Goal: Task Accomplishment & Management: Manage account settings

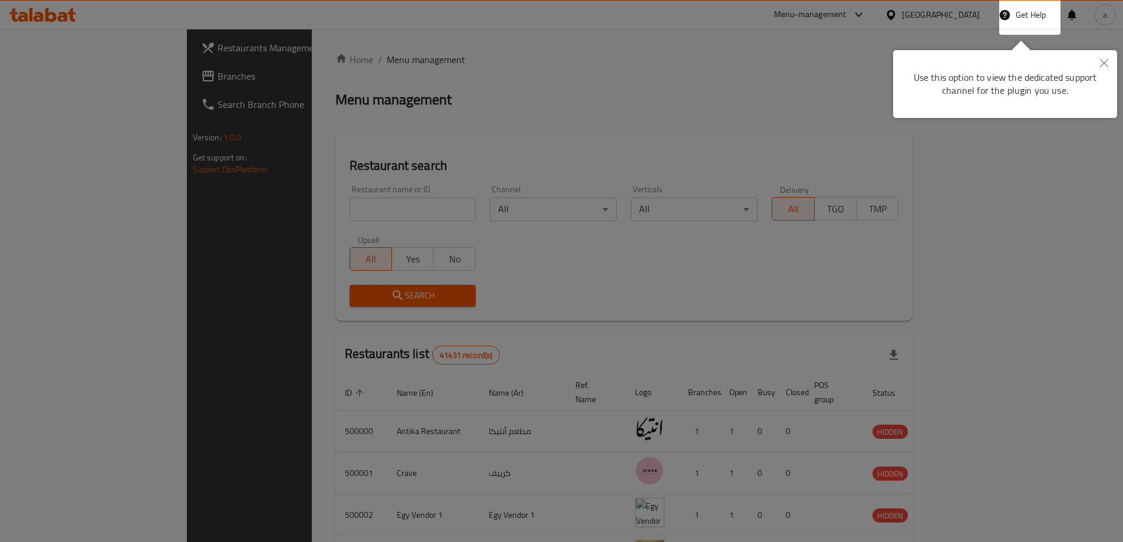
click at [1100, 69] on button "Close" at bounding box center [1104, 63] width 26 height 27
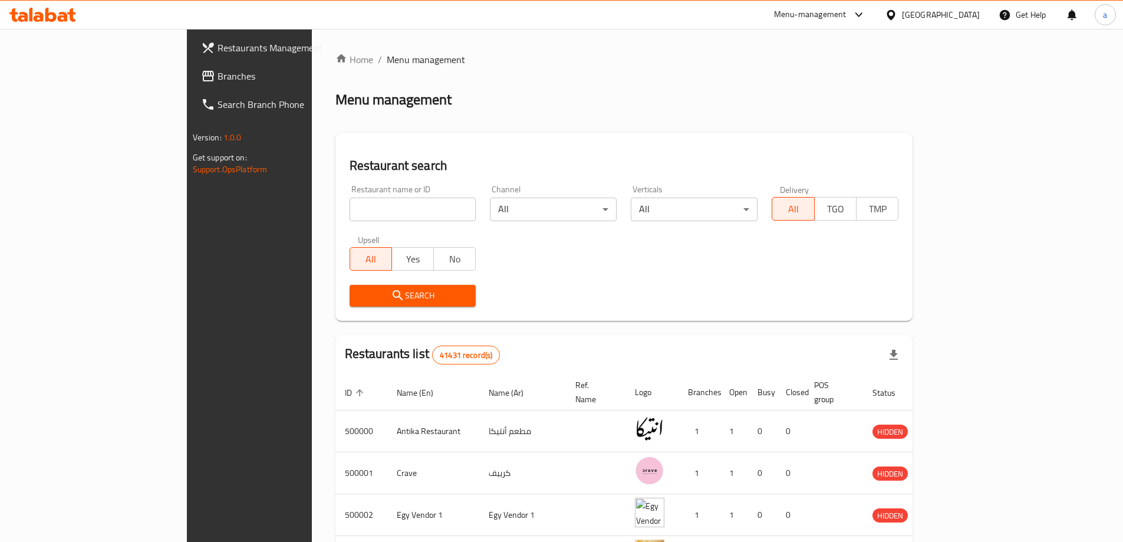
click at [938, 13] on div "Egypt" at bounding box center [932, 15] width 114 height 28
click at [895, 17] on icon at bounding box center [890, 14] width 8 height 10
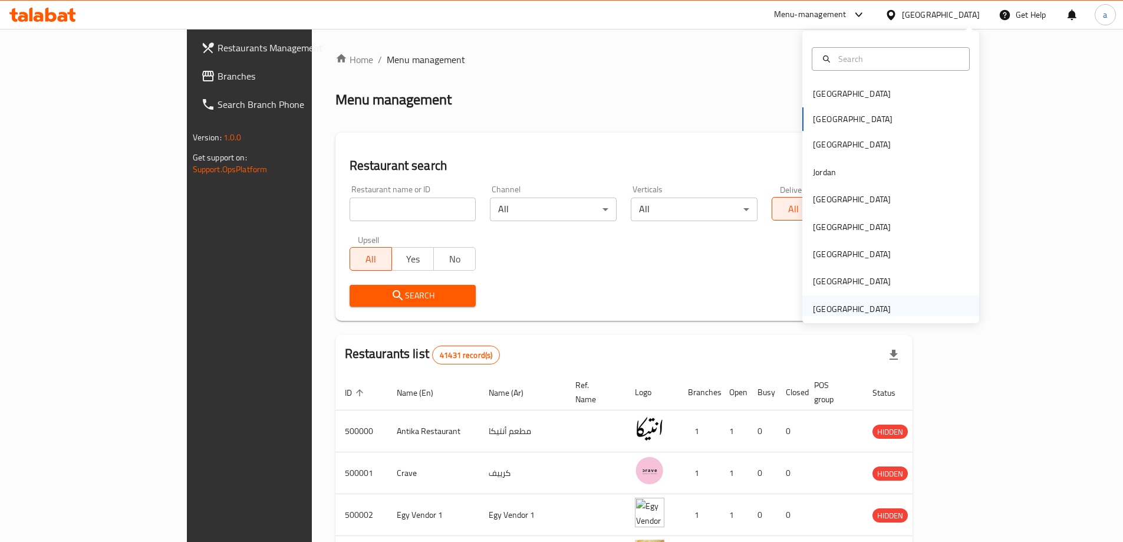
click at [850, 309] on div "[GEOGRAPHIC_DATA]" at bounding box center [852, 308] width 78 height 13
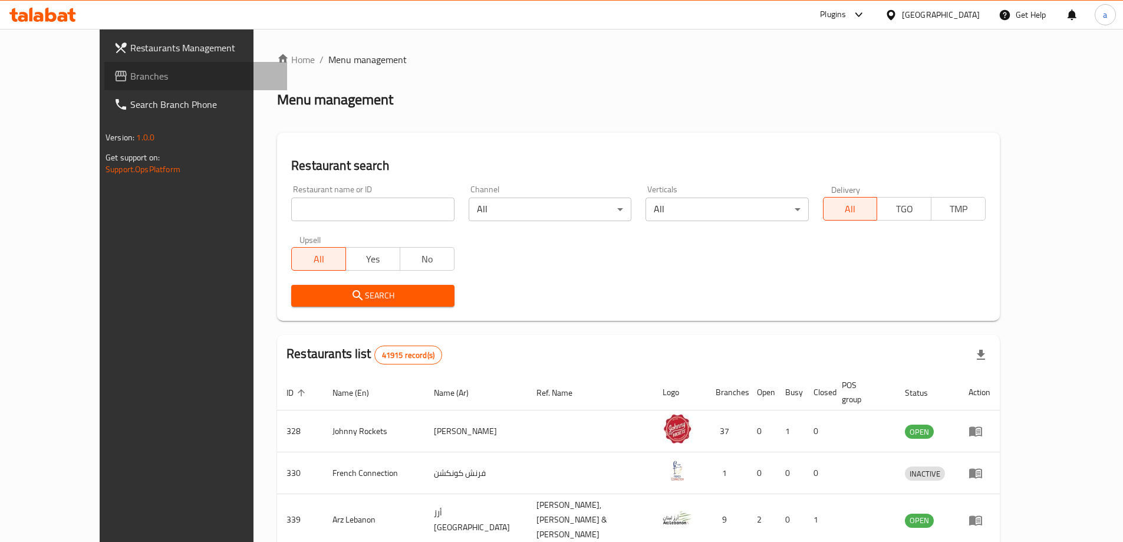
click at [130, 71] on span "Branches" at bounding box center [203, 76] width 147 height 14
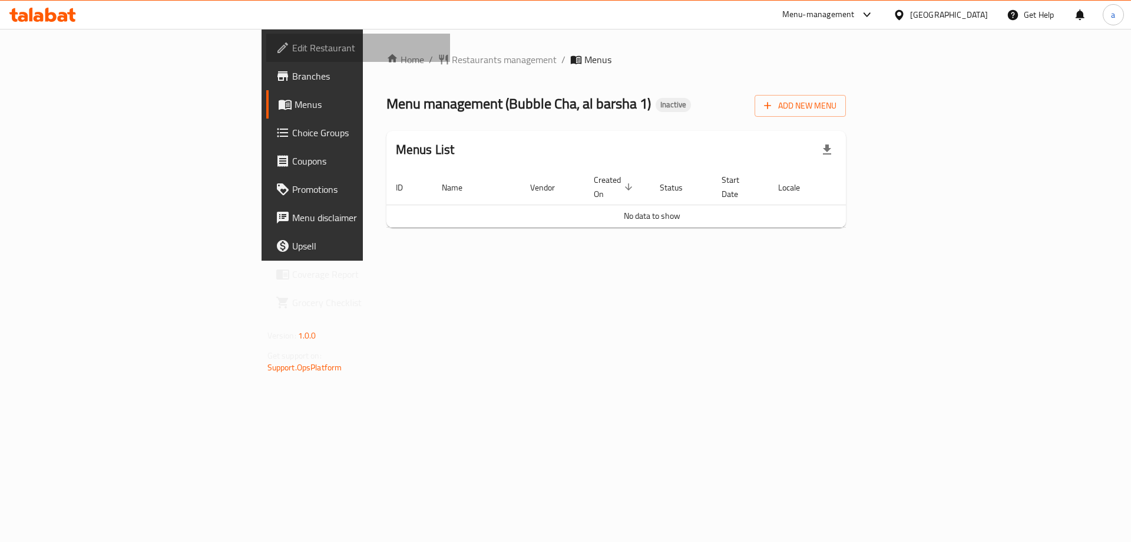
click at [292, 41] on span "Edit Restaurant" at bounding box center [366, 48] width 149 height 14
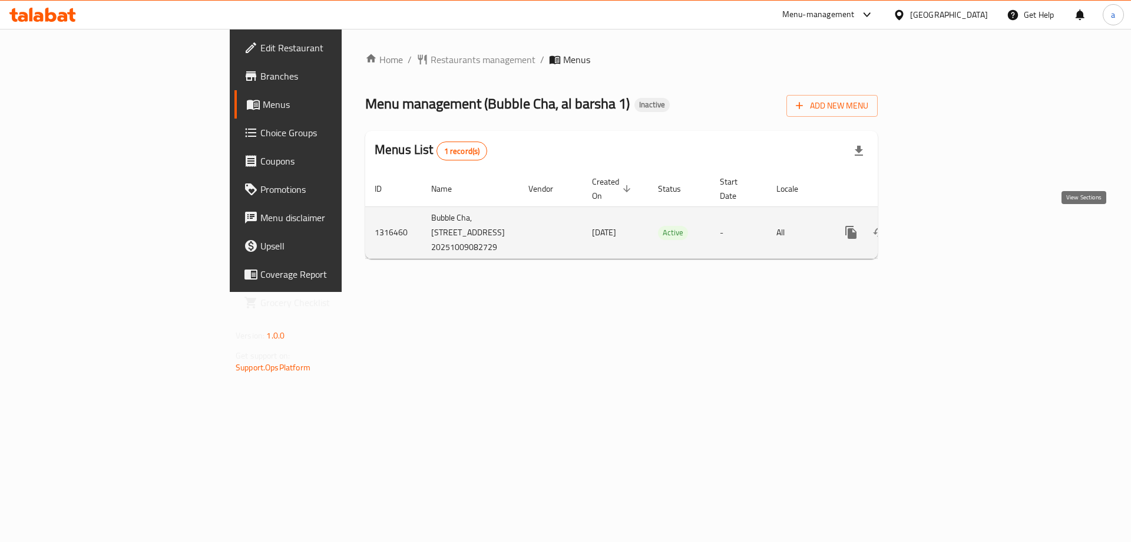
click at [950, 237] on link "enhanced table" at bounding box center [936, 232] width 28 height 28
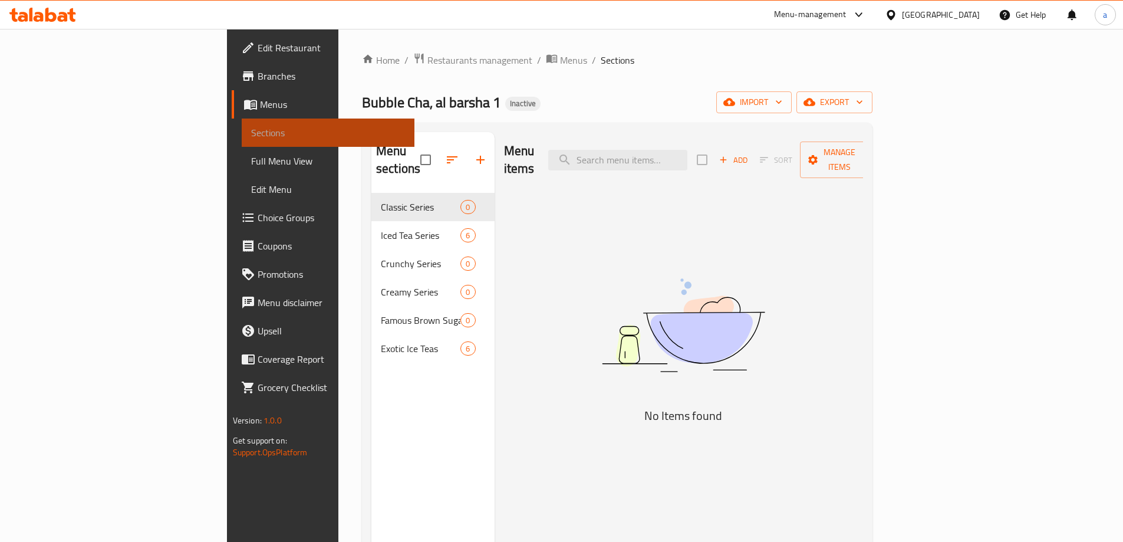
click at [251, 132] on span "Sections" at bounding box center [328, 133] width 154 height 14
click at [232, 116] on link "Menus" at bounding box center [323, 104] width 183 height 28
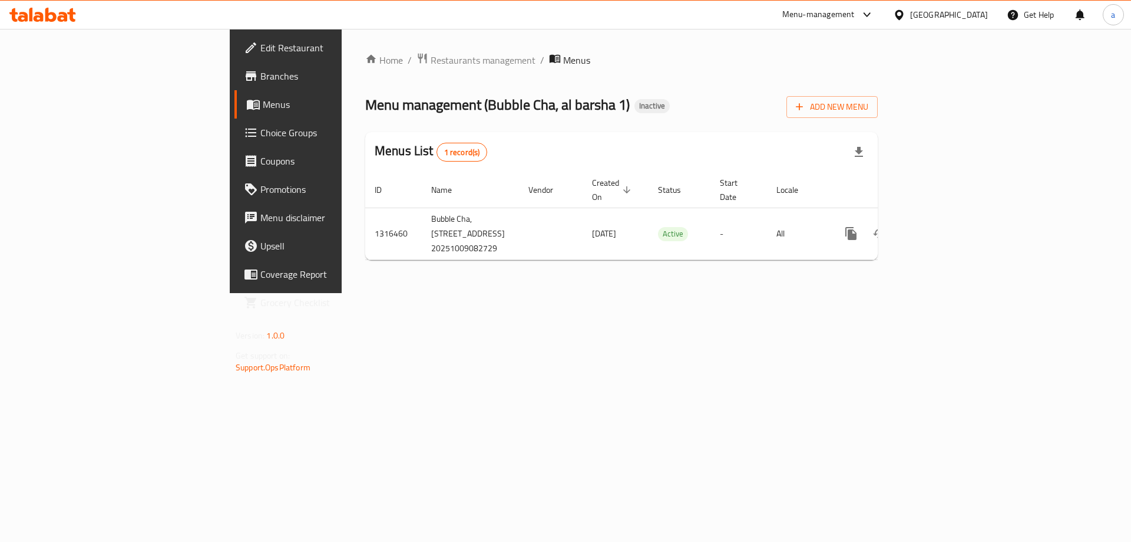
click at [655, 293] on div "Home / Restaurants management / Menus Menu management ( Bubble Cha, al barsha 1…" at bounding box center [622, 161] width 560 height 264
click at [451, 293] on div "Home / Restaurants management / Menus Menu management ( Bubble Cha, al barsha 1…" at bounding box center [622, 161] width 560 height 264
click at [869, 101] on span "Add New Menu" at bounding box center [832, 107] width 72 height 15
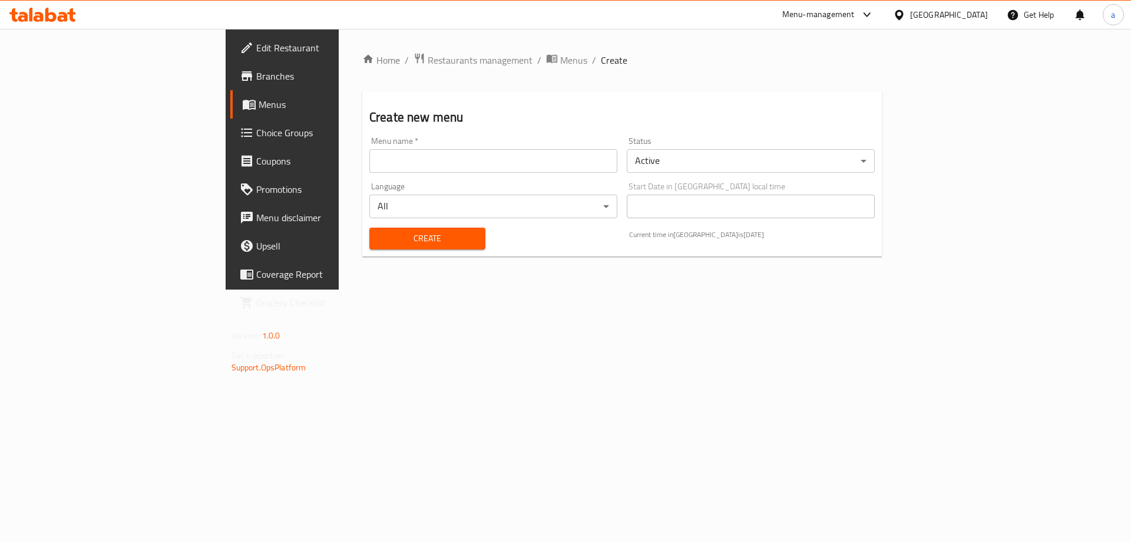
click at [504, 167] on input "text" at bounding box center [493, 161] width 248 height 24
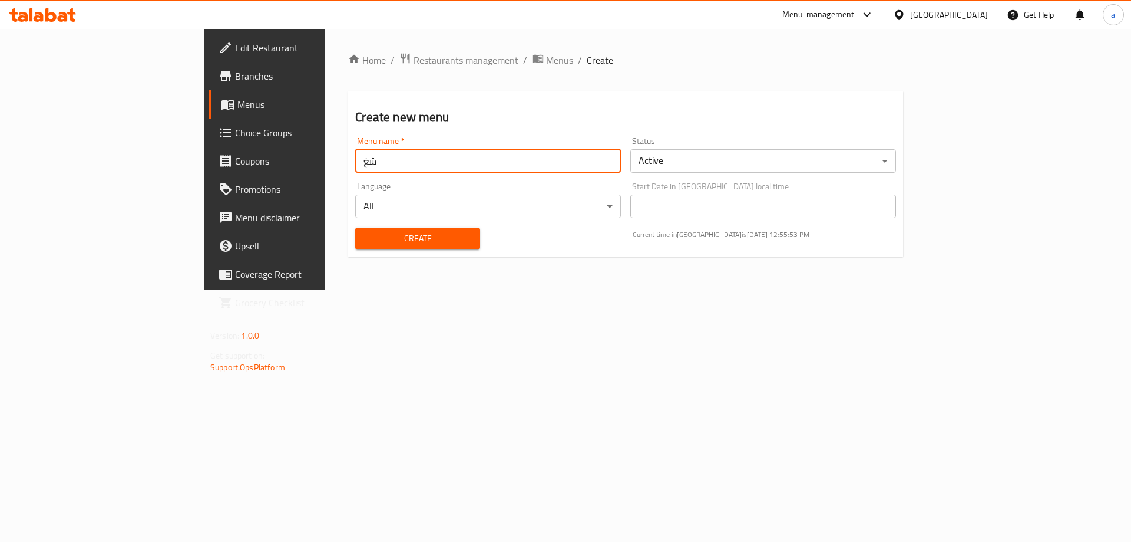
type input "ش"
type input "aya 9/10"
click at [365, 236] on span "Create" at bounding box center [417, 238] width 105 height 15
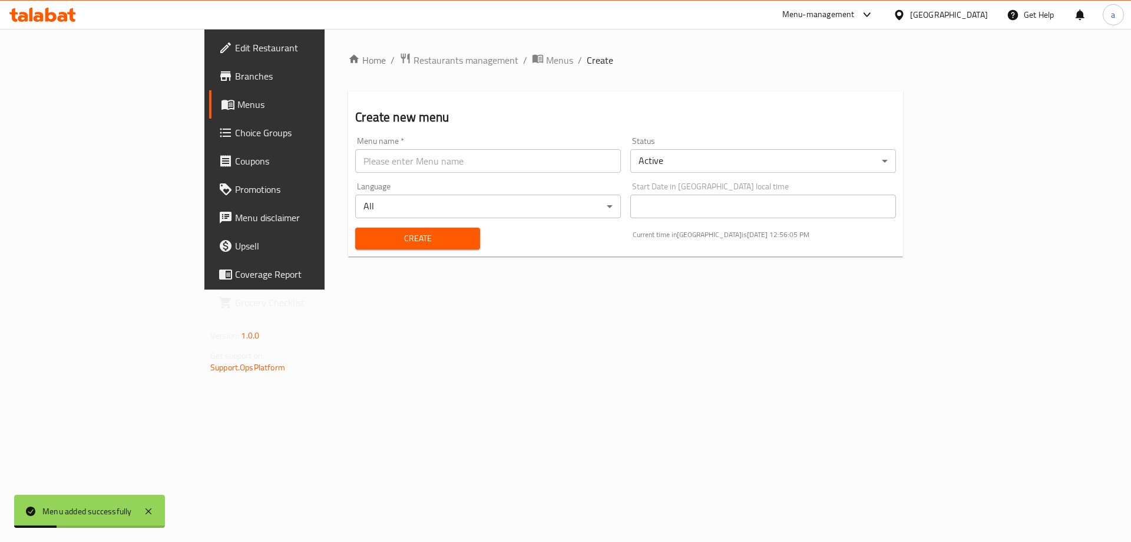
click at [209, 114] on link "Menus" at bounding box center [301, 104] width 184 height 28
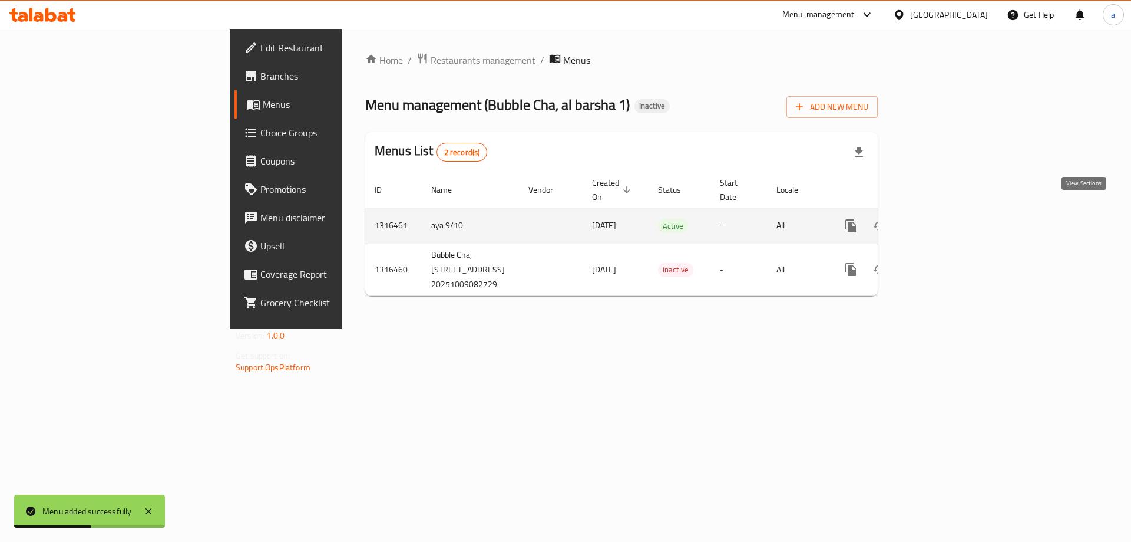
click at [943, 219] on icon "enhanced table" at bounding box center [936, 226] width 14 height 14
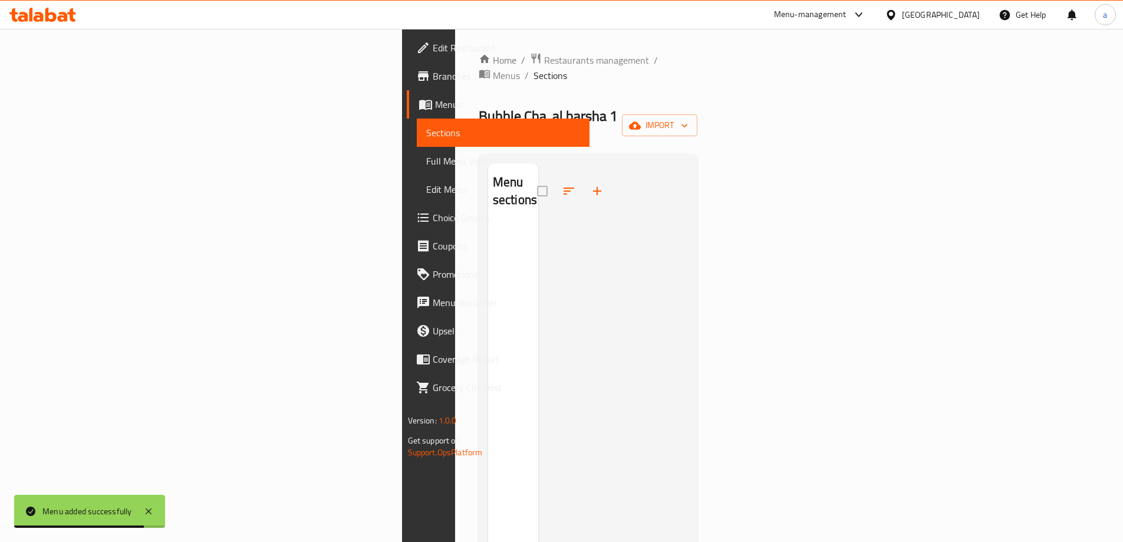
click at [698, 90] on div "Home / Restaurants management / Menus / Sections Bubble Cha, al barsha 1 Inacti…" at bounding box center [587, 383] width 219 height 662
click at [688, 118] on span "import" at bounding box center [659, 125] width 57 height 15
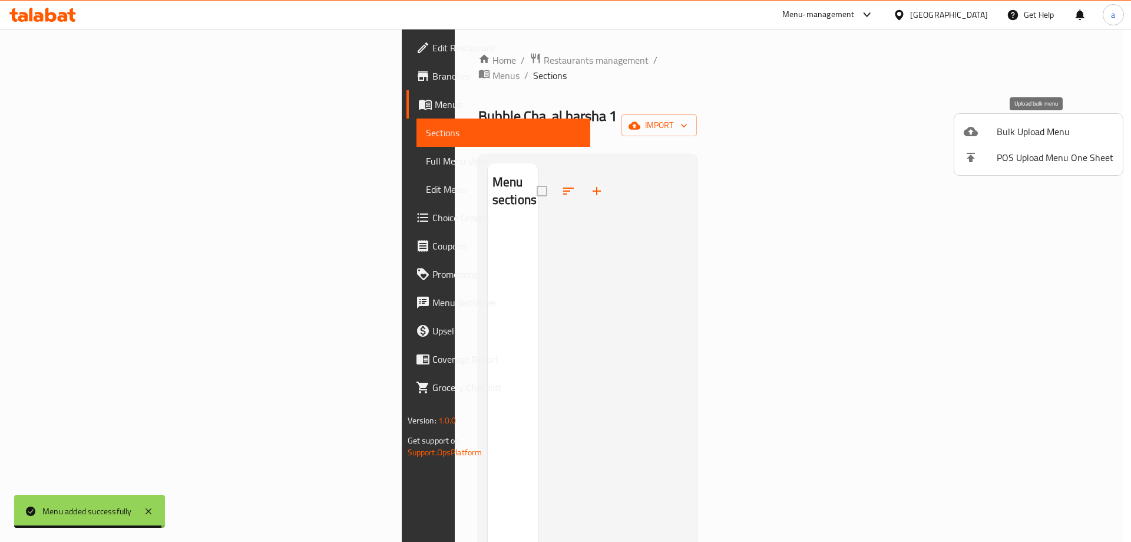
click at [1055, 122] on li "Bulk Upload Menu" at bounding box center [1039, 131] width 169 height 26
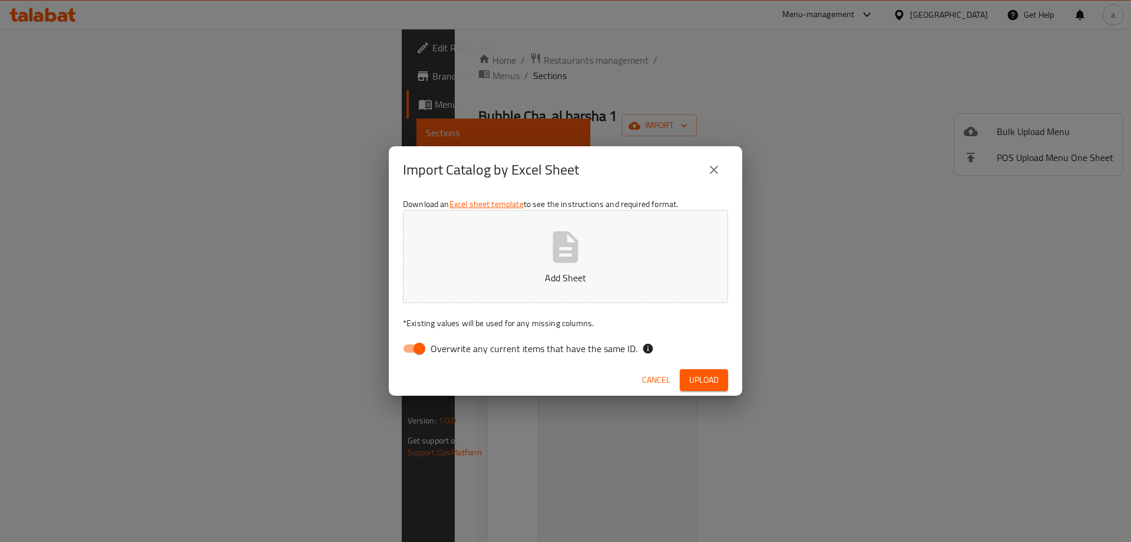
click at [514, 349] on span "Overwrite any current items that have the same ID." at bounding box center [534, 348] width 207 height 14
click at [453, 349] on input "Overwrite any current items that have the same ID." at bounding box center [419, 348] width 67 height 22
checkbox input "false"
click at [527, 283] on p "Add Sheet" at bounding box center [565, 277] width 289 height 14
click at [694, 371] on button "Upload" at bounding box center [704, 380] width 48 height 22
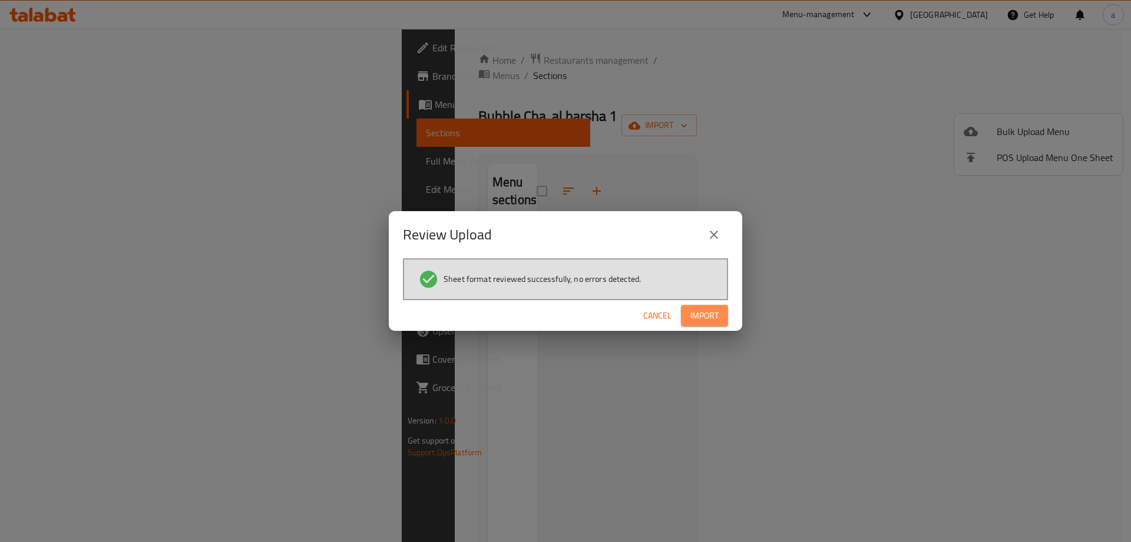
click at [711, 316] on span "Import" at bounding box center [705, 315] width 28 height 15
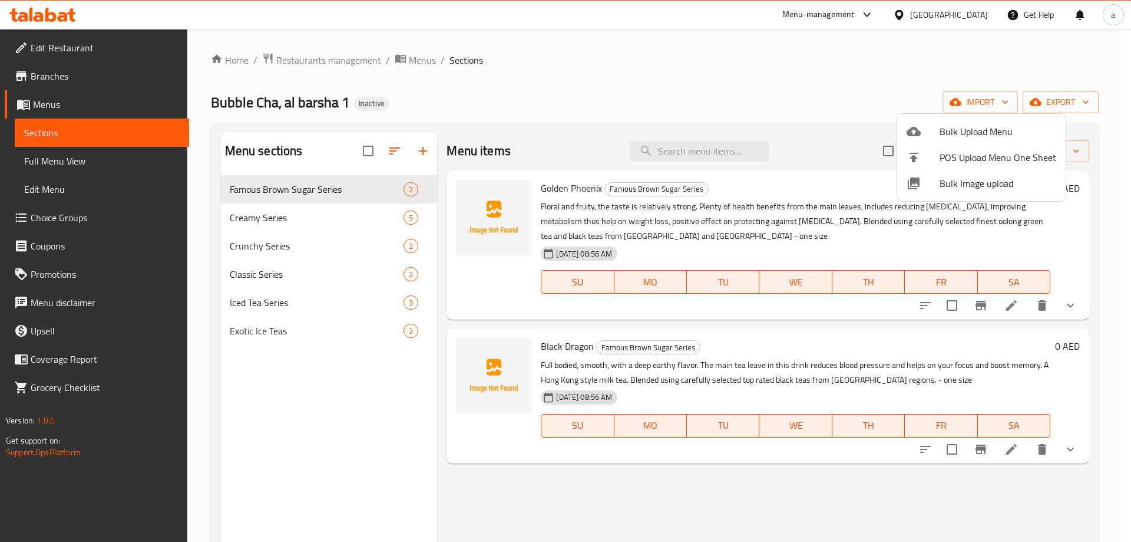
click at [62, 157] on div at bounding box center [565, 271] width 1131 height 542
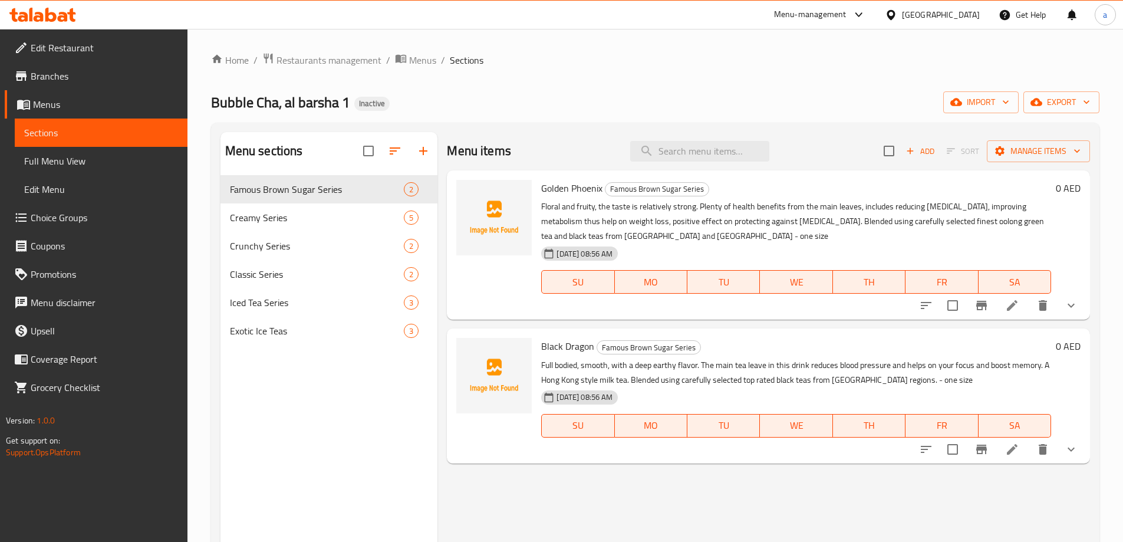
click at [62, 157] on span "Full Menu View" at bounding box center [101, 161] width 154 height 14
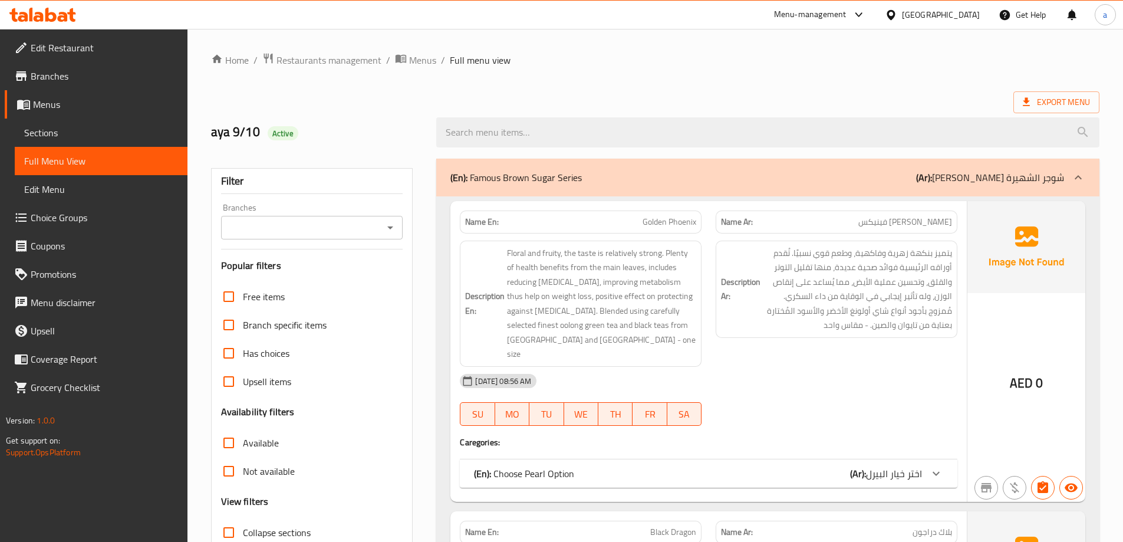
click at [62, 157] on span "Full Menu View" at bounding box center [101, 161] width 154 height 14
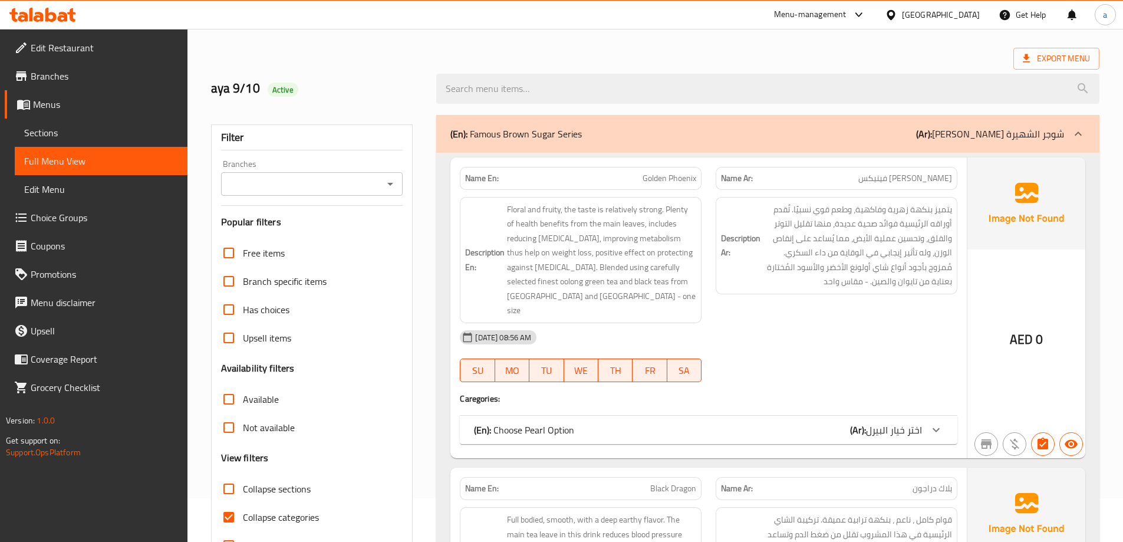
scroll to position [118, 0]
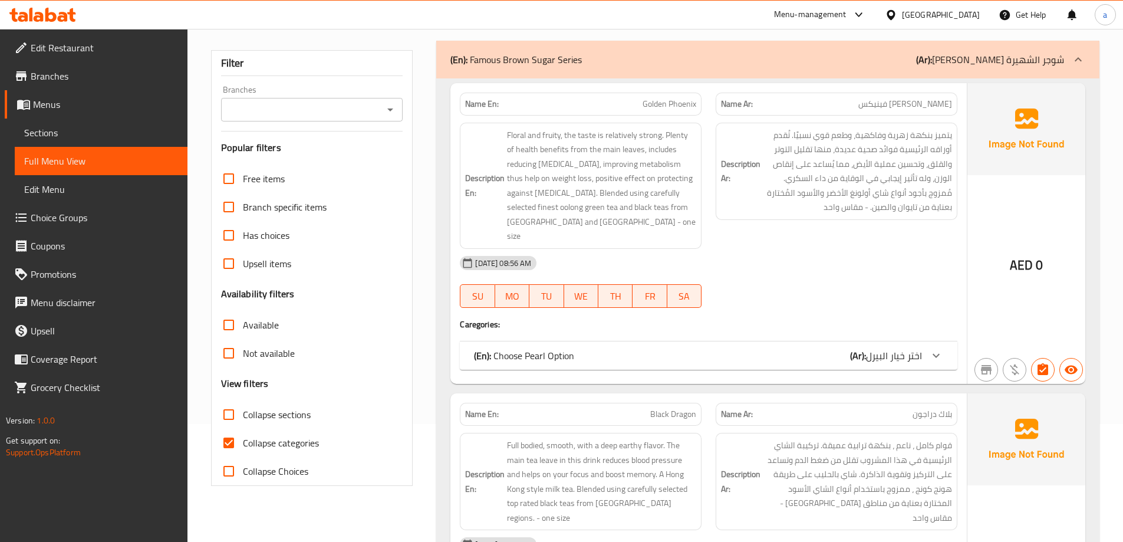
click at [224, 443] on input "Collapse categories" at bounding box center [228, 442] width 28 height 28
checkbox input "false"
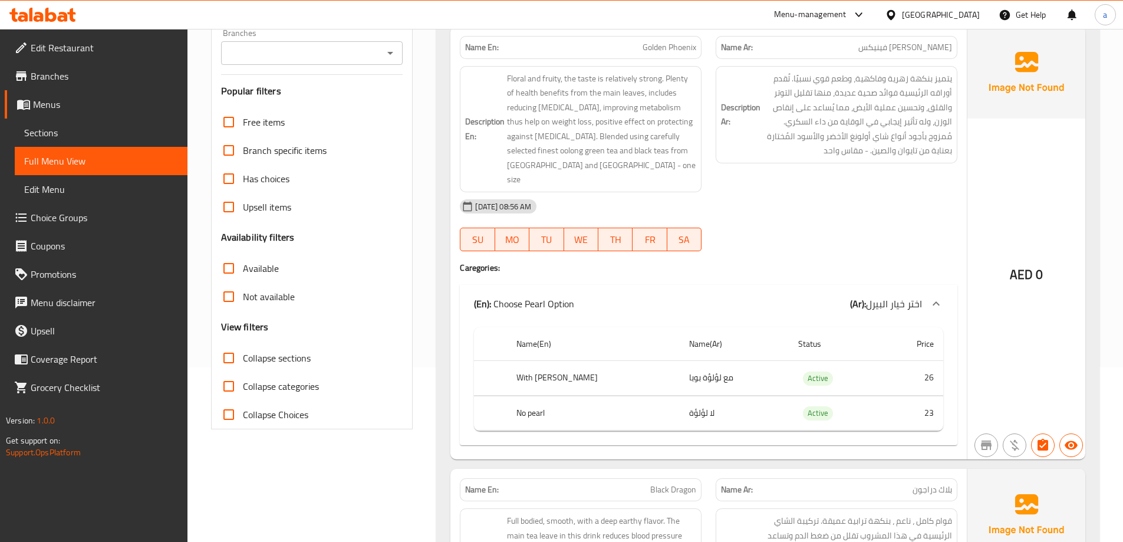
scroll to position [59, 0]
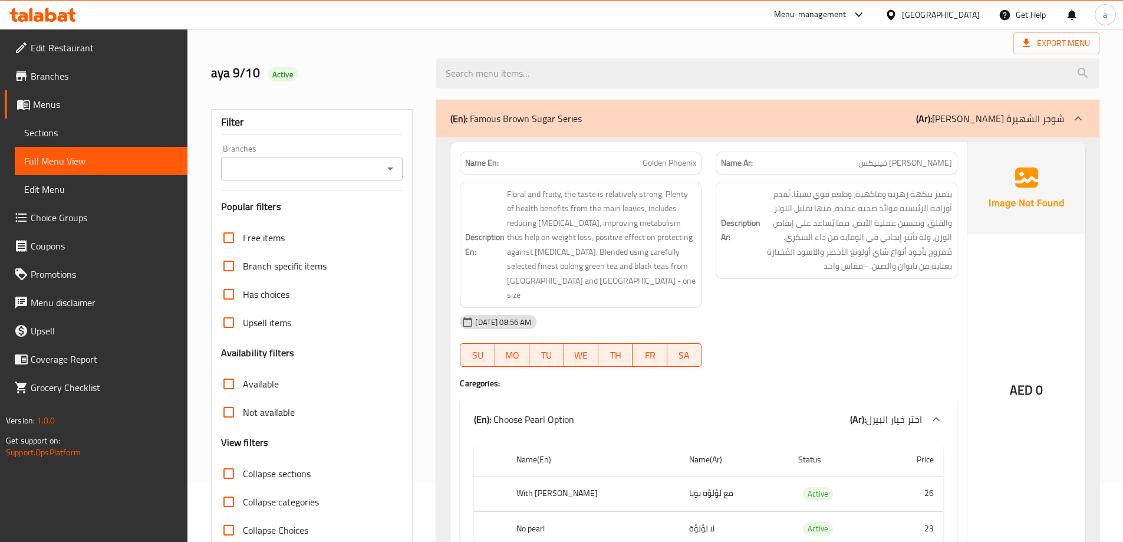
click at [87, 95] on link "Menus" at bounding box center [96, 104] width 183 height 28
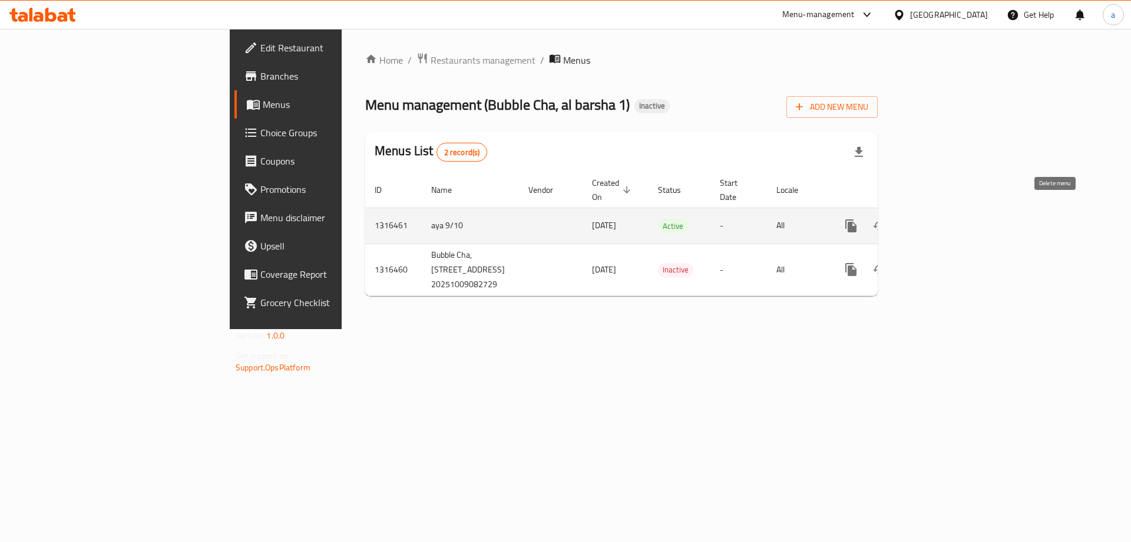
click at [922, 220] on button "enhanced table" at bounding box center [908, 226] width 28 height 28
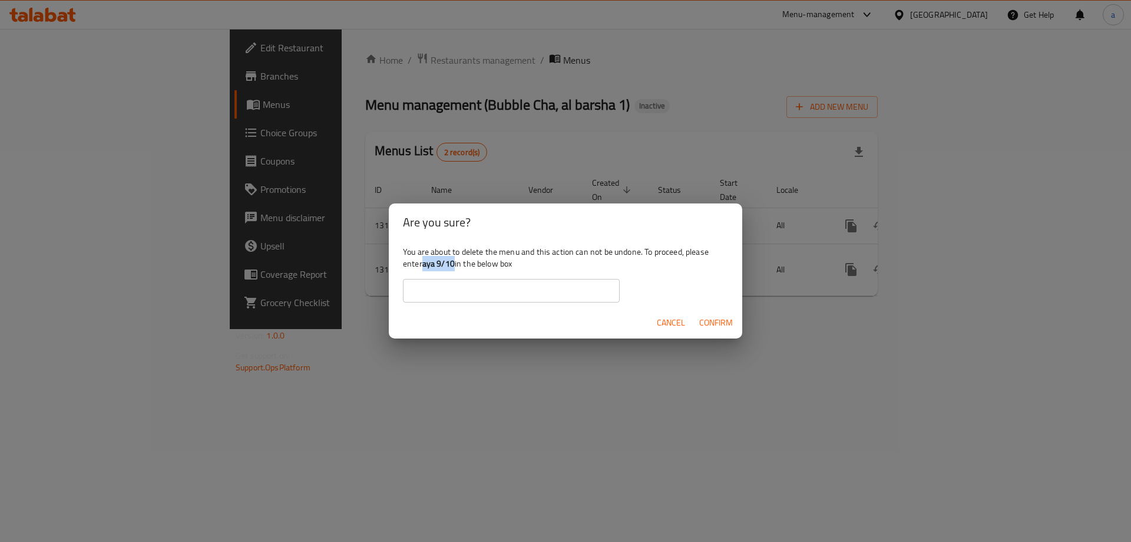
drag, startPoint x: 423, startPoint y: 266, endPoint x: 454, endPoint y: 268, distance: 31.3
click at [454, 268] on div "You are about to delete the menu and this action can not be undone. To proceed,…" at bounding box center [566, 274] width 354 height 66
copy div "aya 9/10"
click at [453, 295] on input "text" at bounding box center [511, 291] width 217 height 24
paste input "aya 9/10"
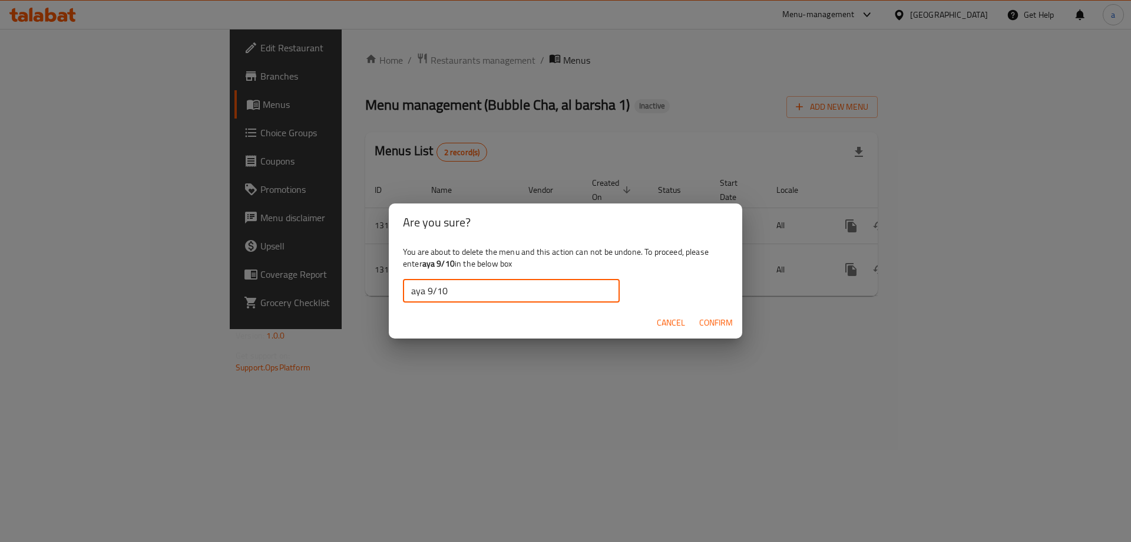
click at [414, 289] on input "aya 9/10" at bounding box center [511, 291] width 217 height 24
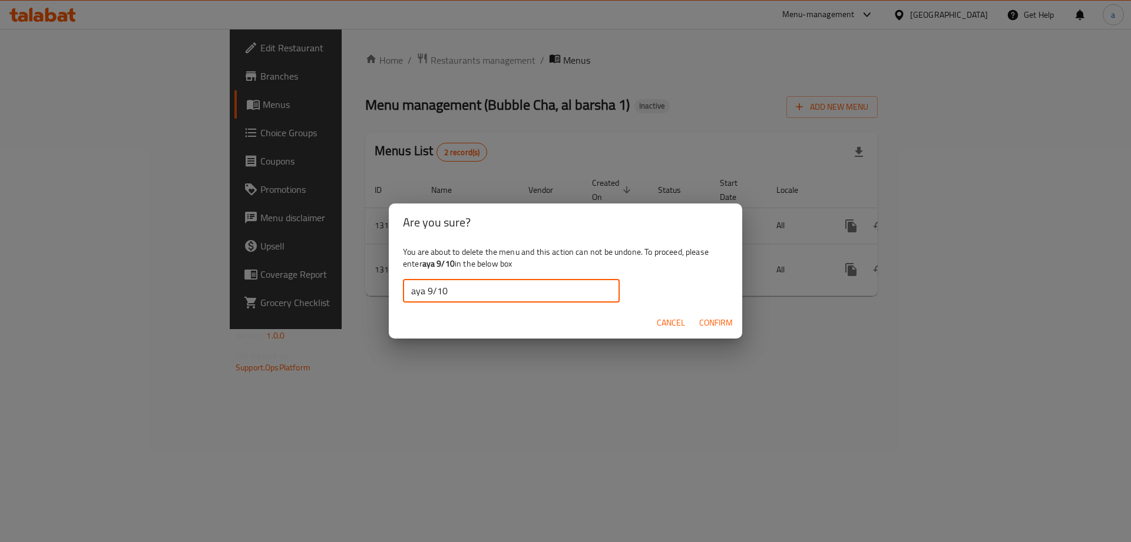
click at [414, 289] on input "aya 9/10" at bounding box center [511, 291] width 217 height 24
type input "aya 9/10"
click at [707, 323] on span "Confirm" at bounding box center [716, 322] width 34 height 15
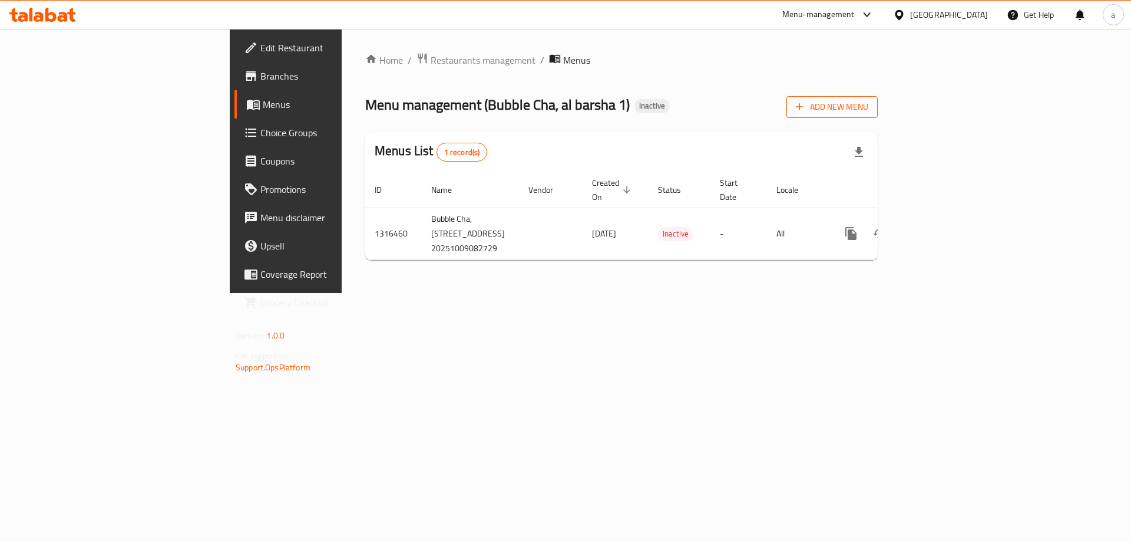
click at [878, 98] on button "Add New Menu" at bounding box center [832, 107] width 91 height 22
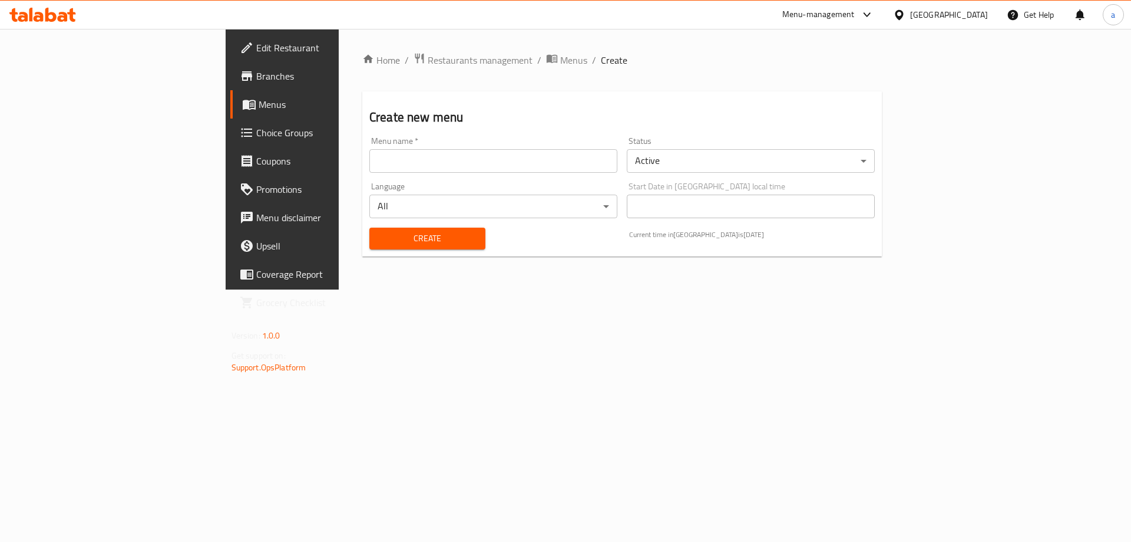
click at [573, 170] on input "text" at bounding box center [493, 161] width 248 height 24
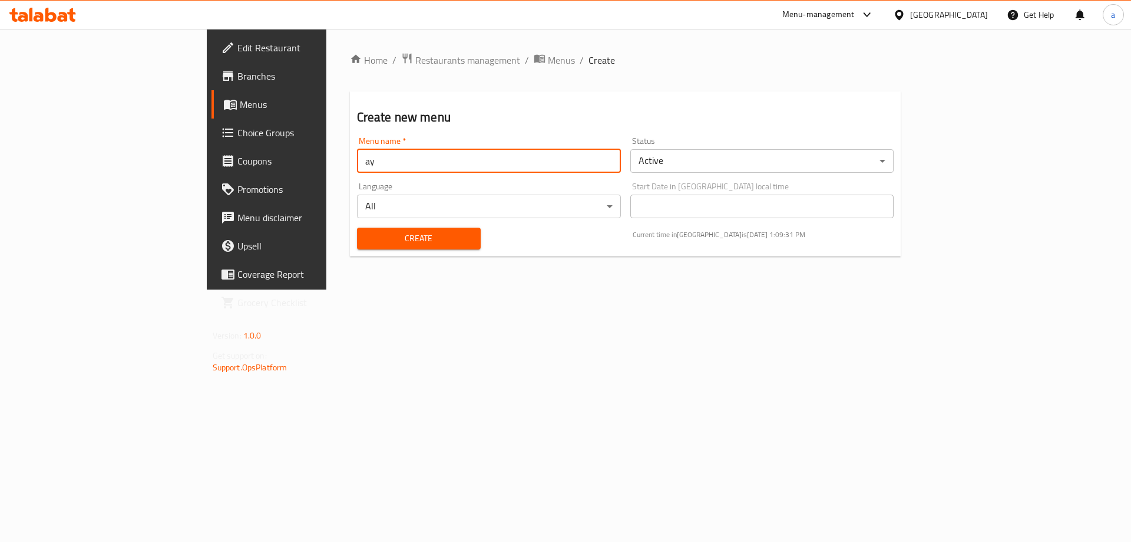
type input "aya 9/10"
click at [350, 226] on div "Create" at bounding box center [419, 238] width 138 height 36
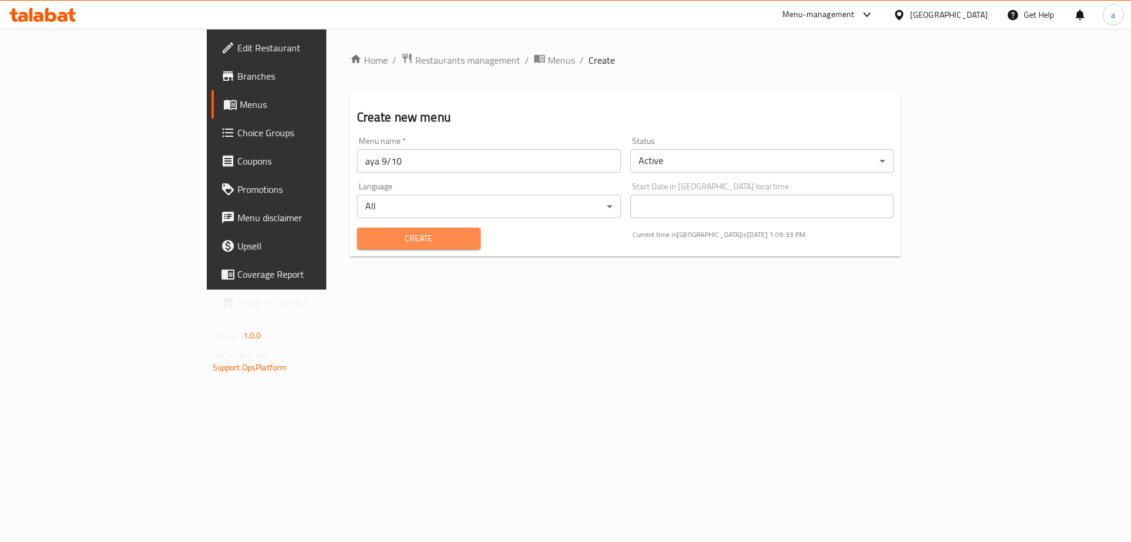
click at [367, 233] on span "Create" at bounding box center [419, 238] width 105 height 15
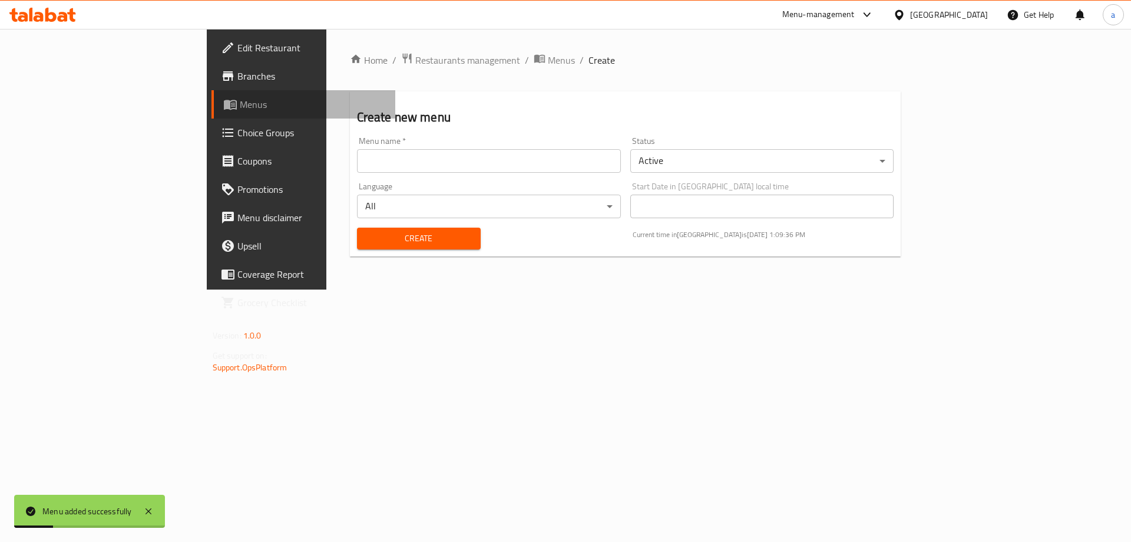
click at [212, 94] on link "Menus" at bounding box center [304, 104] width 184 height 28
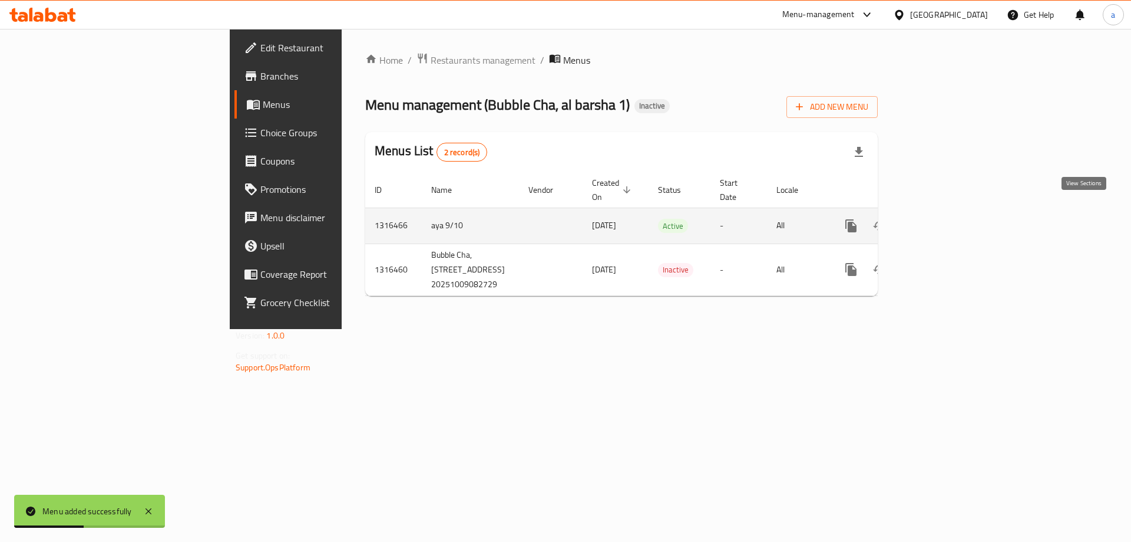
click at [950, 212] on link "enhanced table" at bounding box center [936, 226] width 28 height 28
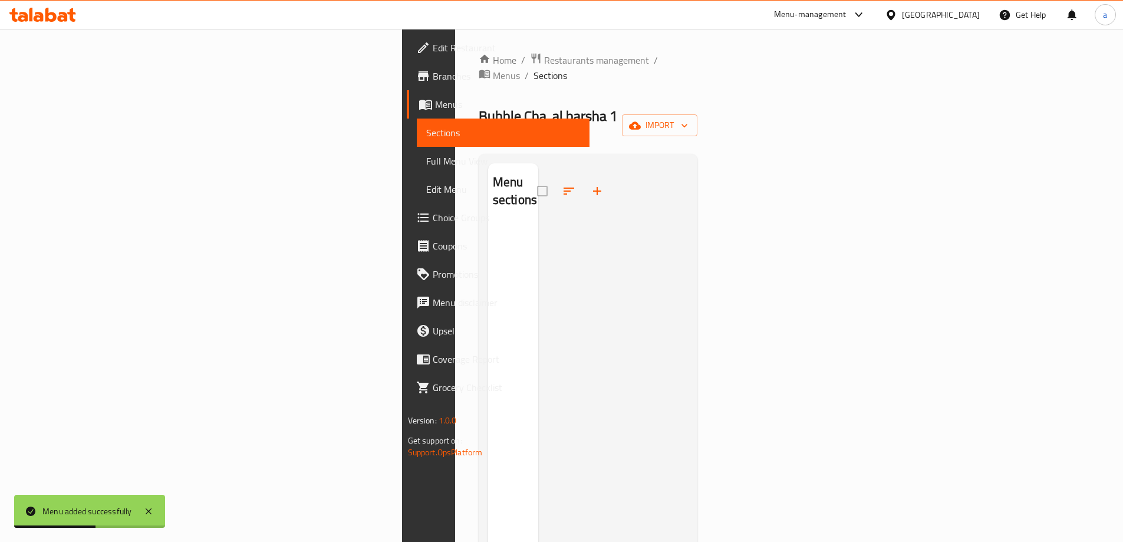
click at [538, 254] on div at bounding box center [613, 434] width 150 height 542
click at [690, 120] on icon "button" at bounding box center [684, 126] width 12 height 12
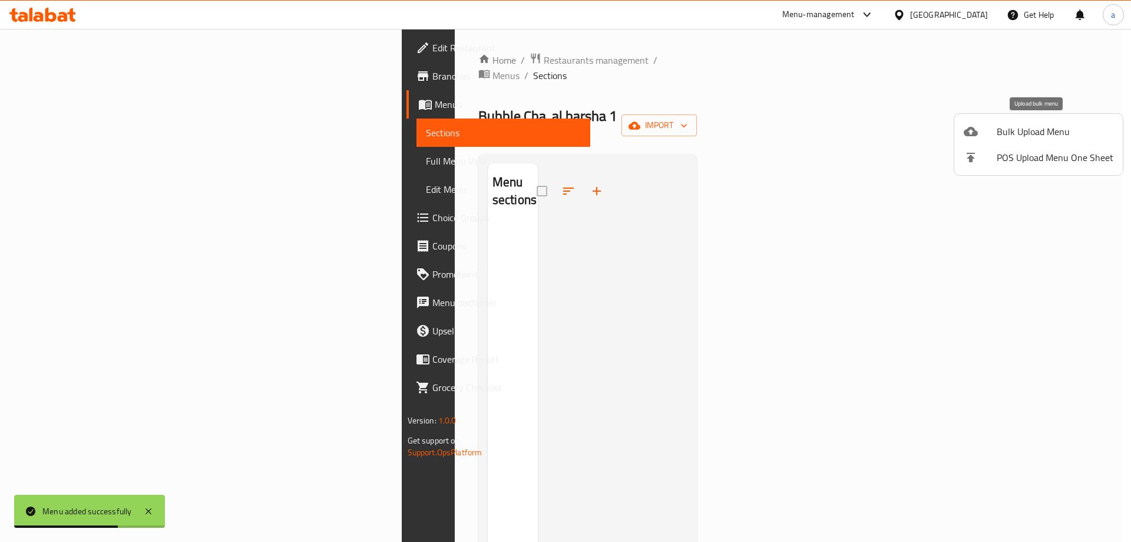
click at [1012, 121] on li "Bulk Upload Menu" at bounding box center [1039, 131] width 169 height 26
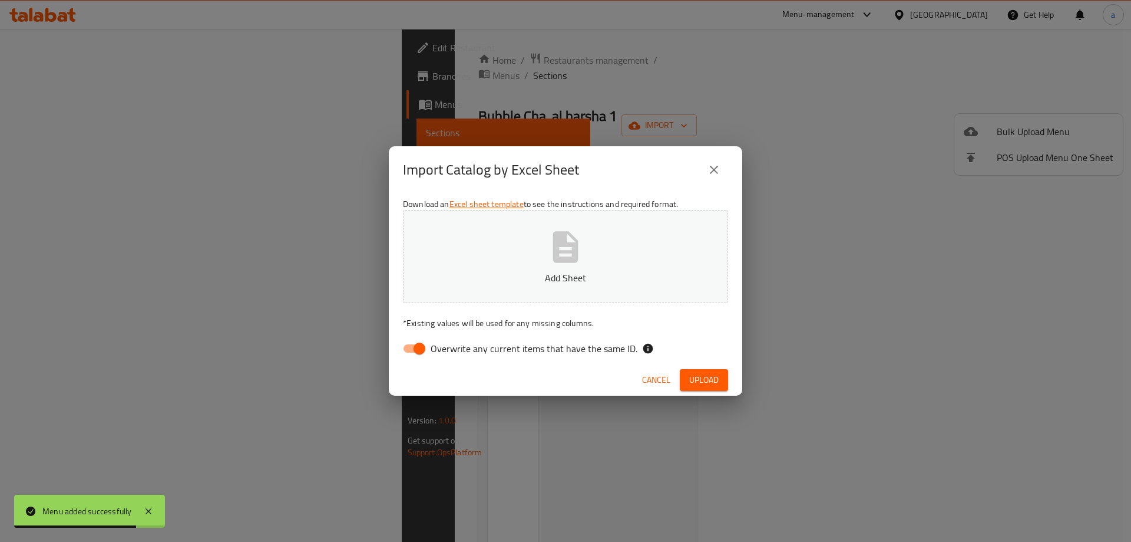
click at [594, 337] on label "Overwrite any current items that have the same ID." at bounding box center [517, 348] width 241 height 22
click at [453, 337] on input "Overwrite any current items that have the same ID." at bounding box center [419, 348] width 67 height 22
checkbox input "false"
click at [598, 285] on button "Add Sheet" at bounding box center [565, 256] width 325 height 93
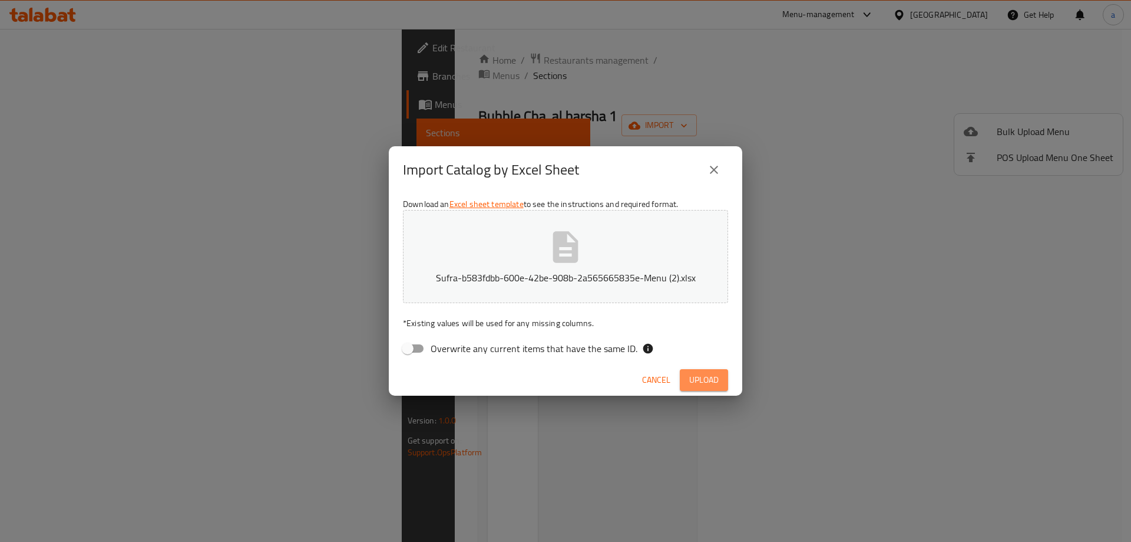
click at [712, 379] on span "Upload" at bounding box center [703, 379] width 29 height 15
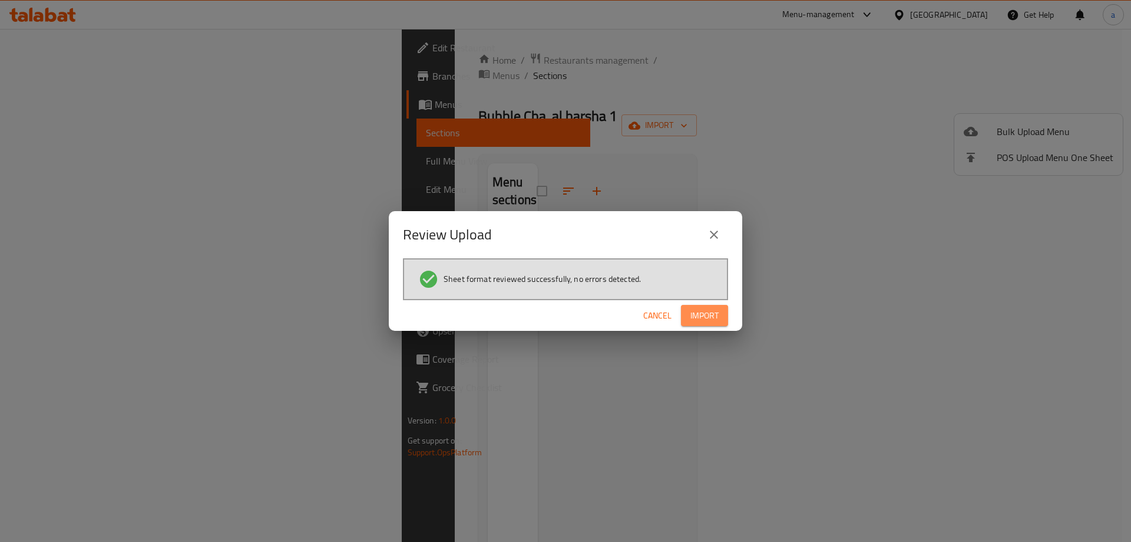
click at [705, 315] on span "Import" at bounding box center [705, 315] width 28 height 15
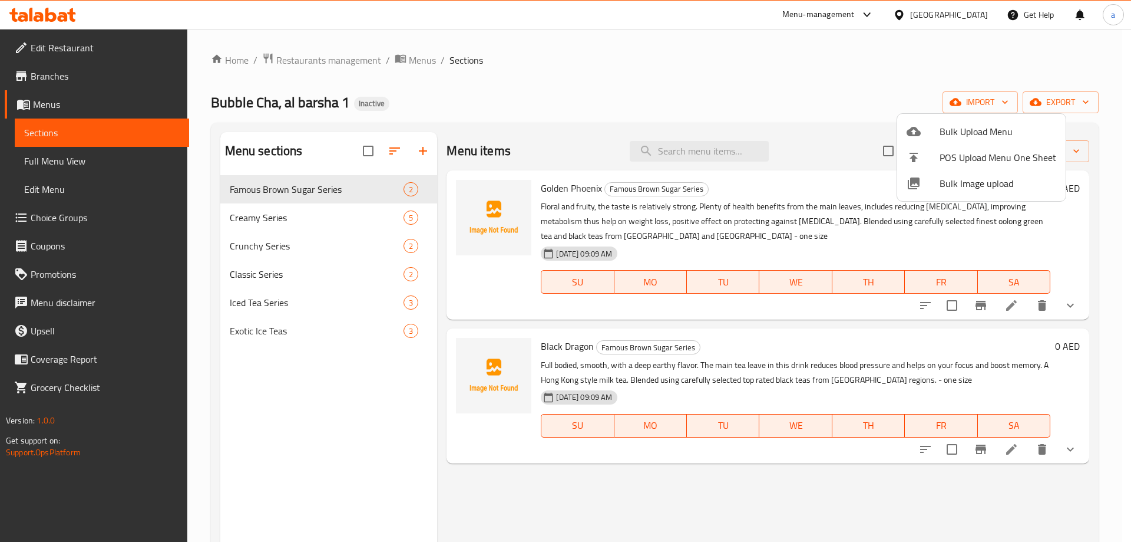
click at [667, 84] on div at bounding box center [565, 271] width 1131 height 542
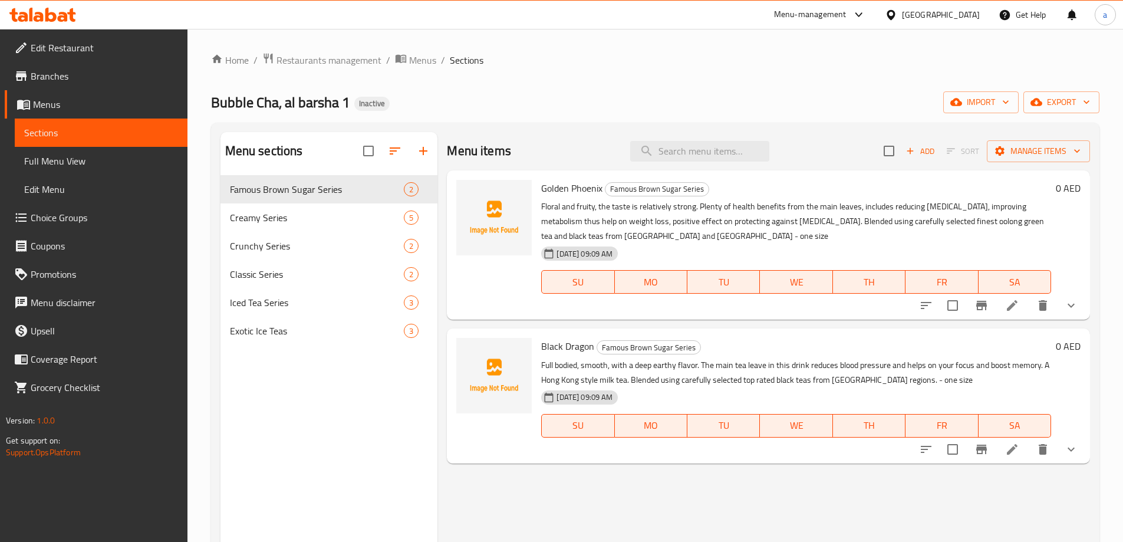
click at [64, 159] on span "Full Menu View" at bounding box center [101, 161] width 154 height 14
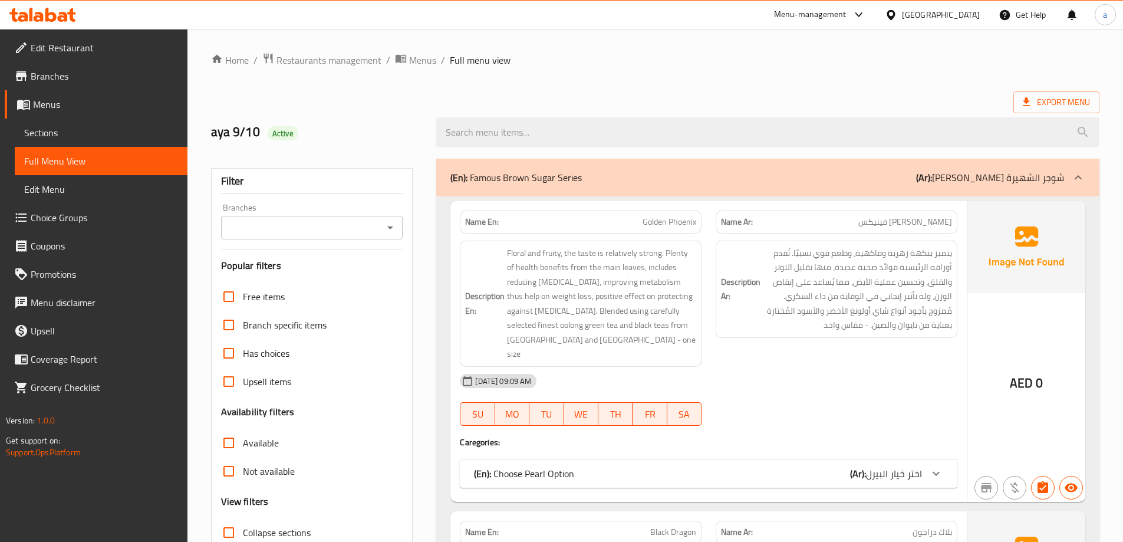
scroll to position [59, 0]
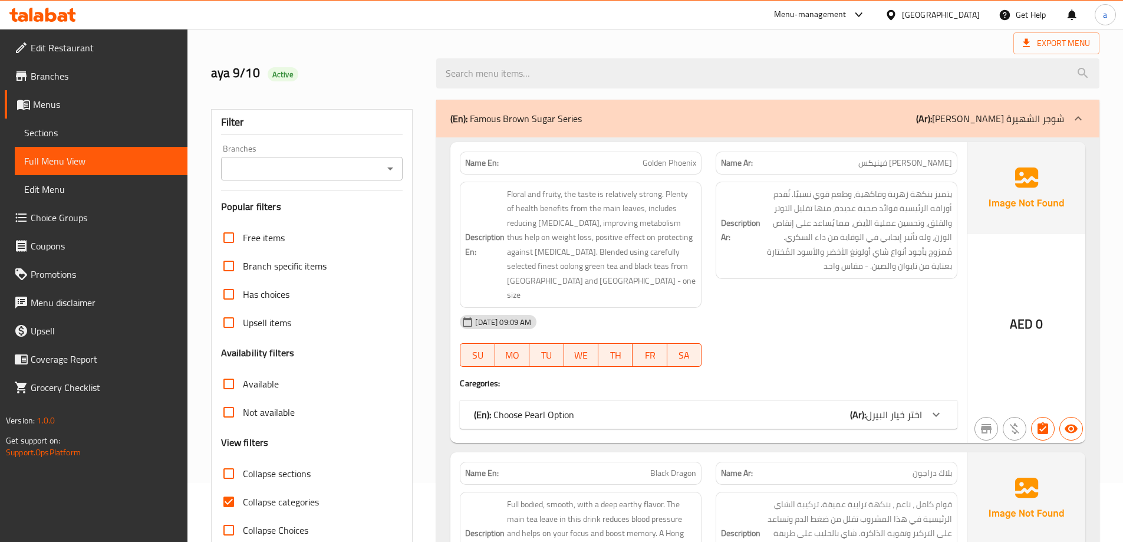
click at [228, 497] on input "Collapse categories" at bounding box center [228, 501] width 28 height 28
checkbox input "false"
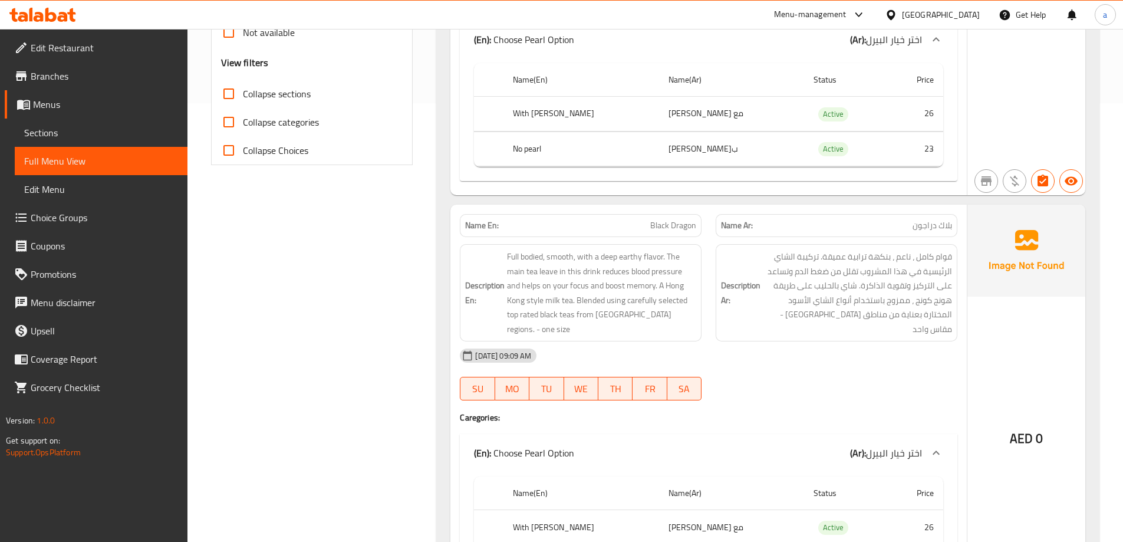
scroll to position [471, 0]
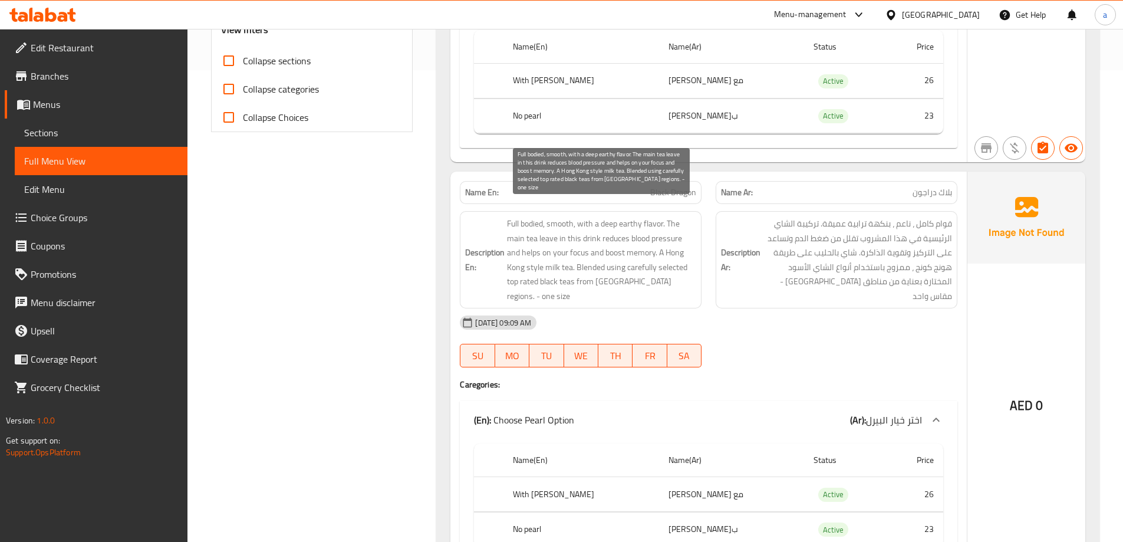
click at [573, 243] on span "Full bodied, smooth, with a deep earthy flavor. The main tea leave in this drin…" at bounding box center [601, 259] width 189 height 87
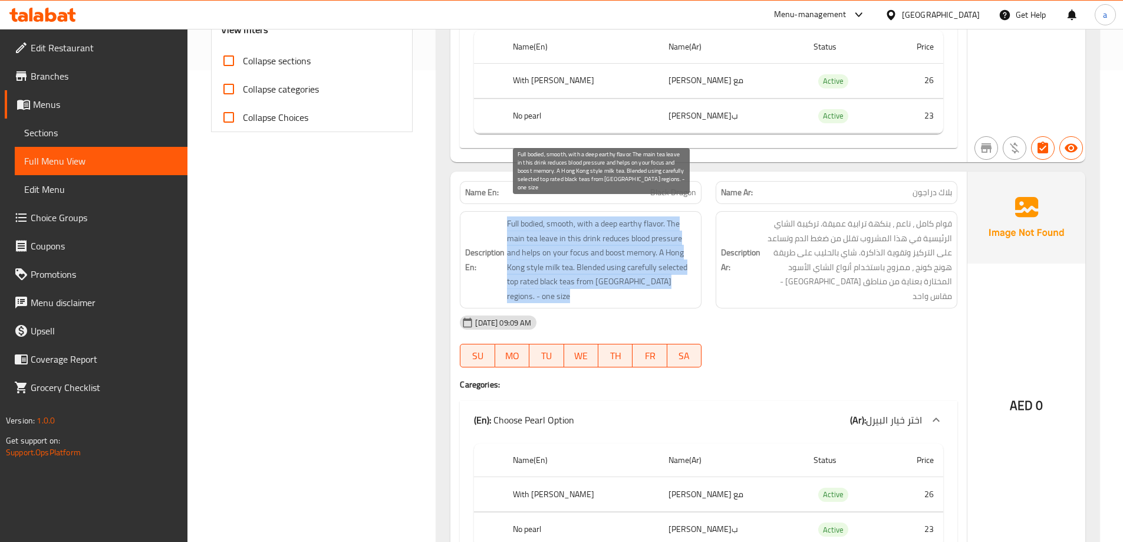
click at [573, 243] on span "Full bodied, smooth, with a deep earthy flavor. The main tea leave in this drin…" at bounding box center [601, 259] width 189 height 87
copy span "Full bodied, smooth, with a deep earthy flavor. The main tea leave in this drin…"
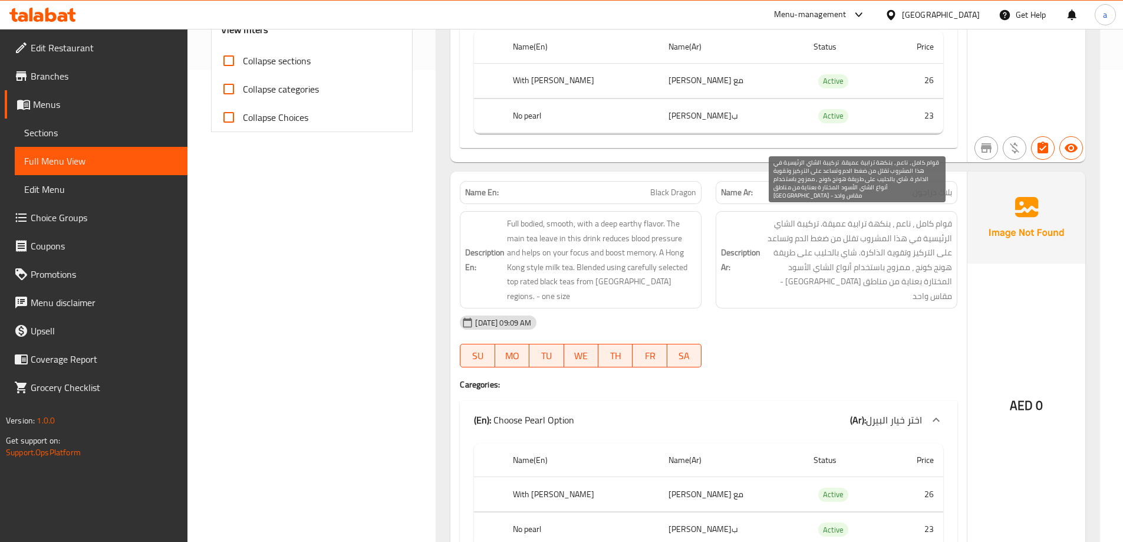
click at [809, 240] on span "قوام كامل ، ناعم ، بنكهة ترابية عميقة. تركيبة الشاي الرئيسية في هذا المشروب تقل…" at bounding box center [857, 259] width 189 height 87
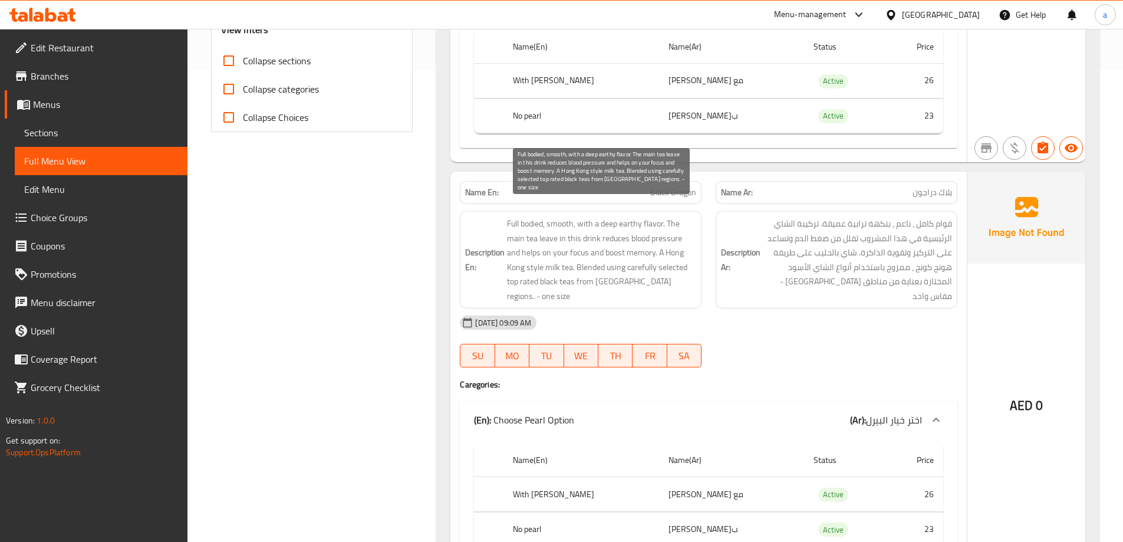
click at [532, 216] on span "Full bodied, smooth, with a deep earthy flavor. The main tea leave in this drin…" at bounding box center [601, 259] width 189 height 87
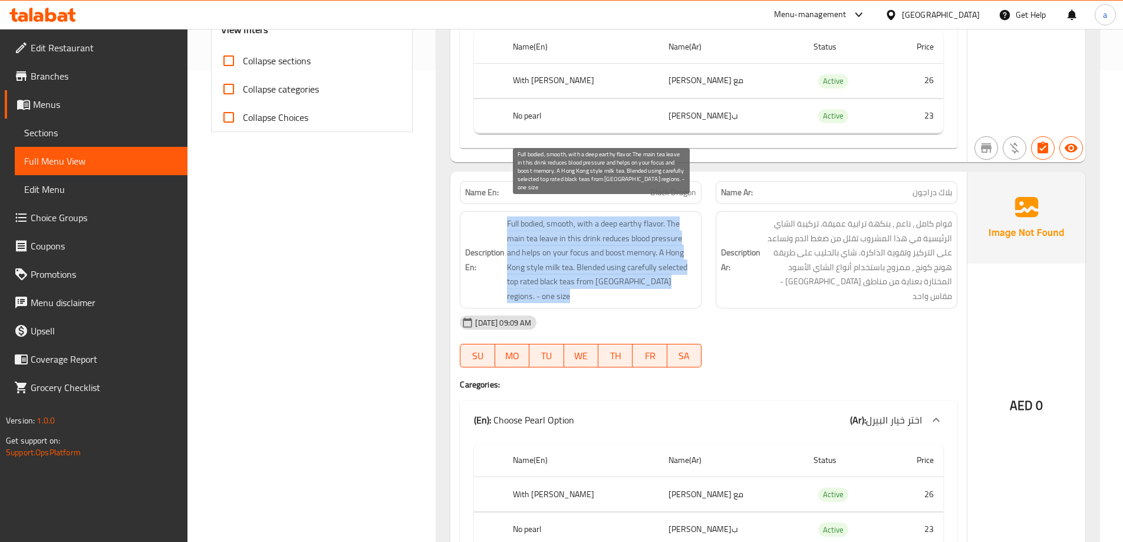
click at [532, 216] on span "Full bodied, smooth, with a deep earthy flavor. The main tea leave in this drin…" at bounding box center [601, 259] width 189 height 87
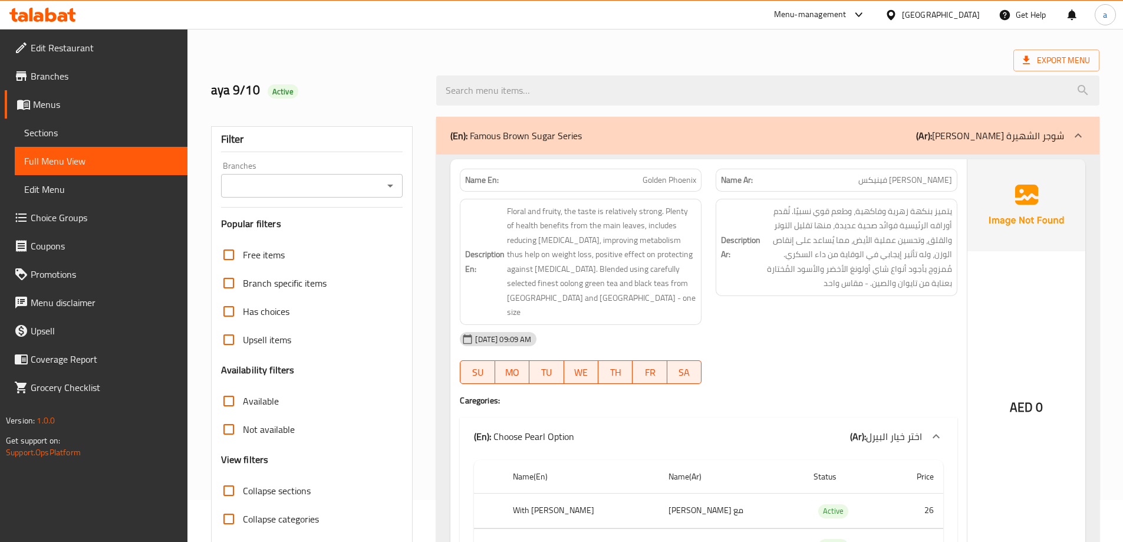
scroll to position [0, 0]
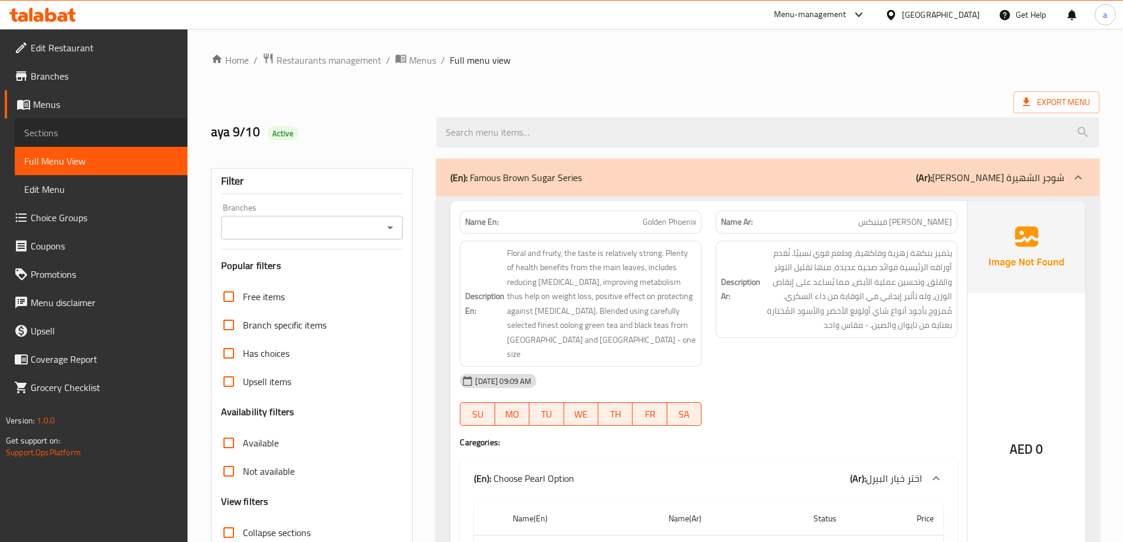
click at [101, 127] on span "Sections" at bounding box center [101, 133] width 154 height 14
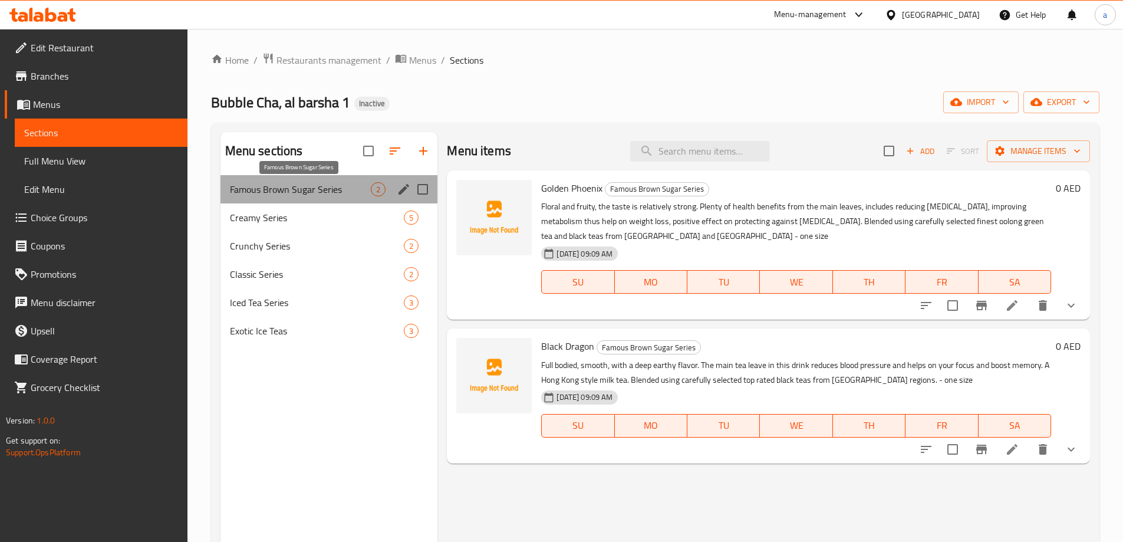
click at [263, 191] on span "Famous Brown Sugar Series" at bounding box center [300, 189] width 141 height 14
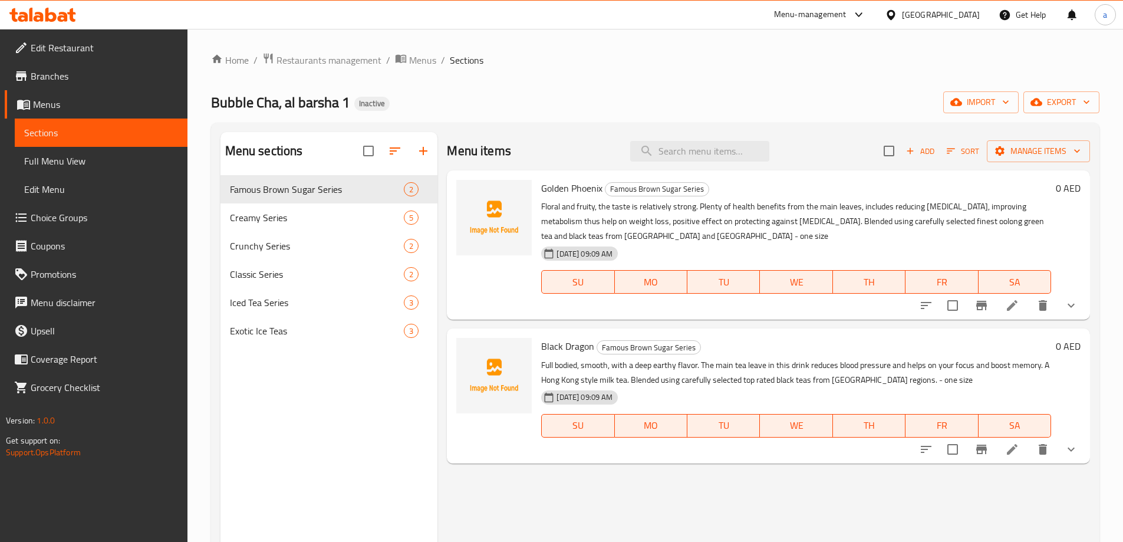
click at [1020, 305] on li at bounding box center [1011, 305] width 33 height 21
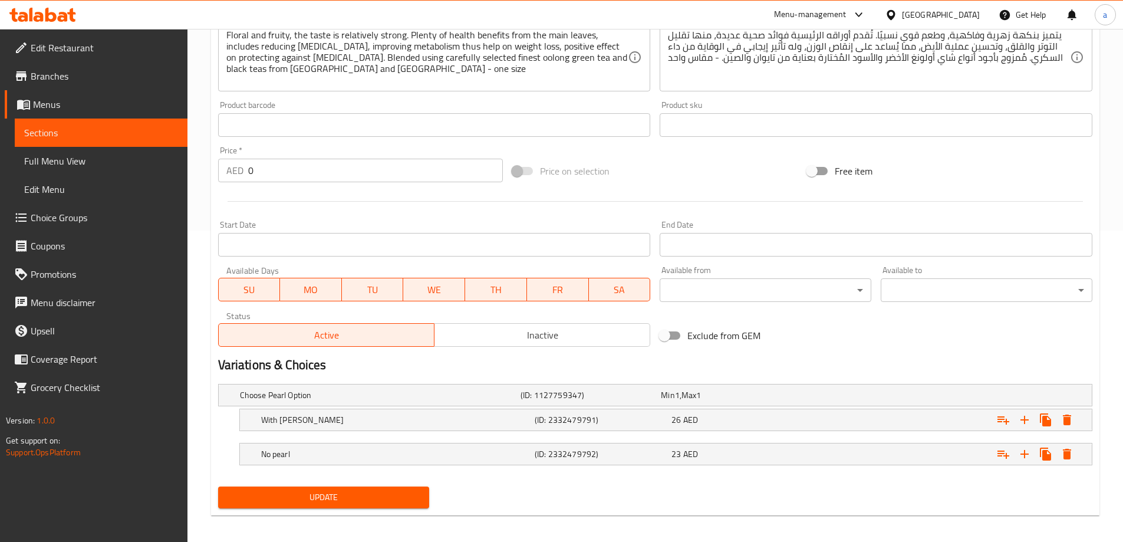
scroll to position [318, 0]
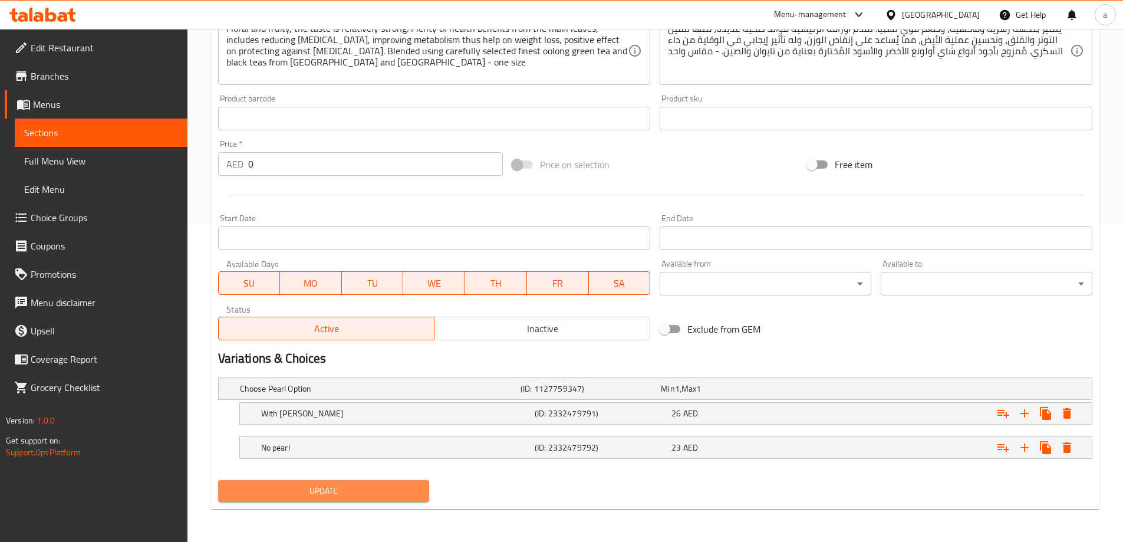
click at [365, 481] on button "Update" at bounding box center [324, 491] width 212 height 22
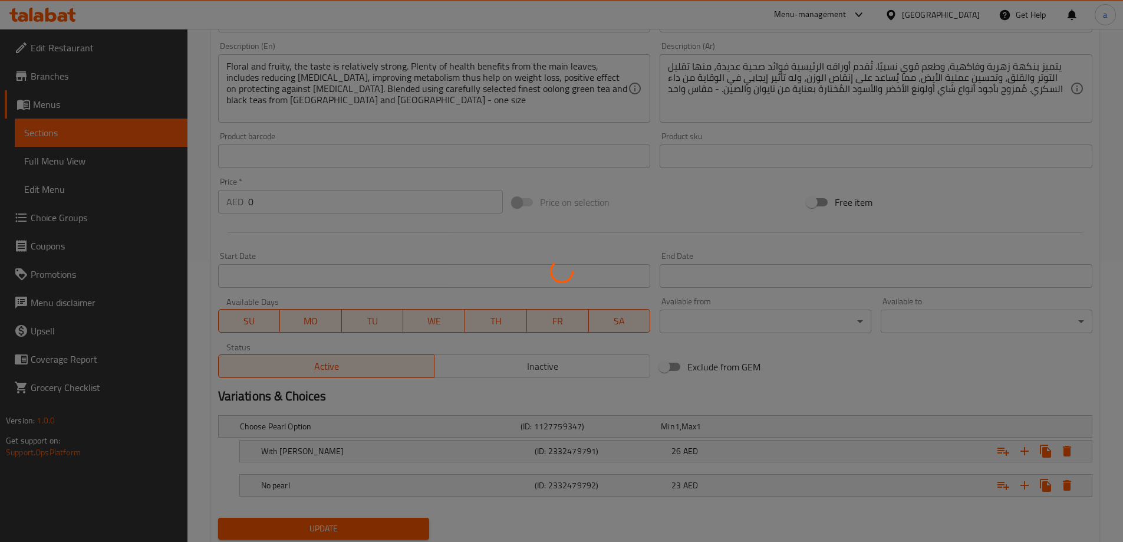
scroll to position [259, 0]
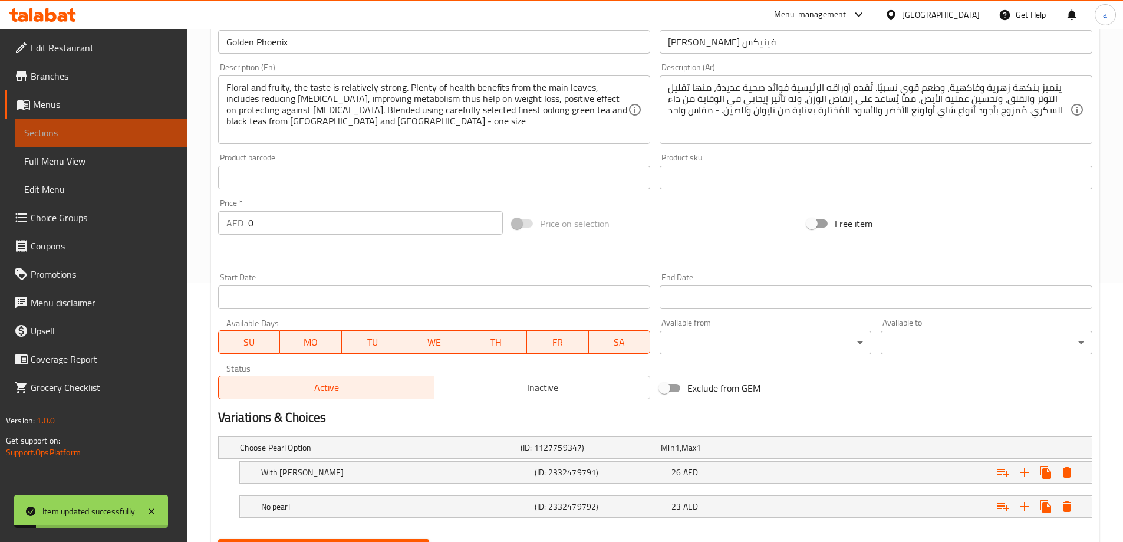
click at [62, 130] on span "Sections" at bounding box center [101, 133] width 154 height 14
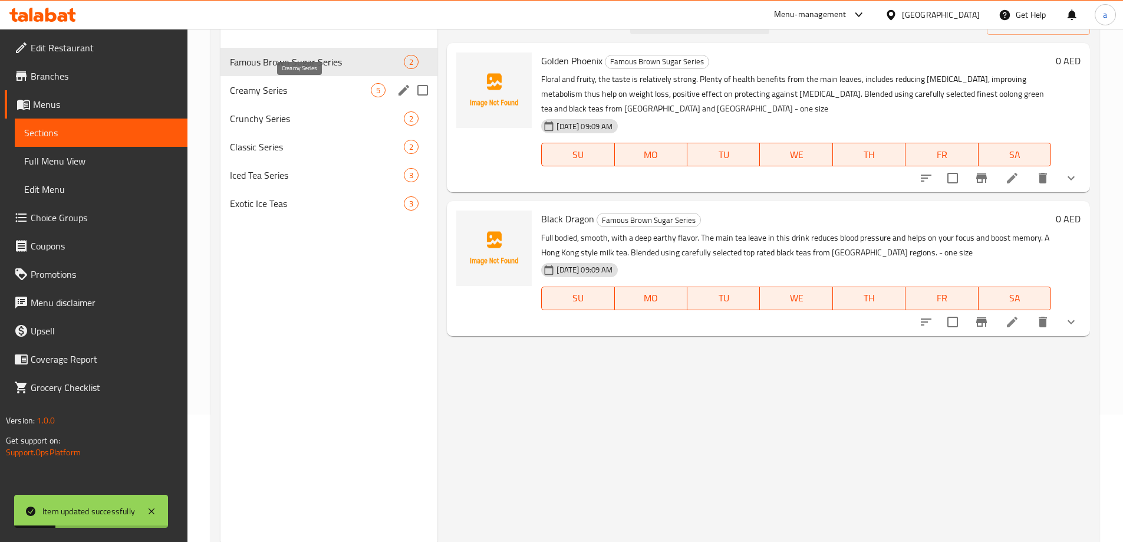
scroll to position [106, 0]
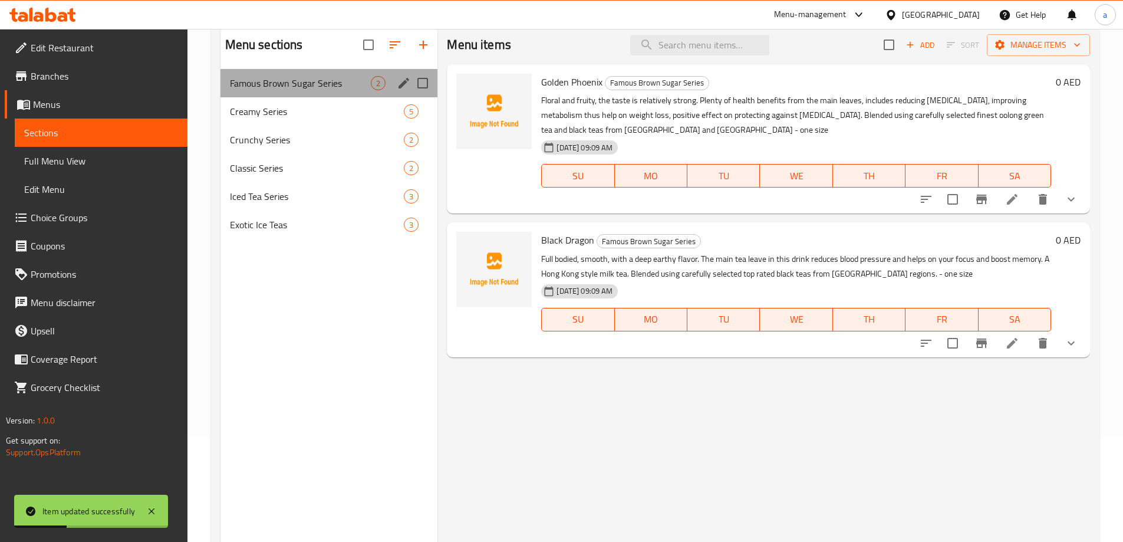
click at [294, 90] on div "Famous Brown Sugar Series 2" at bounding box center [328, 83] width 217 height 28
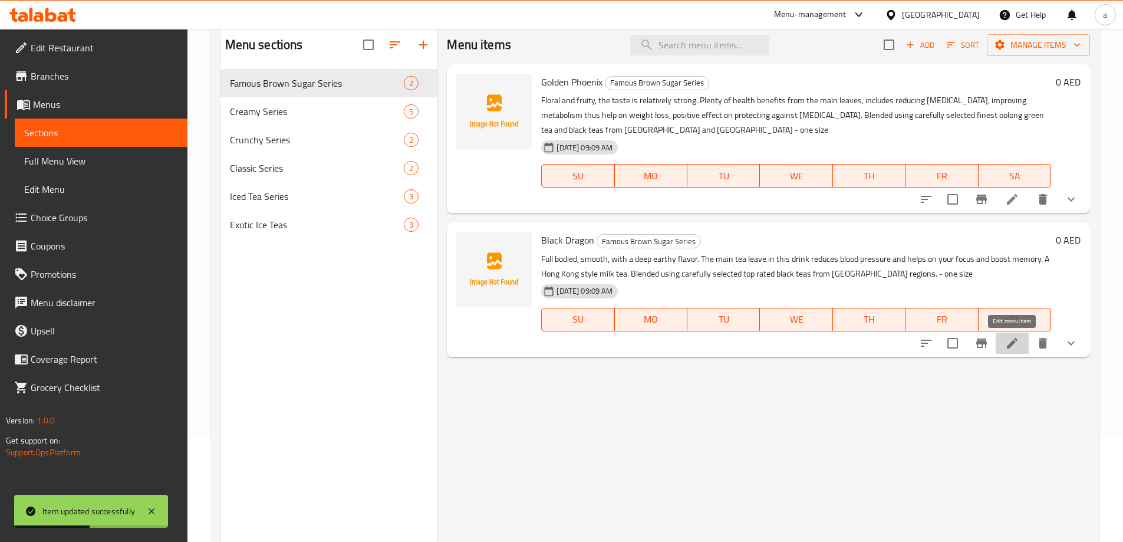
click at [1017, 343] on icon at bounding box center [1012, 343] width 14 height 14
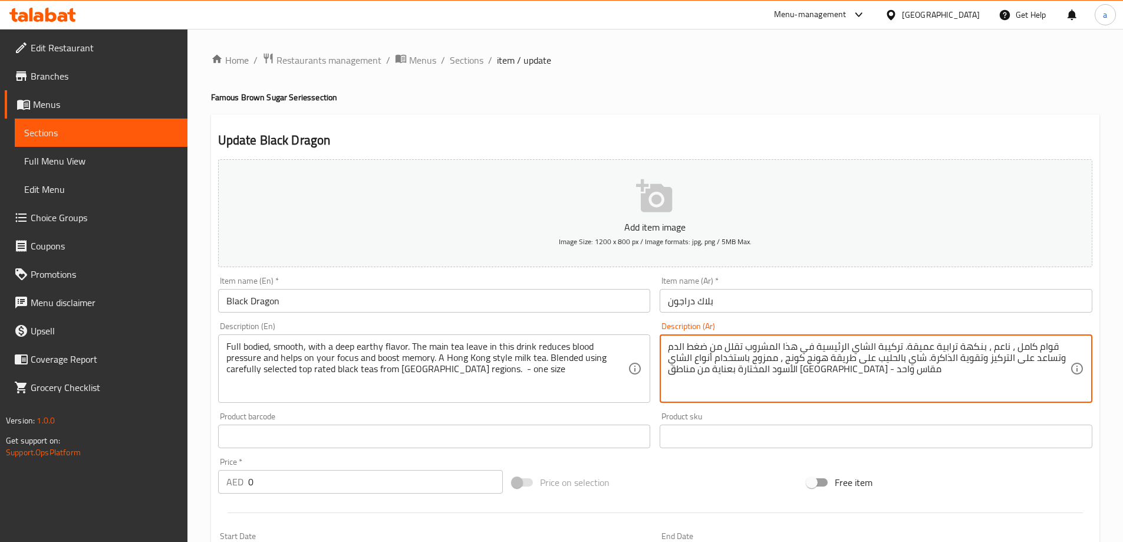
drag, startPoint x: 1031, startPoint y: 347, endPoint x: 1052, endPoint y: 345, distance: 21.3
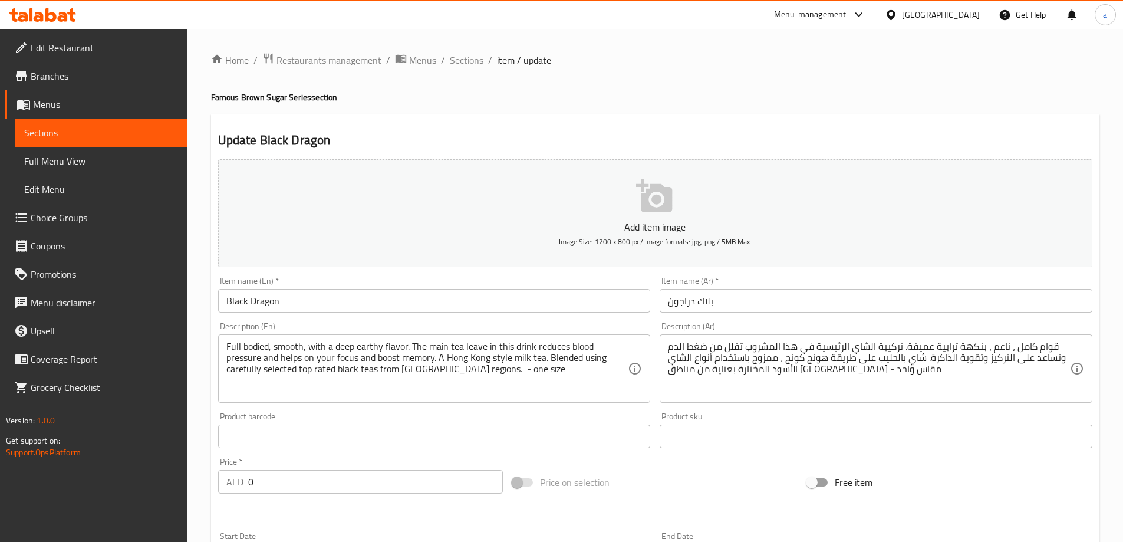
click at [1043, 352] on textarea "قوام كامل ، ناعم ، بنكهة ترابية عميقة. تركيبة الشاي الرئيسية في هذا المشروب تقل…" at bounding box center [869, 369] width 402 height 56
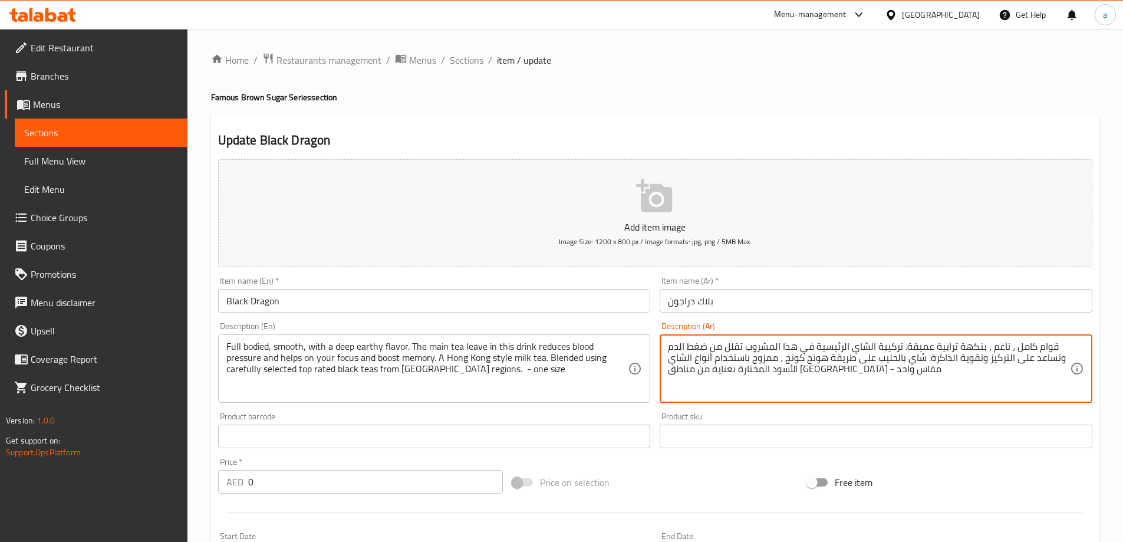
click at [1043, 352] on textarea "قوام كامل ، ناعم ، بنكهة ترابية عميقة. تركيبة الشاي الرئيسية في هذا المشروب تقل…" at bounding box center [869, 369] width 402 height 56
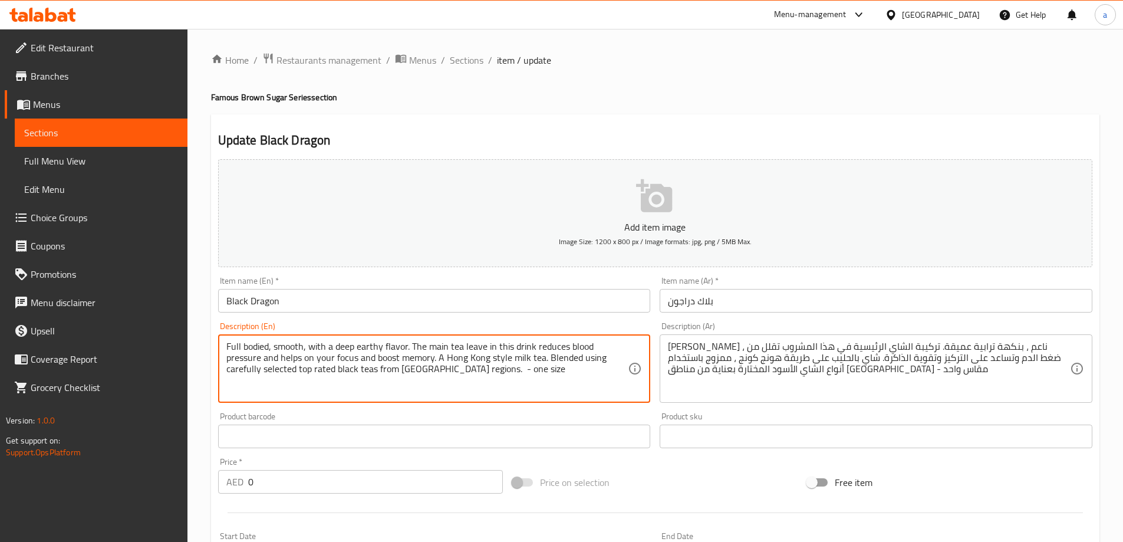
drag, startPoint x: 410, startPoint y: 346, endPoint x: 484, endPoint y: 336, distance: 74.9
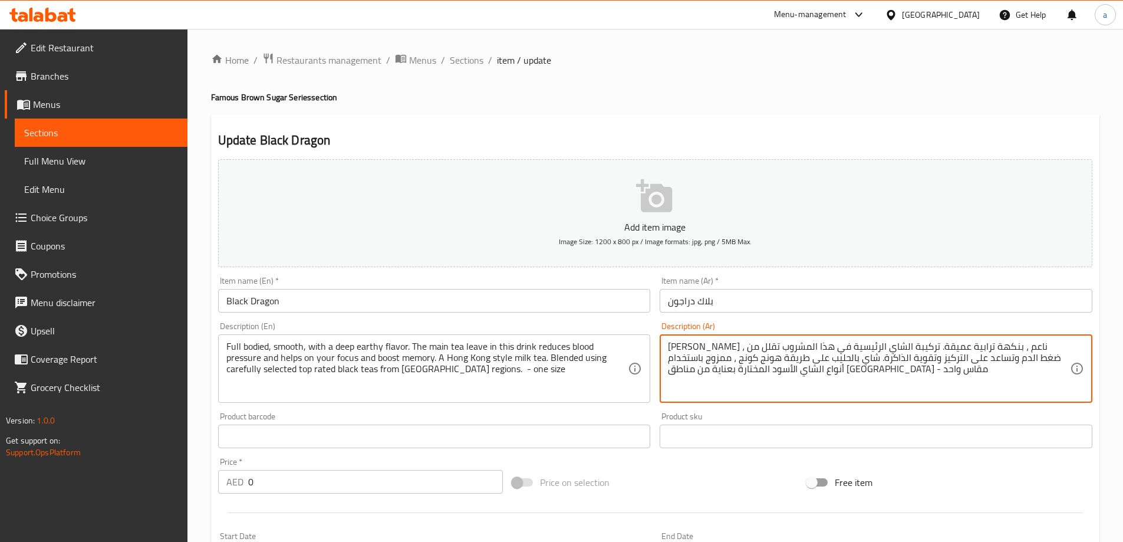
drag, startPoint x: 872, startPoint y: 346, endPoint x: 816, endPoint y: 346, distance: 56.0
paste textarea "وراق"
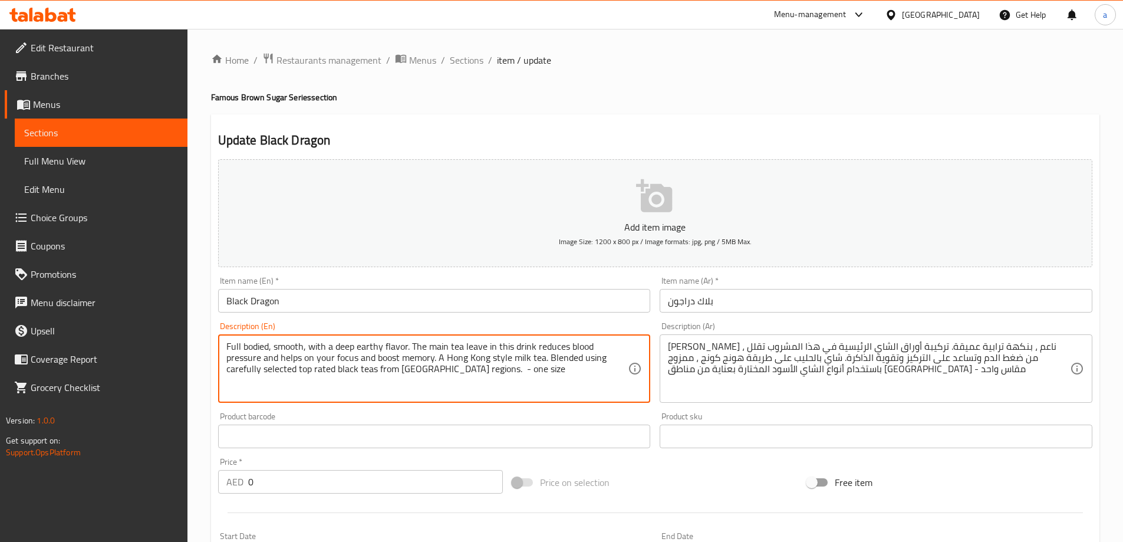
click at [542, 350] on textarea "Full bodied, smooth, with a deep earthy flavor. The main tea leave in this drin…" at bounding box center [427, 369] width 402 height 56
drag, startPoint x: 242, startPoint y: 358, endPoint x: 398, endPoint y: 360, distance: 156.2
click at [398, 360] on textarea "Full bodied, smooth, with a deep earthy flavor. The main tea leave in this drin…" at bounding box center [427, 369] width 402 height 56
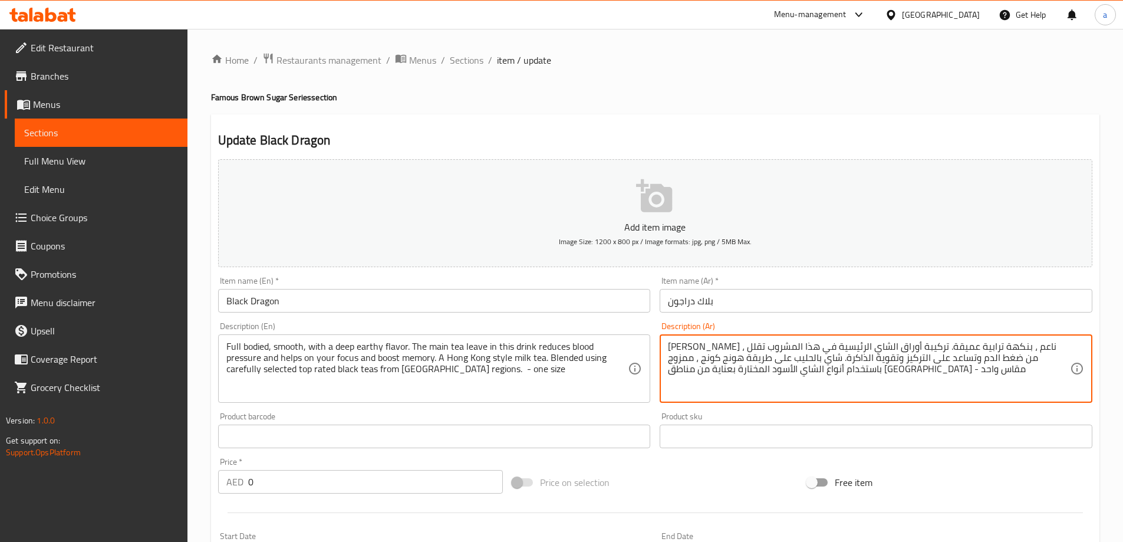
click at [941, 360] on textarea "بوديد كامل ، ناعم ، بنكهة ترابية عميقة. تركيبة أوراق الشاي الرئيسية في هذا المش…" at bounding box center [869, 369] width 402 height 56
type textarea "[PERSON_NAME] ، ناعم ، بنكهة ترابية عميقة. تركيبة أوراق الشاي الرئيسية في هذا ا…"
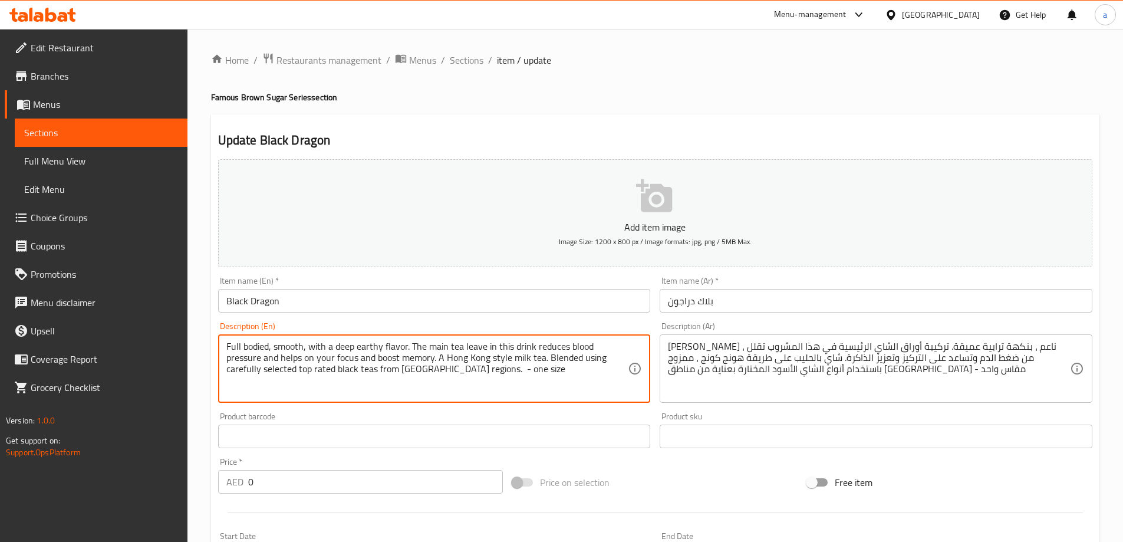
drag, startPoint x: 510, startPoint y: 358, endPoint x: 600, endPoint y: 366, distance: 90.5
click at [602, 385] on textarea "Full bodied, smooth, with a deep earthy flavor. The main tea leave in this drin…" at bounding box center [427, 369] width 402 height 56
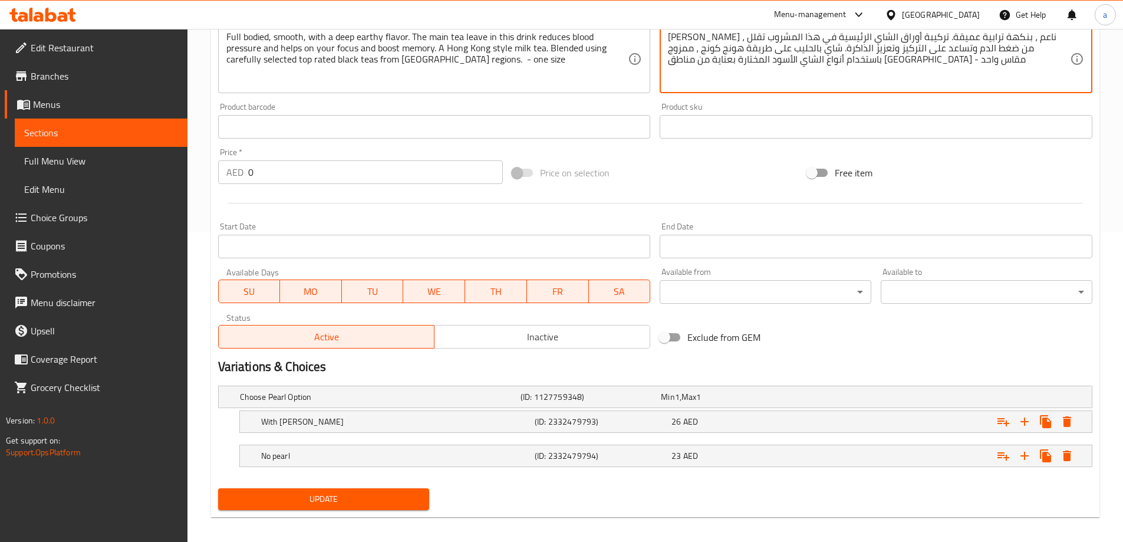
scroll to position [318, 0]
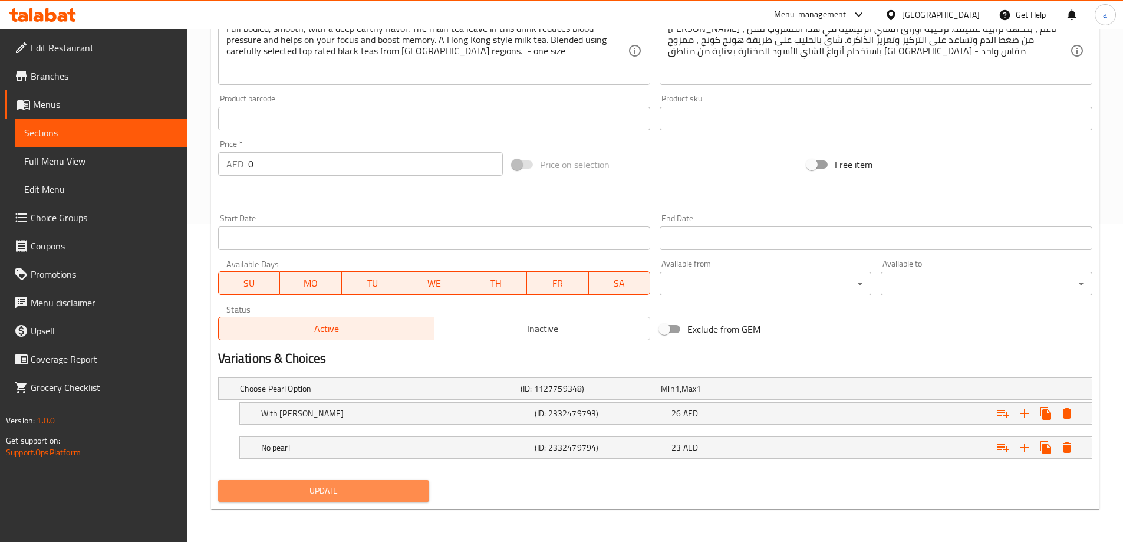
click at [327, 480] on button "Update" at bounding box center [324, 491] width 212 height 22
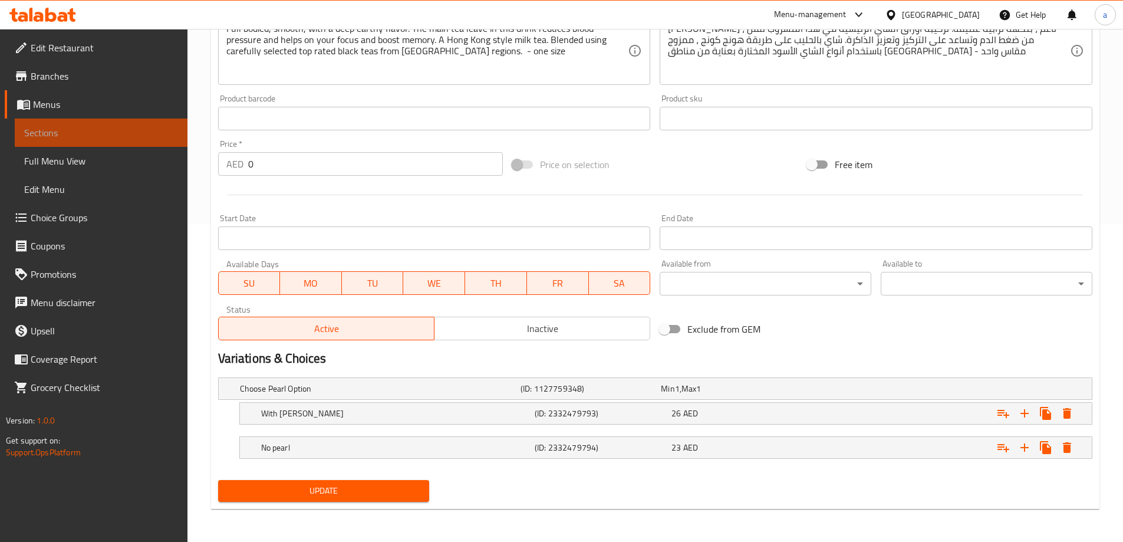
click at [164, 135] on span "Sections" at bounding box center [101, 133] width 154 height 14
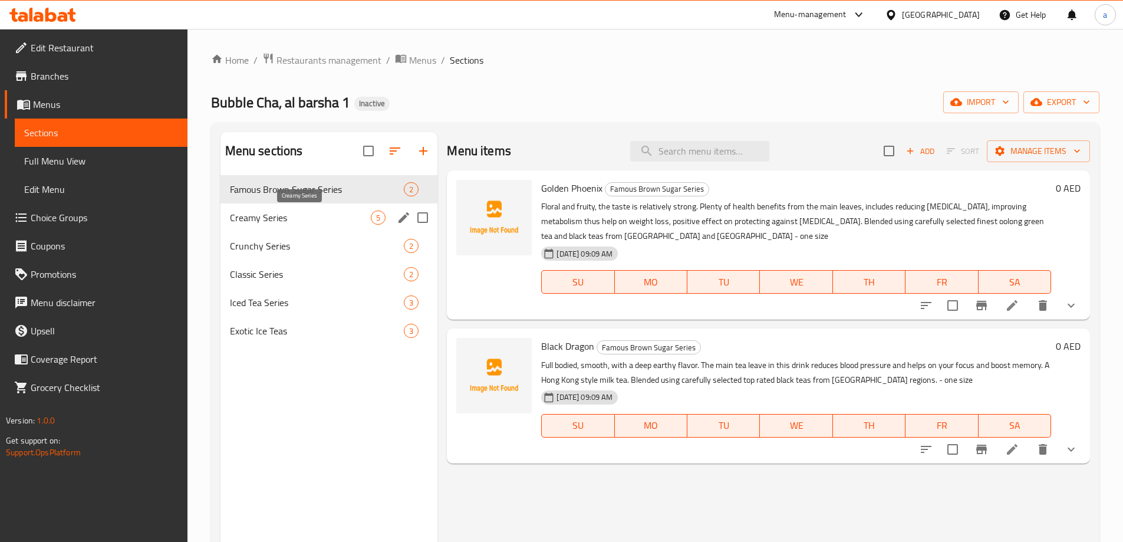
click at [321, 211] on span "Creamy Series" at bounding box center [300, 217] width 141 height 14
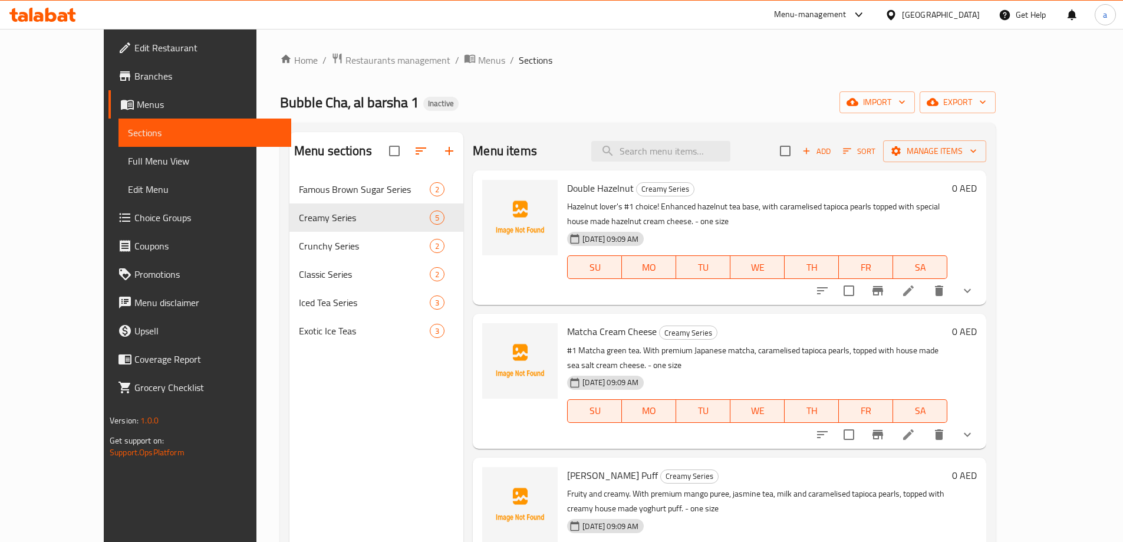
click at [925, 298] on li at bounding box center [908, 290] width 33 height 21
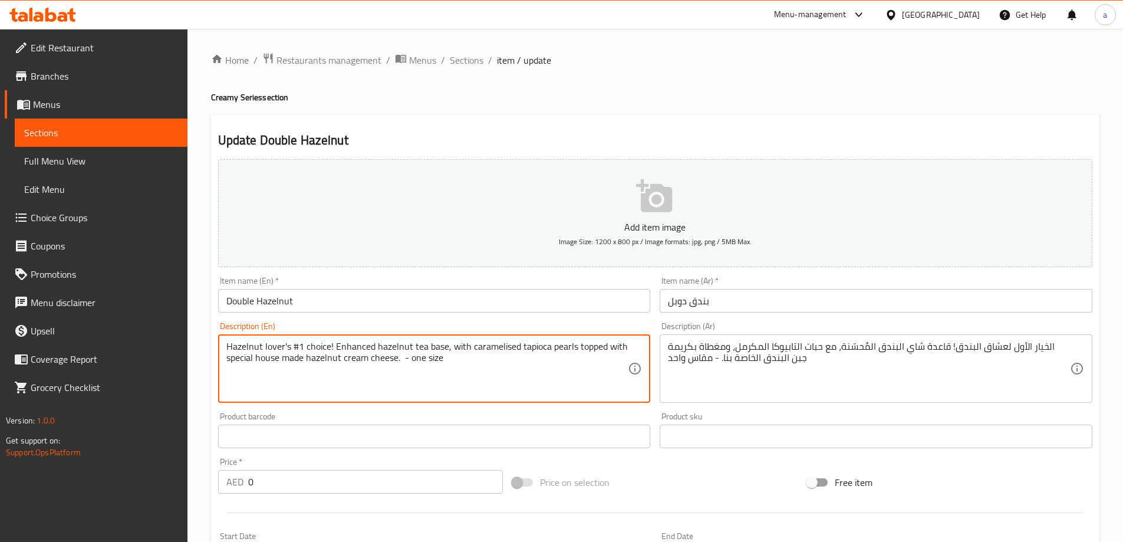
drag, startPoint x: 298, startPoint y: 351, endPoint x: 292, endPoint y: 352, distance: 6.7
type textarea "Hazelnut lover's 1 choice! Enhanced hazelnut tea base, with caramelised tapioca…"
click at [344, 348] on textarea "Hazelnut lover's 1 choice! Enhanced hazelnut tea base, with caramelised tapioca…" at bounding box center [427, 369] width 402 height 56
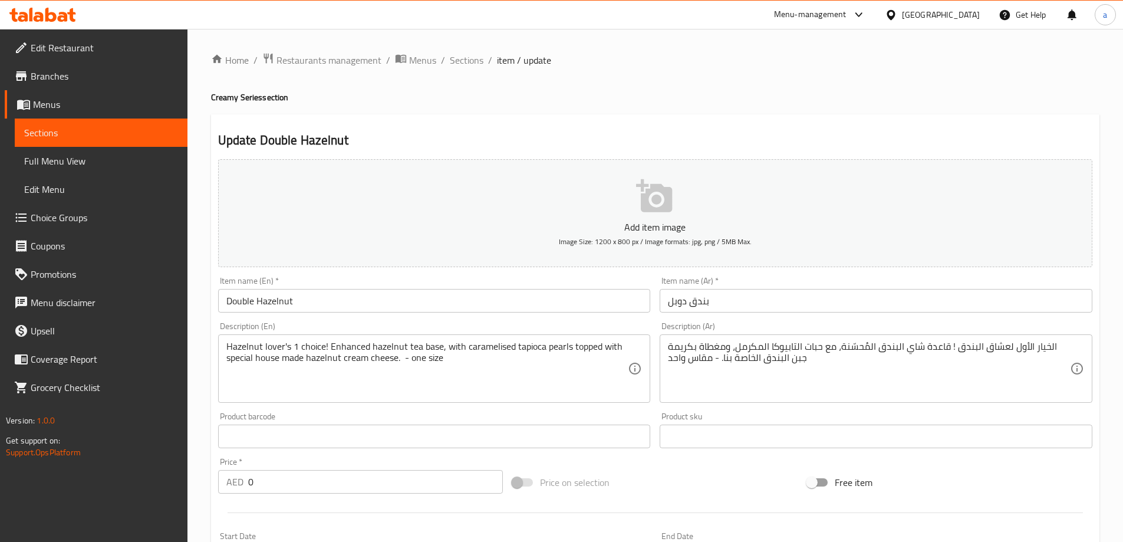
click at [828, 339] on div "الخيار الأول لعشاق البندق ! قاعدة شاي البندق المُحسّنة، مع حبات التابيوكا المكر…" at bounding box center [875, 368] width 433 height 68
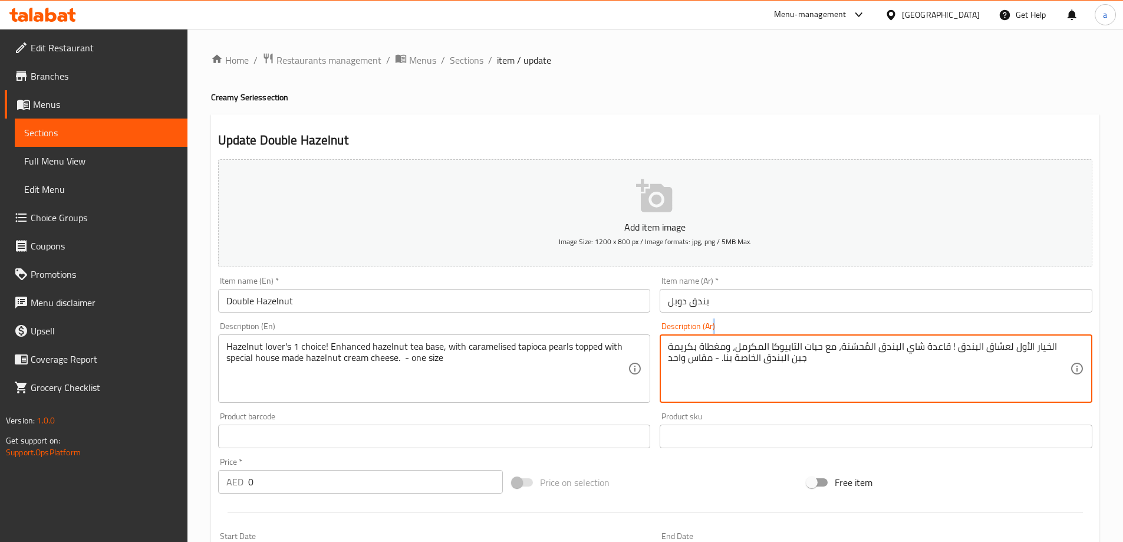
click at [828, 339] on div "الخيار الأول لعشاق البندق ! قاعدة شاي البندق المُحسّنة، مع حبات التابيوكا المكر…" at bounding box center [875, 368] width 433 height 68
click at [833, 354] on textarea "الخيار الأول لعشاق البندق ! قاعدة شاي البندق المُحسّنة، مع حبات التابيوكا المكر…" at bounding box center [869, 369] width 402 height 56
click at [729, 366] on textarea "الخيار الأول لعشاق البندق ! قاعدة شاي البندق المُحسّنة، مع بيرلز التابيوكا المك…" at bounding box center [869, 369] width 402 height 56
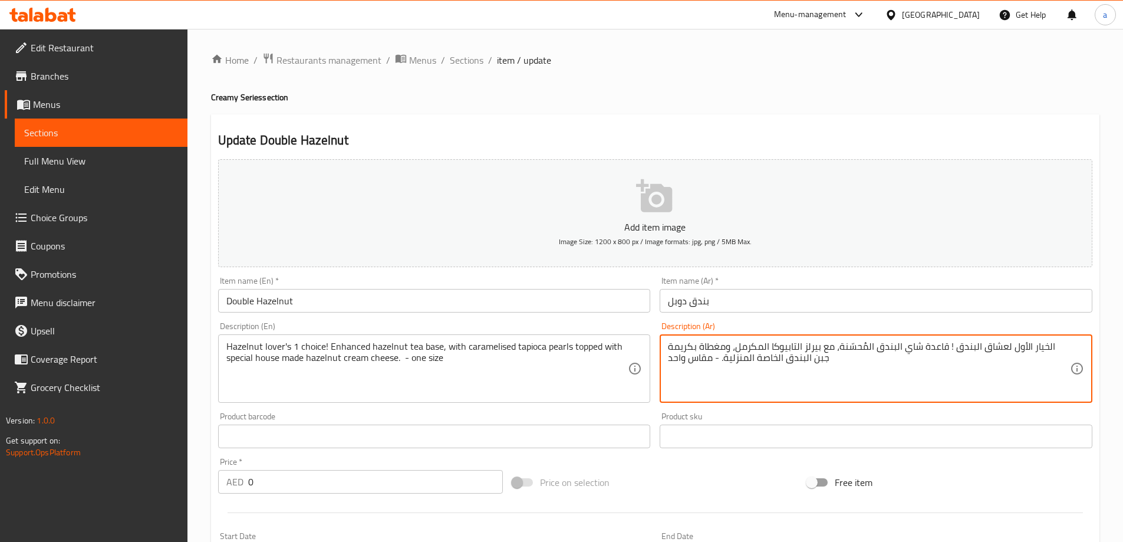
type textarea "الخيار الأول لعشاق البندق ! قاعدة شاي البندق المُحسّنة، مع بيرلز التابيوكا المك…"
click at [904, 352] on textarea "الخيار الأول لعشاق البندق ! قاعدة شاي البندق المُحسّنة، مع بيرلز التابيوكا المك…" at bounding box center [869, 369] width 402 height 56
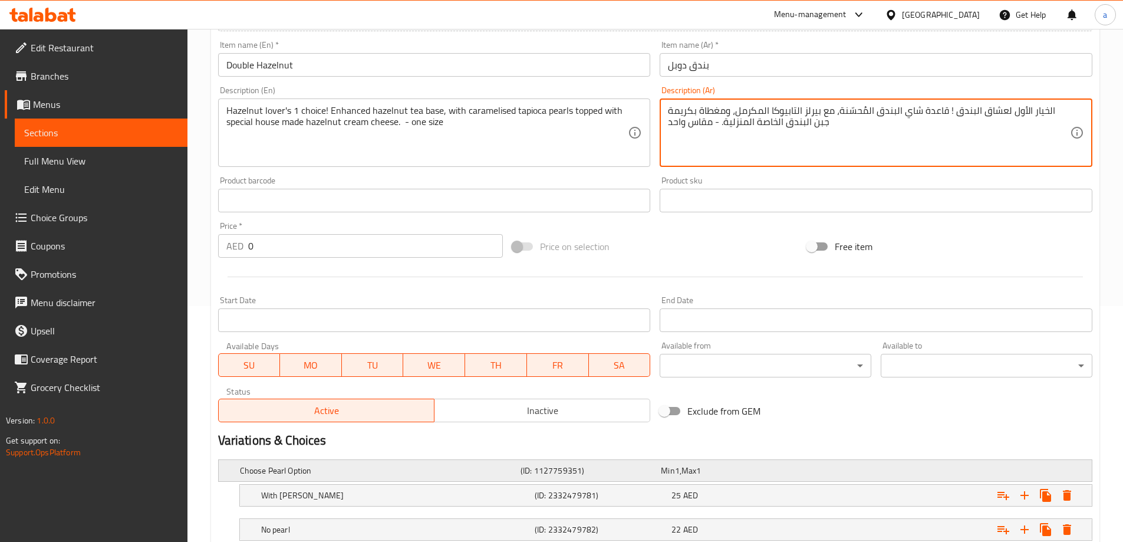
scroll to position [318, 0]
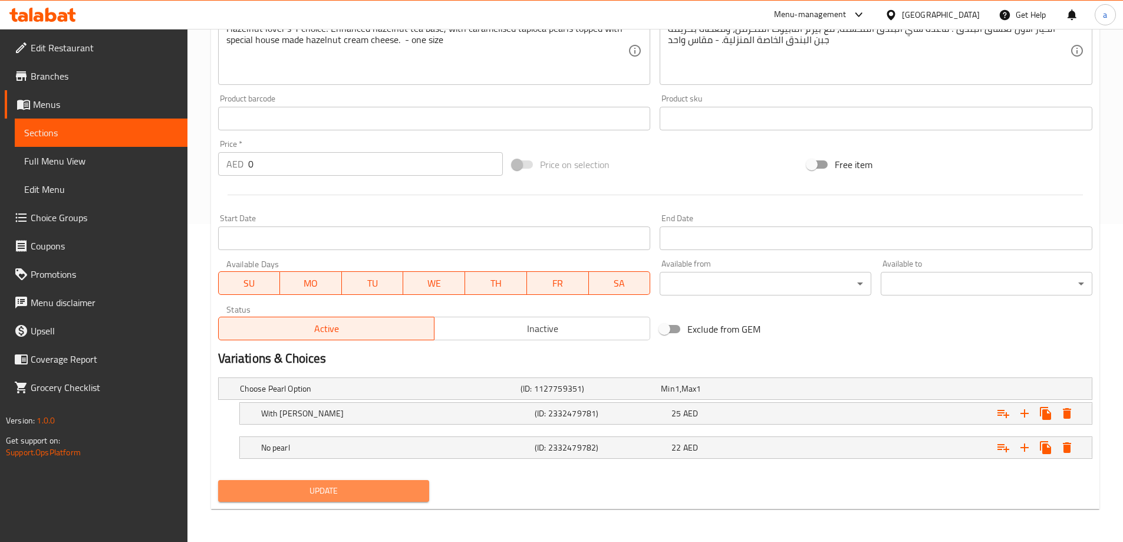
click at [230, 490] on span "Update" at bounding box center [323, 490] width 193 height 15
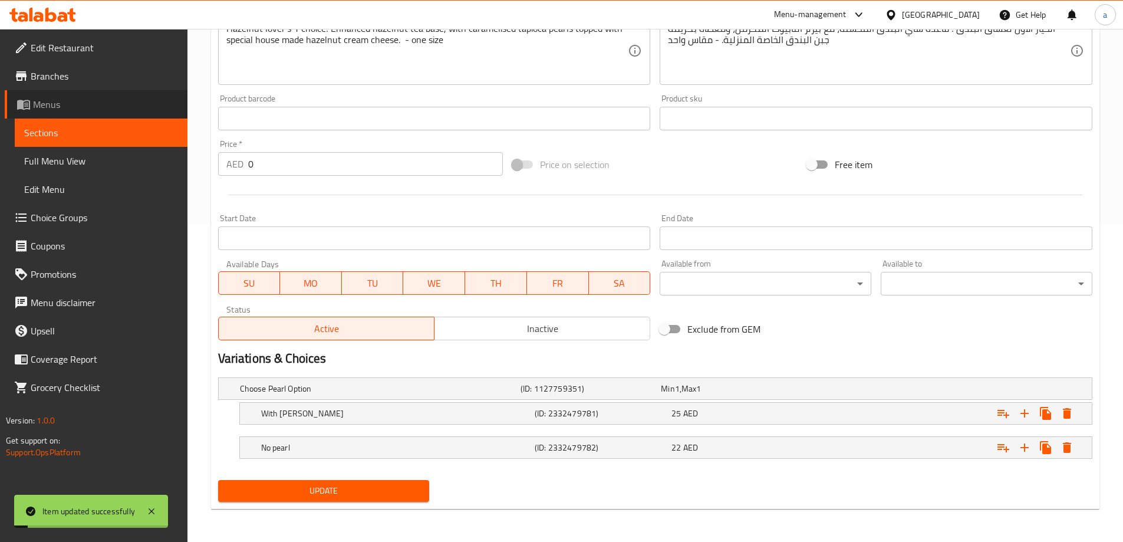
click at [147, 95] on link "Menus" at bounding box center [96, 104] width 183 height 28
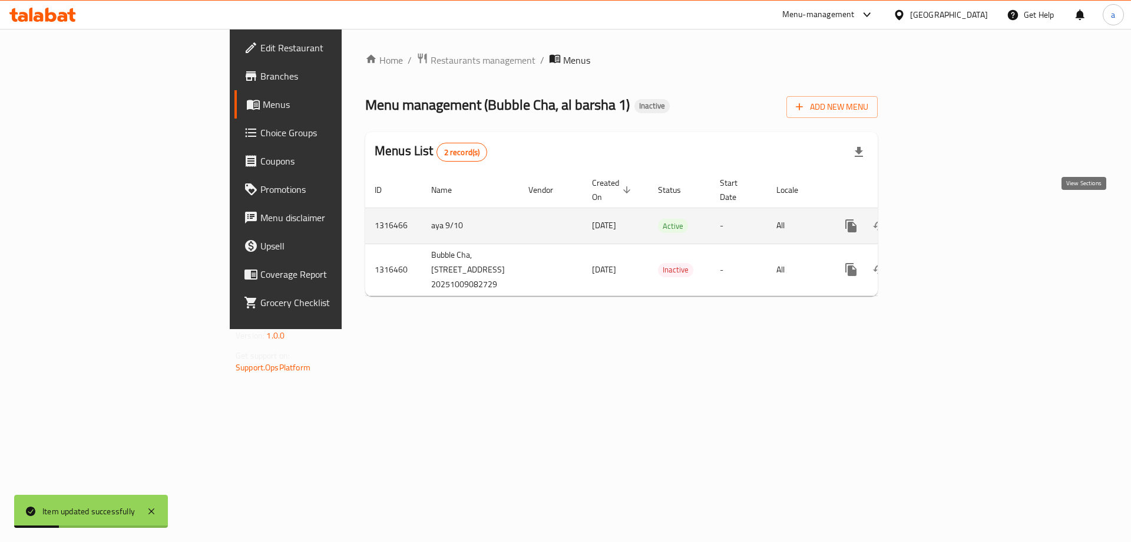
click at [943, 219] on icon "enhanced table" at bounding box center [936, 226] width 14 height 14
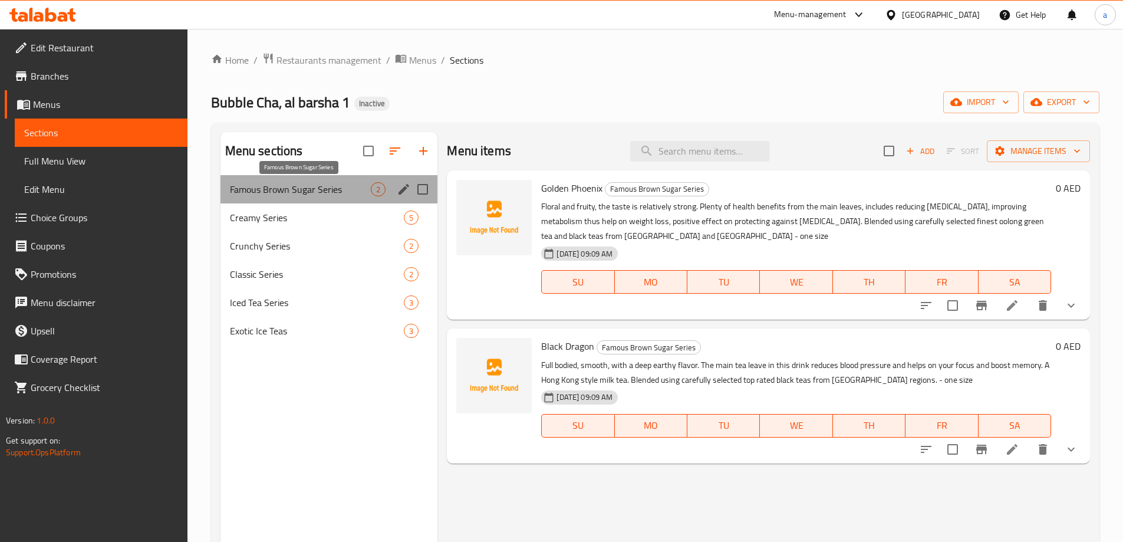
click at [311, 194] on span "Famous Brown Sugar Series" at bounding box center [300, 189] width 141 height 14
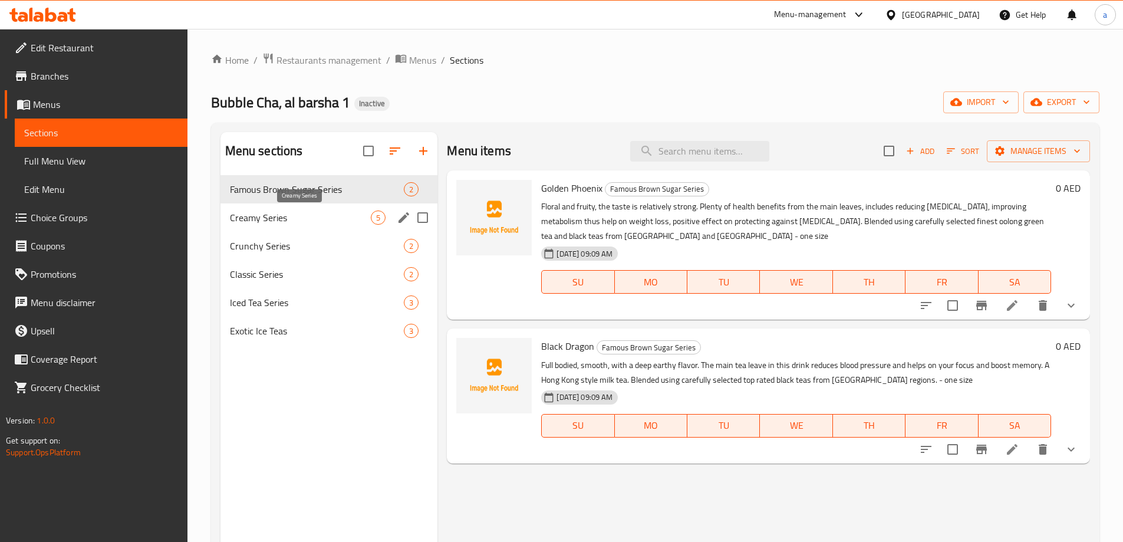
click at [256, 219] on span "Creamy Series" at bounding box center [300, 217] width 141 height 14
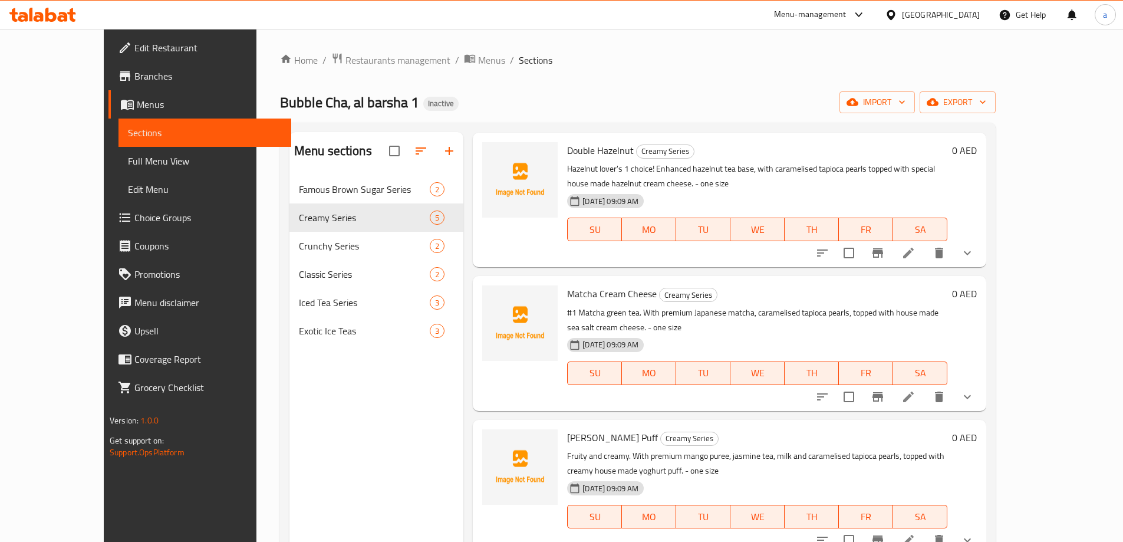
scroll to position [59, 0]
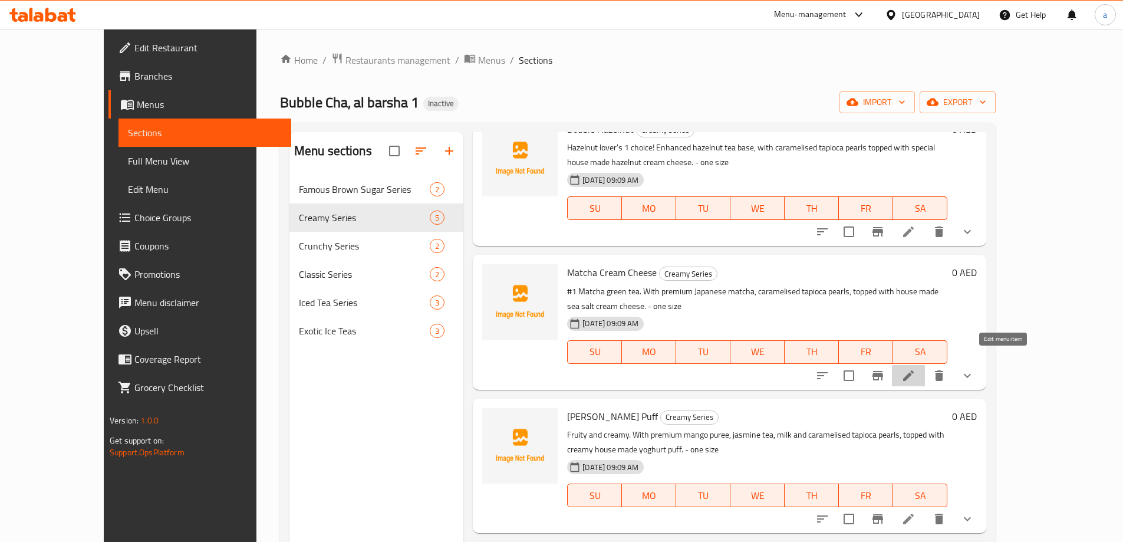
click at [915, 368] on icon at bounding box center [908, 375] width 14 height 14
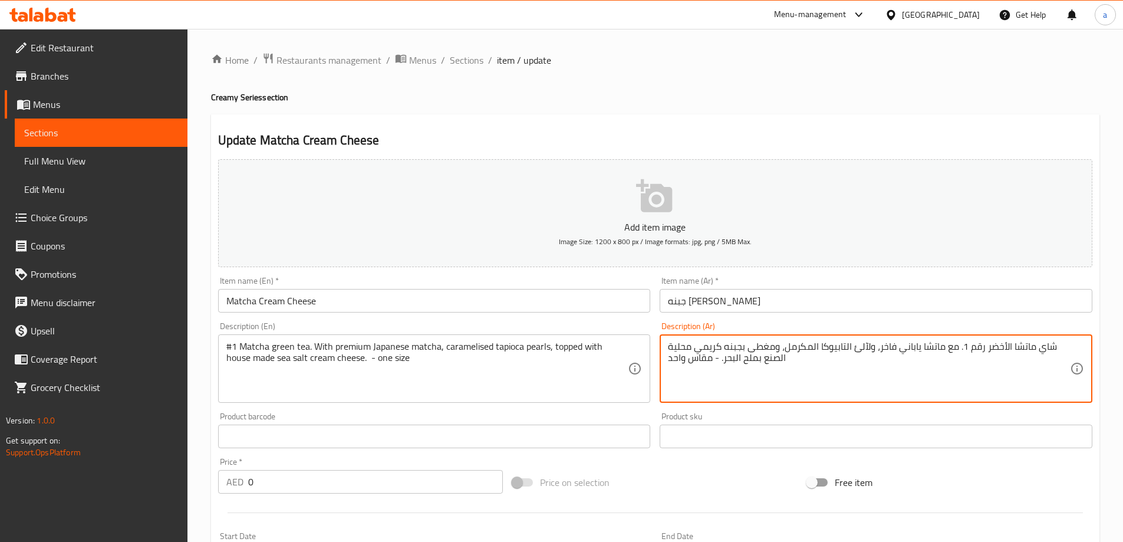
click at [972, 348] on textarea "شاي ماتشا الأخضر رقم 1. مع ماتشا ياباني فاخر، ولآلئ التابيوكا المكرمل، ومغطى بج…" at bounding box center [869, 369] width 402 height 56
click at [969, 347] on textarea "شاي ماتشا الأخضر الاول . مع ماتشا ياباني فاخر، ولآلئ التابيوكا المكرمل، ومغطى ب…" at bounding box center [869, 369] width 402 height 56
click at [882, 358] on textarea "شاي ماتشا الأخضر #1. مع ماتشا ياباني فاخر، ولآلئ التابيوكا المكرمل، ومغطى بجبنه…" at bounding box center [869, 369] width 402 height 56
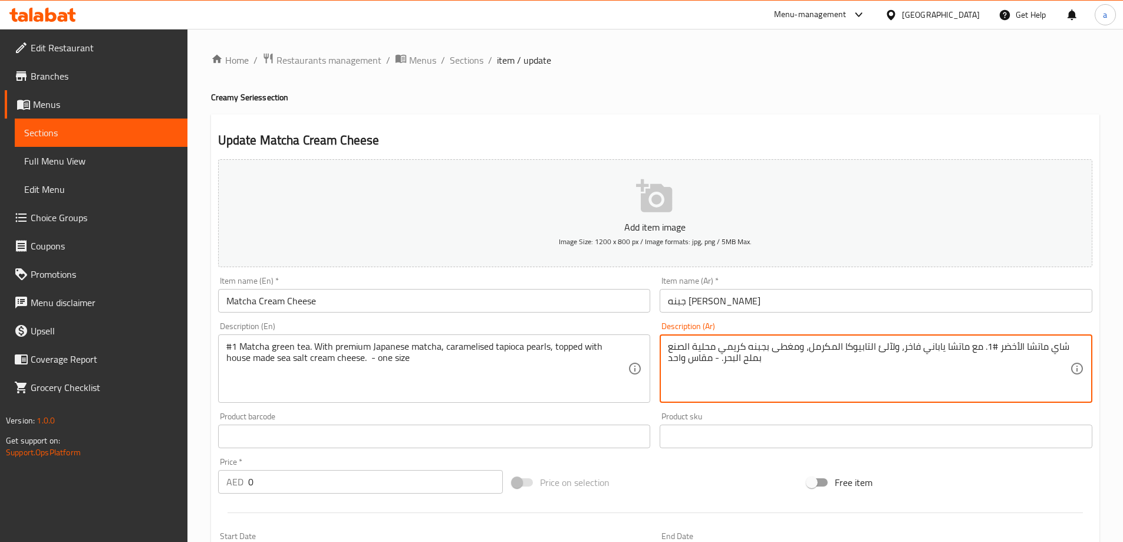
click at [883, 354] on textarea "شاي ماتشا الأخضر #1. مع ماتشا ياباني فاخر، ولآلئ التابيوكا المكرمل، ومغطى بجبنه…" at bounding box center [869, 369] width 402 height 56
click at [717, 350] on textarea "شاي ماتشا الأخضر #1. مع ماتشا ياباني فاخر، وبيرلز التابيوكا المكرمل، ومغطى بجبن…" at bounding box center [869, 369] width 402 height 56
drag, startPoint x: 715, startPoint y: 348, endPoint x: 669, endPoint y: 345, distance: 46.0
click at [669, 345] on textarea "شاي ماتشا الأخضر #1. مع ماتشا ياباني فاخر، وبيرلز التابيوكا المكرمل، ومغطى بجبن…" at bounding box center [869, 369] width 402 height 56
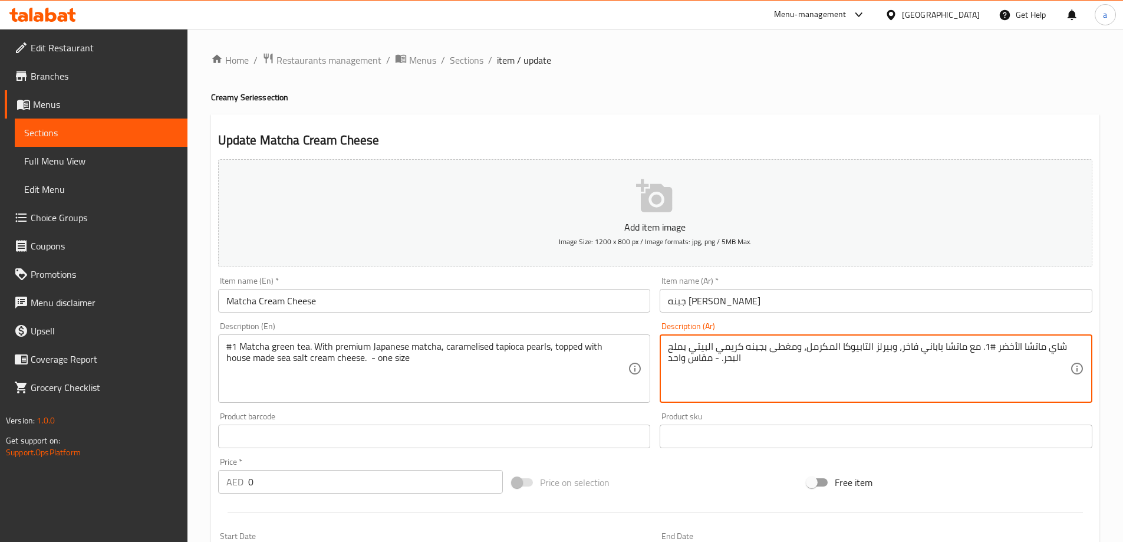
type textarea "شاي ماتشا الأخضر #1. مع ماتشا ياباني فاخر، وبيرلز التابيوكا المكرمل، ومغطى بجبن…"
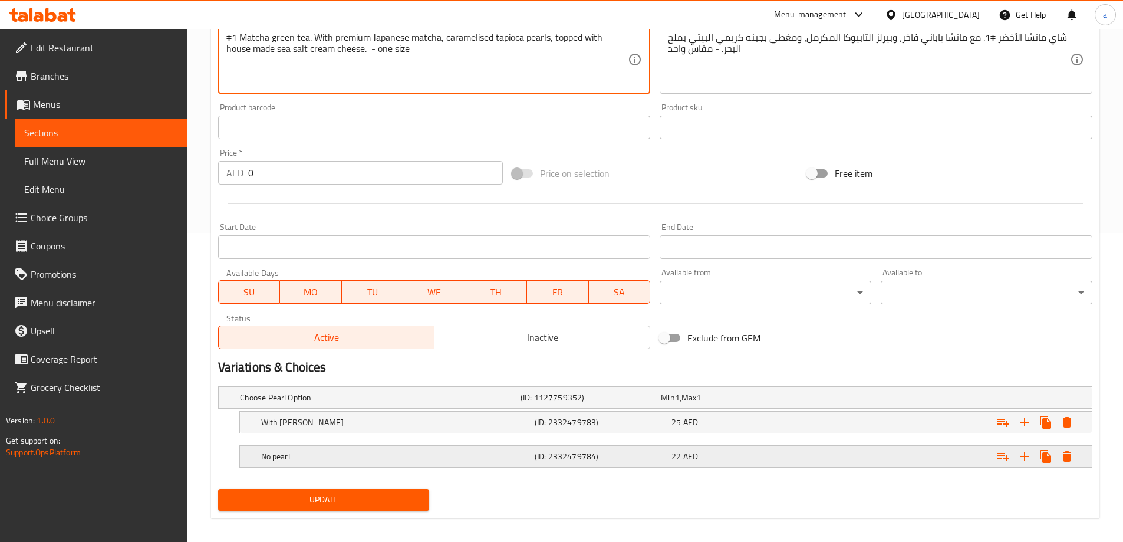
scroll to position [318, 0]
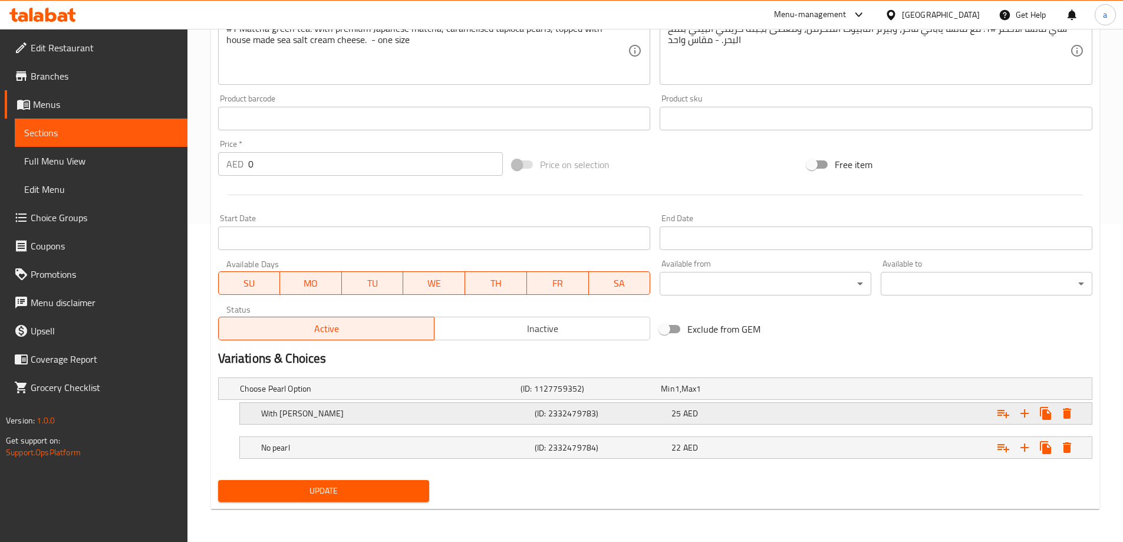
click at [339, 425] on div "With Boba pearl (ID: 2332479783) 25 AED" at bounding box center [669, 413] width 821 height 26
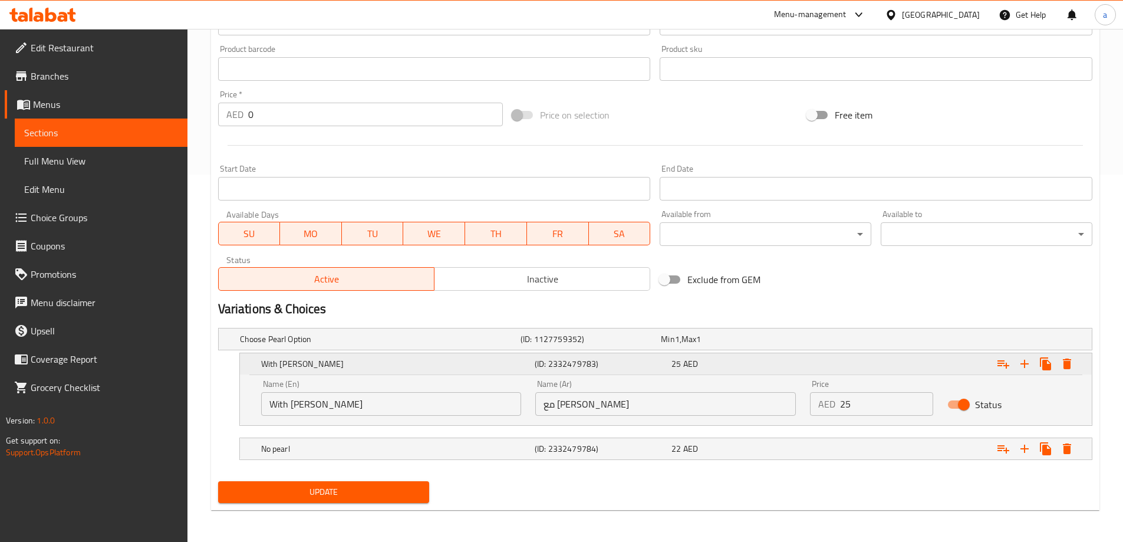
scroll to position [368, 0]
click at [410, 437] on div "No pearl (ID: 2332479784) 22 AED" at bounding box center [669, 447] width 821 height 26
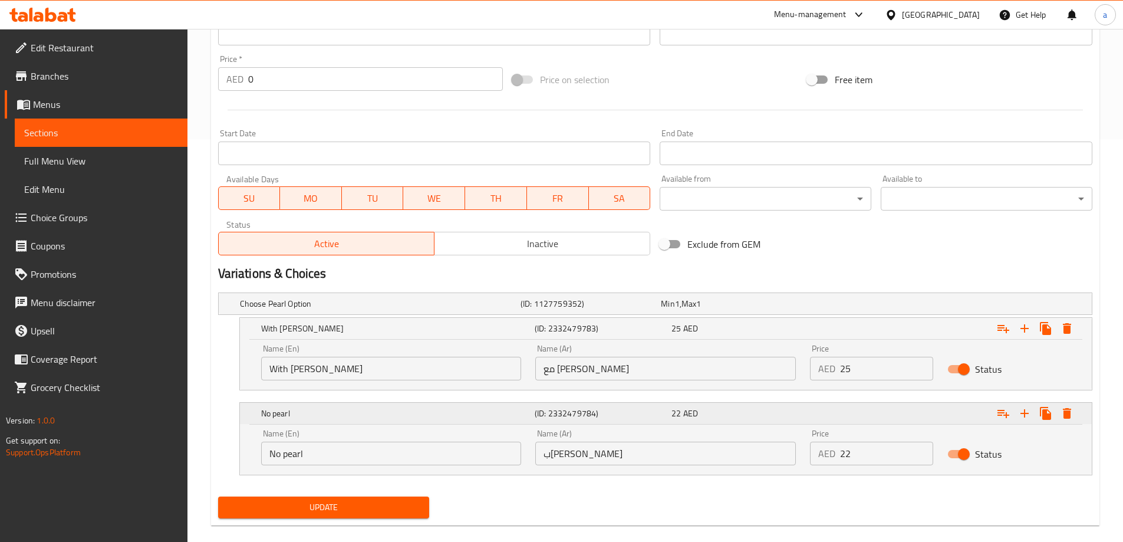
scroll to position [419, 0]
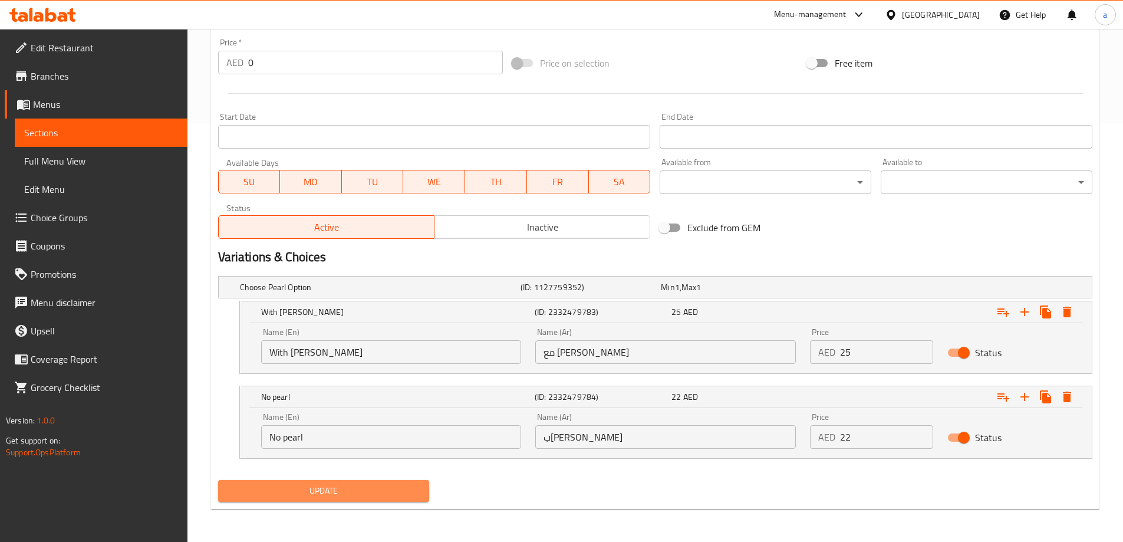
click at [369, 491] on span "Update" at bounding box center [323, 490] width 193 height 15
click at [394, 484] on span "Update" at bounding box center [323, 490] width 193 height 15
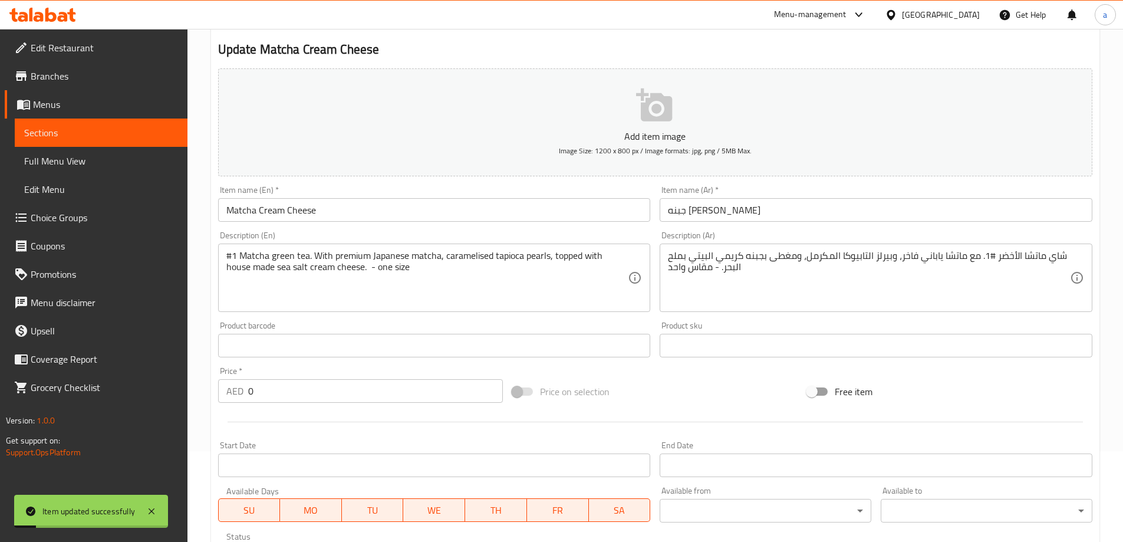
scroll to position [0, 0]
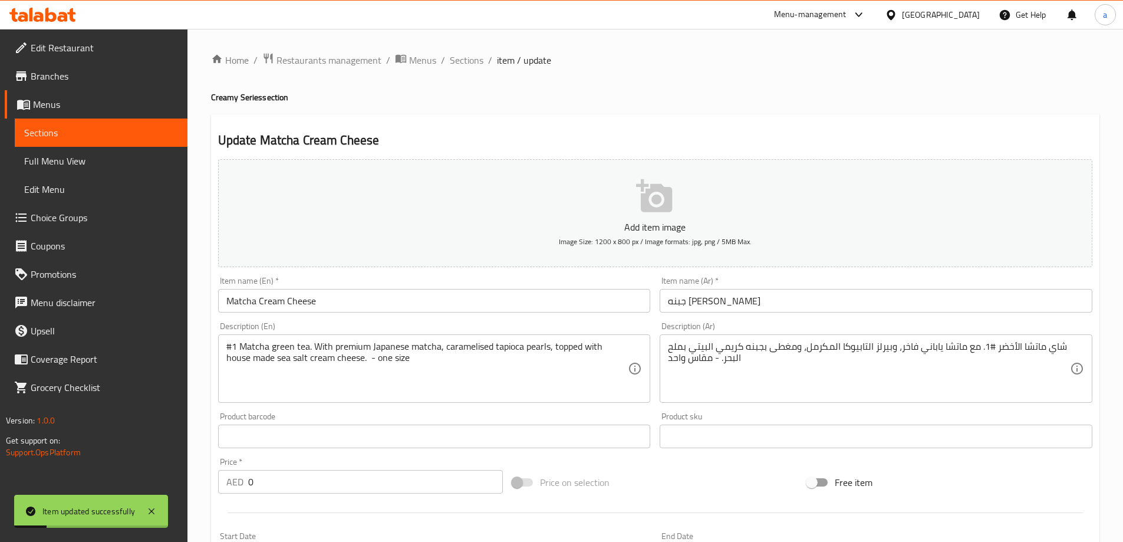
click at [135, 130] on span "Sections" at bounding box center [101, 133] width 154 height 14
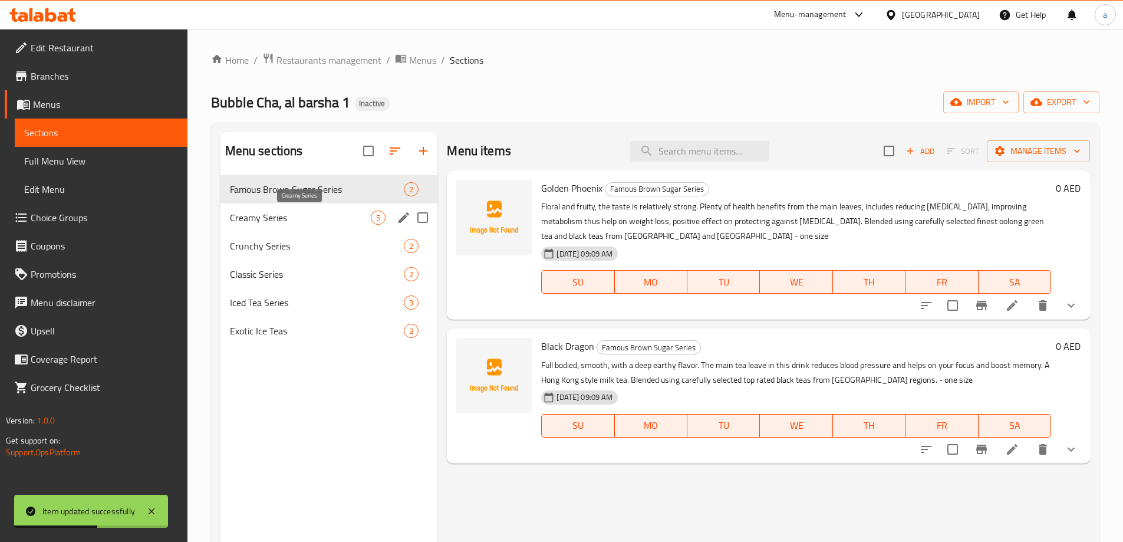
click at [280, 217] on span "Creamy Series" at bounding box center [300, 217] width 141 height 14
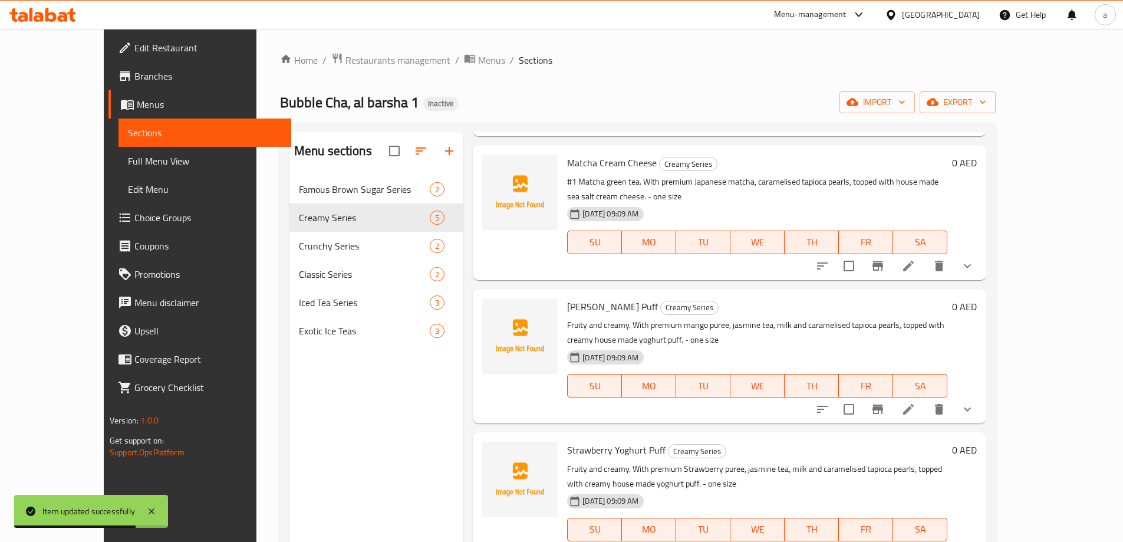
scroll to position [176, 0]
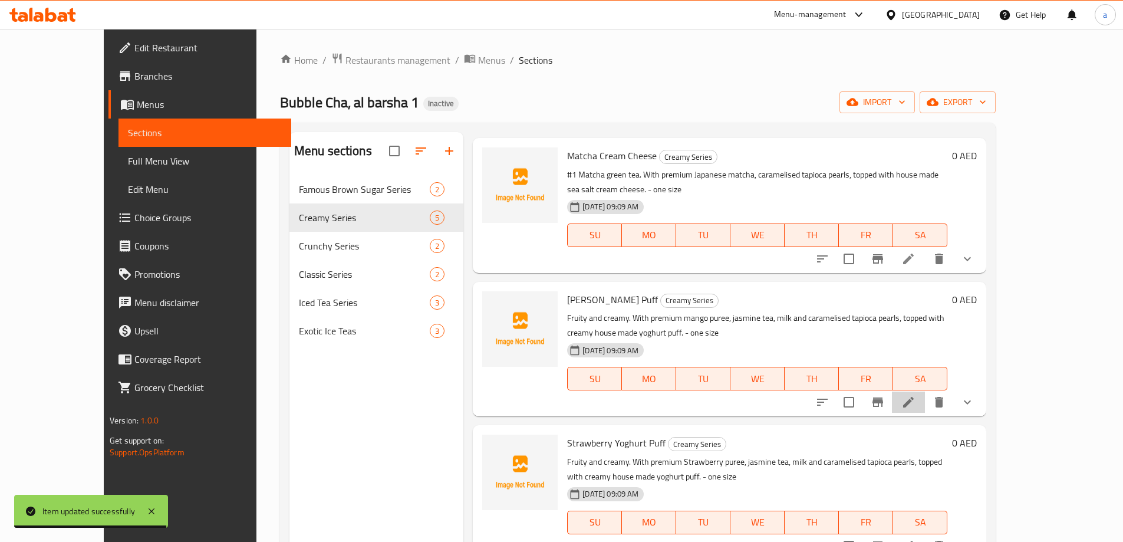
click at [925, 391] on li at bounding box center [908, 401] width 33 height 21
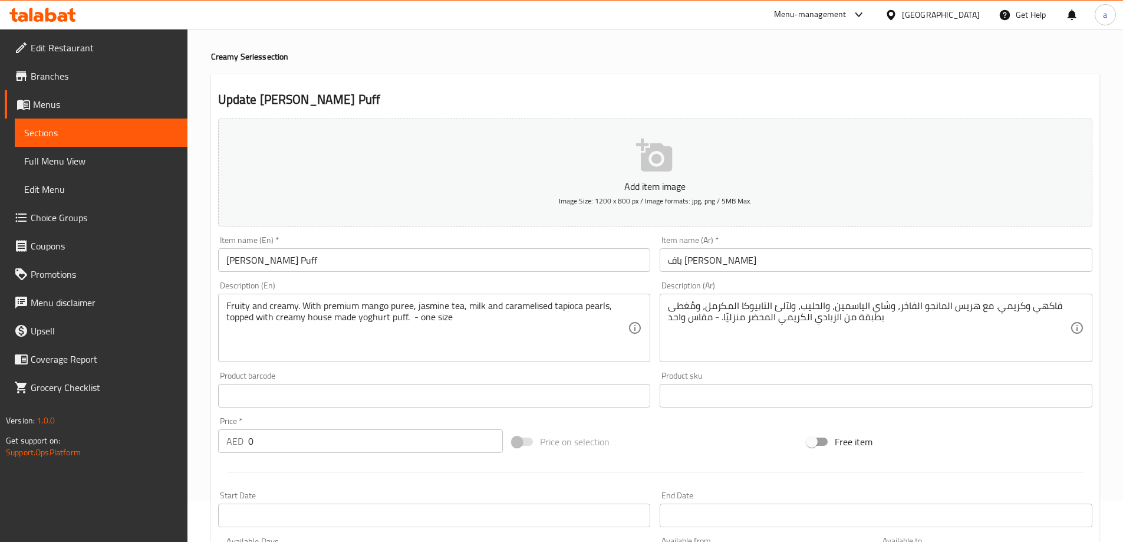
scroll to position [59, 0]
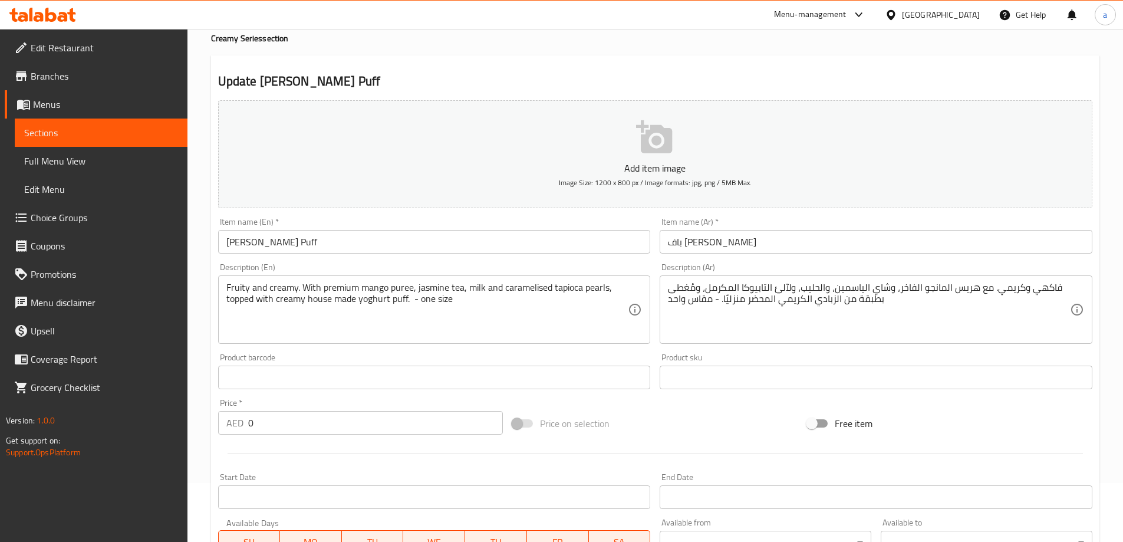
click at [965, 279] on div "فاكهي وكريمي. مع هريس المانجو الفاخر، وشاي الياسمين، والحليب، ولآلئ التابيوكا ا…" at bounding box center [875, 309] width 433 height 68
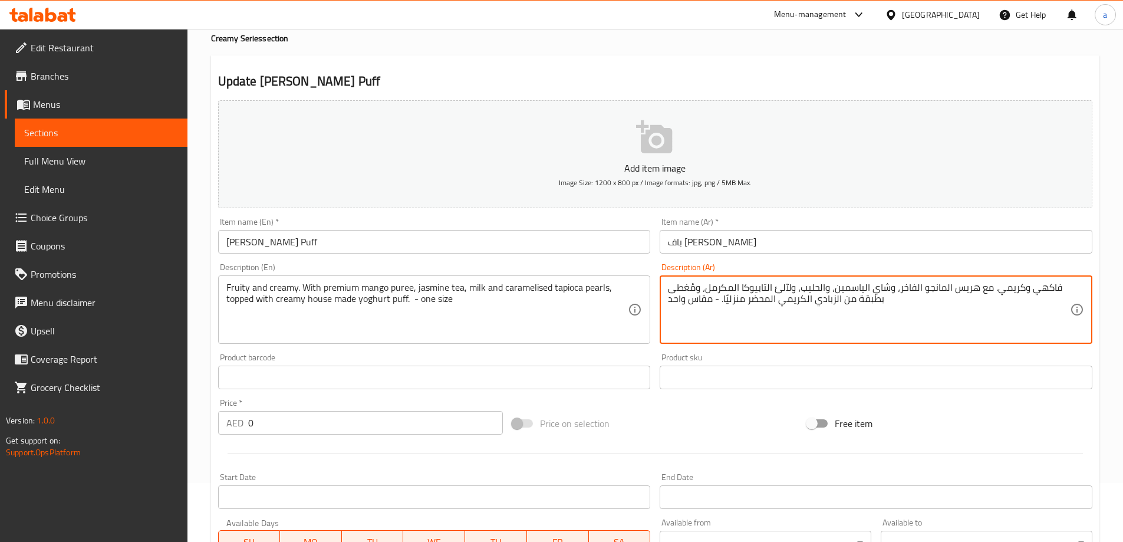
click at [968, 285] on textarea "فاكهي وكريمي. مع هريس المانجو الفاخر، وشاي الياسمين، والحليب، ولآلئ التابيوكا ا…" at bounding box center [869, 310] width 402 height 56
click at [784, 297] on textarea "فاكهي وكريمي. مع بيوريه المانجو الفاخر، وشاي الياسمين، والحليب، ولآلئ التابيوكا…" at bounding box center [869, 310] width 402 height 56
click at [783, 288] on textarea "فاكهي وكريمي. مع بيوريه المانجو الفاخر، وشاي الياسمين، والحليب، ولآلئ التابيوكا…" at bounding box center [869, 310] width 402 height 56
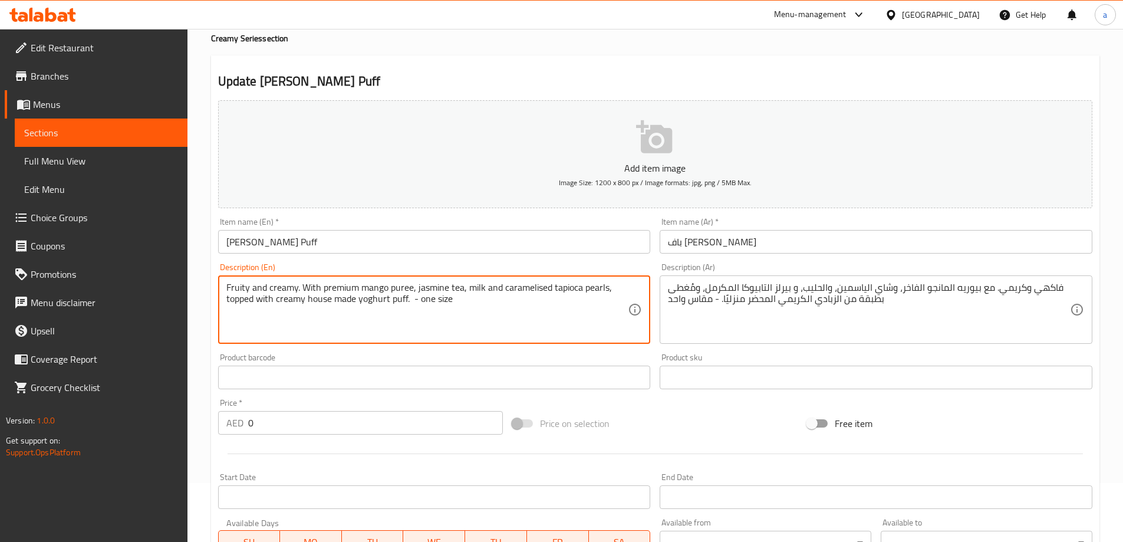
click at [398, 303] on textarea "Fruity and creamy. With premium mango puree, jasmine tea, milk and caramelised …" at bounding box center [427, 310] width 402 height 56
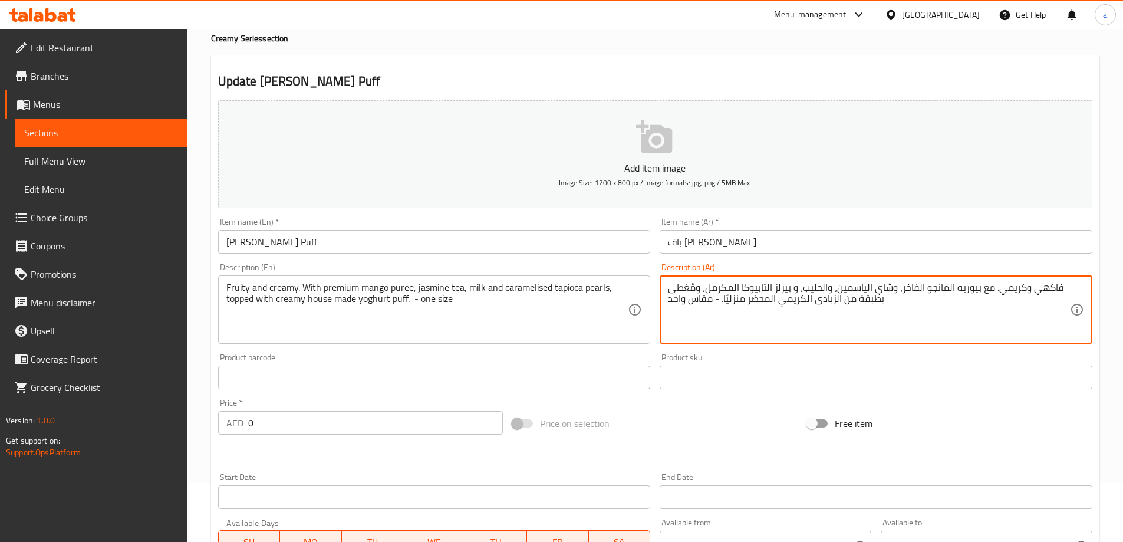
click at [882, 299] on textarea "فاكهي وكريمي. مع بيوريه المانجو الفاخر، وشاي الياسمين، والحليب، و بيرلز التابيو…" at bounding box center [869, 310] width 402 height 56
click at [874, 299] on textarea "فاكهي وكريمي. مع بيوريه المانجو الفاخر، وشاي الياسمين، والحليب، و بيرلز التابيو…" at bounding box center [869, 310] width 402 height 56
click at [760, 304] on textarea "فاكهي وكريمي. مع بيوريه المانجو الفاخر، وشاي الياسمين، والحليب، و بيرلز التابيو…" at bounding box center [869, 310] width 402 height 56
drag, startPoint x: 775, startPoint y: 303, endPoint x: 725, endPoint y: 314, distance: 51.2
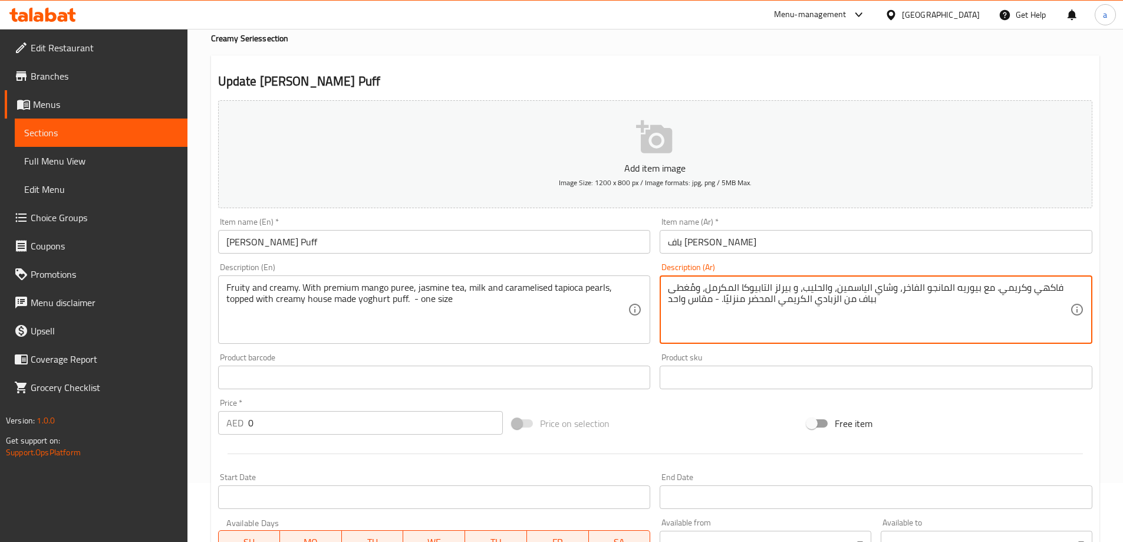
click at [725, 314] on textarea "فاكهي وكريمي. مع بيوريه المانجو الفاخر، وشاي الياسمين، والحليب، و بيرلز التابيو…" at bounding box center [869, 310] width 402 height 56
type textarea "فاكهي وكريمي. مع بيوريه المانجو الفاخر، و[PERSON_NAME]، والحليب، و بيرلز التابي…"
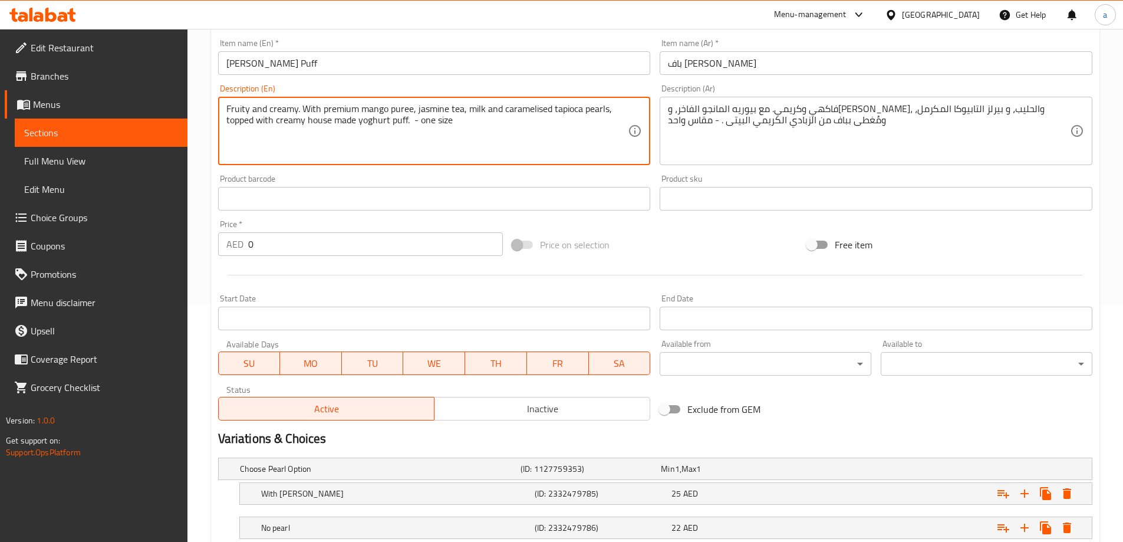
scroll to position [318, 0]
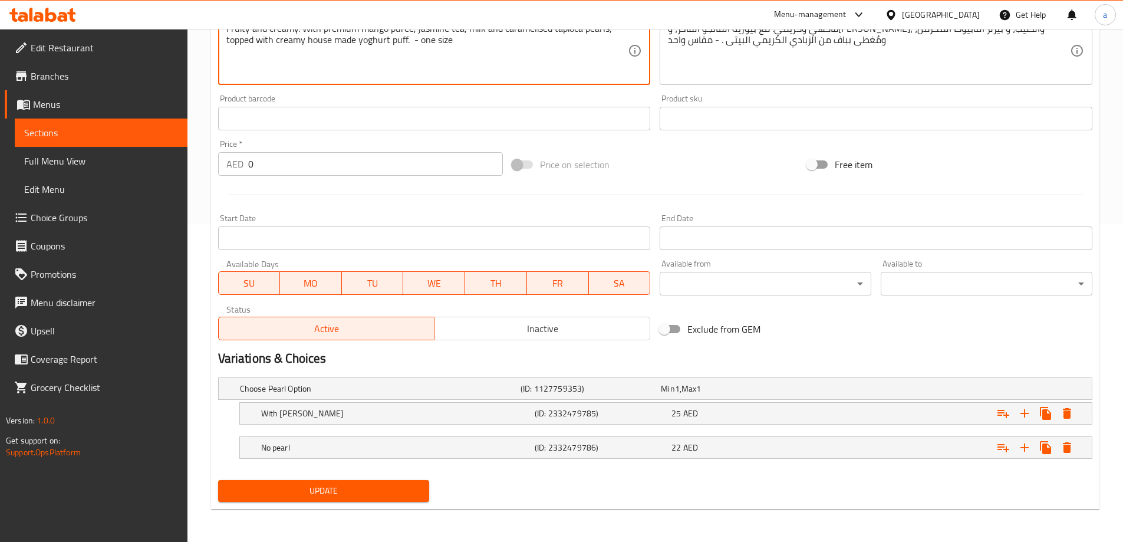
click at [374, 495] on span "Update" at bounding box center [323, 490] width 193 height 15
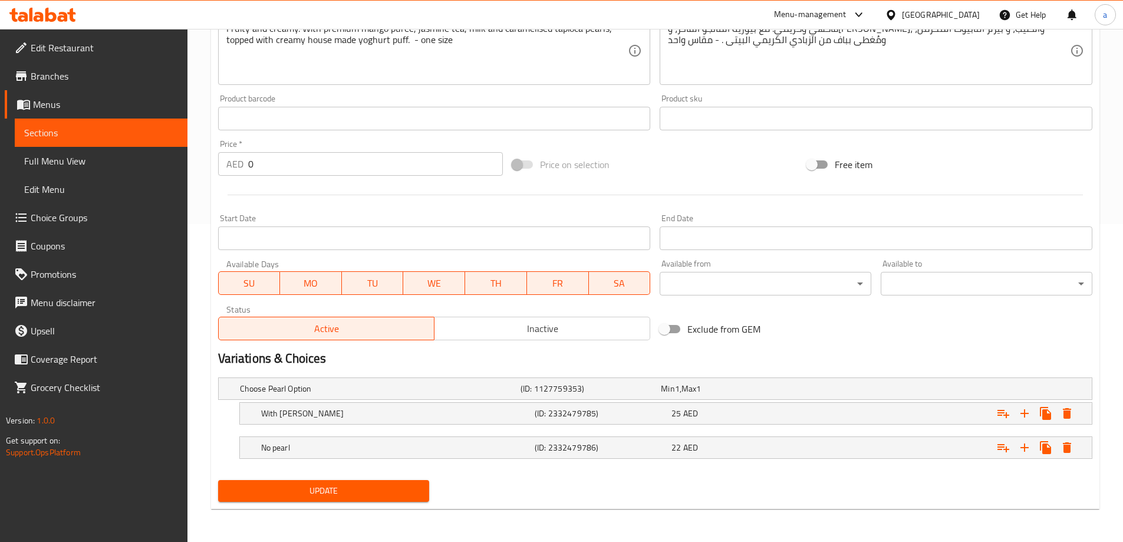
click at [378, 478] on div "Update" at bounding box center [323, 490] width 221 height 31
click at [376, 488] on span "Update" at bounding box center [323, 490] width 193 height 15
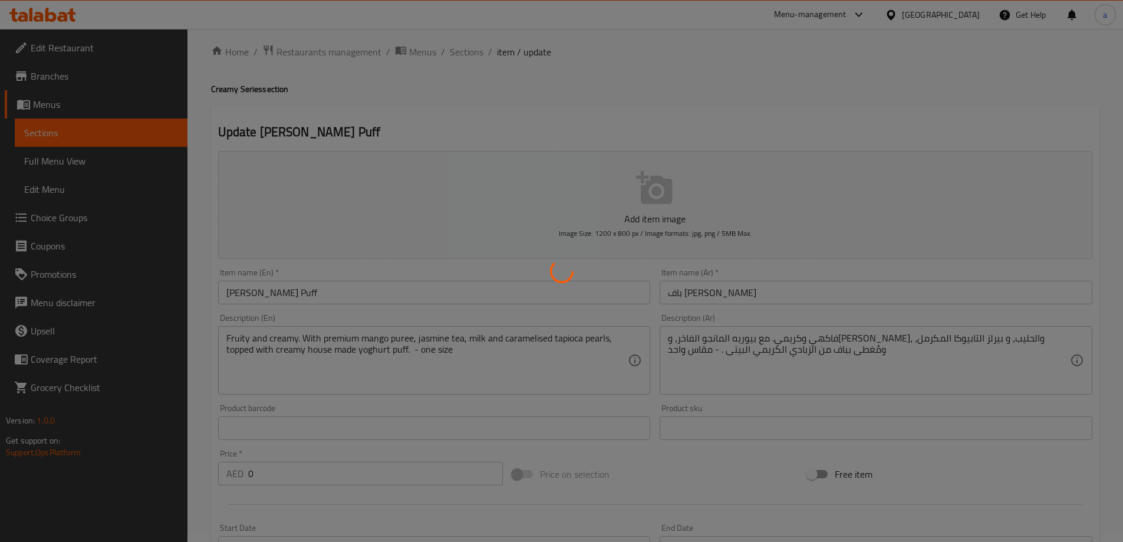
scroll to position [0, 0]
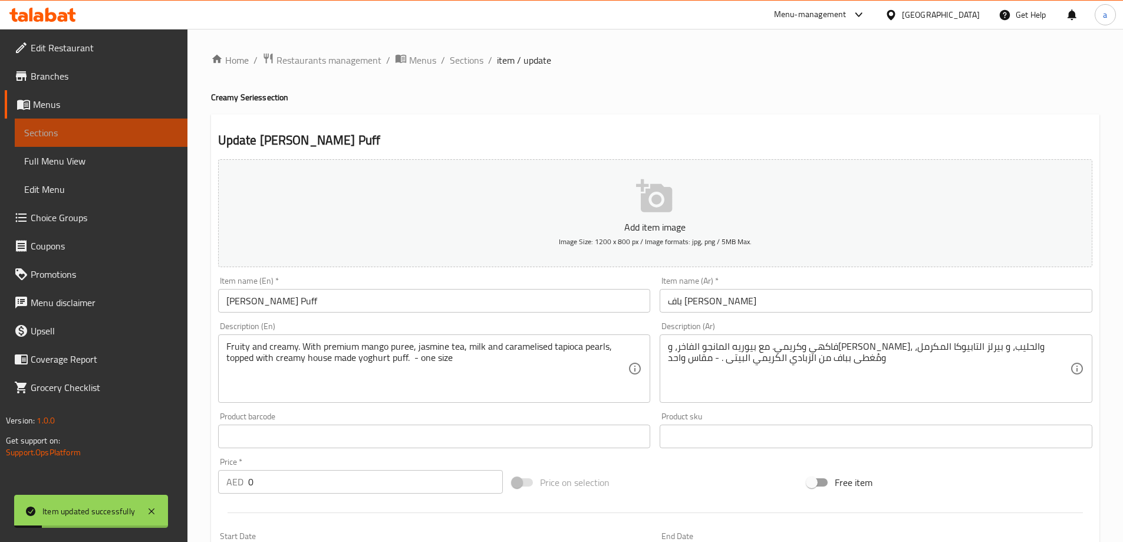
click at [122, 121] on link "Sections" at bounding box center [101, 132] width 173 height 28
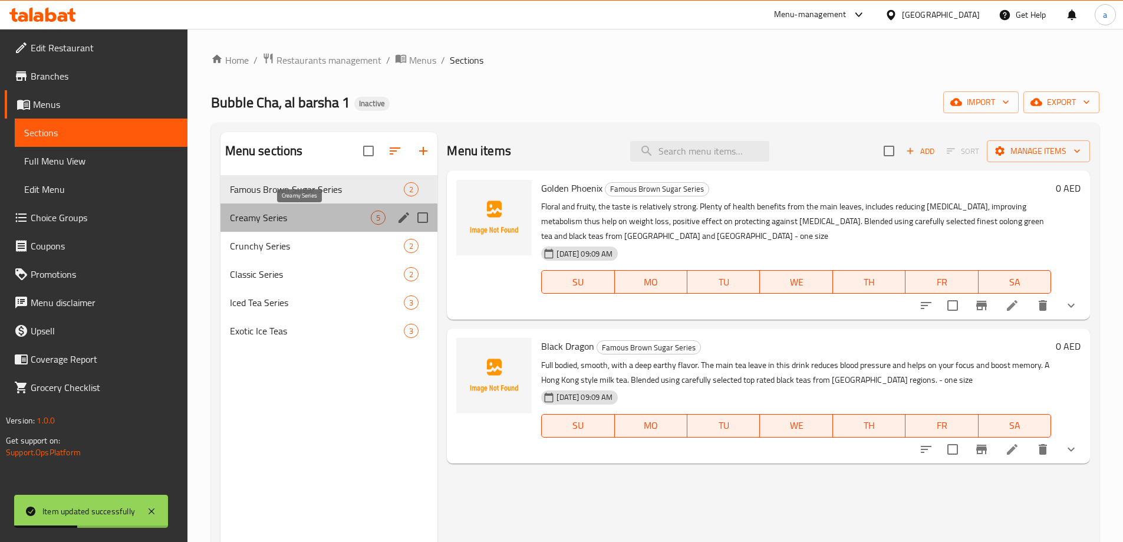
click at [294, 214] on span "Creamy Series" at bounding box center [300, 217] width 141 height 14
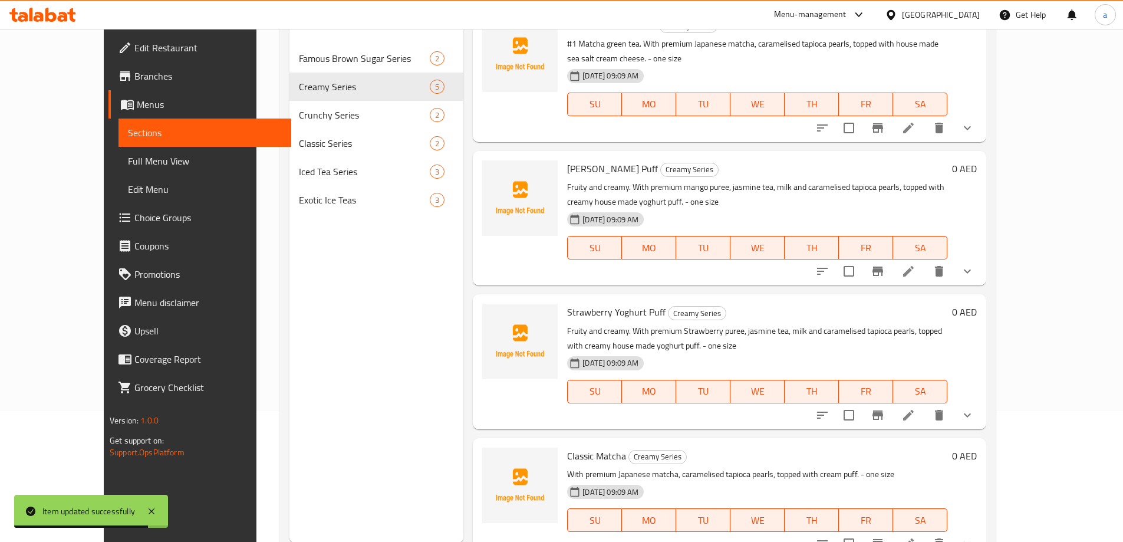
scroll to position [165, 0]
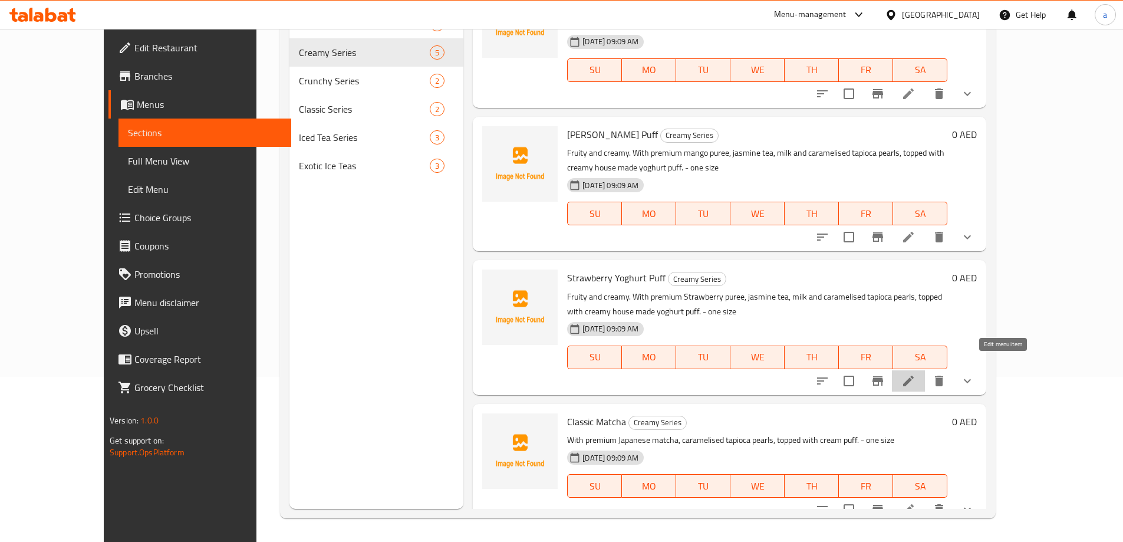
click at [915, 374] on icon at bounding box center [908, 381] width 14 height 14
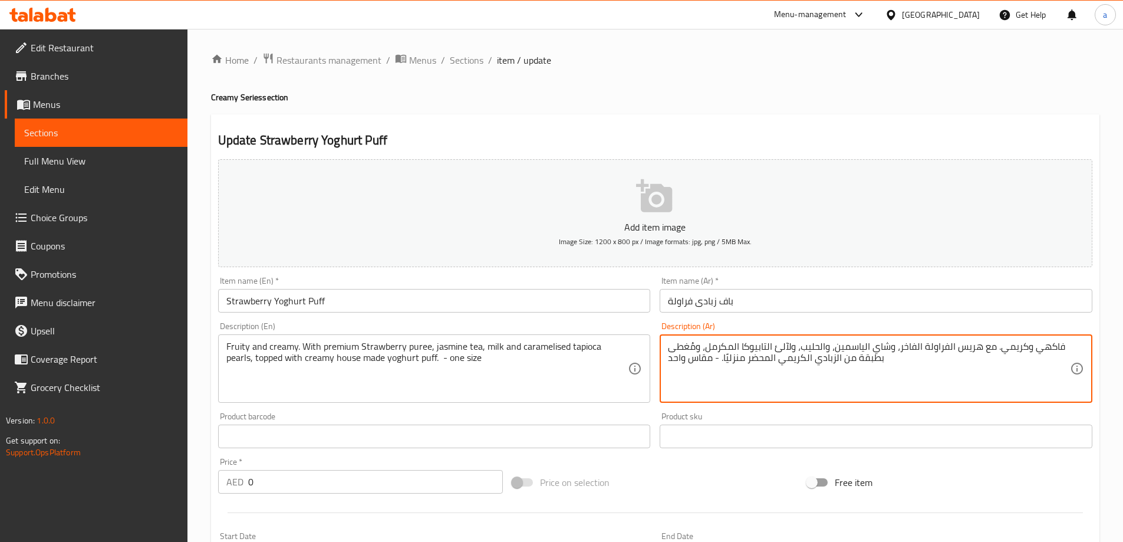
click at [972, 354] on textarea "فاكهي وكريمي. مع هريس الفراولة الفاخر، وشاي الياسمين، والحليب، ولآلئ التابيوكا …" at bounding box center [869, 369] width 402 height 56
click at [776, 351] on textarea "فاكهي وكريمي. مع بيوريه الفراولة الفاخر، وشاي الياسمين، والحليب، ولآلئ التابيوك…" at bounding box center [869, 369] width 402 height 56
click at [780, 348] on textarea "فاكهي وكريمي. مع بيوريه الفراولة الفاخر، وشاي الياسمين، والحليب، ولآلئ التابيوك…" at bounding box center [869, 369] width 402 height 56
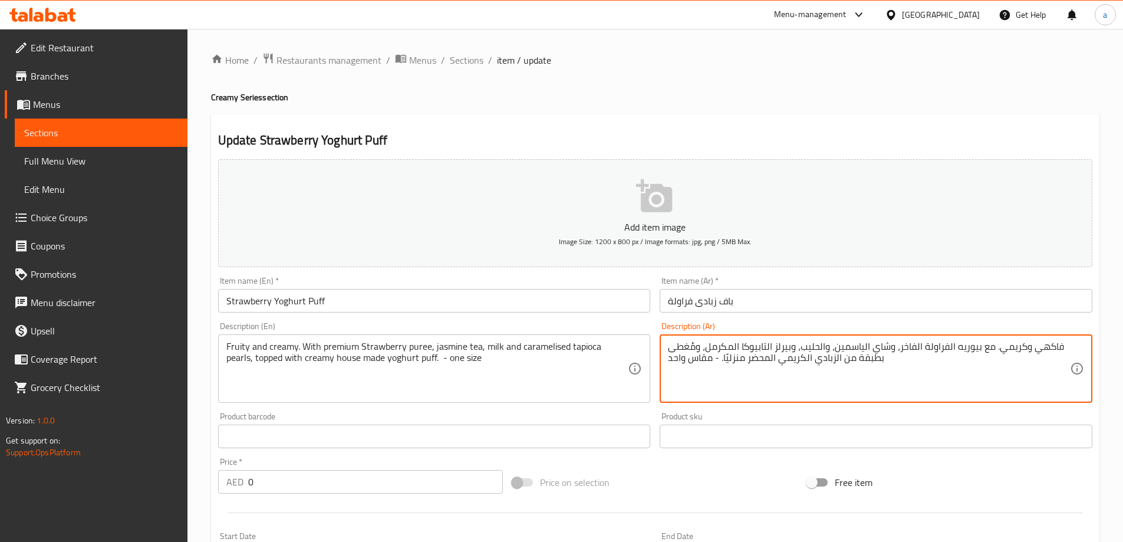
click at [879, 365] on textarea "فاكهي وكريمي. مع بيوريه الفراولة الفاخر، وشاي الياسمين، والحليب، وبيرلز التابيو…" at bounding box center [869, 369] width 402 height 56
drag, startPoint x: 775, startPoint y: 359, endPoint x: 724, endPoint y: 370, distance: 52.4
click at [724, 370] on textarea "فاكهي وكريمي. مع بيوريه الفراولة الفاخر، وشاي الياسمين، والحليب، وبيرلز التابيو…" at bounding box center [869, 369] width 402 height 56
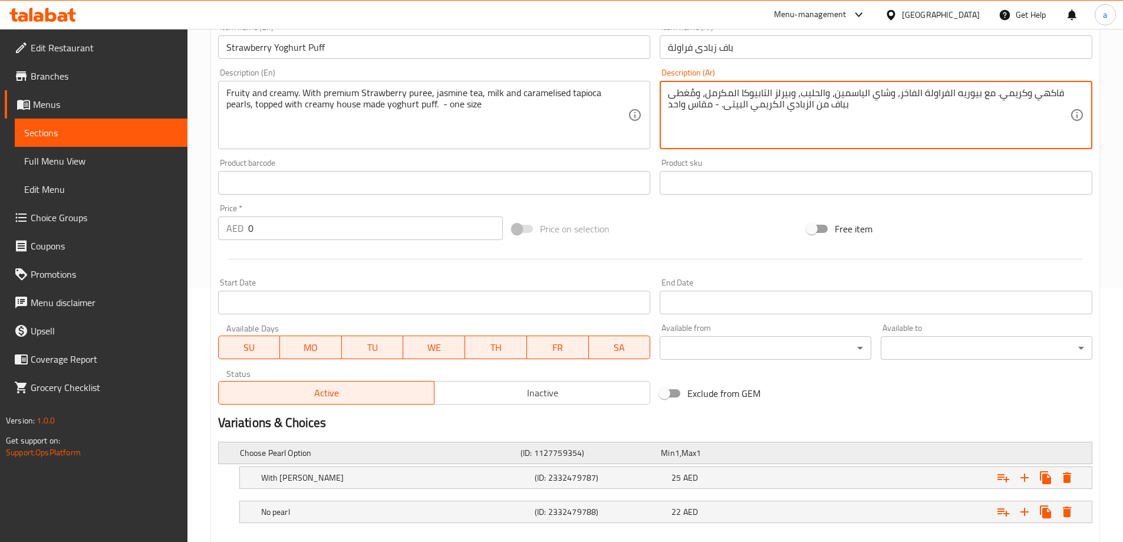
scroll to position [295, 0]
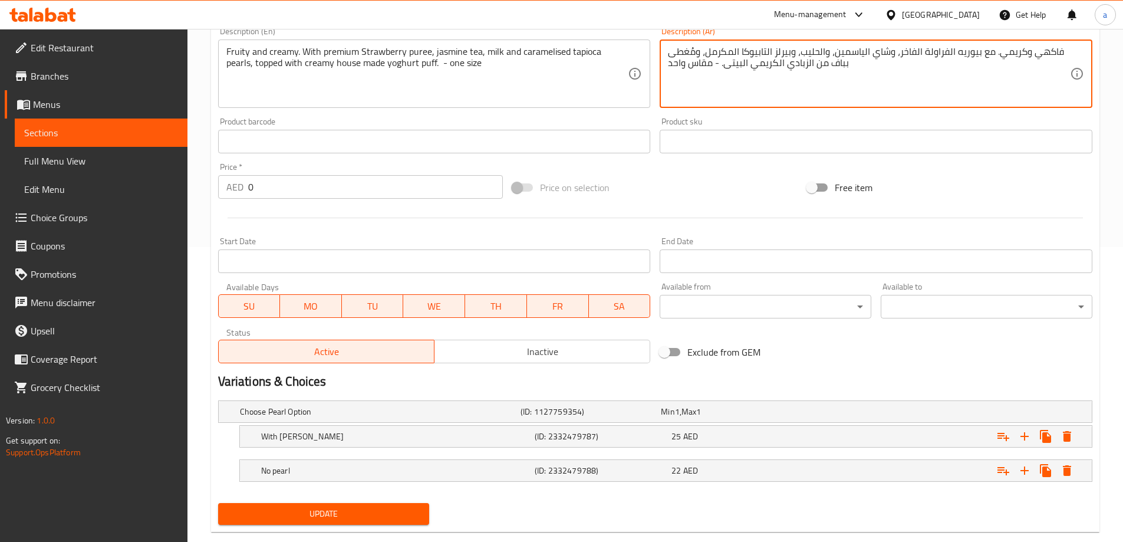
type textarea "فاكهي وكريمي. مع بيوريه الفراولة الفاخر، وشاي الياسمين، والحليب، وبيرلز التابيو…"
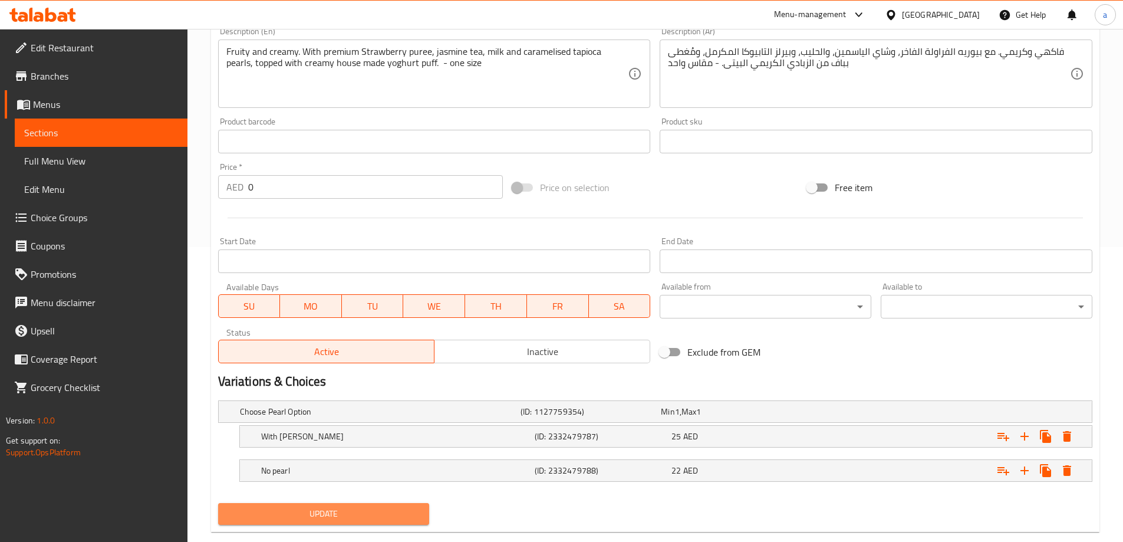
click at [314, 514] on span "Update" at bounding box center [323, 513] width 193 height 15
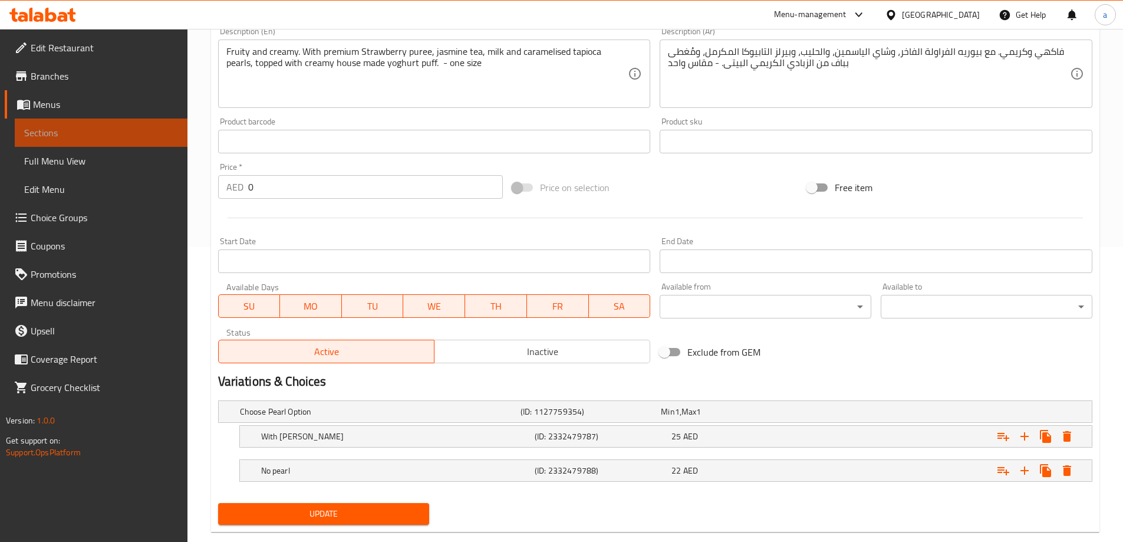
click at [97, 124] on link "Sections" at bounding box center [101, 132] width 173 height 28
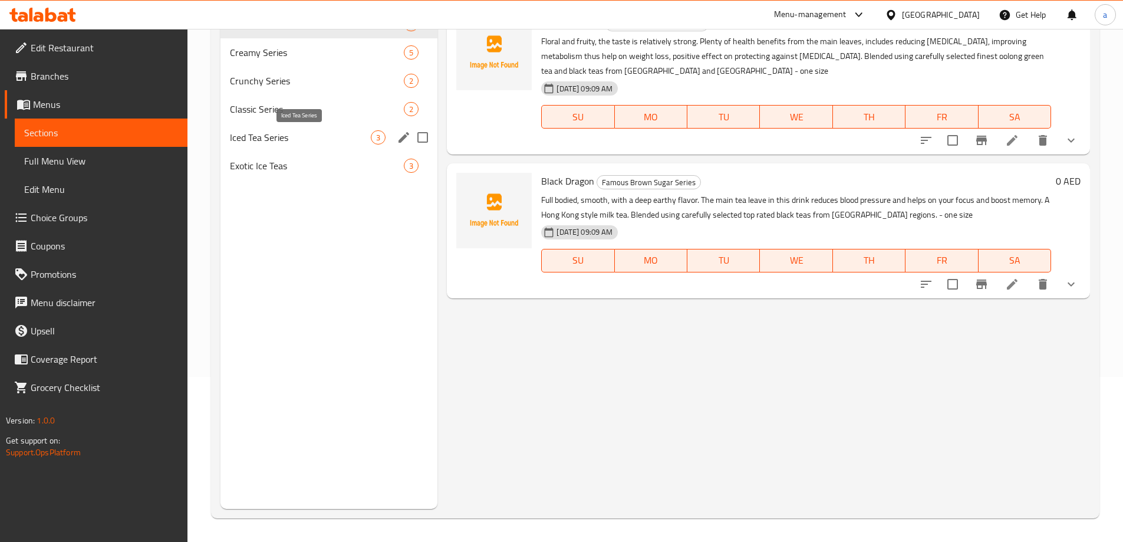
scroll to position [106, 0]
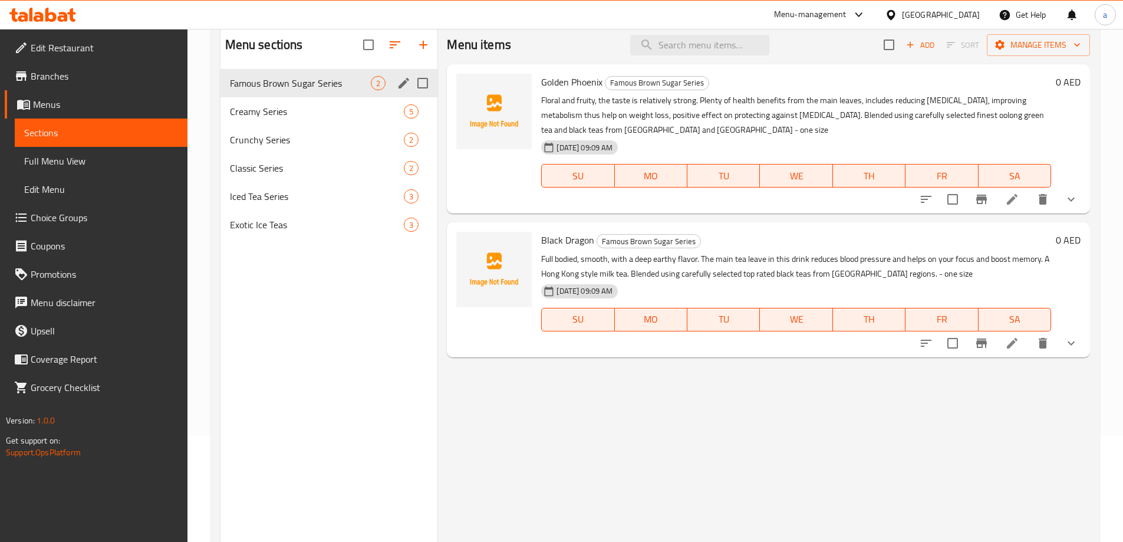
click at [281, 93] on div "Famous Brown Sugar Series 2" at bounding box center [328, 83] width 217 height 28
click at [281, 105] on span "Creamy Series" at bounding box center [300, 111] width 141 height 14
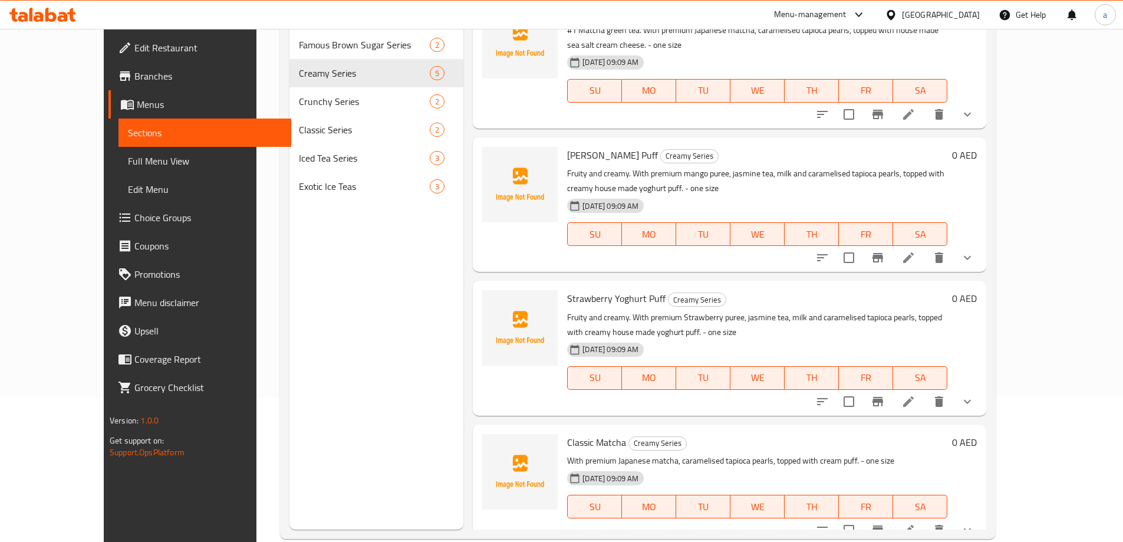
scroll to position [165, 0]
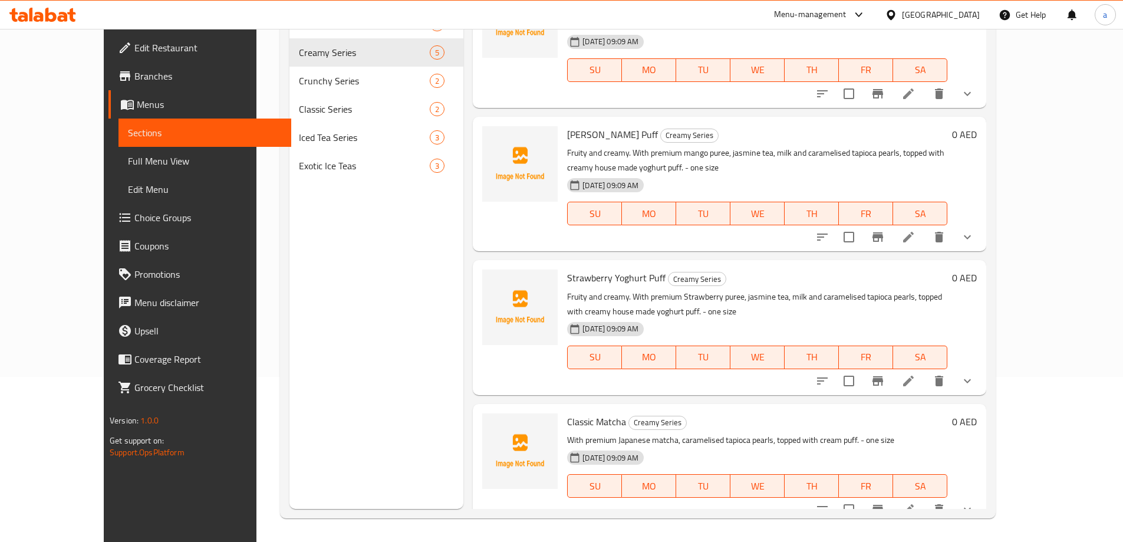
click at [915, 502] on icon at bounding box center [908, 509] width 14 height 14
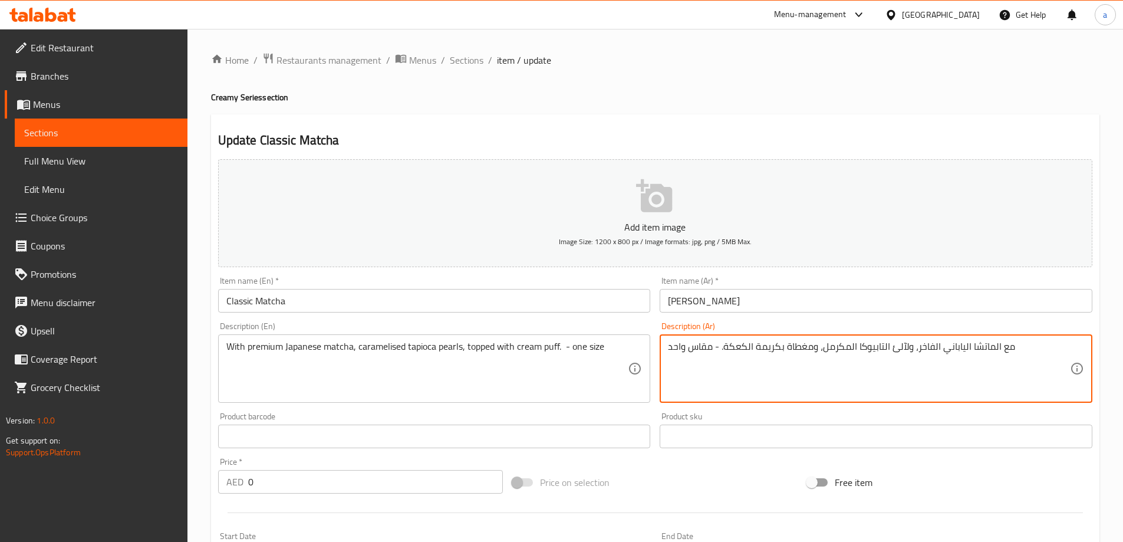
click at [896, 355] on textarea "مع الماتشا الياباني الفاخر، ولآلئ التابيوكا المكرمل، ومغطاة بكريمة الكعكة. - مق…" at bounding box center [869, 369] width 402 height 56
drag, startPoint x: 780, startPoint y: 348, endPoint x: 724, endPoint y: 360, distance: 56.8
click at [724, 360] on textarea "مع الماتشا الياباني الفاخر، وبيرلز التابيوكا المكرمل، ومغطاة بكريمة الكعكة. - م…" at bounding box center [869, 369] width 402 height 56
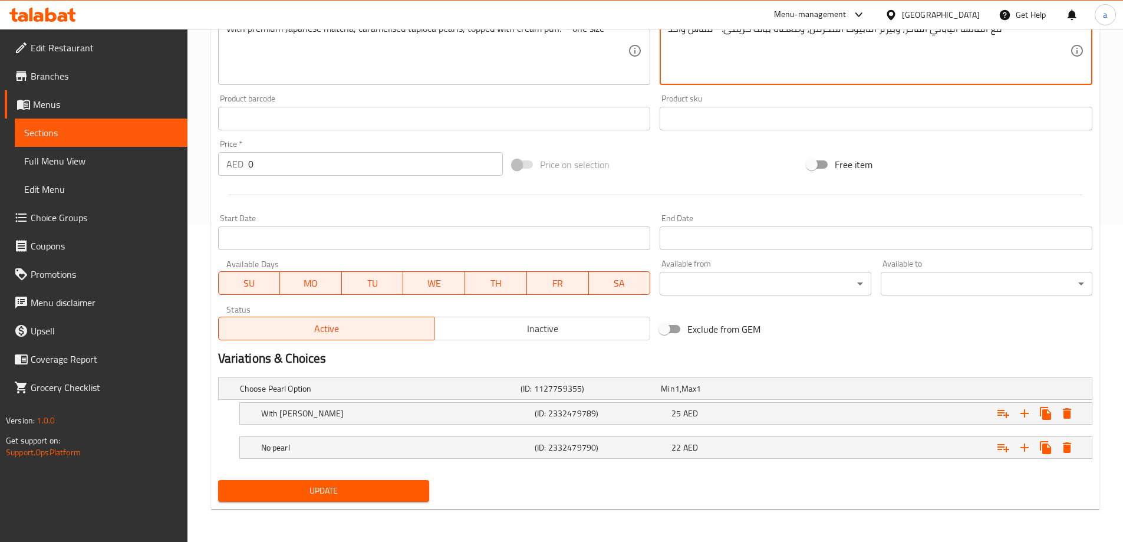
type textarea "مع الماتشا الياباني الفاخر، وبيرلز التابيوكا المكرمل، ومغطاة بباف كريمى. - مقاس…"
click at [372, 493] on span "Update" at bounding box center [323, 490] width 193 height 15
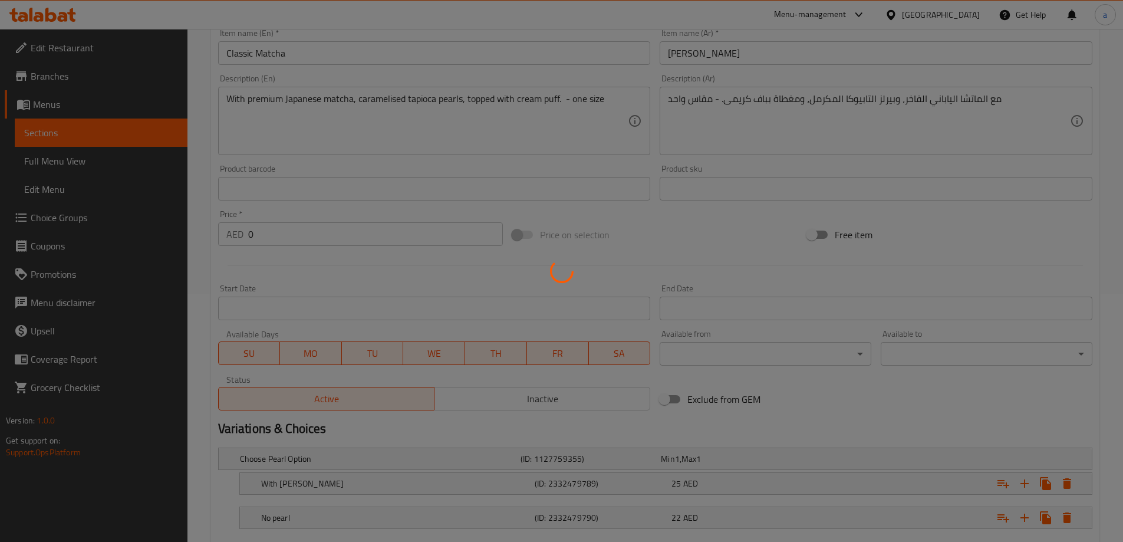
scroll to position [141, 0]
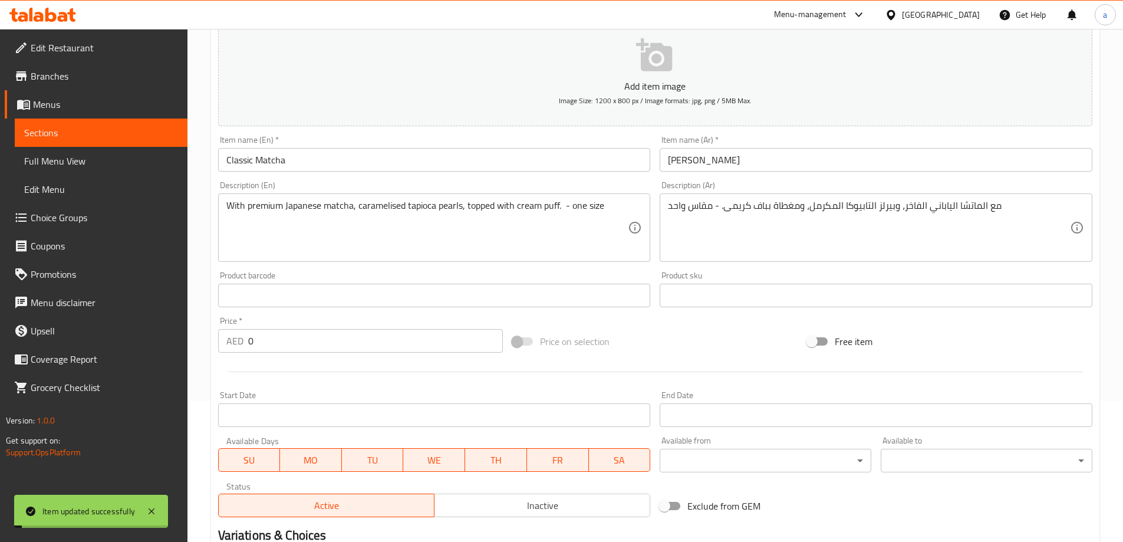
click at [124, 138] on span "Sections" at bounding box center [101, 133] width 154 height 14
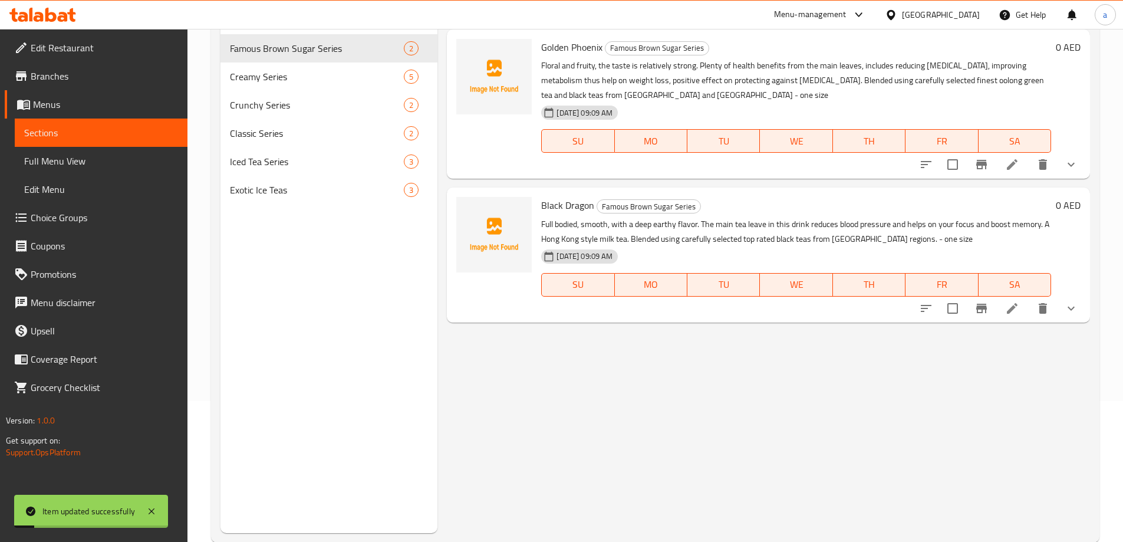
click at [104, 165] on span "Full Menu View" at bounding box center [101, 161] width 154 height 14
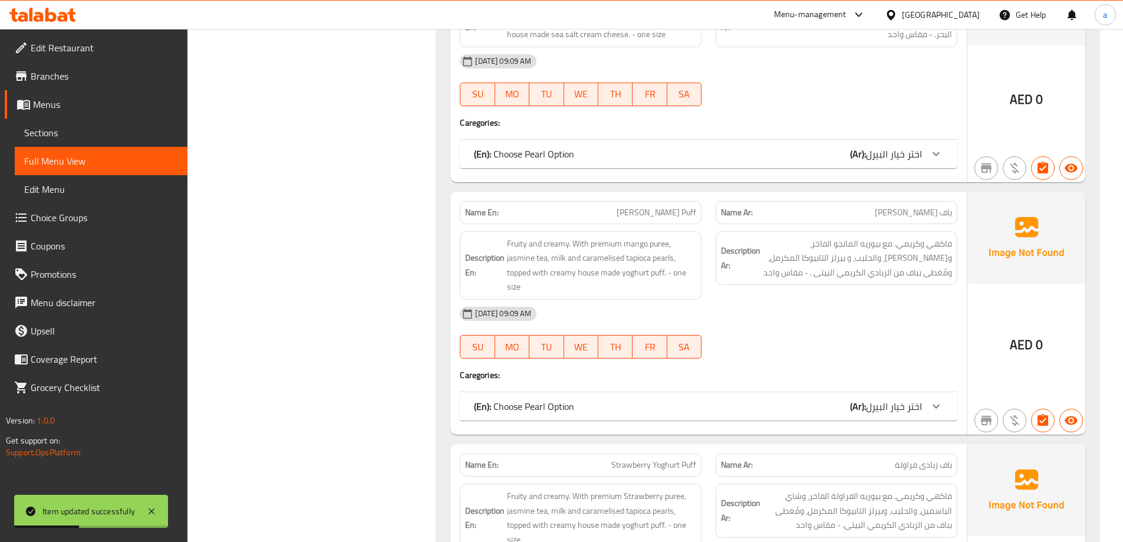
scroll to position [1202, 0]
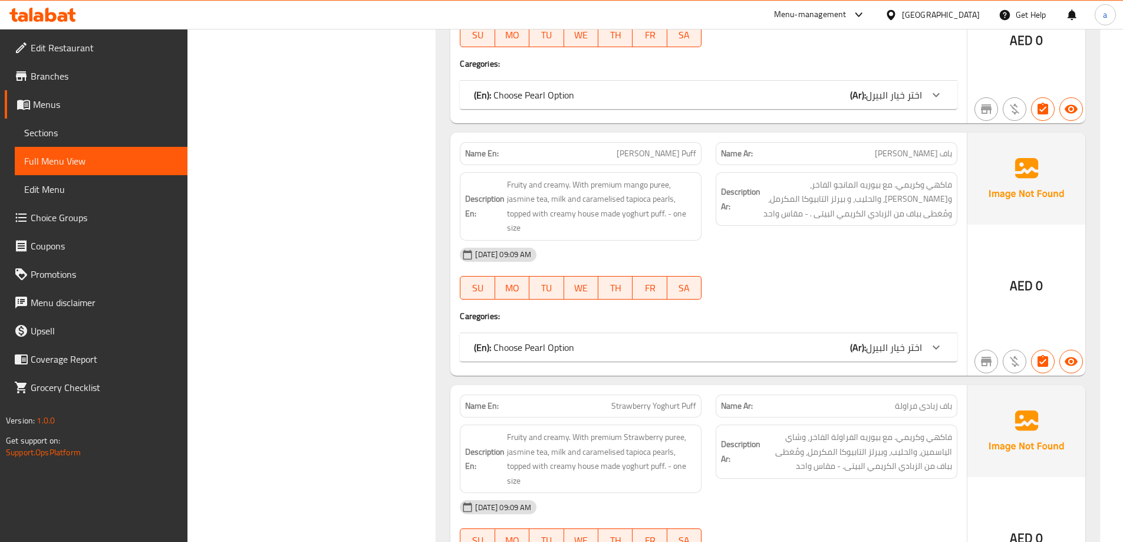
click at [44, 135] on span "Sections" at bounding box center [101, 133] width 154 height 14
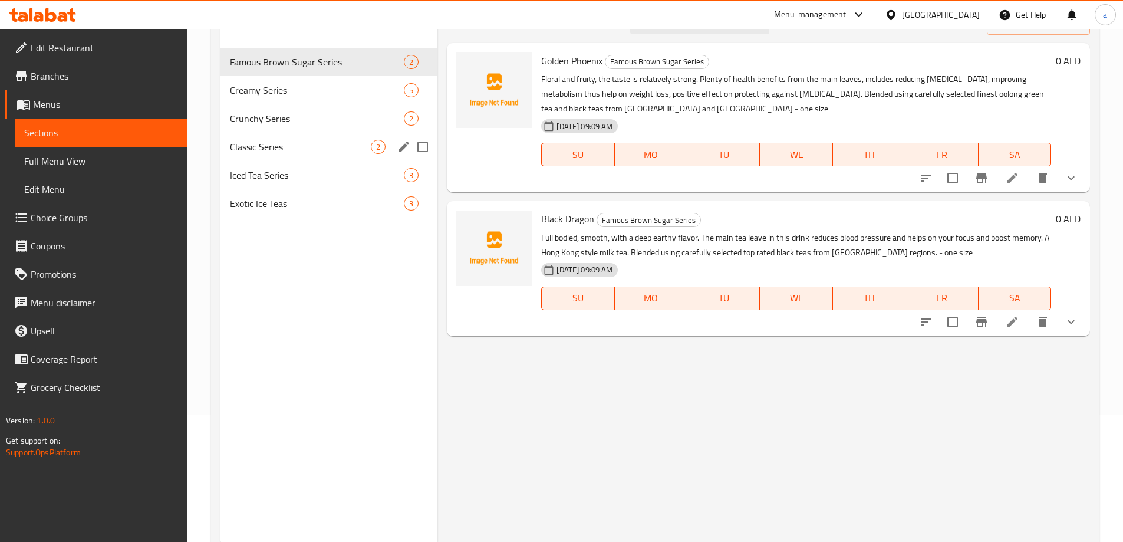
scroll to position [106, 0]
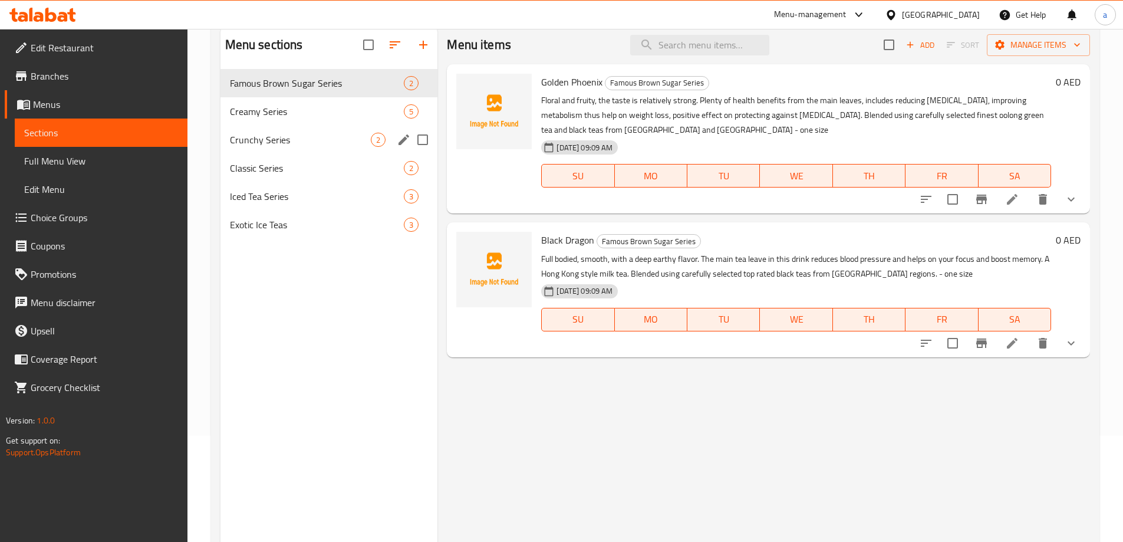
click at [321, 148] on div "Crunchy Series 2" at bounding box center [328, 140] width 217 height 28
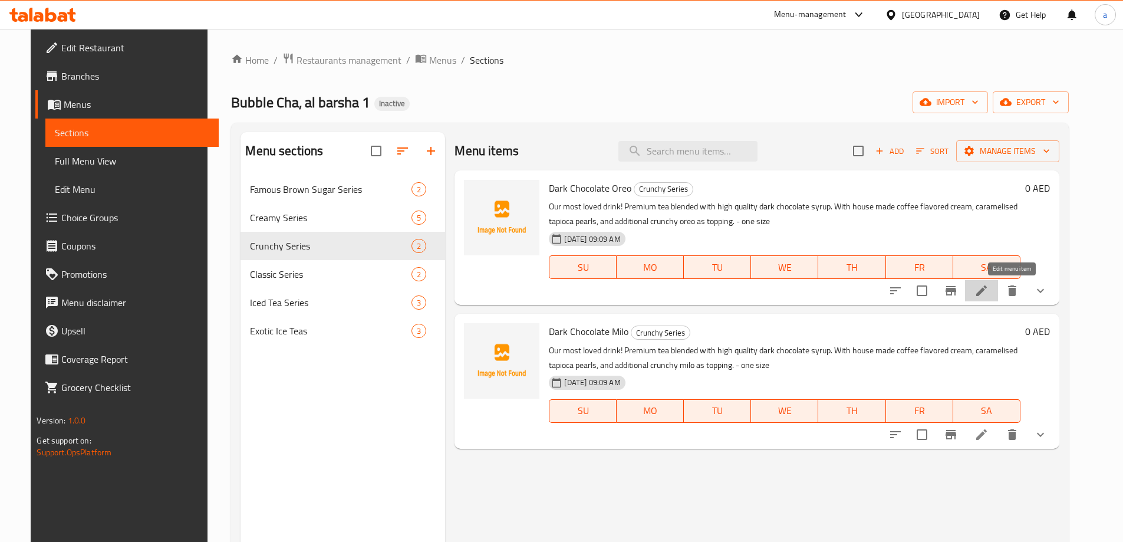
click at [988, 291] on icon at bounding box center [981, 290] width 14 height 14
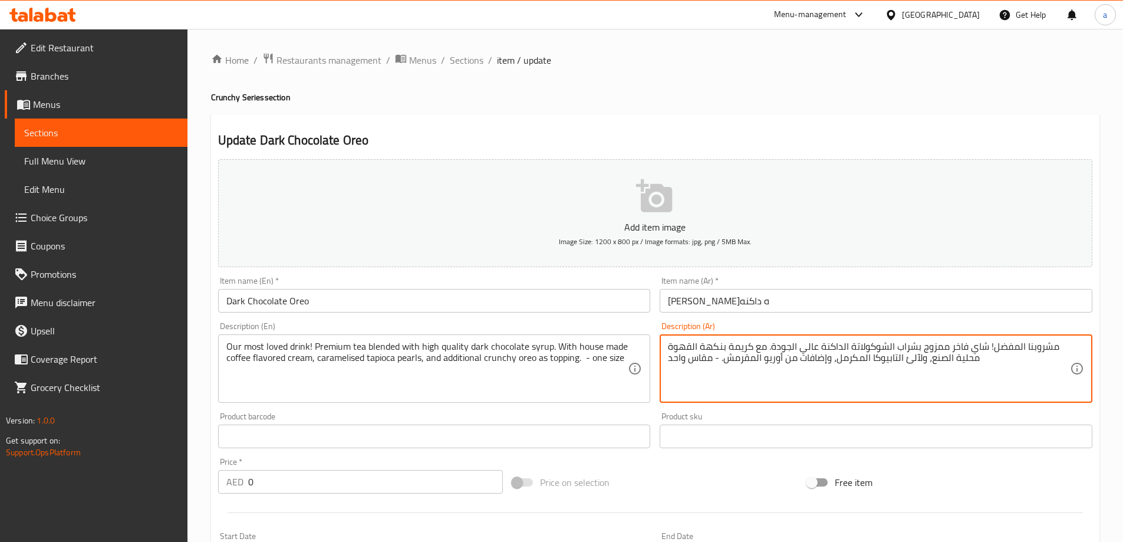
drag, startPoint x: 978, startPoint y: 361, endPoint x: 931, endPoint y: 358, distance: 46.7
click at [931, 358] on textarea "مشروبنا المفضل! شاي فاخر ممزوج بشراب الشوكولاتة الداكنة عالي الجودة. مع كريمة ب…" at bounding box center [869, 369] width 402 height 56
click at [913, 359] on textarea "مشروبنا المفضل! شاي فاخر ممزوج بشراب الشوكولاتة الداكنة عالي الجودة. مع كريمة ب…" at bounding box center [869, 369] width 402 height 56
click at [721, 362] on textarea "مشروبنا المفضل! شاي فاخر ممزوج بشراب الشوكولاتة الداكنة عالي الجودة. مع كريمة ب…" at bounding box center [869, 369] width 402 height 56
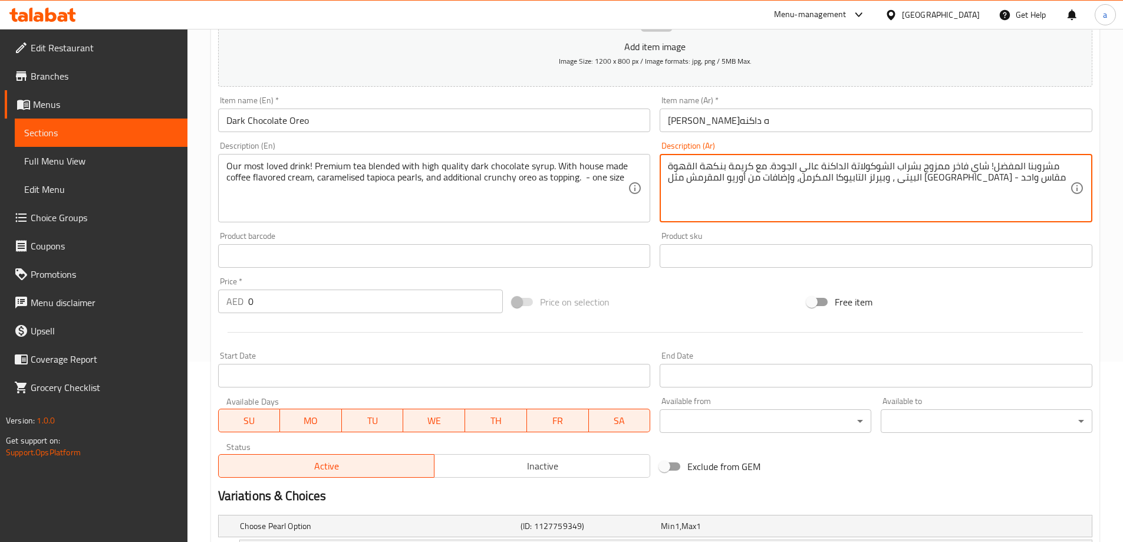
scroll to position [318, 0]
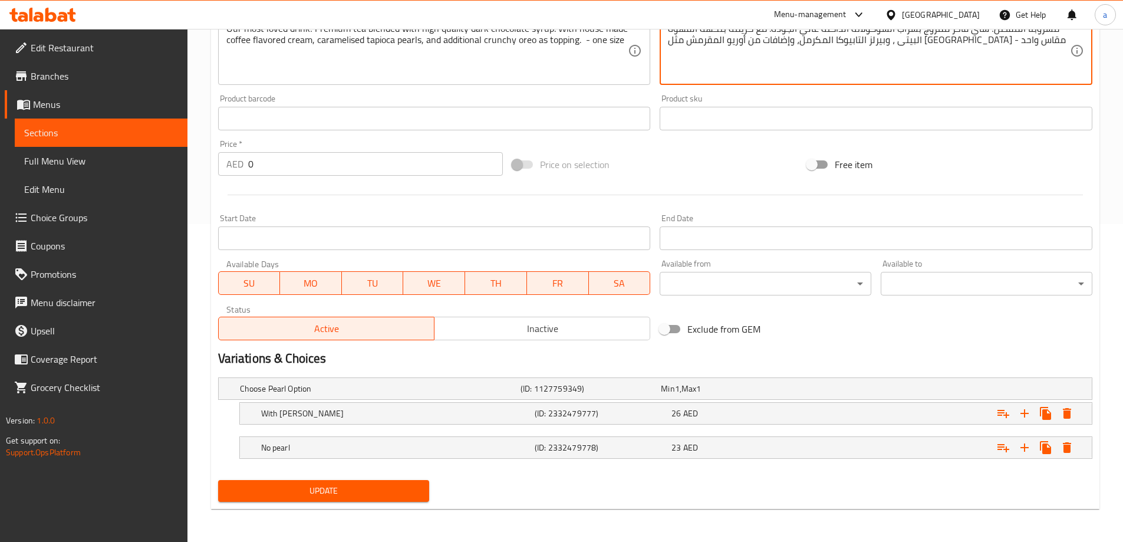
type textarea "مشروبنا المفضل! شاي فاخر ممزوج بشراب الشوكولاتة الداكنة عالي الجودة. مع كريمة ب…"
click at [288, 478] on div "Update" at bounding box center [323, 490] width 221 height 31
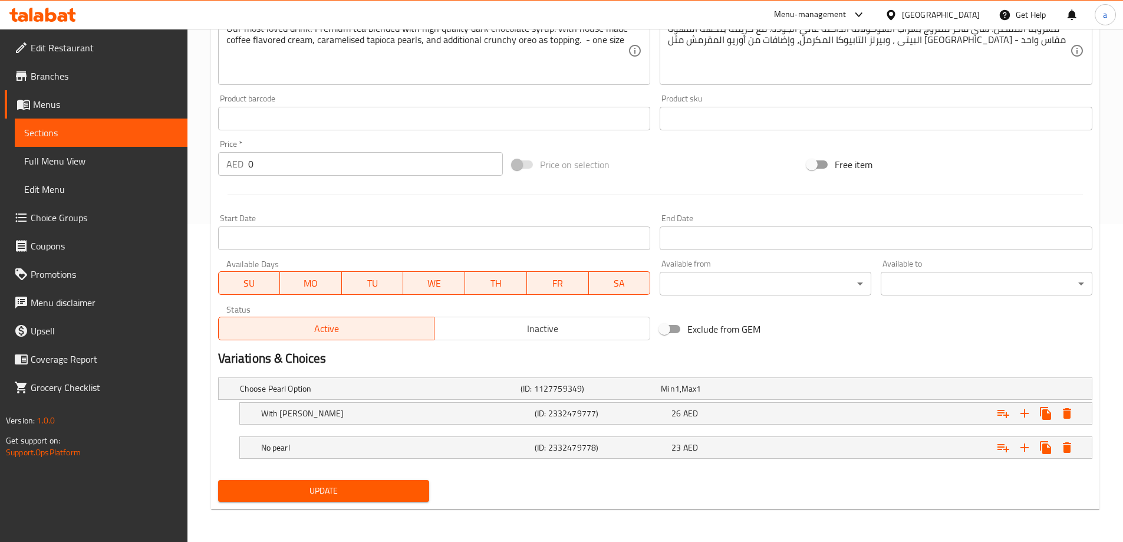
click at [332, 494] on span "Update" at bounding box center [323, 490] width 193 height 15
click at [344, 486] on span "Update" at bounding box center [323, 490] width 193 height 15
click at [299, 499] on button "Update" at bounding box center [324, 491] width 212 height 22
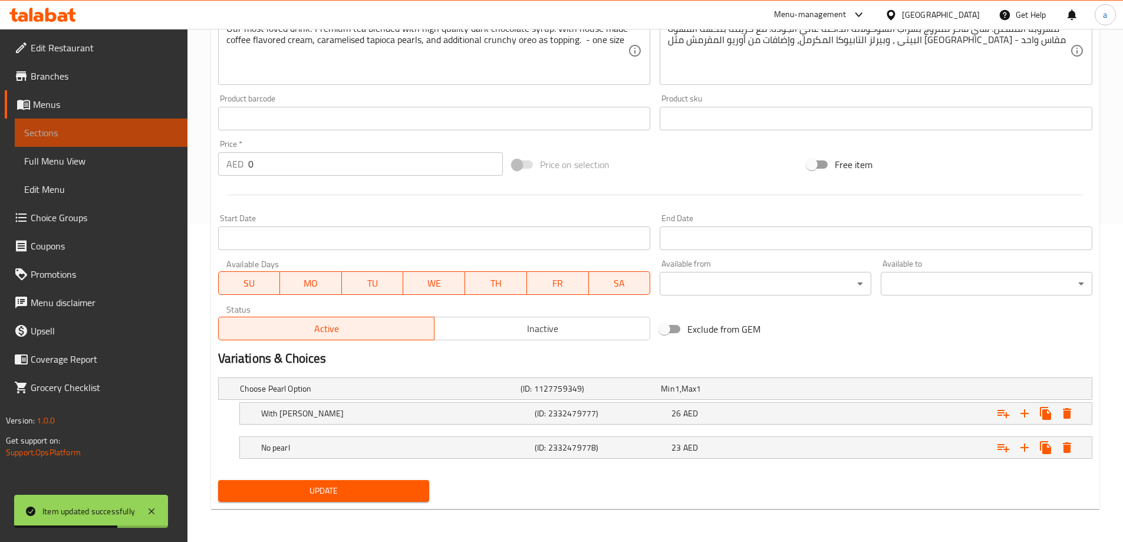
click at [19, 126] on link "Sections" at bounding box center [101, 132] width 173 height 28
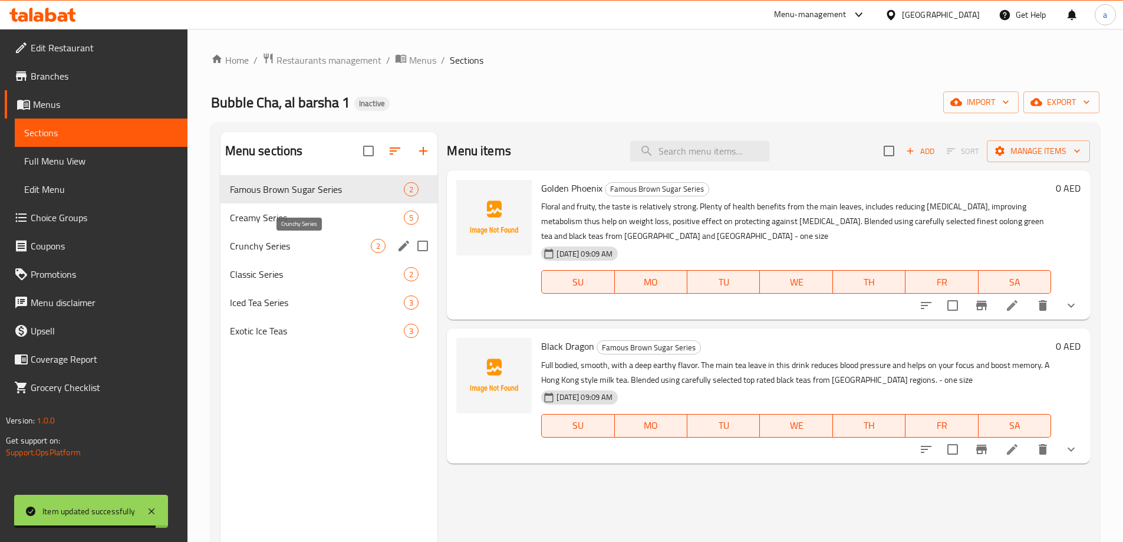
click at [284, 243] on span "Crunchy Series" at bounding box center [300, 246] width 141 height 14
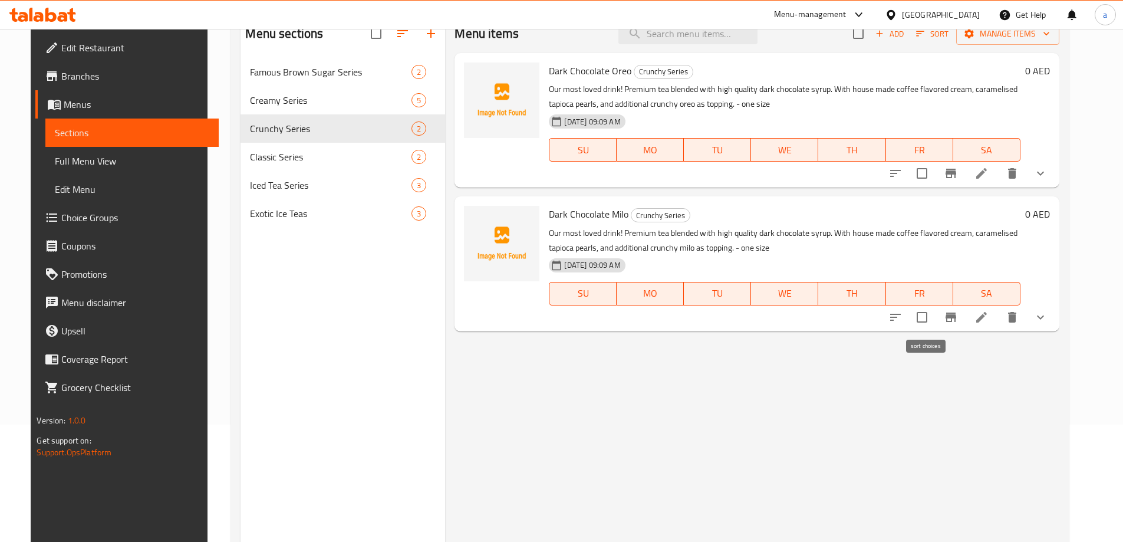
scroll to position [118, 0]
click at [988, 316] on icon at bounding box center [981, 316] width 14 height 14
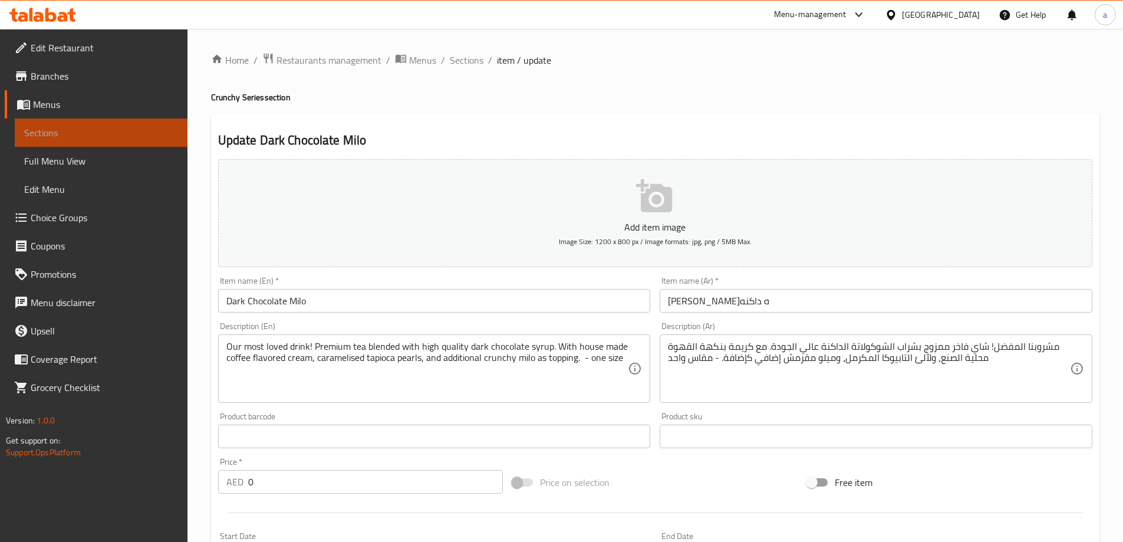
click at [62, 135] on span "Sections" at bounding box center [101, 133] width 154 height 14
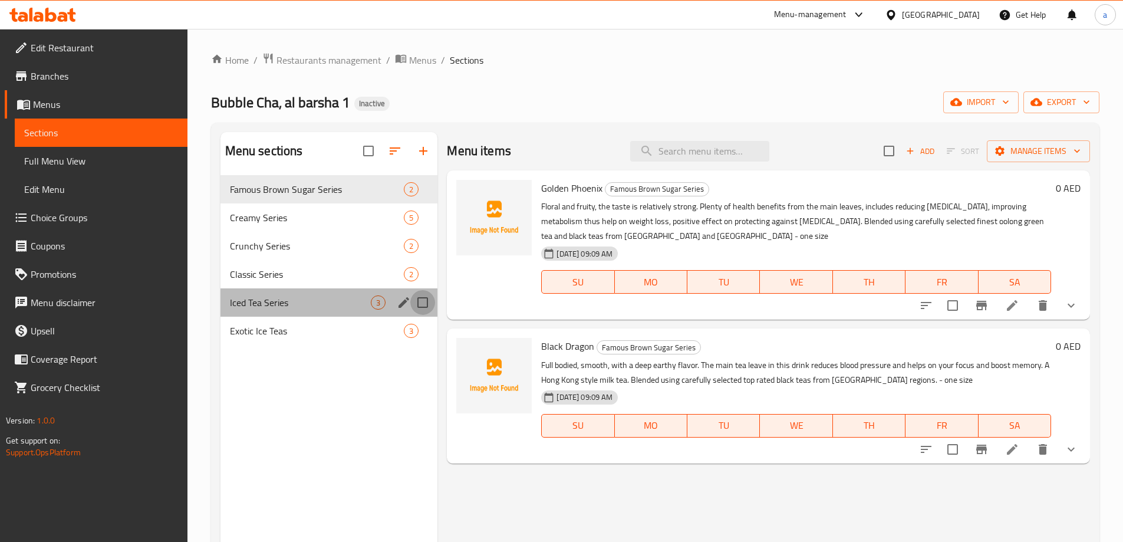
click at [414, 302] on input "Menu sections" at bounding box center [422, 302] width 25 height 25
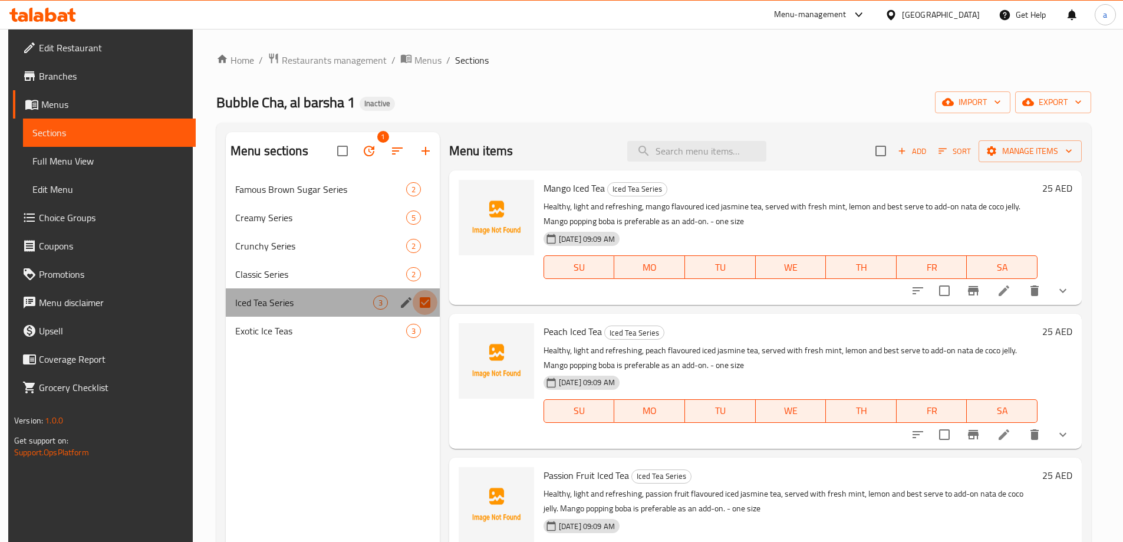
click at [421, 308] on input "Menu sections" at bounding box center [424, 302] width 25 height 25
checkbox input "false"
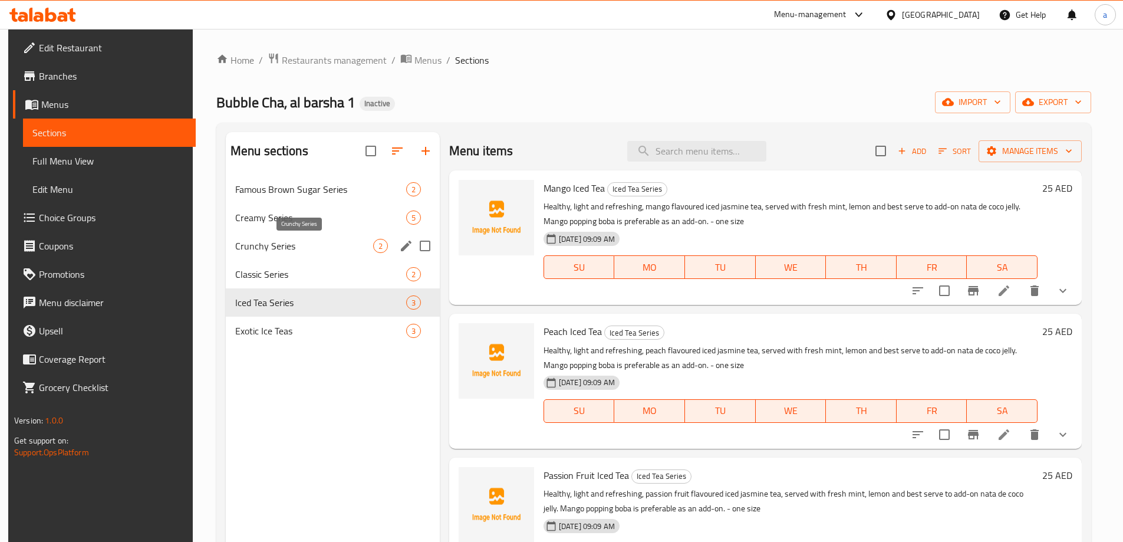
click at [322, 248] on span "Crunchy Series" at bounding box center [304, 246] width 138 height 14
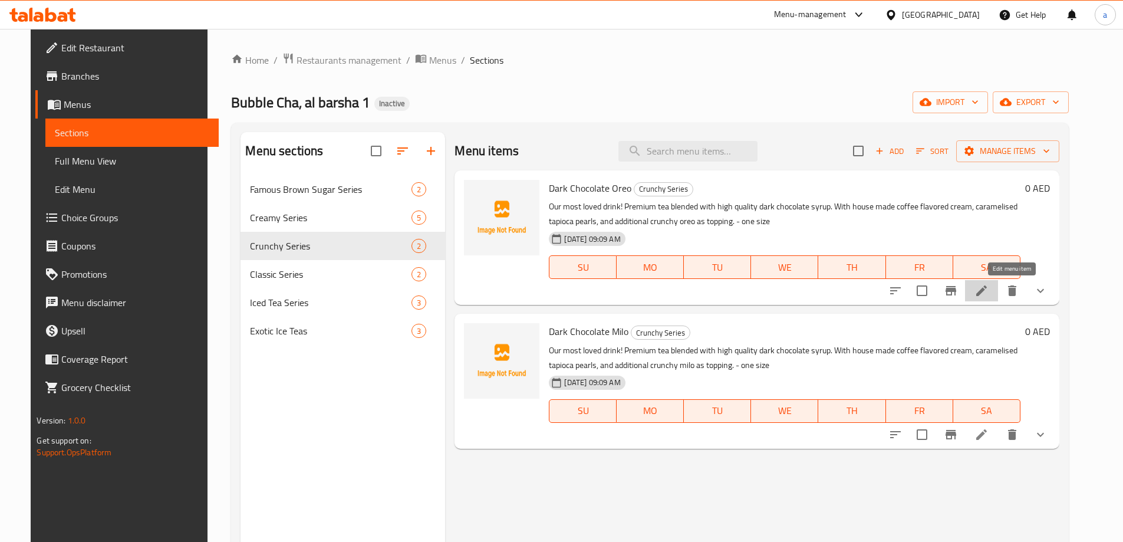
click at [986, 292] on icon at bounding box center [981, 290] width 11 height 11
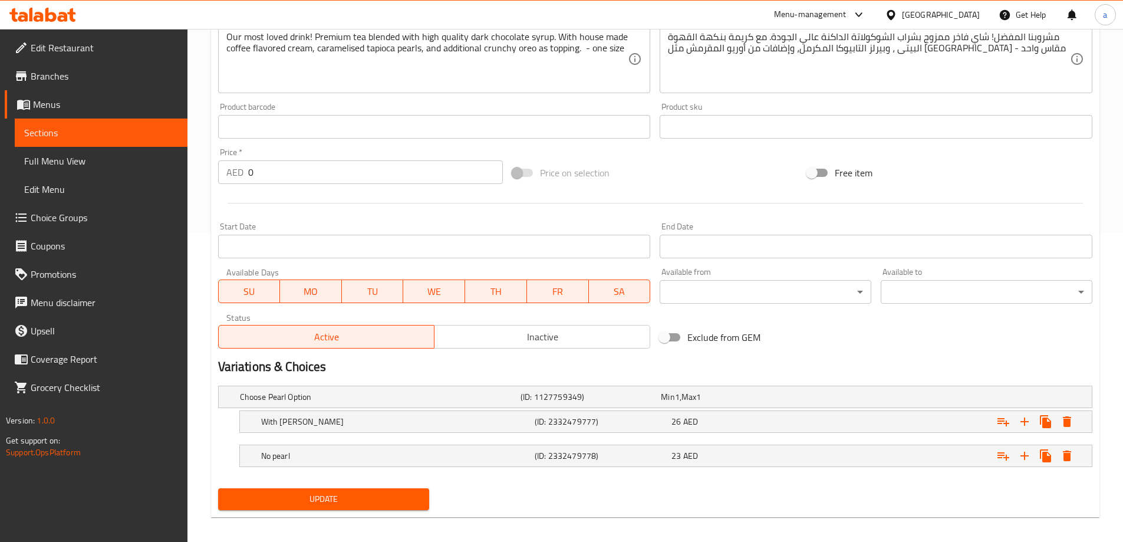
scroll to position [318, 0]
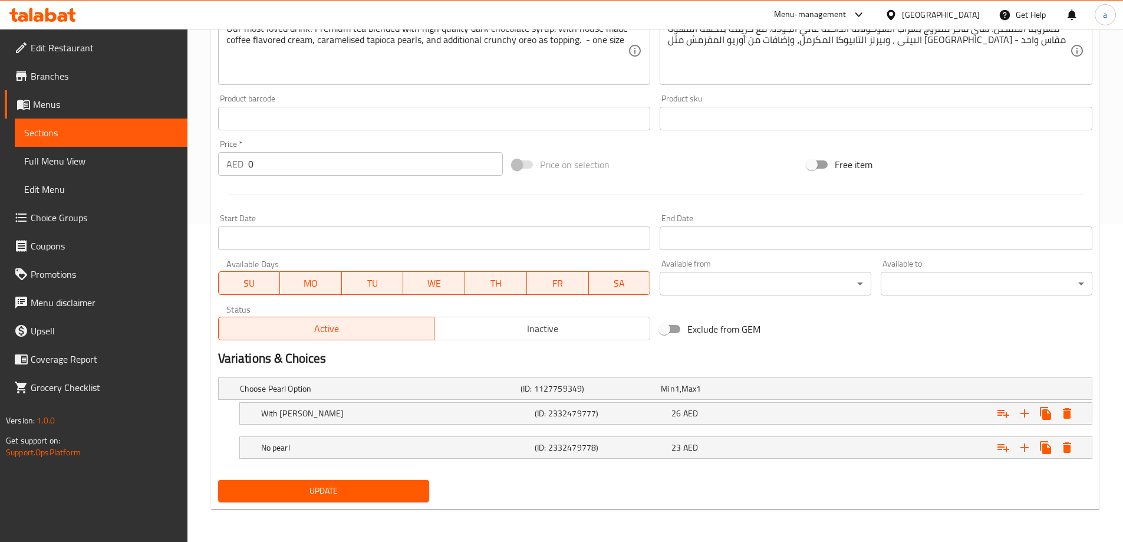
click at [244, 500] on button "Update" at bounding box center [324, 491] width 212 height 22
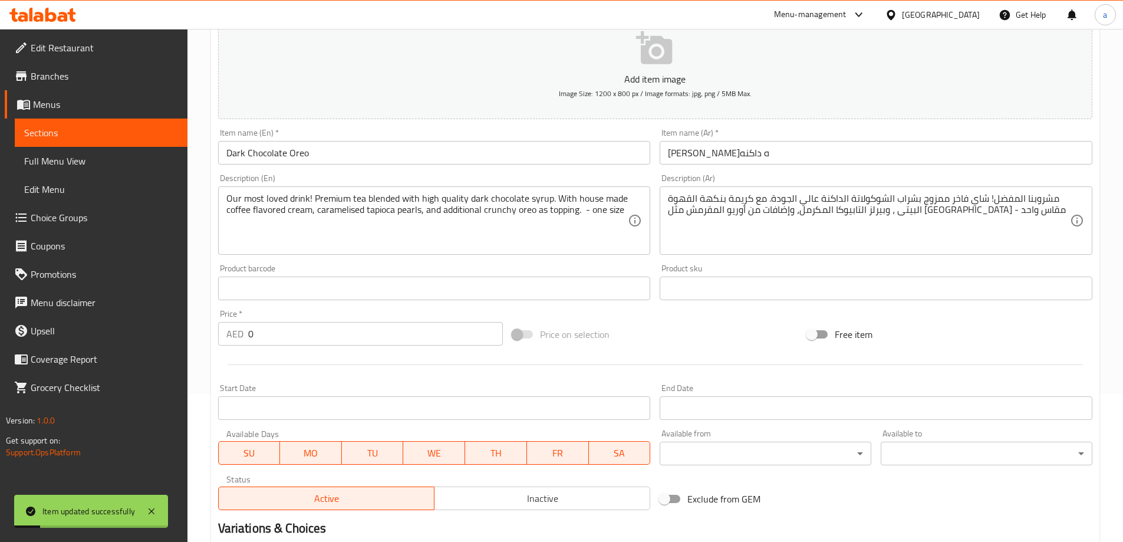
scroll to position [141, 0]
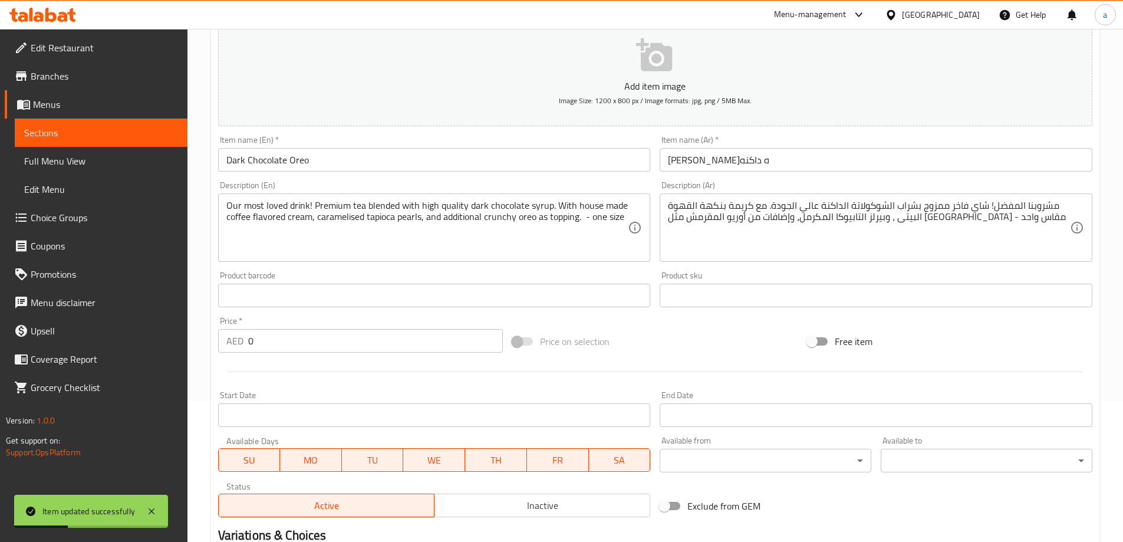
click at [138, 121] on link "Sections" at bounding box center [101, 132] width 173 height 28
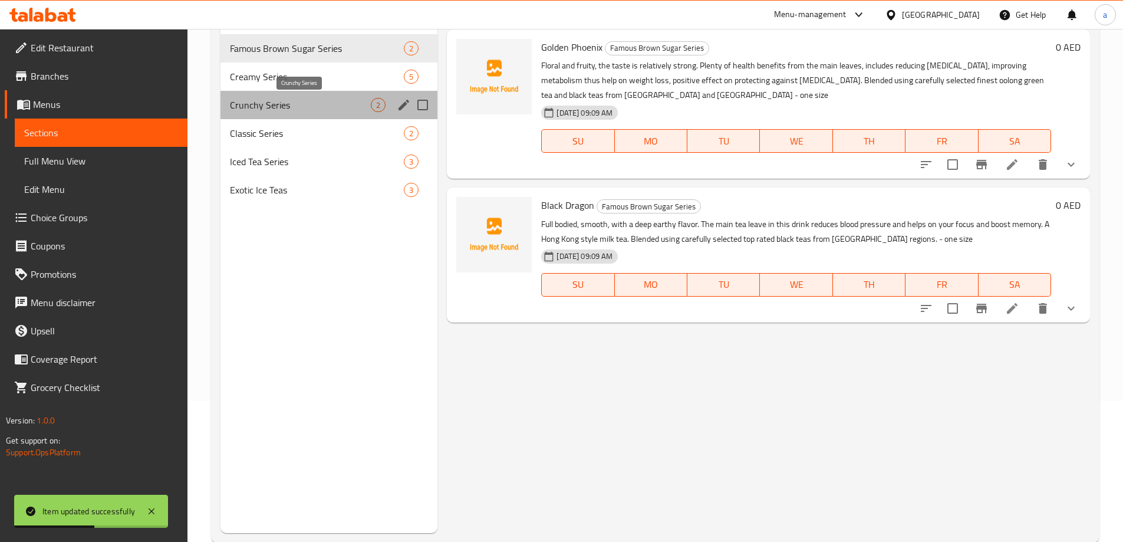
click at [271, 100] on span "Crunchy Series" at bounding box center [300, 105] width 141 height 14
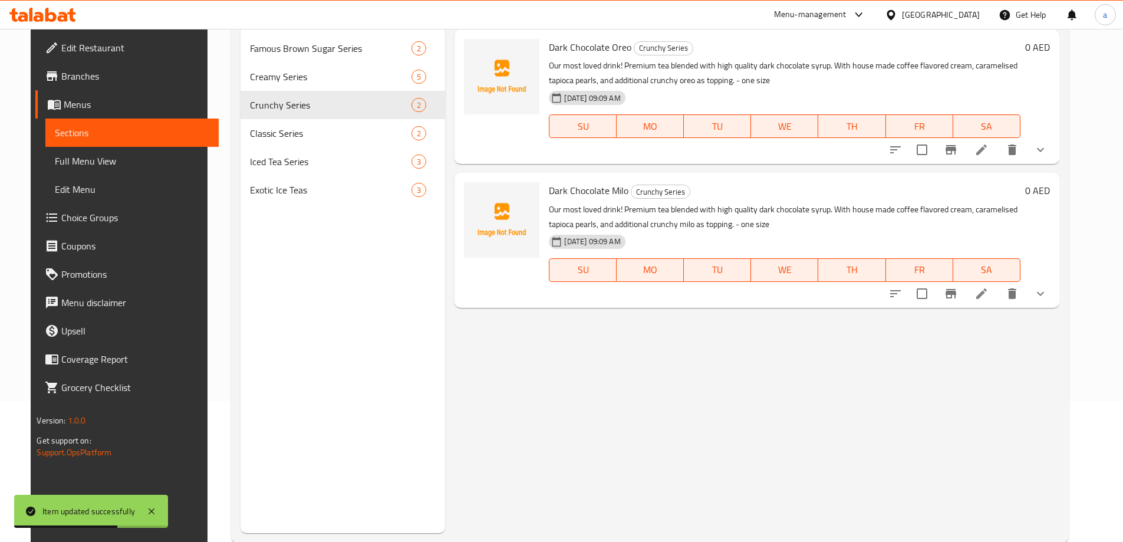
click at [998, 299] on li at bounding box center [981, 293] width 33 height 21
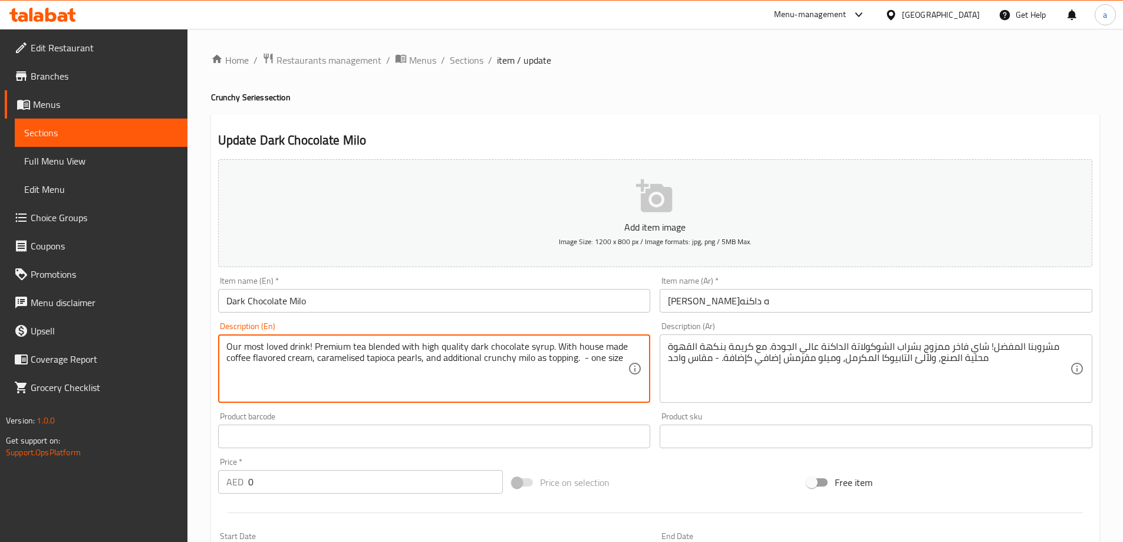
drag, startPoint x: 557, startPoint y: 346, endPoint x: 315, endPoint y: 381, distance: 244.7
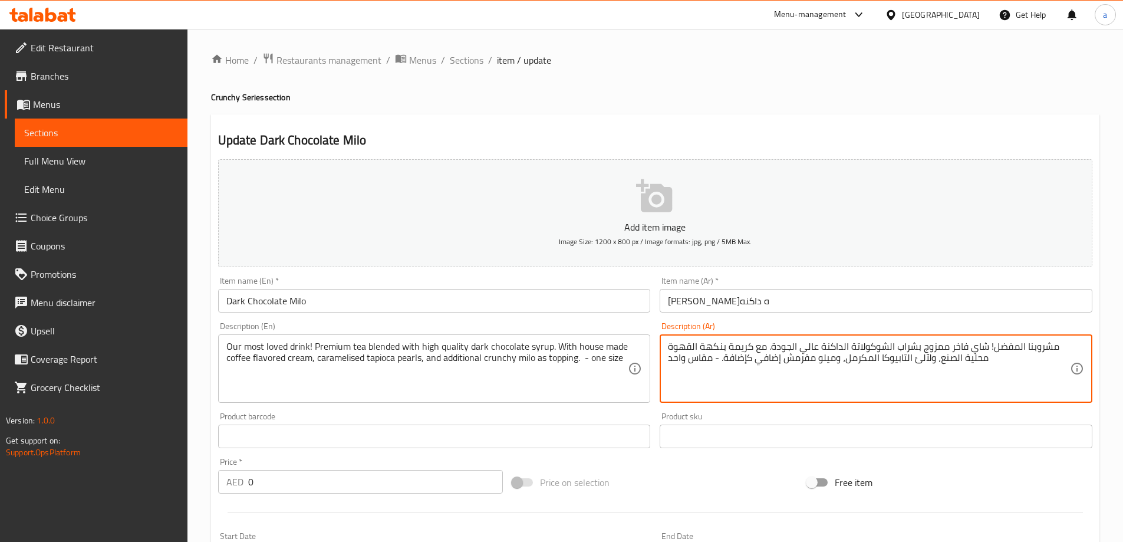
click at [725, 346] on textarea "مشروبنا المفضل! شاي فاخر ممزوج بشراب الشوكولاتة الداكنة عالي الجودة. مع كريمة ب…" at bounding box center [869, 369] width 402 height 56
click at [753, 348] on textarea "مشروبنا المفضل! شاي فاخر ممزوج بشراب الشوكولاتة الداكنة عالي الجودة. مع كريمة ب…" at bounding box center [869, 369] width 402 height 56
click at [752, 348] on textarea "مشروبنا المفضل! شاي فاخر ممزوج بشراب الشوكولاتة الداكنة عالي الجودة. مع كريمة ب…" at bounding box center [869, 369] width 402 height 56
drag, startPoint x: 941, startPoint y: 359, endPoint x: 960, endPoint y: 359, distance: 18.9
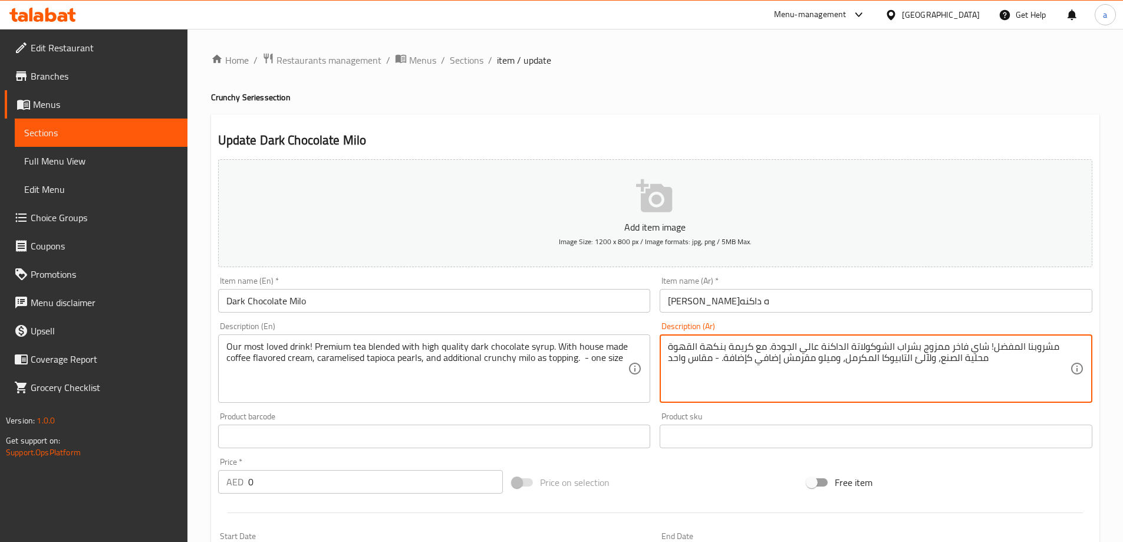
click at [960, 359] on textarea "مشروبنا المفضل! شاي فاخر ممزوج بشراب الشوكولاتة الداكنة عالي الجودة. مع كريمة ب…" at bounding box center [869, 369] width 402 height 56
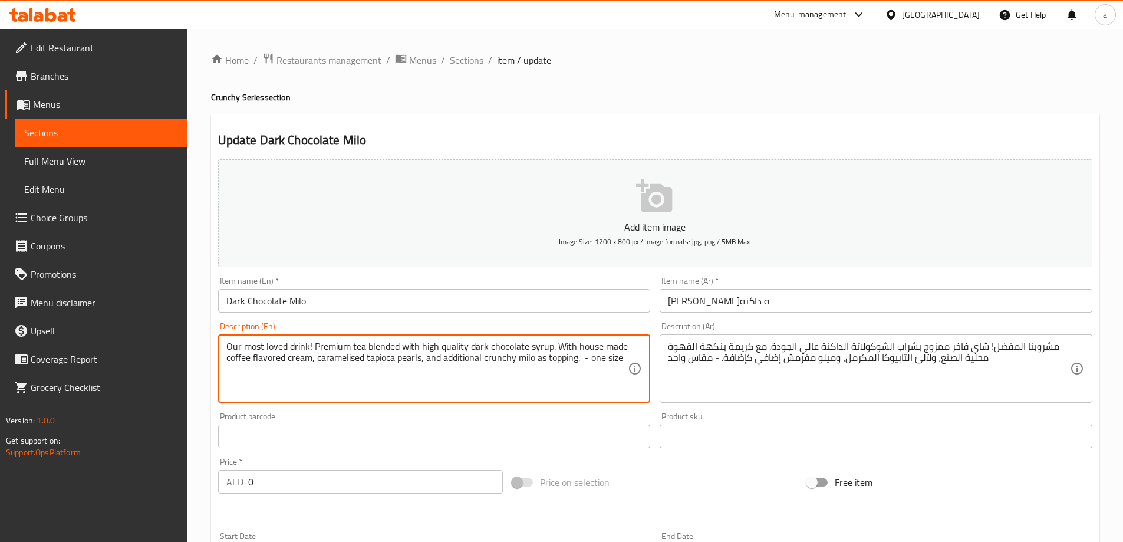
drag, startPoint x: 573, startPoint y: 348, endPoint x: 622, endPoint y: 345, distance: 49.0
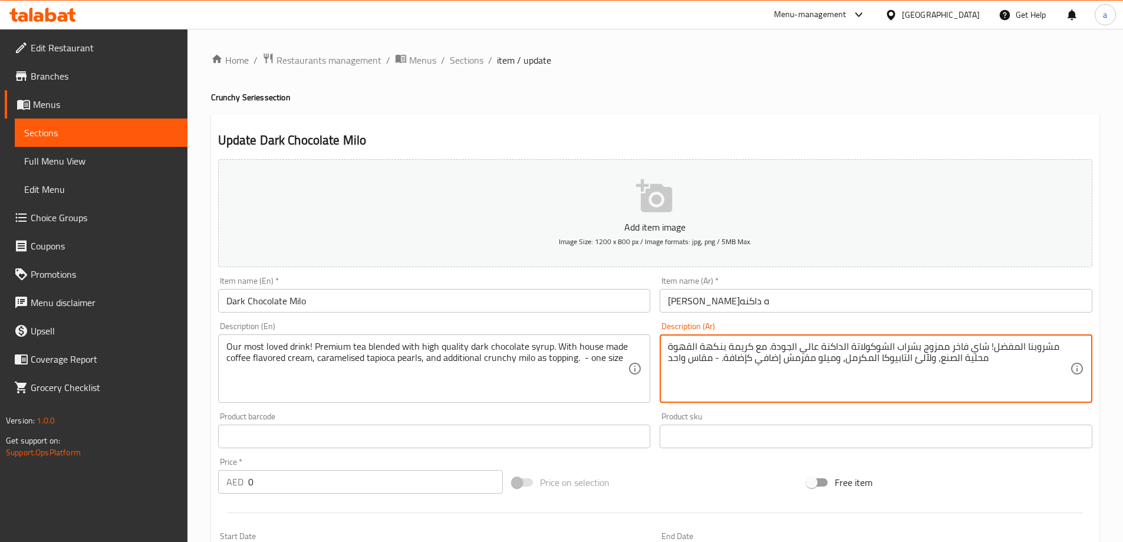
drag, startPoint x: 940, startPoint y: 361, endPoint x: 988, endPoint y: 357, distance: 47.9
click at [919, 359] on textarea "مشروبنا المفضل! شاي فاخر ممزوج بشراب الشوكولاتة الداكنة عالي الجودة. مع كريمة ب…" at bounding box center [869, 369] width 402 height 56
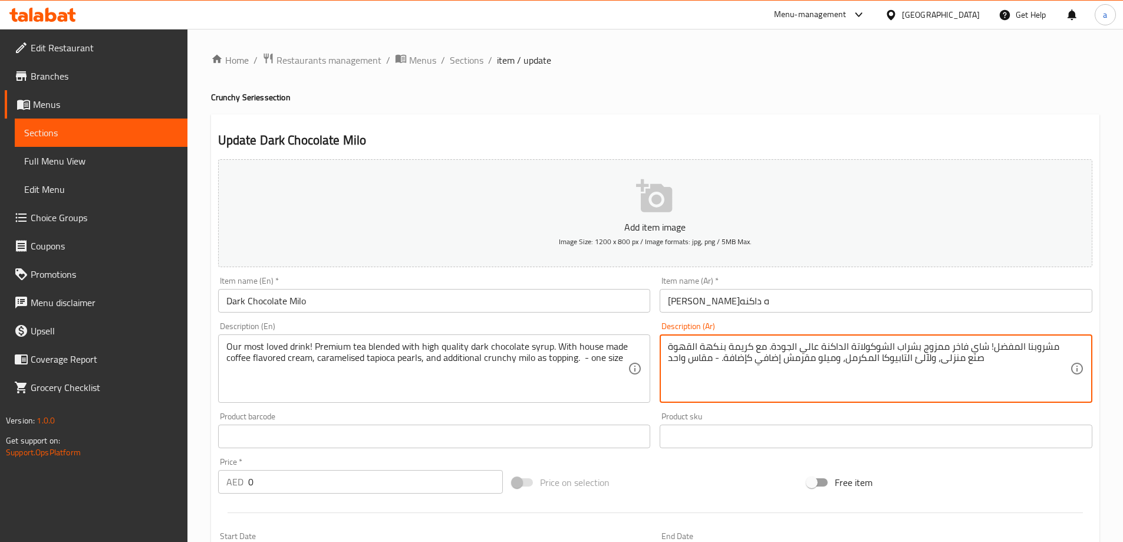
click at [928, 359] on textarea "مشروبنا المفضل! شاي فاخر ممزوج بشراب الشوكولاتة الداكنة عالي الجودة. مع كريمة ب…" at bounding box center [869, 369] width 402 height 56
drag, startPoint x: 721, startPoint y: 360, endPoint x: 749, endPoint y: 369, distance: 29.3
click at [749, 369] on textarea "مشروبنا المفضل! شاي فاخر ممزوج بشراب الشوكولاتة الداكنة عالي الجودة. مع كريمة ب…" at bounding box center [869, 369] width 402 height 56
drag, startPoint x: 744, startPoint y: 362, endPoint x: 750, endPoint y: 359, distance: 6.1
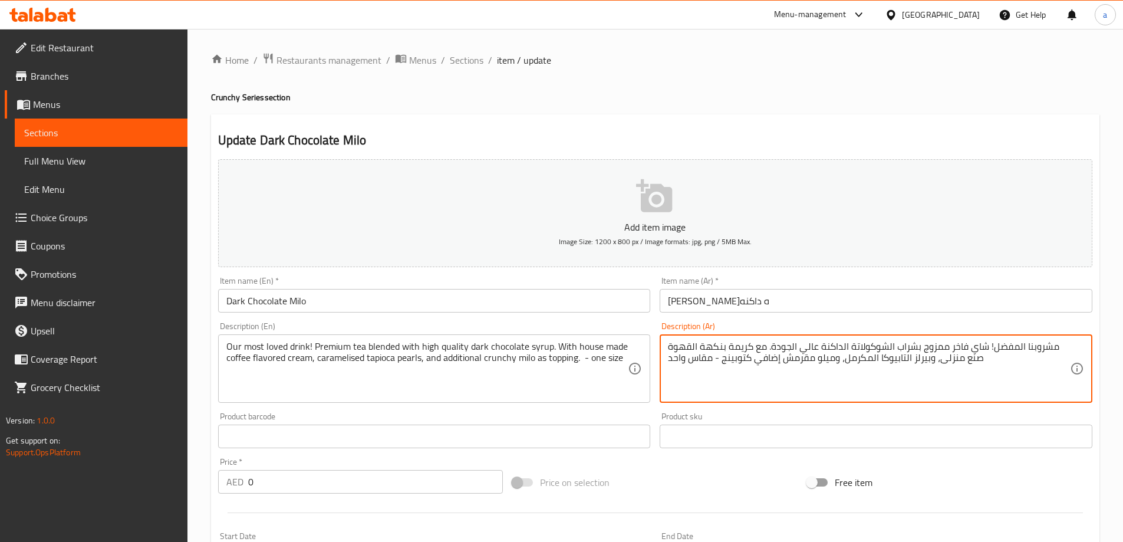
click at [750, 359] on textarea "مشروبنا المفضل! شاي فاخر ممزوج بشراب الشوكولاتة الداكنة عالي الجودة. مع كريمة ب…" at bounding box center [869, 369] width 402 height 56
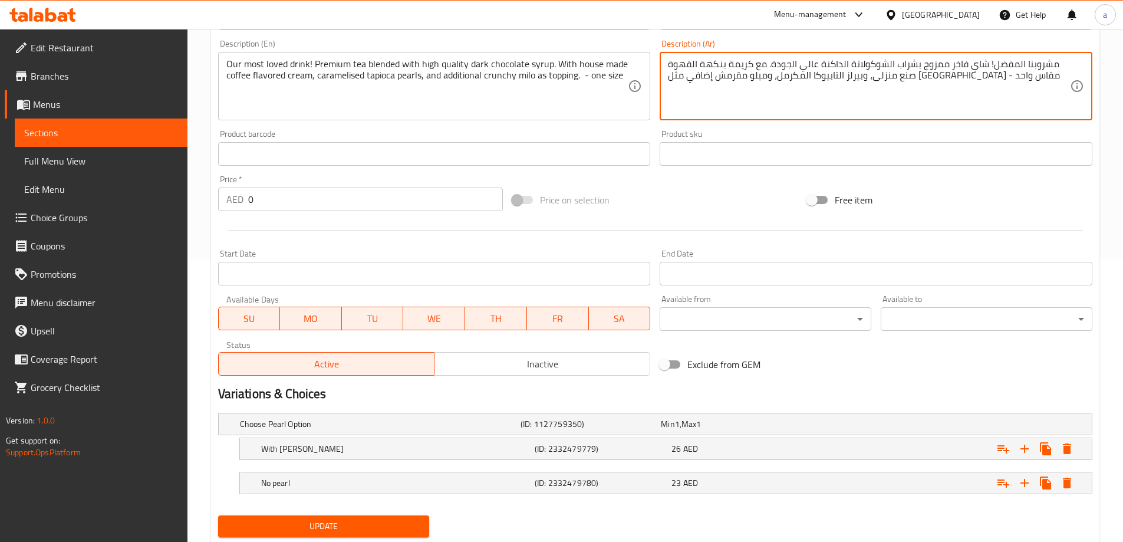
scroll to position [295, 0]
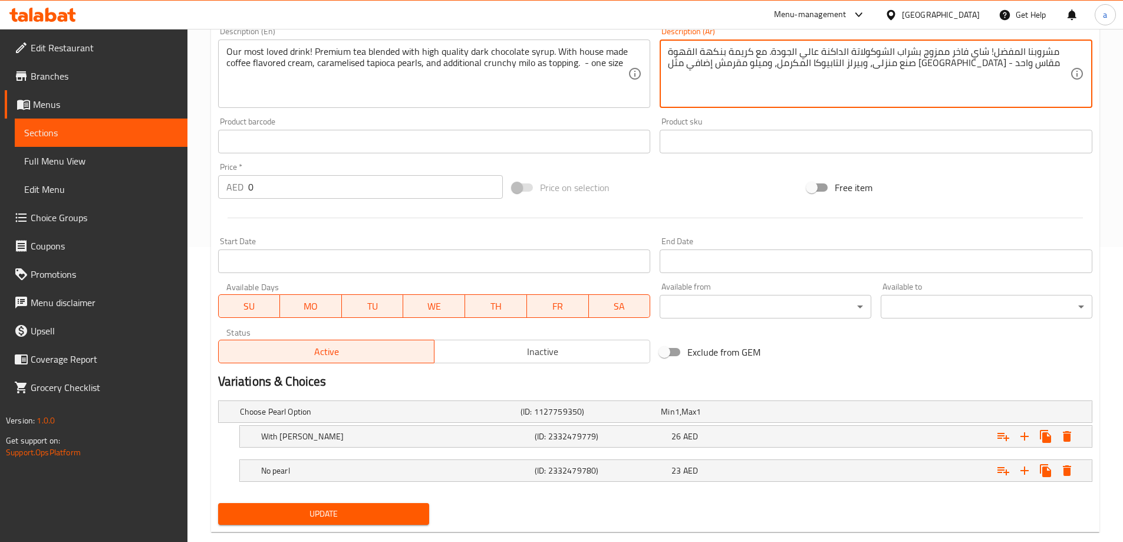
type textarea "مشروبنا المفضل! شاي فاخر ممزوج بشراب الشوكولاتة الداكنة عالي الجودة. مع كريمة ب…"
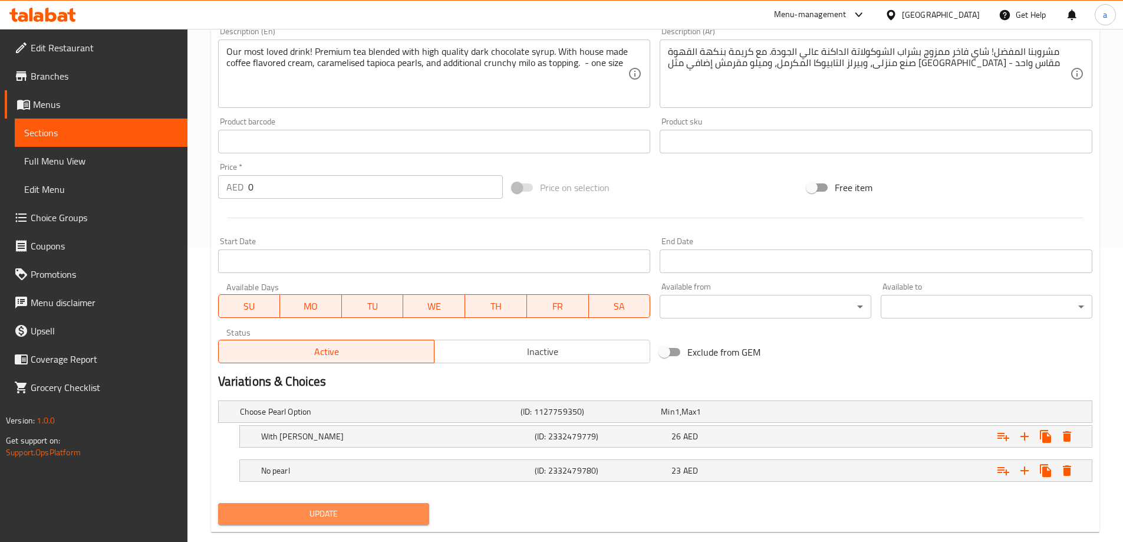
click at [329, 511] on span "Update" at bounding box center [323, 513] width 193 height 15
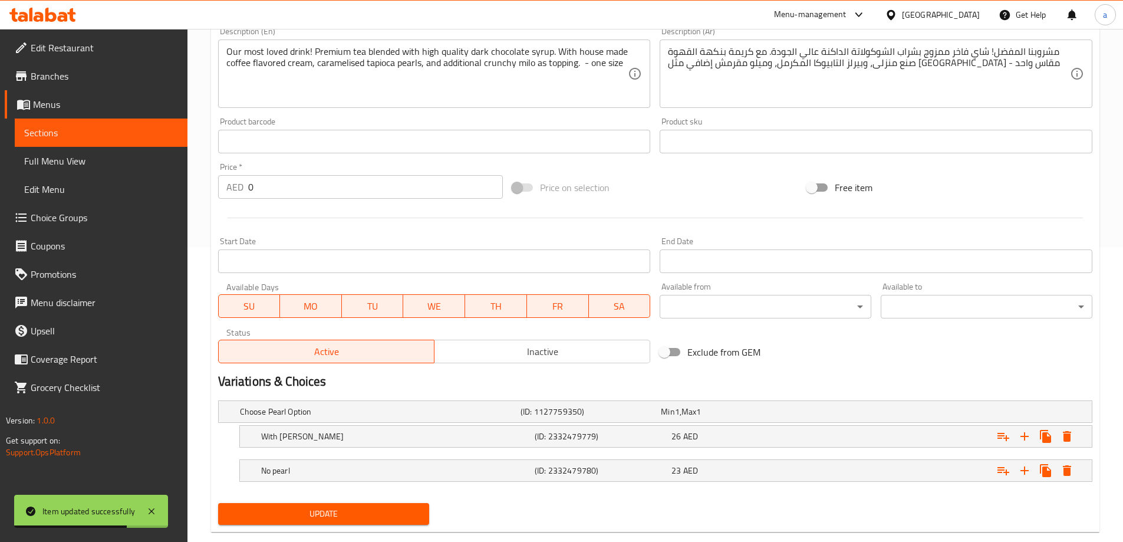
click at [41, 131] on span "Sections" at bounding box center [101, 133] width 154 height 14
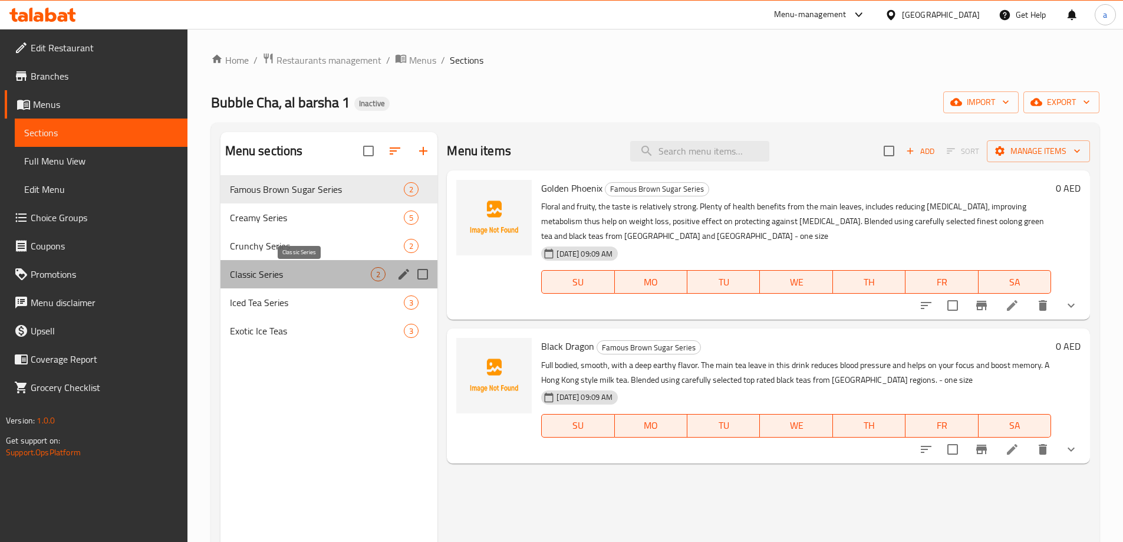
click at [301, 275] on span "Classic Series" at bounding box center [300, 274] width 141 height 14
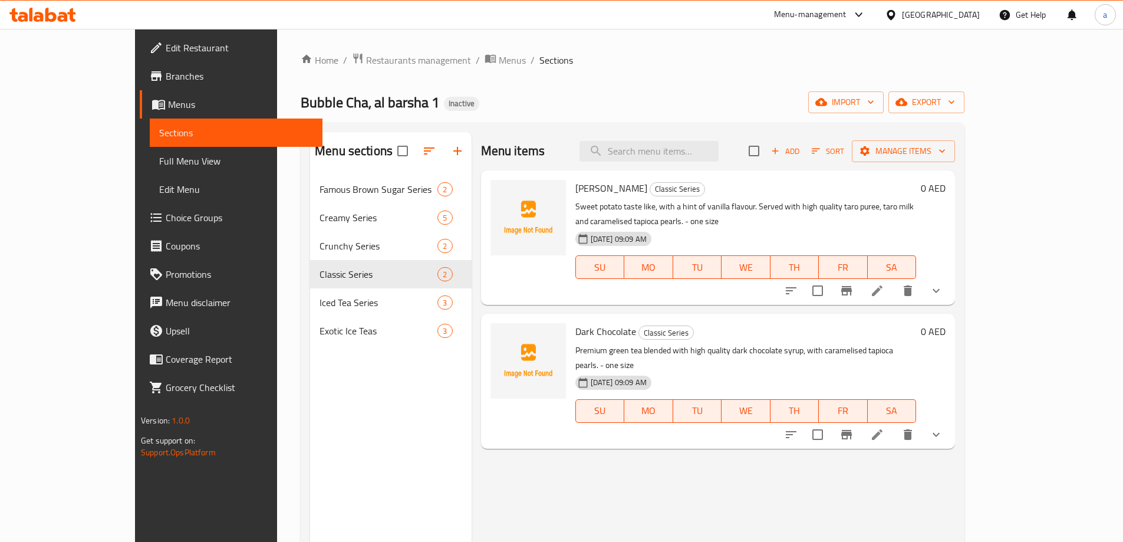
click at [884, 283] on icon at bounding box center [877, 290] width 14 height 14
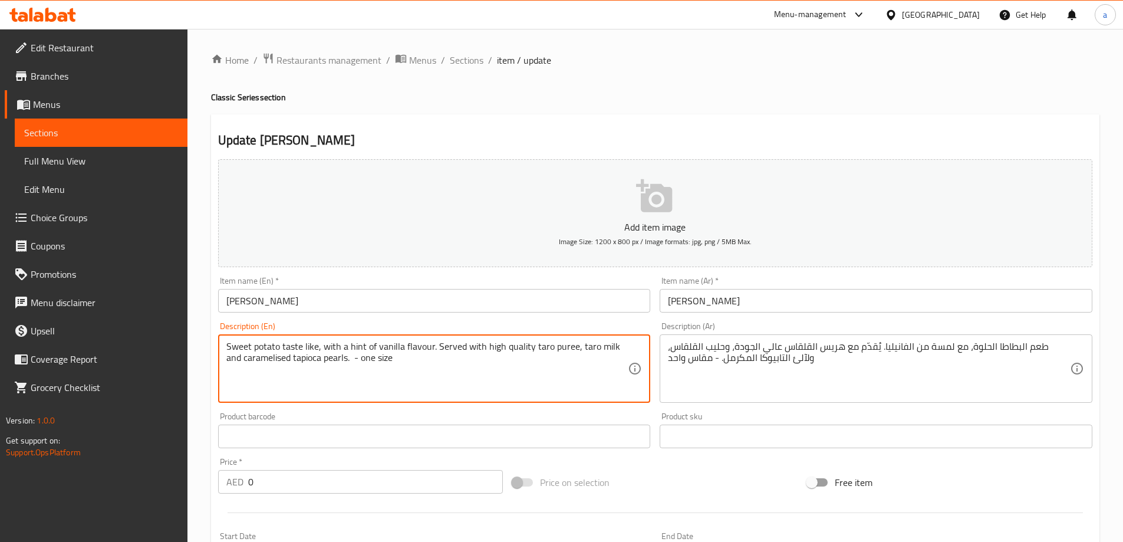
drag, startPoint x: 226, startPoint y: 346, endPoint x: 619, endPoint y: 362, distance: 393.9
click at [307, 347] on textarea "Sweet potato taste like, with a hint of vanilla flavour. Served with high quali…" at bounding box center [427, 369] width 402 height 56
click at [368, 348] on textarea "Sweet potato taste like, with a hint of vanilla flavour. Served with high quali…" at bounding box center [427, 369] width 402 height 56
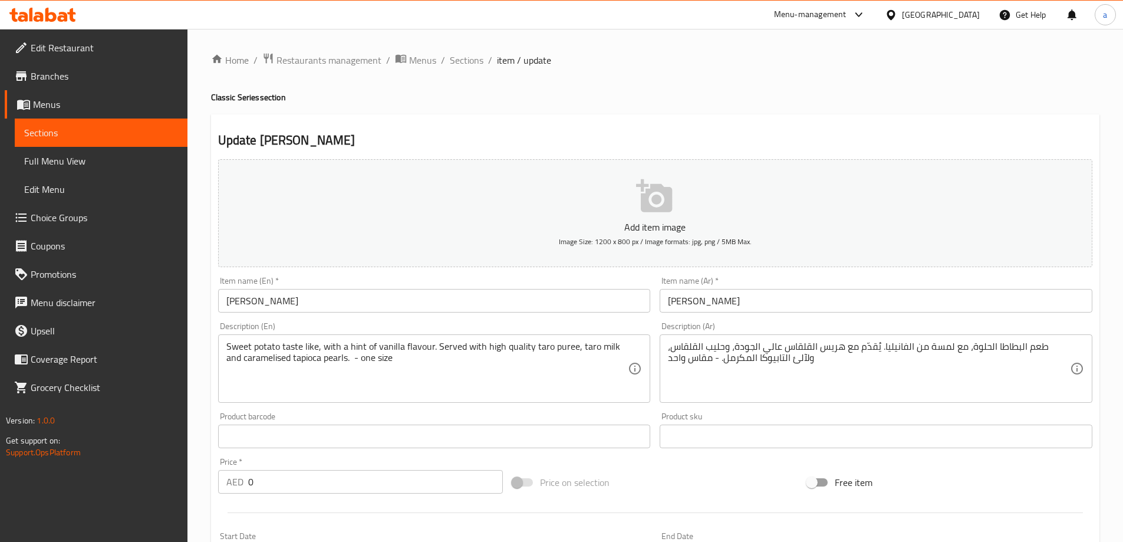
drag, startPoint x: 225, startPoint y: 345, endPoint x: 359, endPoint y: 344, distance: 133.8
click at [359, 344] on div "Sweet potato taste like, with a hint of vanilla flavour. Served with high quali…" at bounding box center [434, 368] width 433 height 68
drag, startPoint x: 222, startPoint y: 349, endPoint x: 267, endPoint y: 349, distance: 44.8
click at [267, 349] on div "Sweet potato taste like, with a hint of vanilla flavour. Served with high quali…" at bounding box center [434, 368] width 433 height 68
click at [225, 345] on div "Sweet potato taste like, with a hint of vanilla flavour. Served with high quali…" at bounding box center [434, 368] width 433 height 68
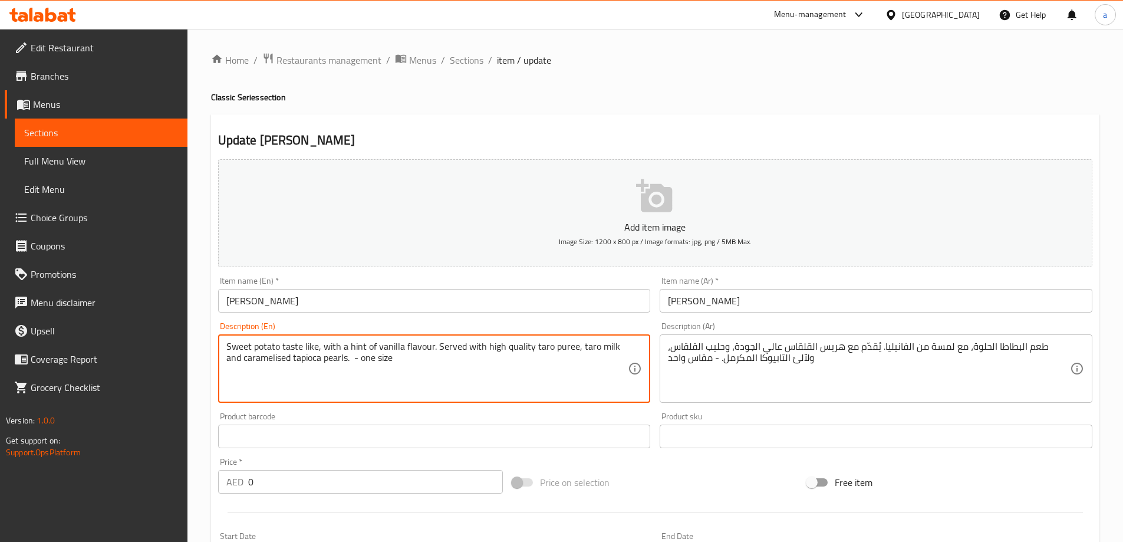
click at [225, 345] on div "Sweet potato taste like, with a hint of vanilla flavour. Served with high quali…" at bounding box center [434, 368] width 433 height 68
click at [230, 348] on textarea "Sweet potato taste like, with a hint of vanilla flavour. Served with high quali…" at bounding box center [427, 369] width 402 height 56
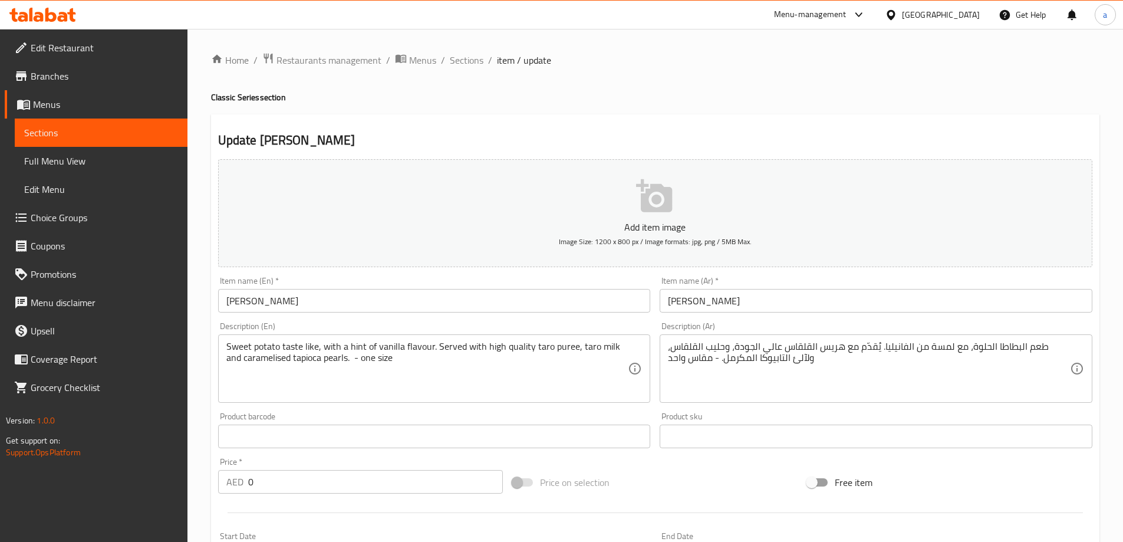
drag, startPoint x: 225, startPoint y: 346, endPoint x: 302, endPoint y: 339, distance: 76.9
click at [302, 339] on div "Sweet potato taste like, with a hint of vanilla flavour. Served with high quali…" at bounding box center [434, 368] width 433 height 68
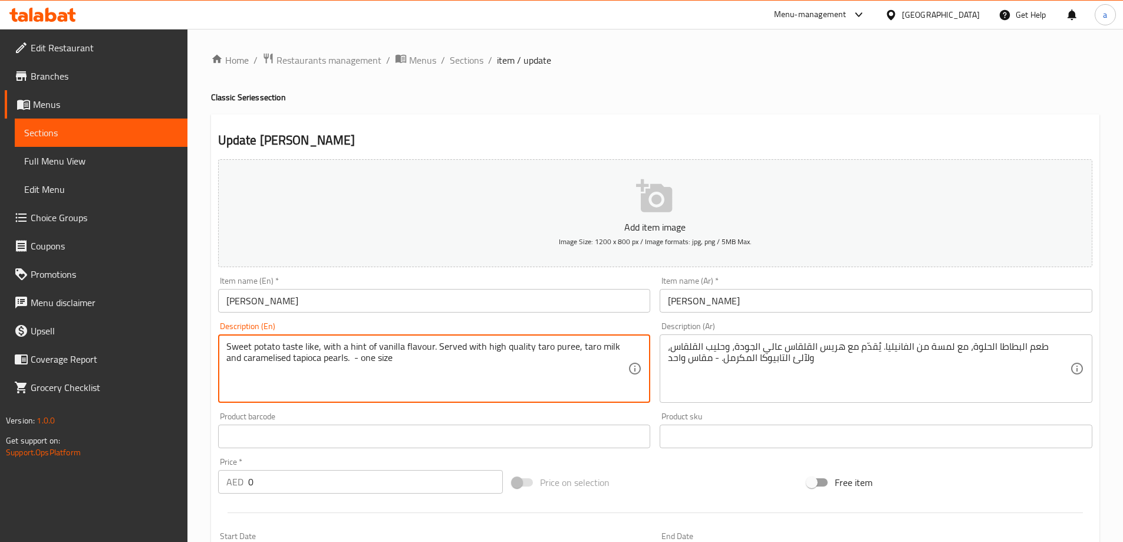
click at [517, 352] on textarea "Sweet potato taste like, with a hint of vanilla flavour. Served with high quali…" at bounding box center [427, 369] width 402 height 56
drag, startPoint x: 434, startPoint y: 350, endPoint x: 219, endPoint y: 346, distance: 215.1
click at [219, 346] on div "Sweet potato taste like, with a hint of vanilla flavour. Served with high quali…" at bounding box center [434, 368] width 433 height 68
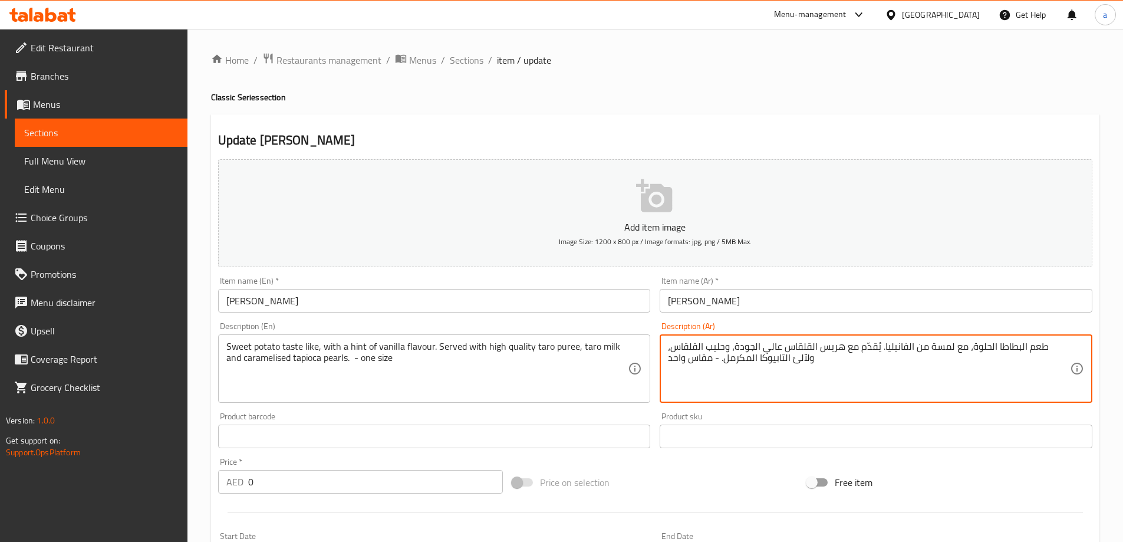
click at [689, 350] on textarea "طعم البطاطا الحلوة، مع لمسة من الفانيليا. يُقدّم مع هريس القلقاس عالي الجودة، و…" at bounding box center [869, 369] width 402 height 56
click at [263, 306] on input "[PERSON_NAME]" at bounding box center [434, 301] width 433 height 24
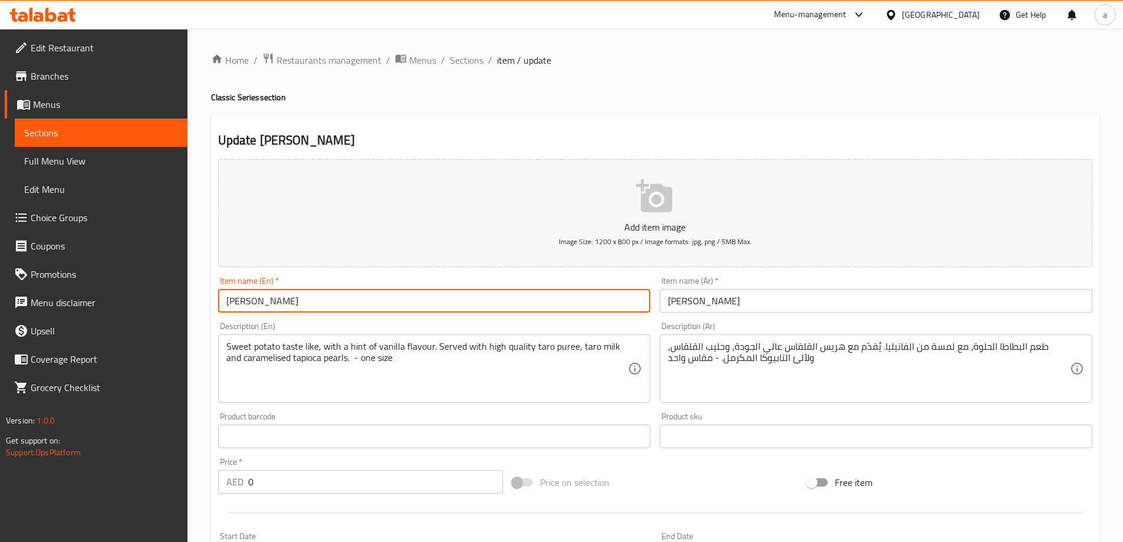
click at [263, 306] on input "[PERSON_NAME]" at bounding box center [434, 301] width 433 height 24
click at [382, 318] on div "Description (En) Sweet potato taste like, with a hint of vanilla flavour. Serve…" at bounding box center [434, 362] width 442 height 90
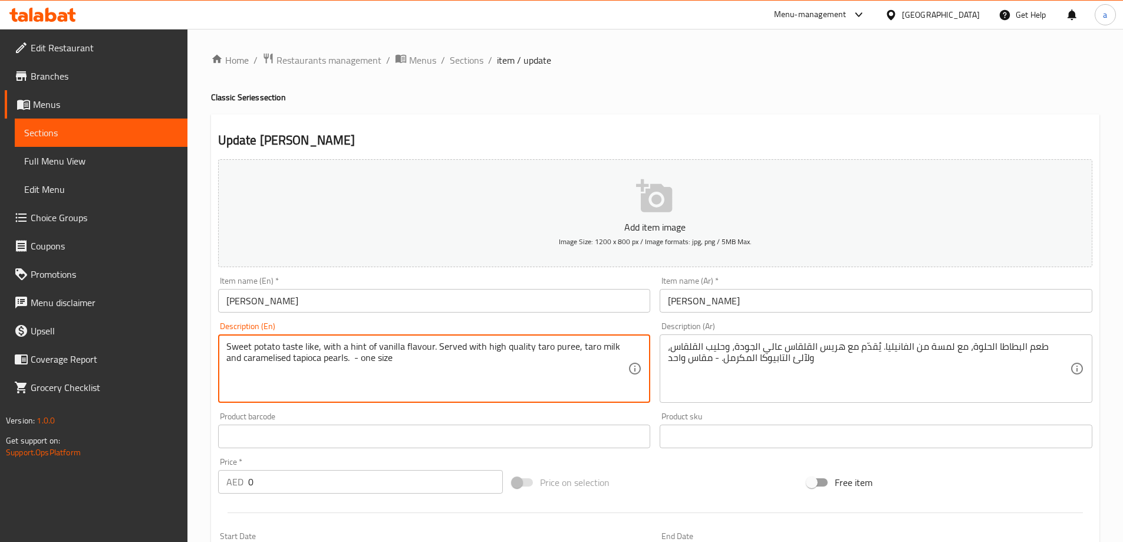
click at [476, 357] on textarea "Sweet potato taste like, with a hint of vanilla flavour. Served with high quali…" at bounding box center [427, 369] width 402 height 56
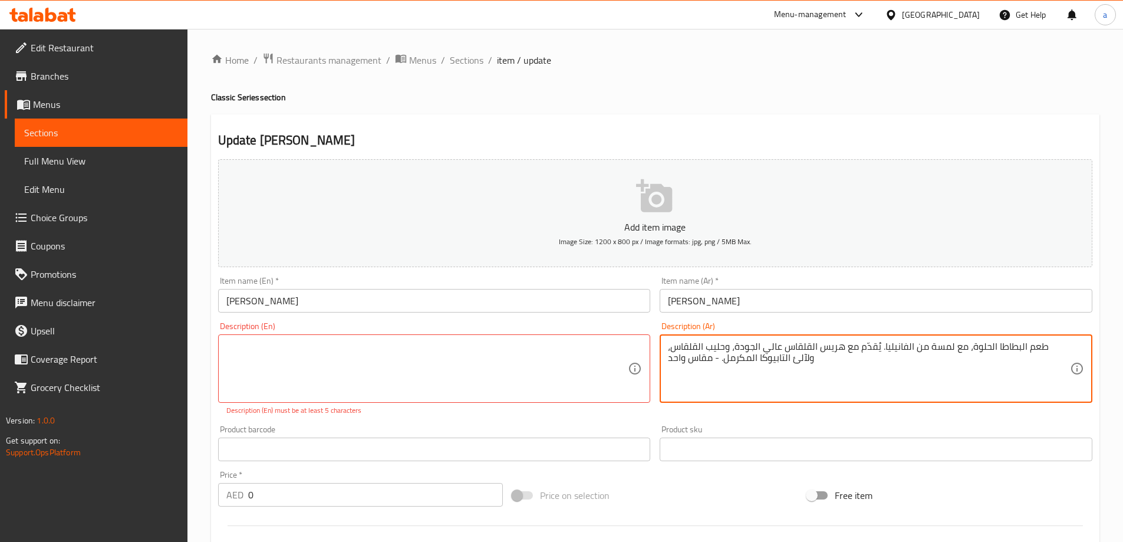
click at [786, 348] on textarea "طعم البطاطا الحلوة، مع لمسة من الفانيليا. يُقدّم مع هريس القلقاس عالي الجودة، و…" at bounding box center [869, 369] width 402 height 56
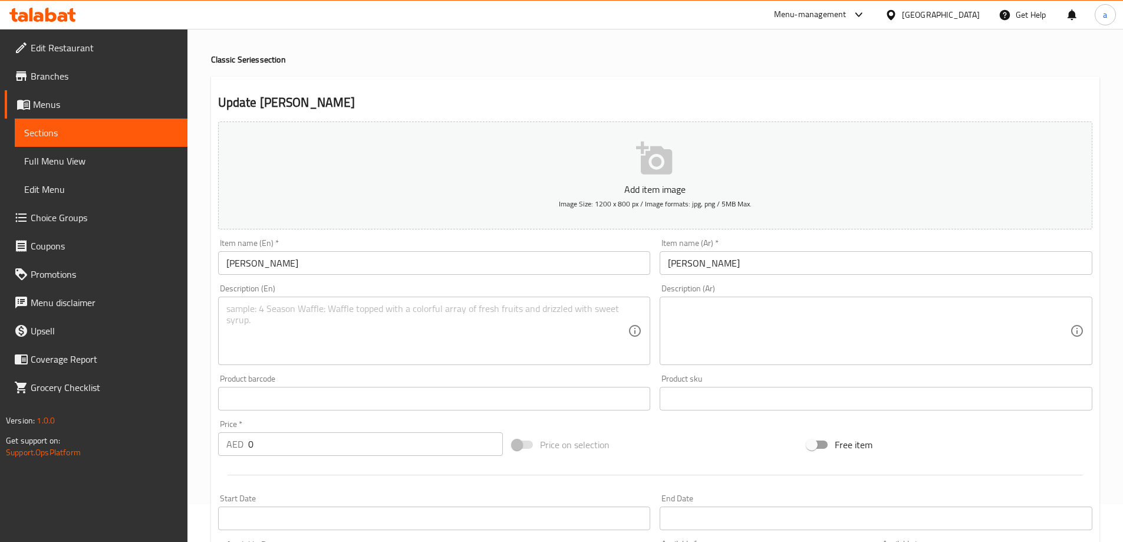
scroll to position [59, 0]
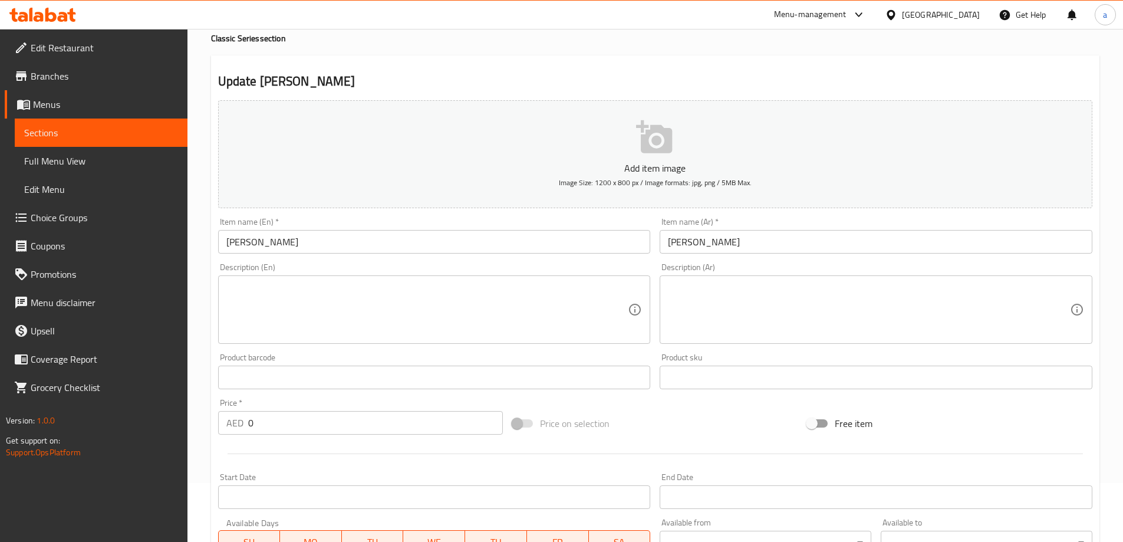
click at [566, 67] on div "Update Taro Boba Add item image Image Size: 1200 x 800 px / Image formats: jpg,…" at bounding box center [655, 411] width 888 height 712
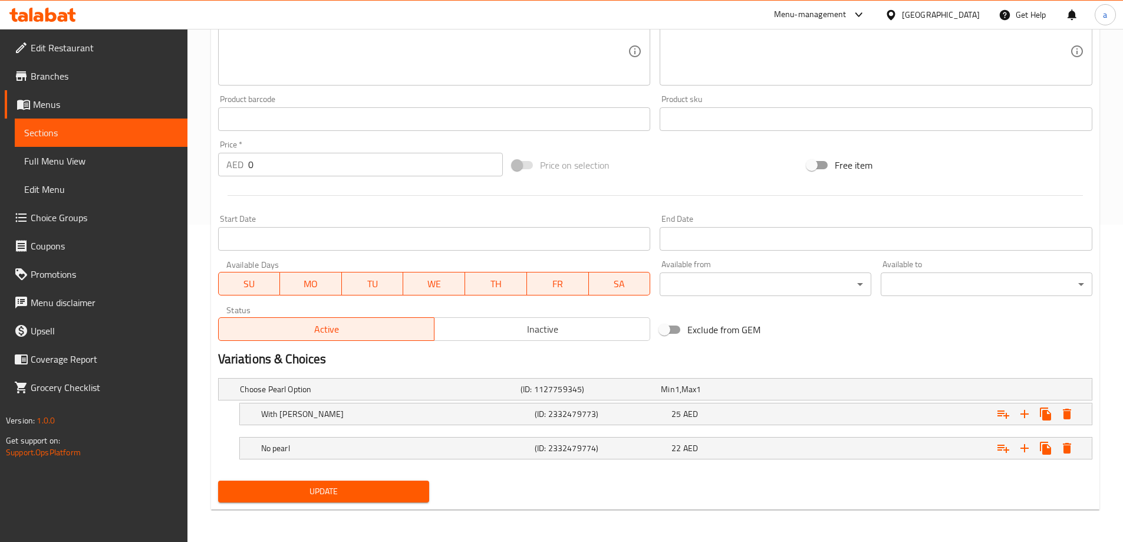
scroll to position [318, 0]
click at [397, 490] on span "Update" at bounding box center [323, 490] width 193 height 15
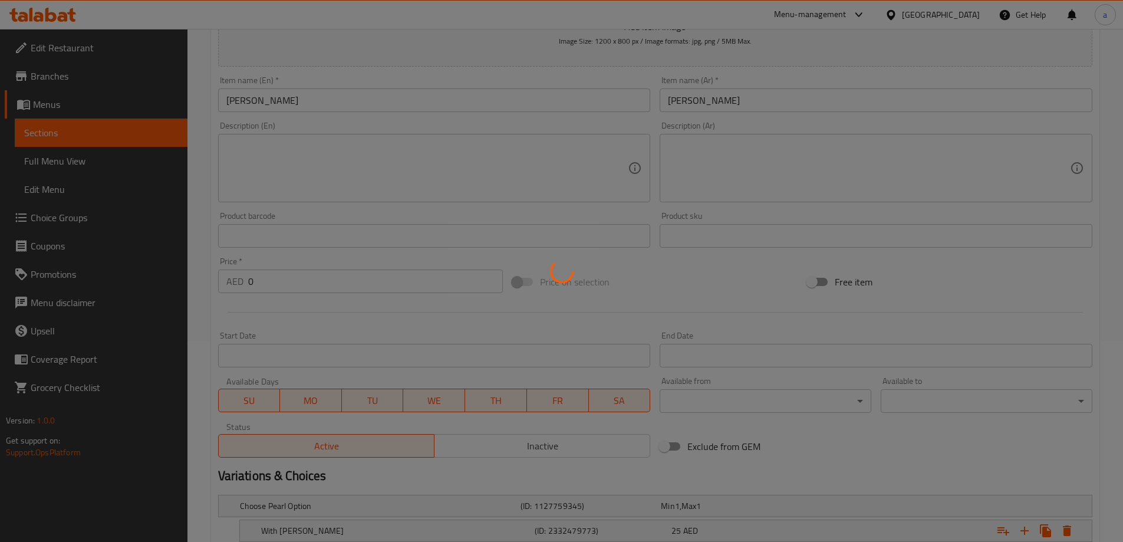
scroll to position [141, 0]
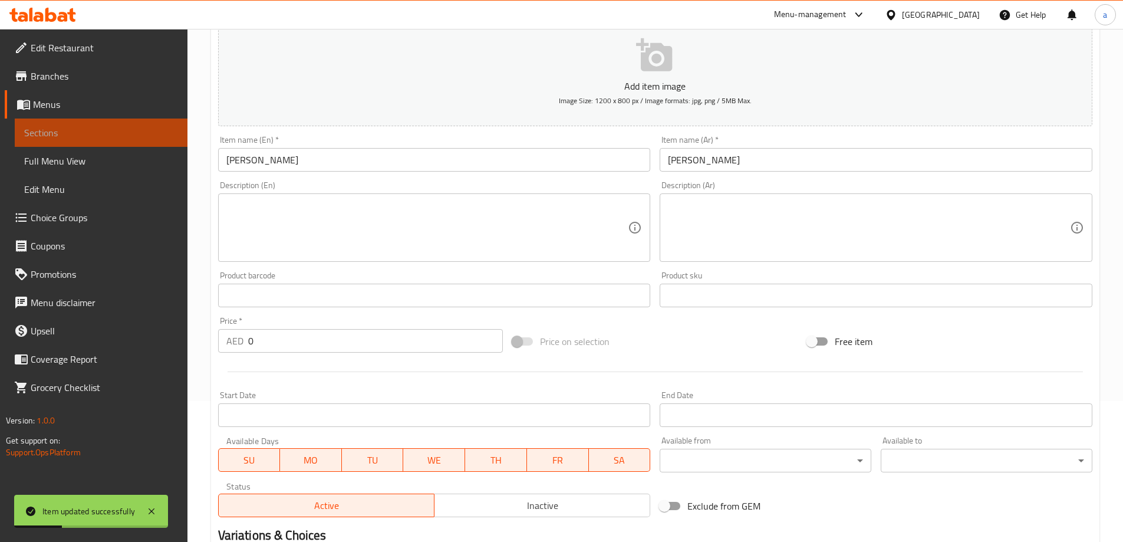
click at [68, 122] on link "Sections" at bounding box center [101, 132] width 173 height 28
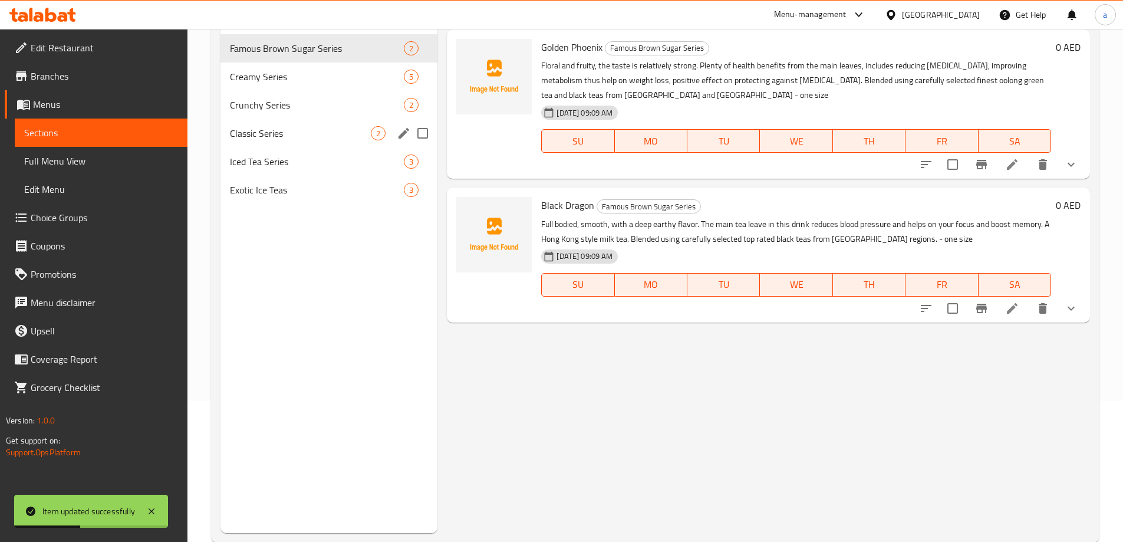
click at [250, 139] on span "Classic Series" at bounding box center [300, 133] width 141 height 14
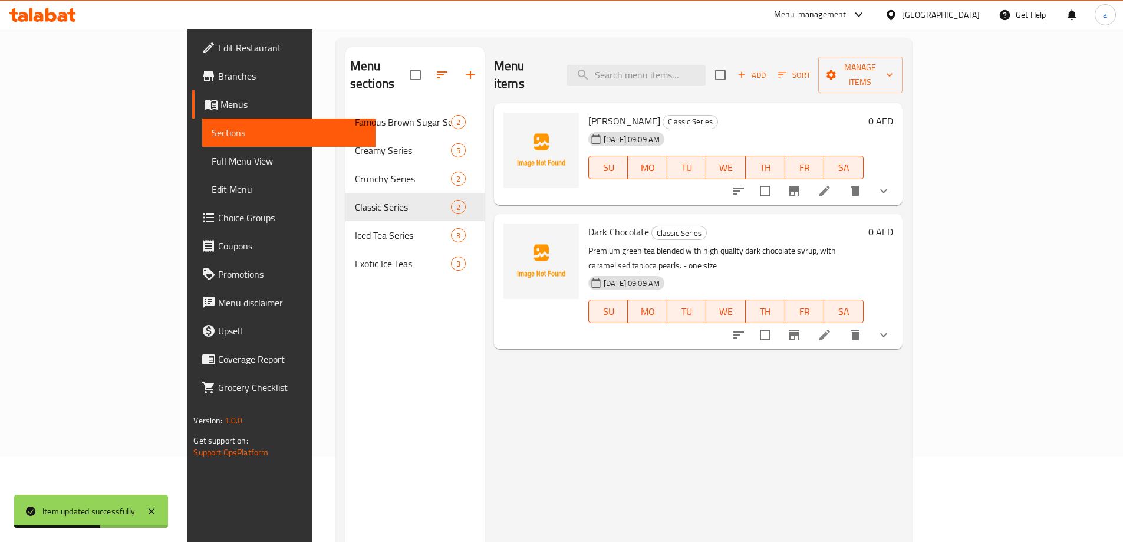
scroll to position [82, 0]
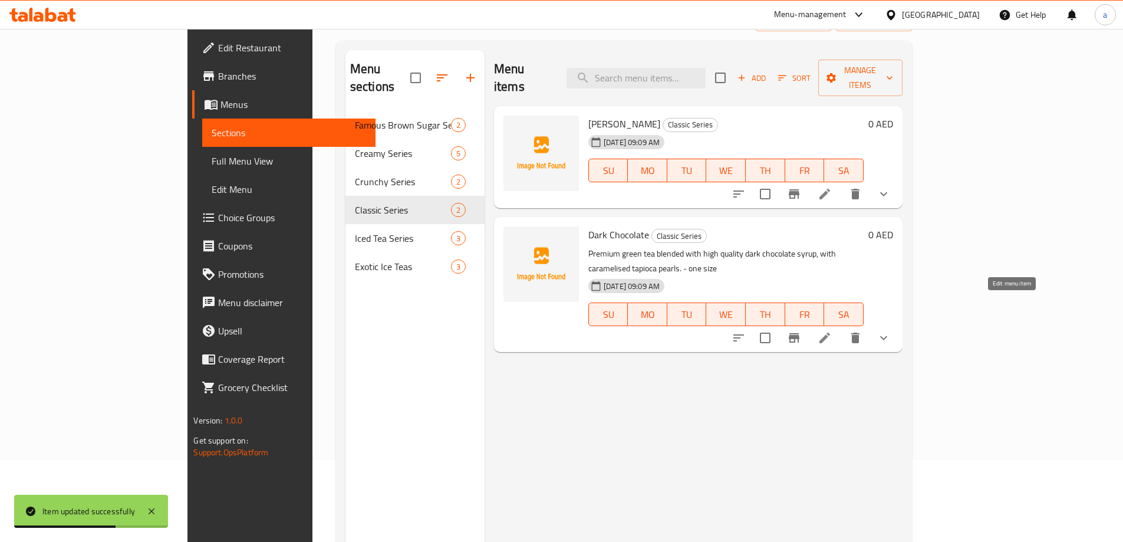
click at [831, 331] on icon at bounding box center [824, 338] width 14 height 14
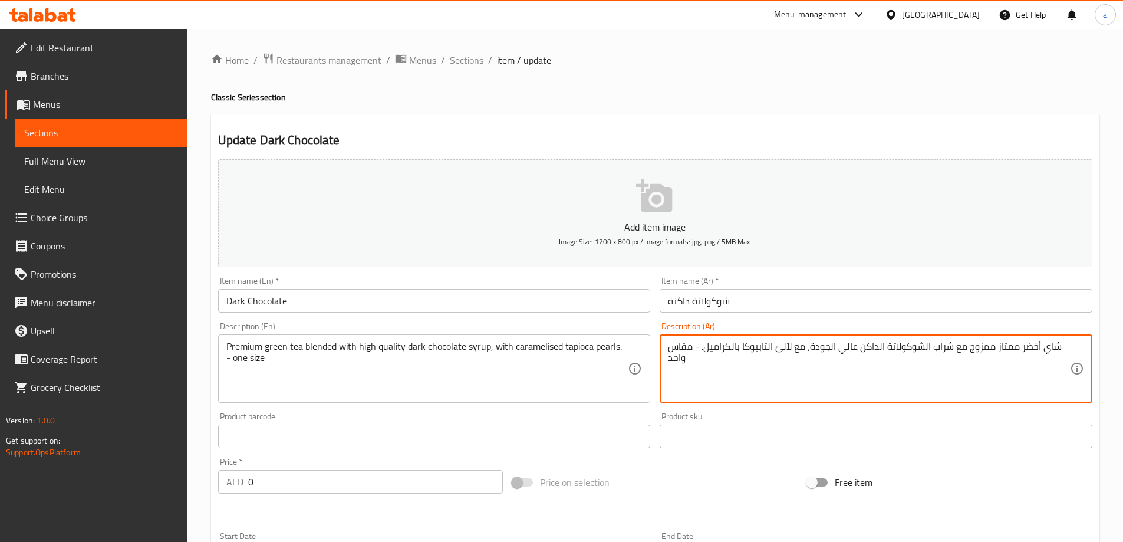
click at [786, 352] on textarea "شاي أخضر ممتاز ممزوج مع شراب الشوكولاتة الداكن عالي الجودة، مع لآلئ التابيوكا ب…" at bounding box center [869, 369] width 402 height 56
click at [727, 353] on textarea "شاي أخضر ممتاز ممزوج مع شراب الشوكولاتة الداكن عالي الجودة، مع بيرلز التابيوكا …" at bounding box center [869, 369] width 402 height 56
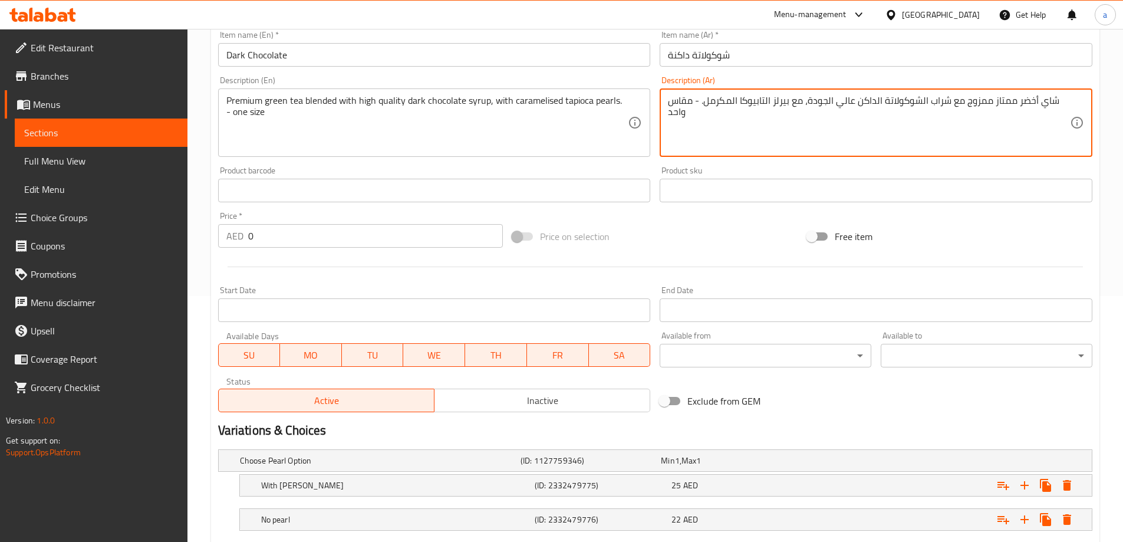
scroll to position [318, 0]
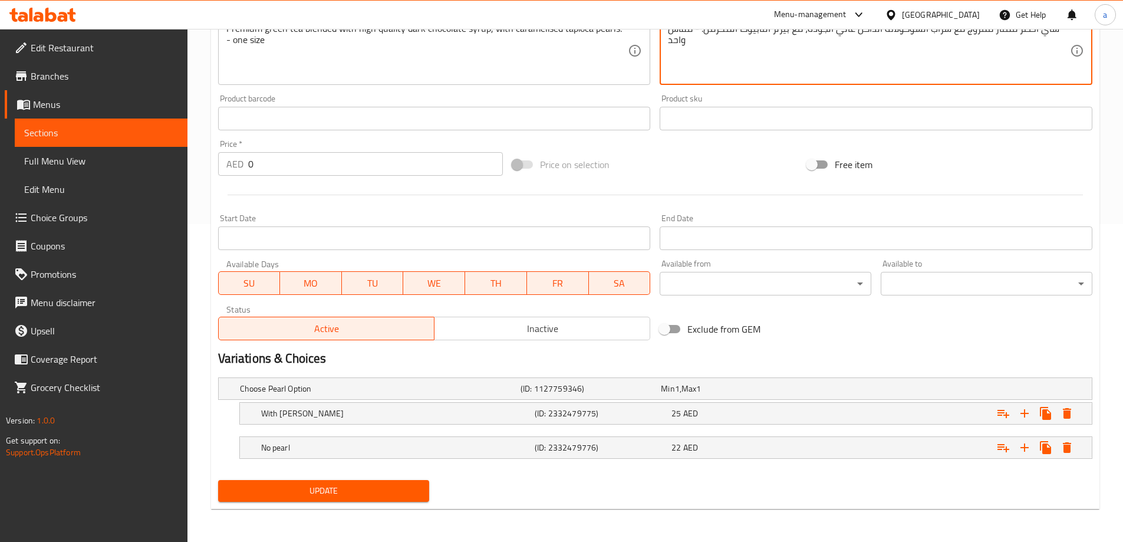
type textarea "شاي أخضر ممتاز ممزوج مع شراب الشوكولاتة الداكن عالي الجودة، مع بيرلز التابيوكا …"
click at [339, 488] on span "Update" at bounding box center [323, 490] width 193 height 15
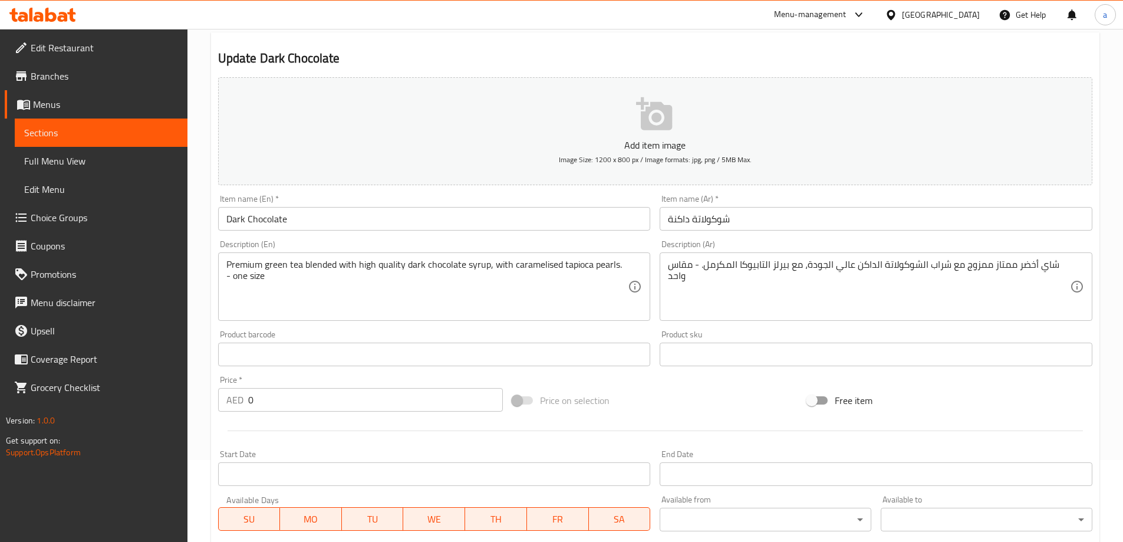
scroll to position [0, 0]
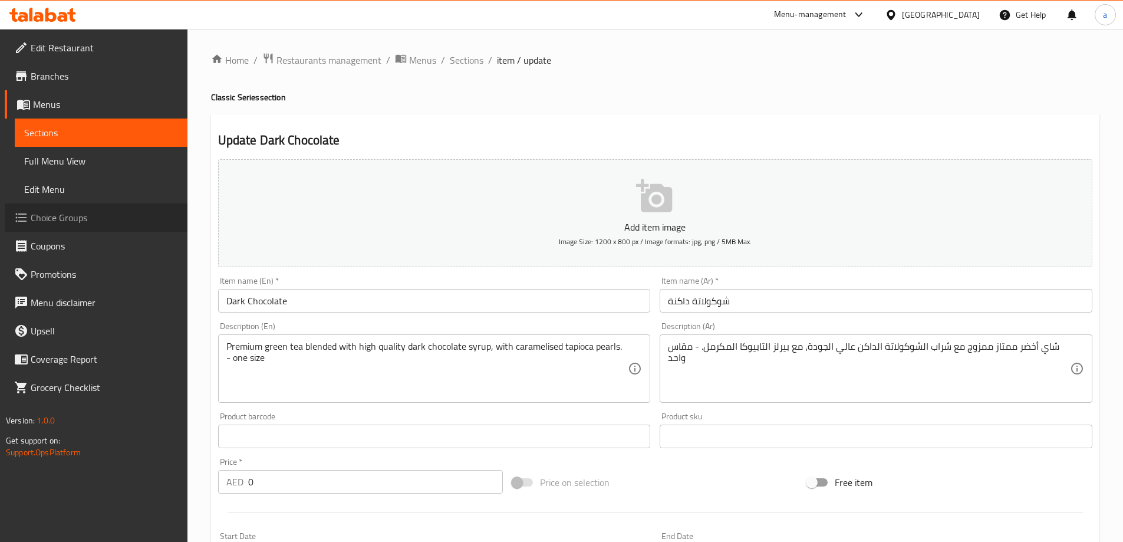
click at [65, 213] on span "Choice Groups" at bounding box center [104, 217] width 147 height 14
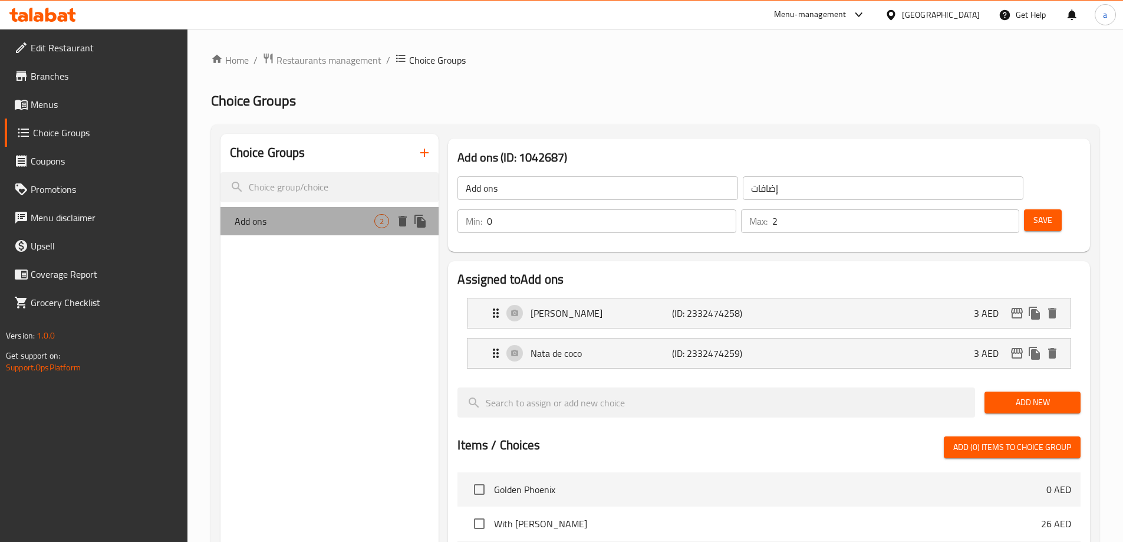
click at [321, 219] on span "Add ons" at bounding box center [305, 221] width 140 height 14
click at [319, 322] on div "Choice Groups Add ons 2" at bounding box center [329, 511] width 219 height 755
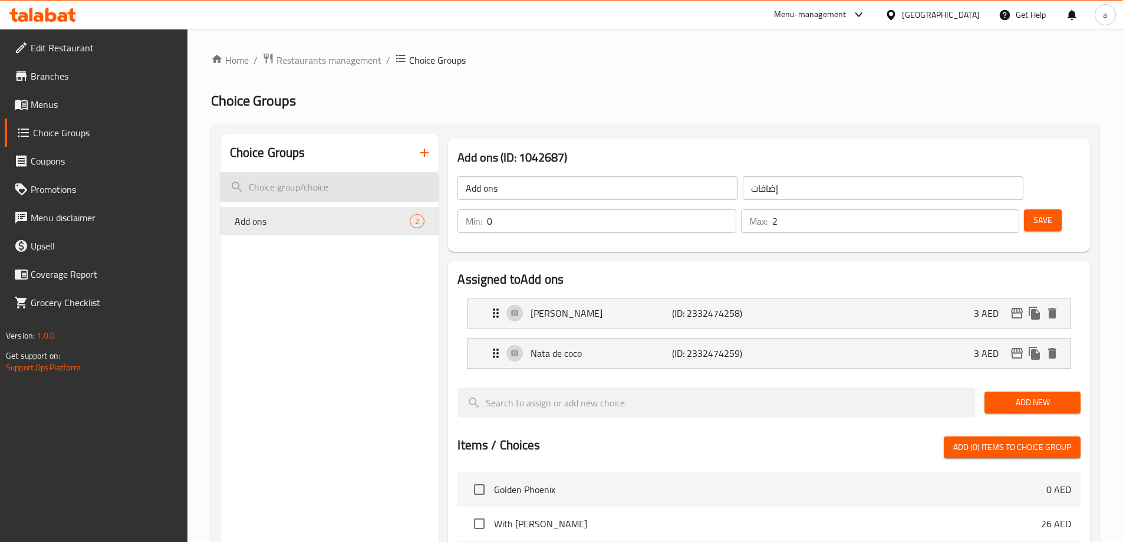
click at [303, 192] on input "search" at bounding box center [329, 187] width 219 height 30
click at [418, 148] on icon "button" at bounding box center [424, 153] width 14 height 14
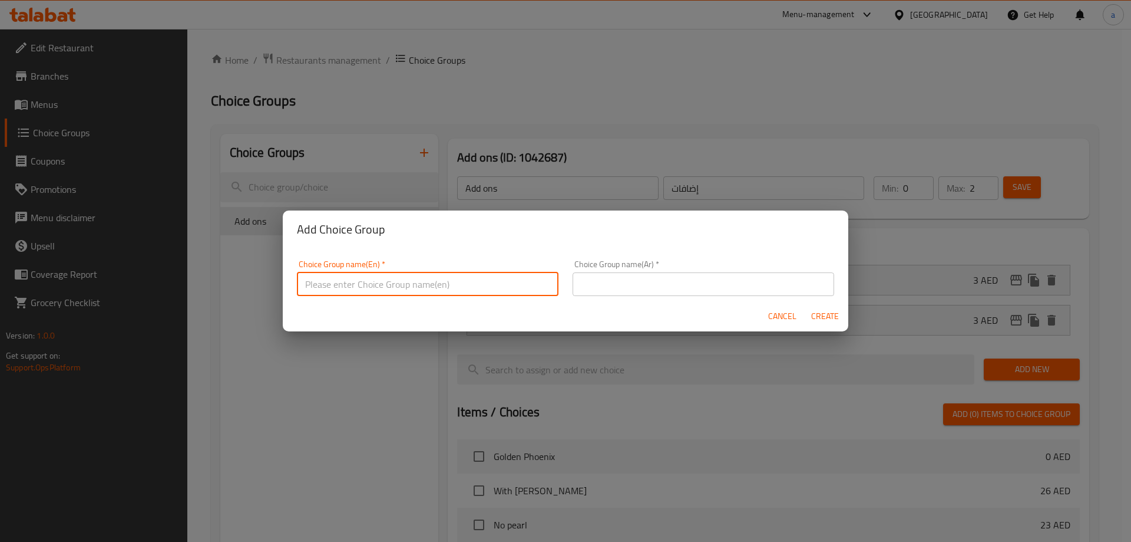
click at [412, 283] on input "text" at bounding box center [428, 284] width 262 height 24
type input "ش"
type input "a"
type input "ADD ONS"
click at [643, 283] on input "text" at bounding box center [704, 284] width 262 height 24
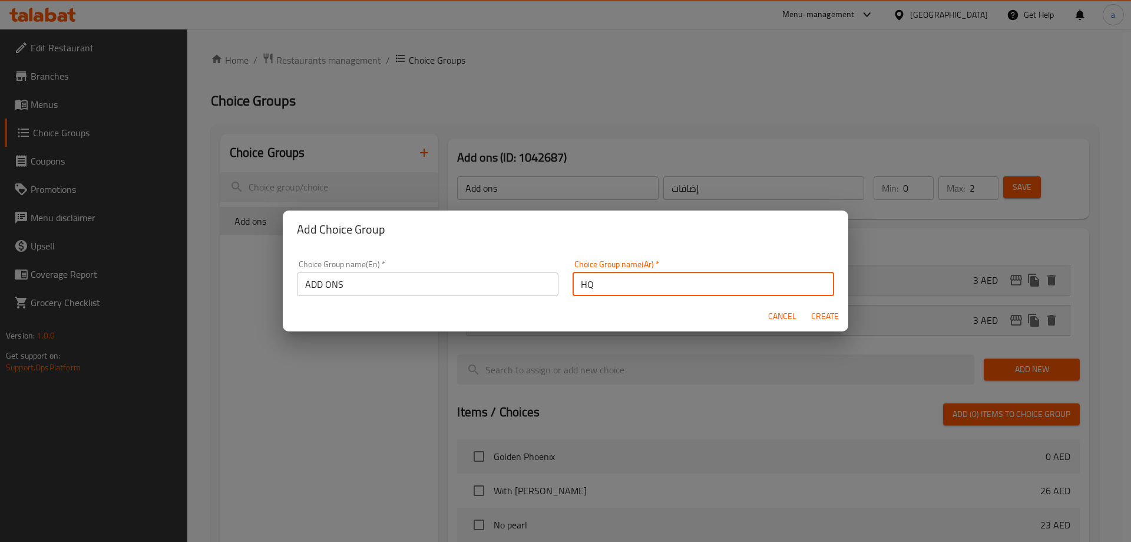
type input "H"
type input "اضافات"
click at [813, 317] on span "Create" at bounding box center [825, 316] width 28 height 15
type input "ADD ONS"
type input "اضافات"
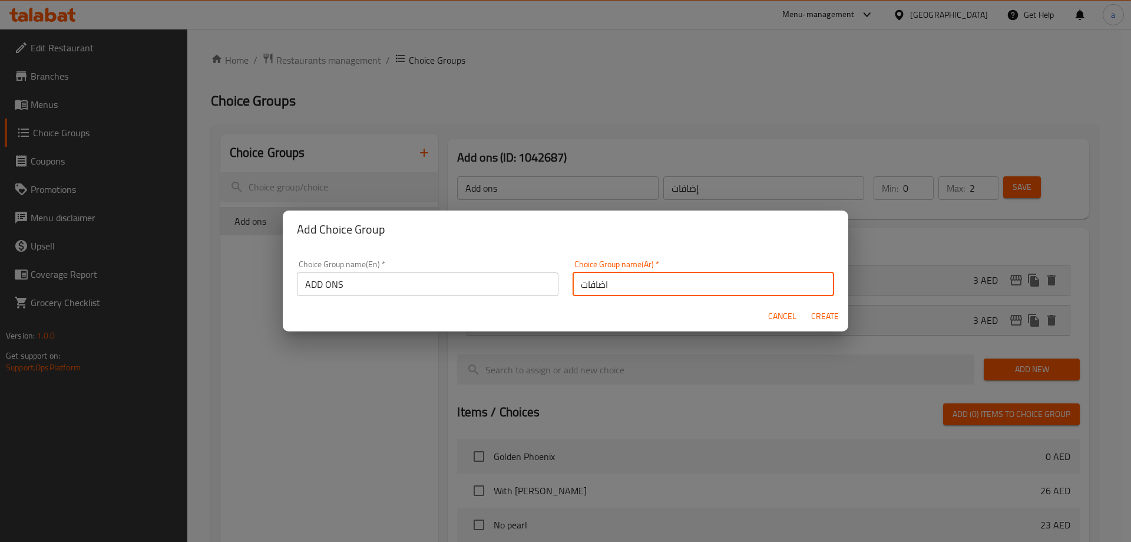
type input "0"
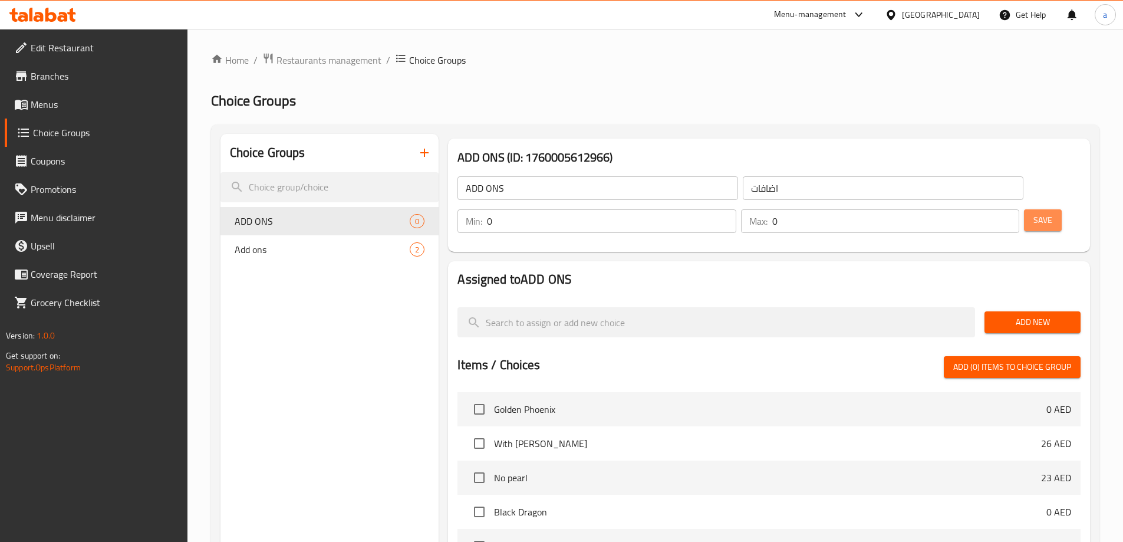
click at [1033, 213] on span "Save" at bounding box center [1042, 220] width 19 height 15
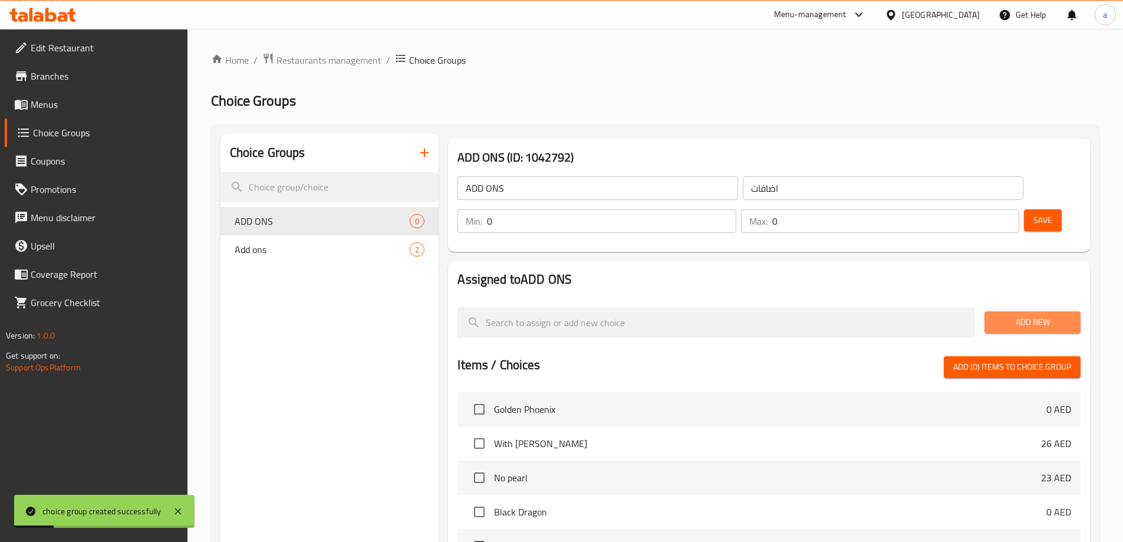
click at [1005, 315] on span "Add New" at bounding box center [1032, 322] width 77 height 15
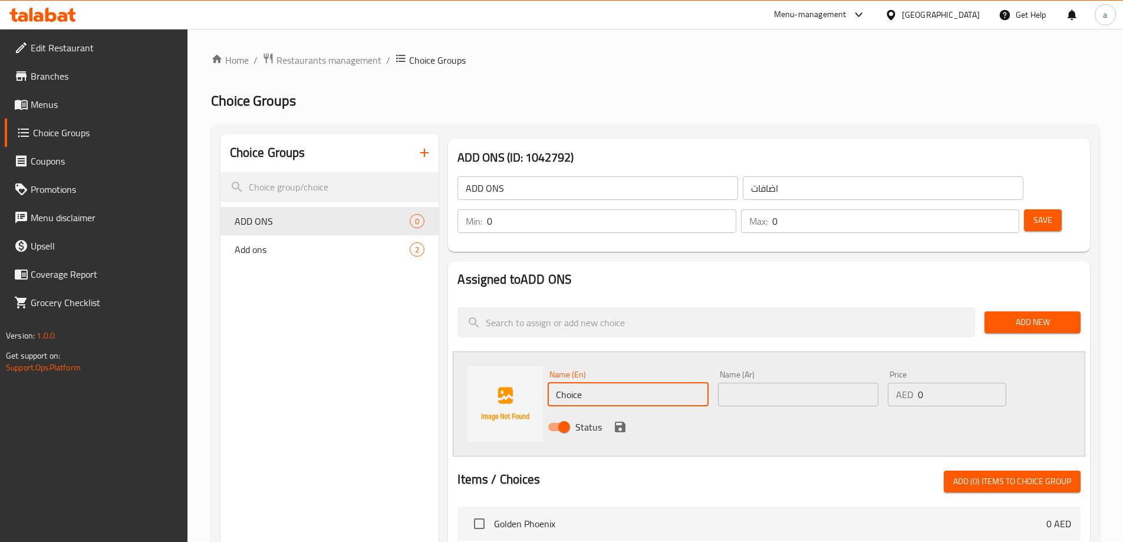
click at [586, 382] on input "Choice" at bounding box center [627, 394] width 160 height 24
paste input "[PERSON_NAME]"
type input "[PERSON_NAME]"
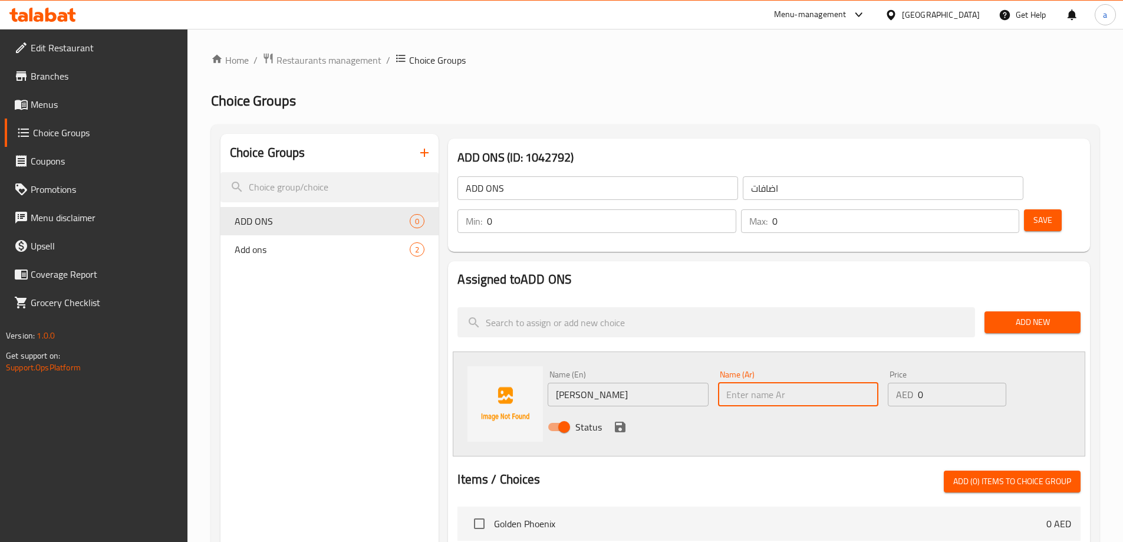
click at [767, 382] on input "text" at bounding box center [798, 394] width 160 height 24
type input "[PERSON_NAME]"
drag, startPoint x: 930, startPoint y: 365, endPoint x: 916, endPoint y: 364, distance: 14.8
click at [916, 382] on div "AED 0 Price" at bounding box center [946, 394] width 118 height 24
click at [910, 387] on p "AED" at bounding box center [904, 394] width 17 height 14
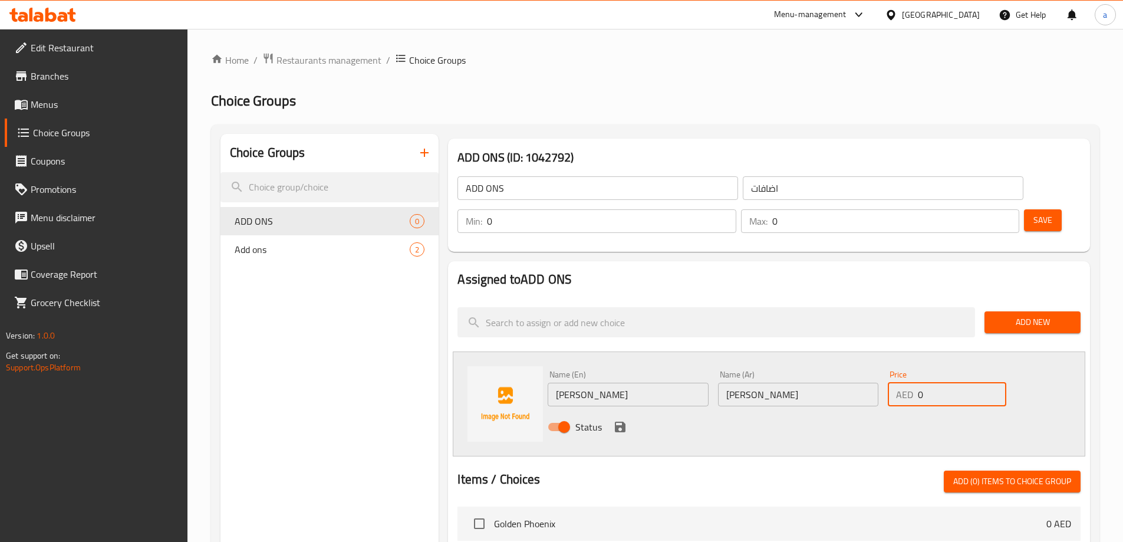
drag, startPoint x: 915, startPoint y: 359, endPoint x: 926, endPoint y: 359, distance: 11.2
click at [926, 382] on div "AED 0 Price" at bounding box center [946, 394] width 118 height 24
type input "3"
click at [613, 420] on icon "save" at bounding box center [620, 427] width 14 height 14
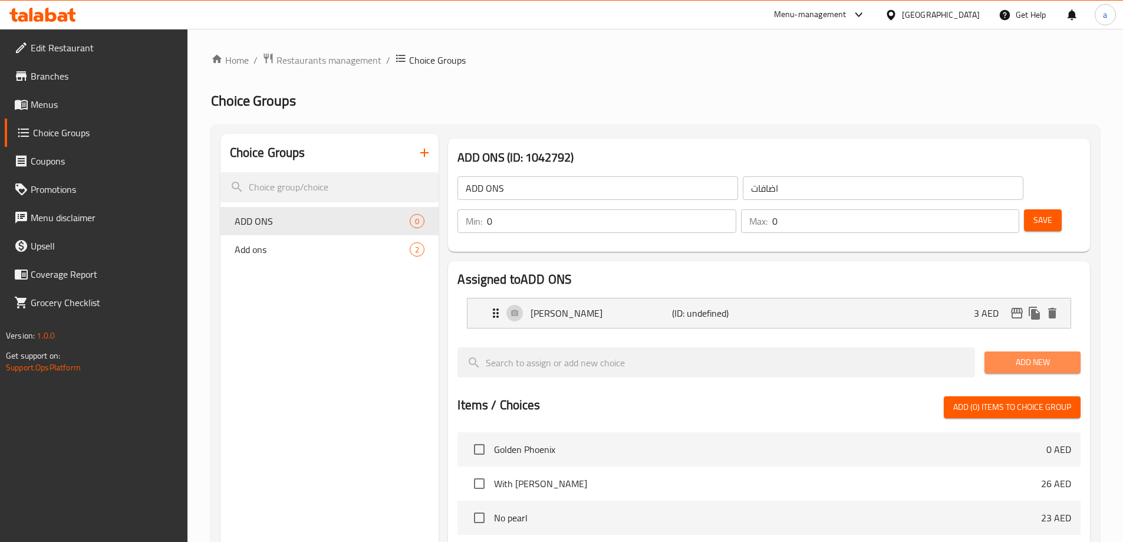
click at [1038, 355] on span "Add New" at bounding box center [1032, 362] width 77 height 15
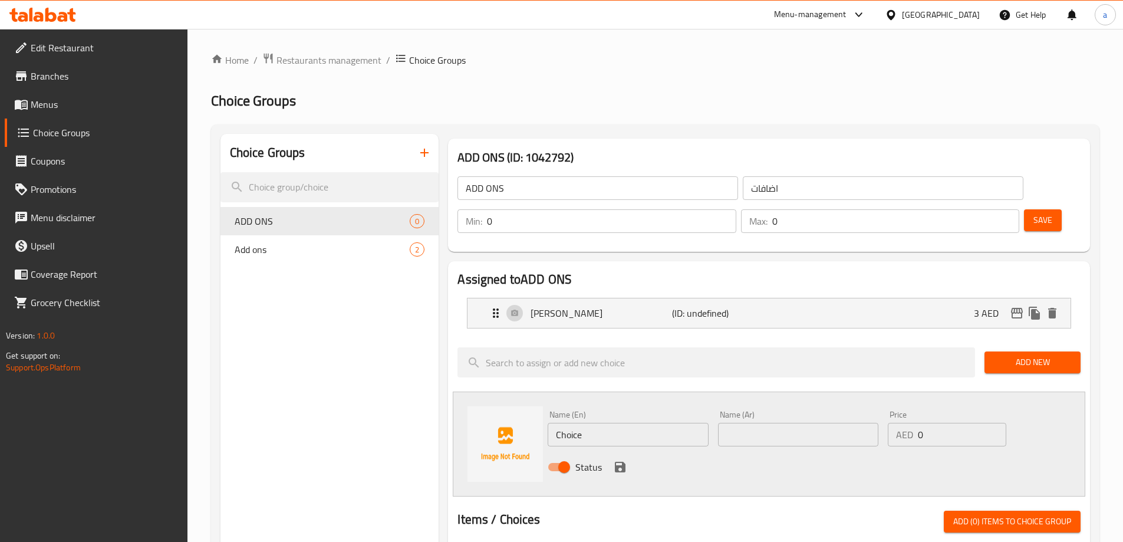
click at [595, 423] on input "Choice" at bounding box center [627, 435] width 160 height 24
paste input "ream puff"
type input "Cream puff"
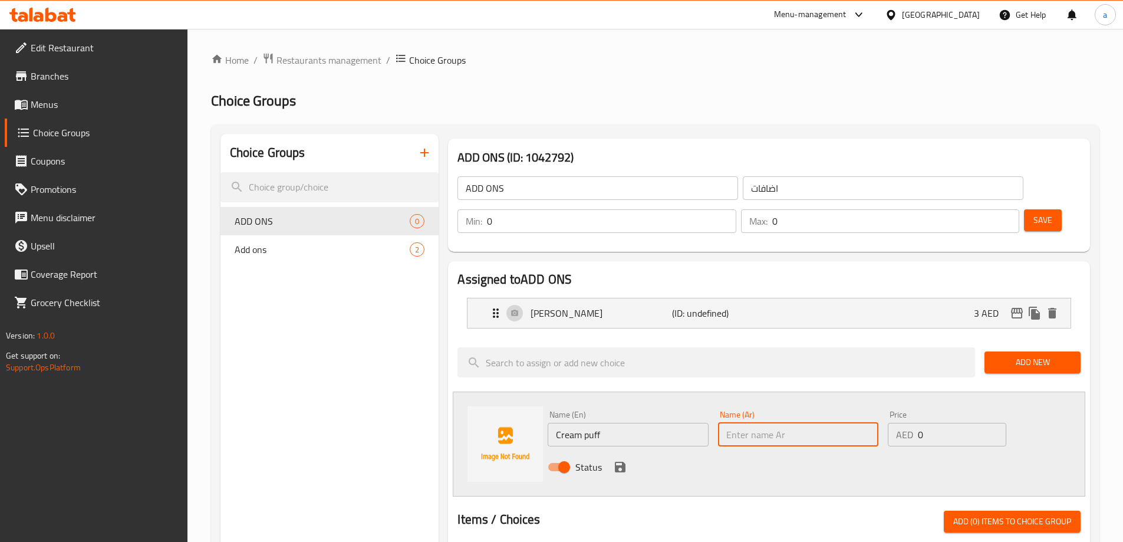
click at [747, 423] on input "text" at bounding box center [798, 435] width 160 height 24
type input "[PERSON_NAME]"
drag, startPoint x: 946, startPoint y: 408, endPoint x: 905, endPoint y: 411, distance: 40.8
click at [905, 423] on div "AED 0 Price" at bounding box center [946, 435] width 118 height 24
type input "3"
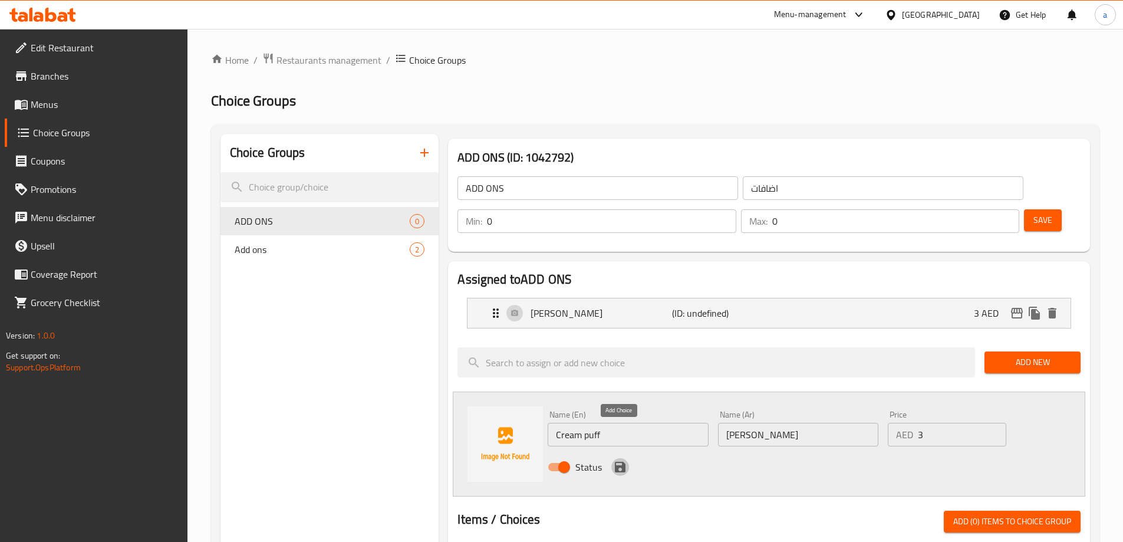
click at [622, 458] on button "save" at bounding box center [620, 467] width 18 height 18
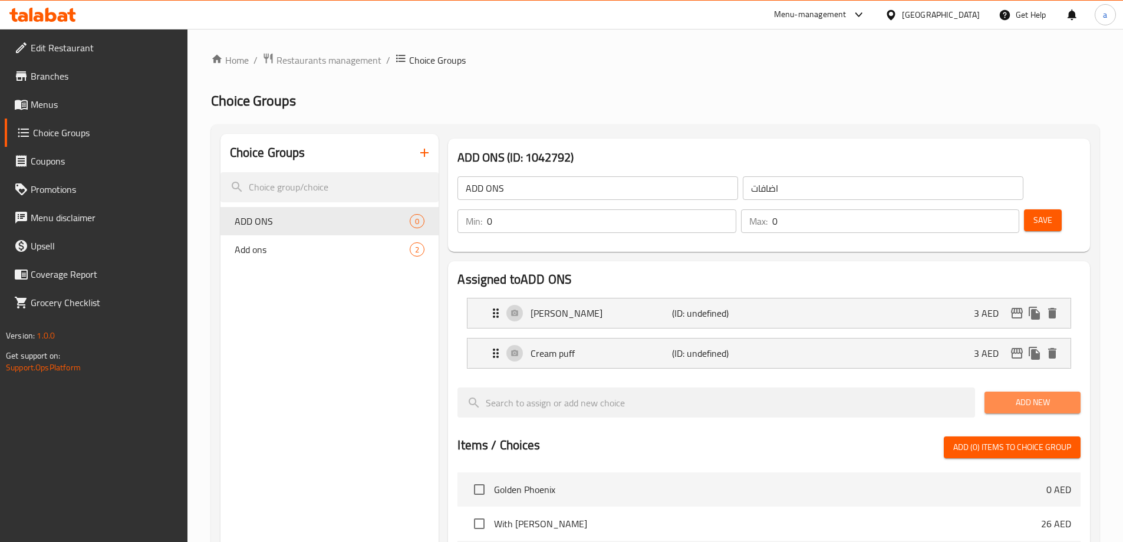
click at [1004, 395] on span "Add New" at bounding box center [1032, 402] width 77 height 15
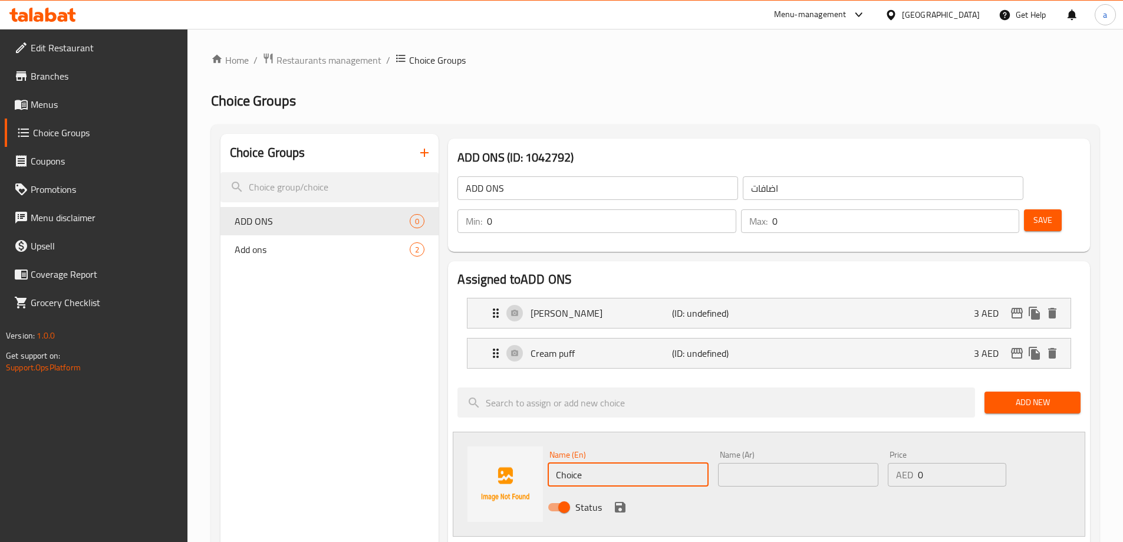
click at [568, 463] on input "Choice" at bounding box center [627, 475] width 160 height 24
paste input "ream Chees"
type input "Cream Cheese"
click at [754, 463] on input "text" at bounding box center [798, 475] width 160 height 24
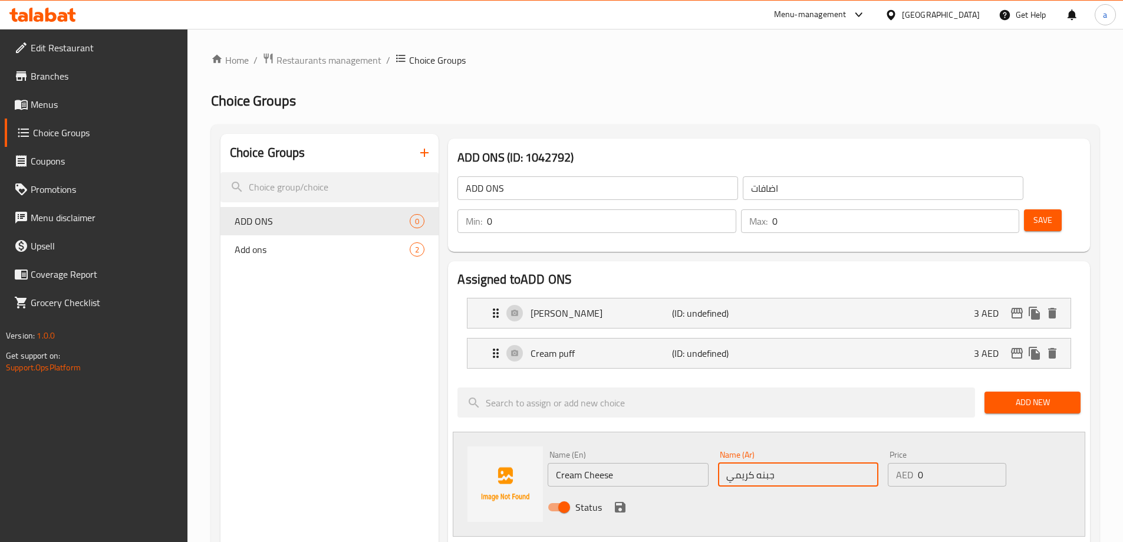
type input "جبنه كريمي"
drag, startPoint x: 944, startPoint y: 443, endPoint x: 917, endPoint y: 450, distance: 28.0
click at [917, 463] on div "AED 0 Price" at bounding box center [946, 475] width 118 height 24
type input "3"
click at [606, 491] on div "Status" at bounding box center [798, 507] width 510 height 32
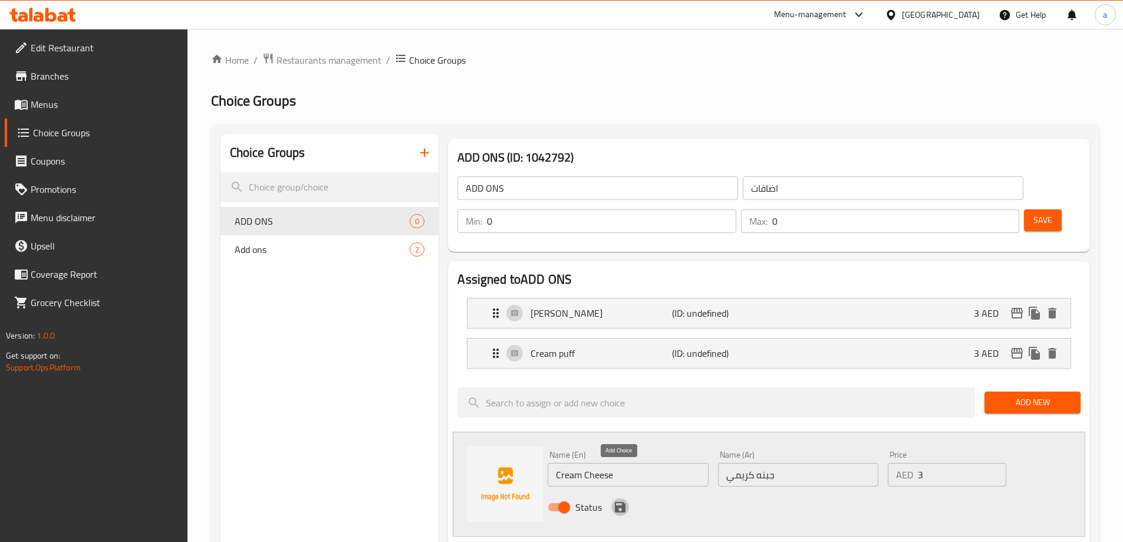
click at [616, 501] on icon "save" at bounding box center [620, 506] width 11 height 11
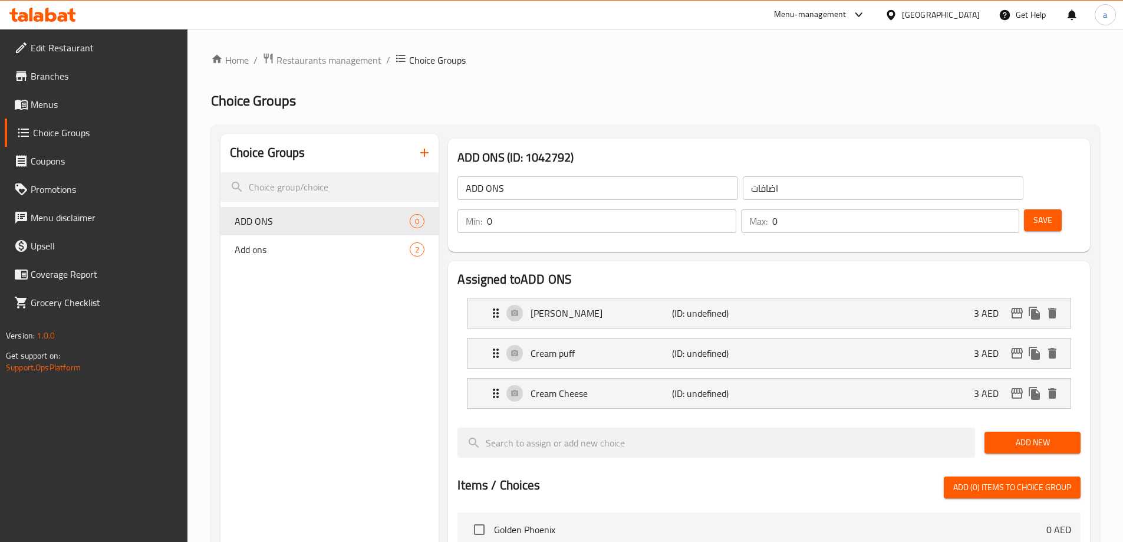
click at [1042, 435] on span "Add New" at bounding box center [1032, 442] width 77 height 15
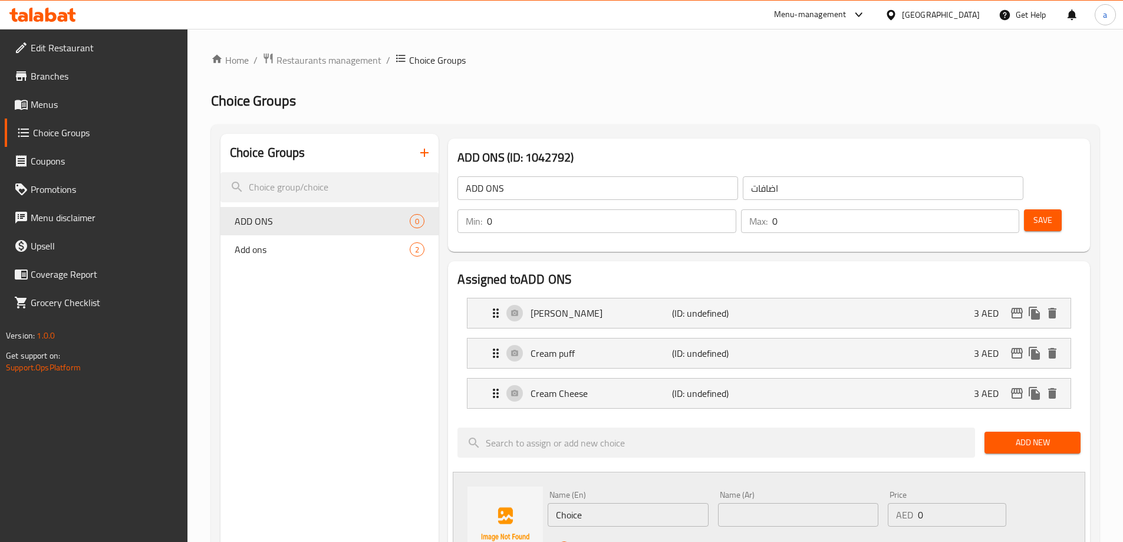
click at [591, 503] on input "Choice" at bounding box center [627, 515] width 160 height 24
paste input "Nata de coco"
type input "Nata de coco"
click at [746, 503] on input "text" at bounding box center [798, 515] width 160 height 24
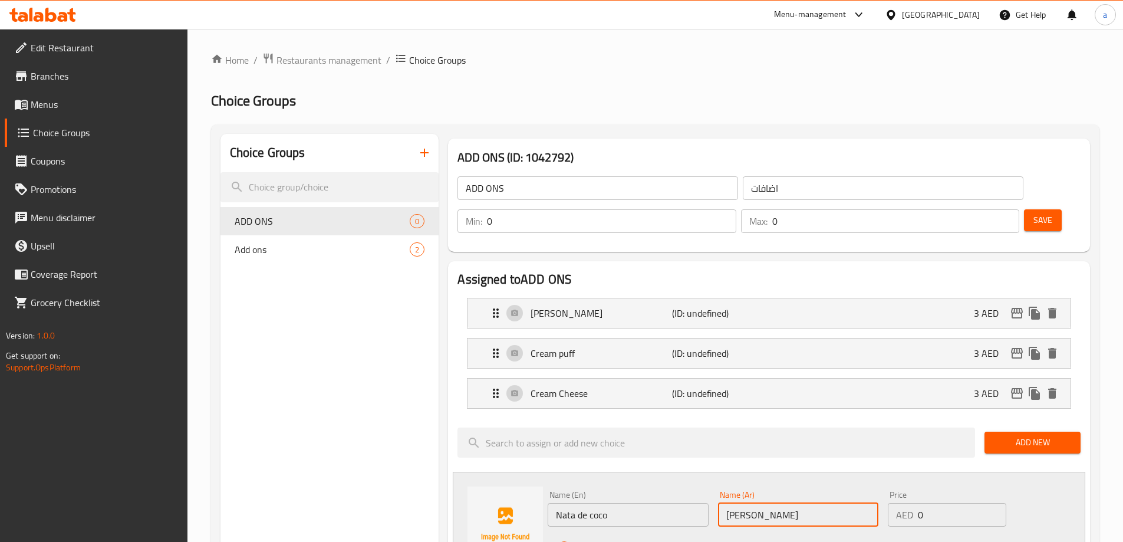
type input "[PERSON_NAME]"
drag, startPoint x: 943, startPoint y: 486, endPoint x: 911, endPoint y: 482, distance: 32.7
click at [911, 503] on div "AED 0 Price" at bounding box center [946, 515] width 118 height 24
type input "3"
click at [613, 540] on icon "save" at bounding box center [620, 547] width 14 height 14
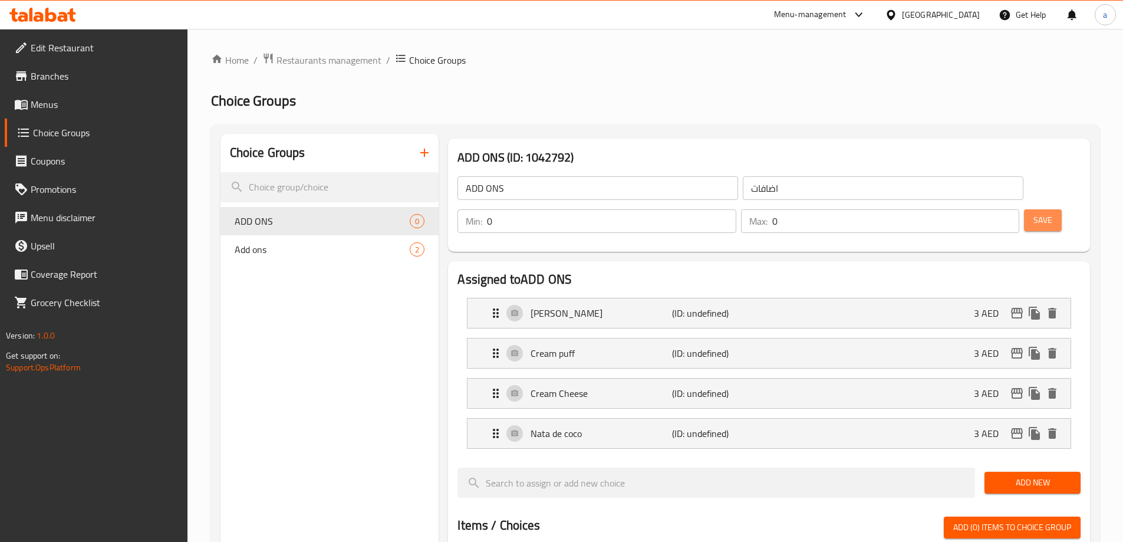
click at [1024, 209] on button "Save" at bounding box center [1043, 220] width 38 height 22
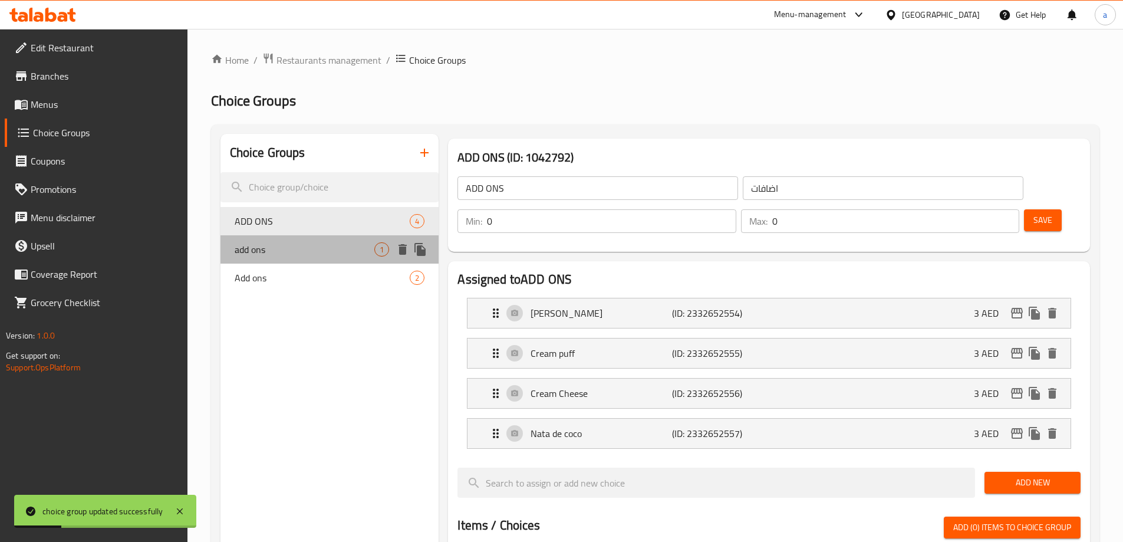
click at [246, 260] on div "add ons 1" at bounding box center [329, 249] width 219 height 28
type input "add ons"
type input "اضافات"
type input "1"
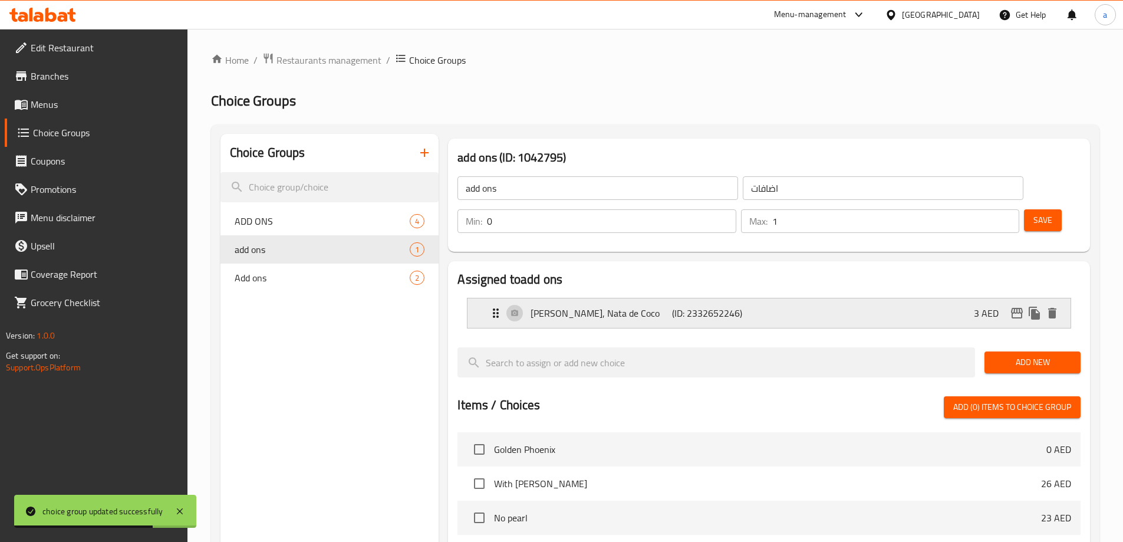
click at [617, 306] on p "[PERSON_NAME], Nata de Coco" at bounding box center [600, 313] width 141 height 14
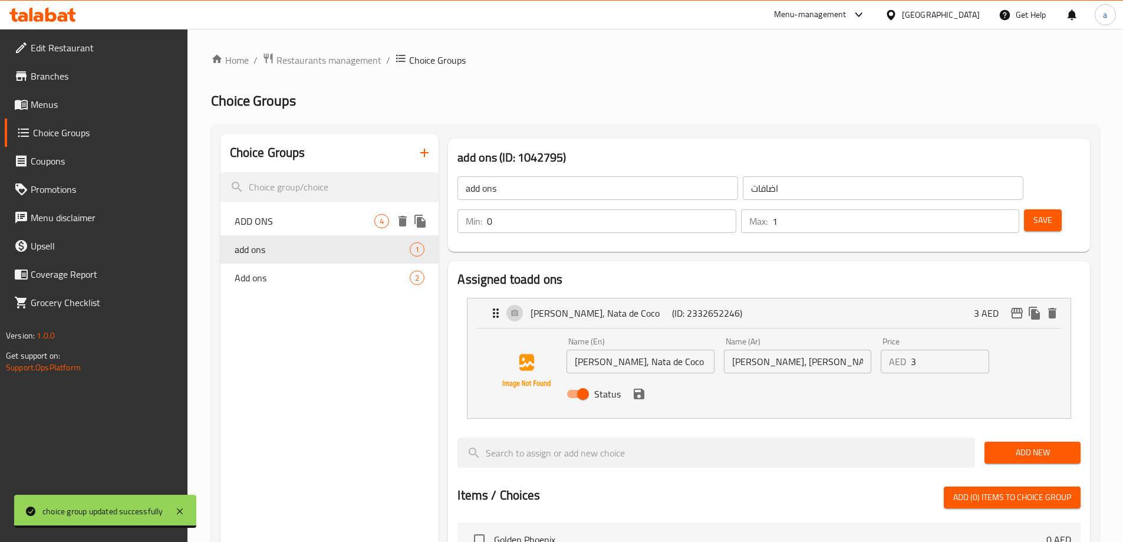
click at [319, 219] on span "ADD ONS" at bounding box center [305, 221] width 140 height 14
type input "ADD ONS"
type input "اضافات"
type input "0"
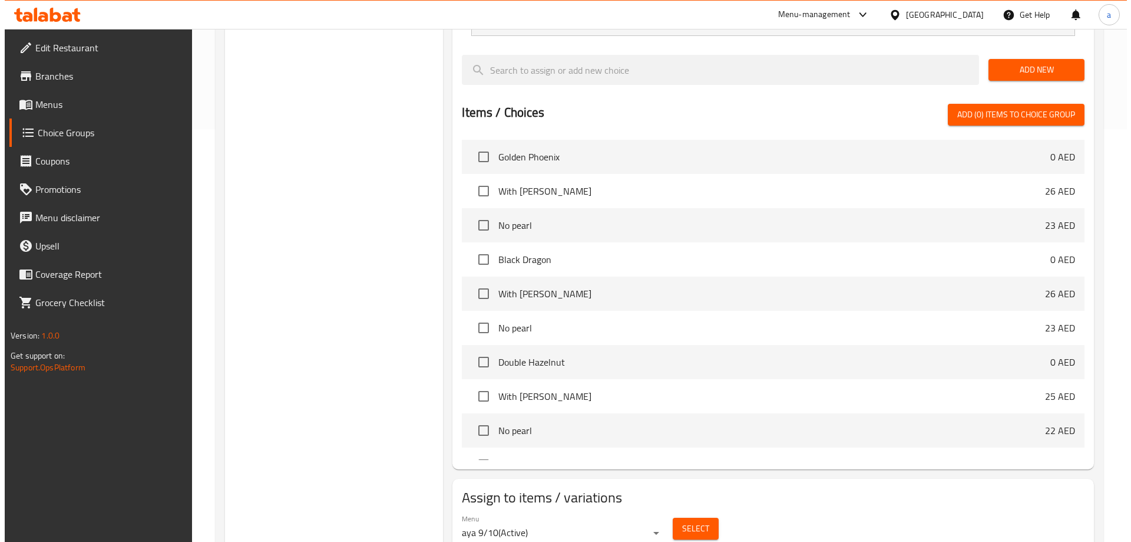
scroll to position [118, 0]
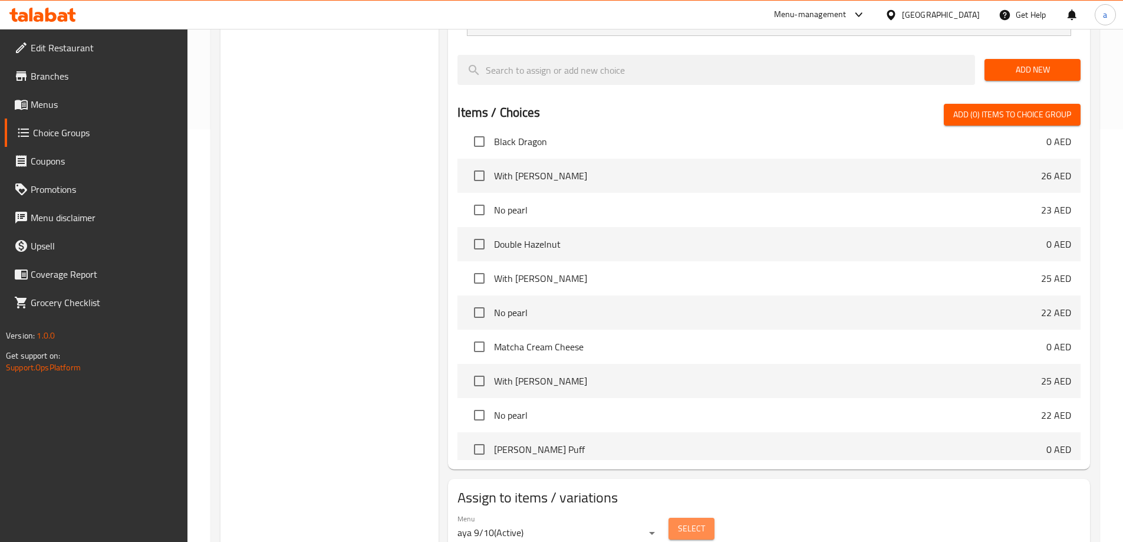
click at [680, 521] on span "Select" at bounding box center [691, 528] width 27 height 15
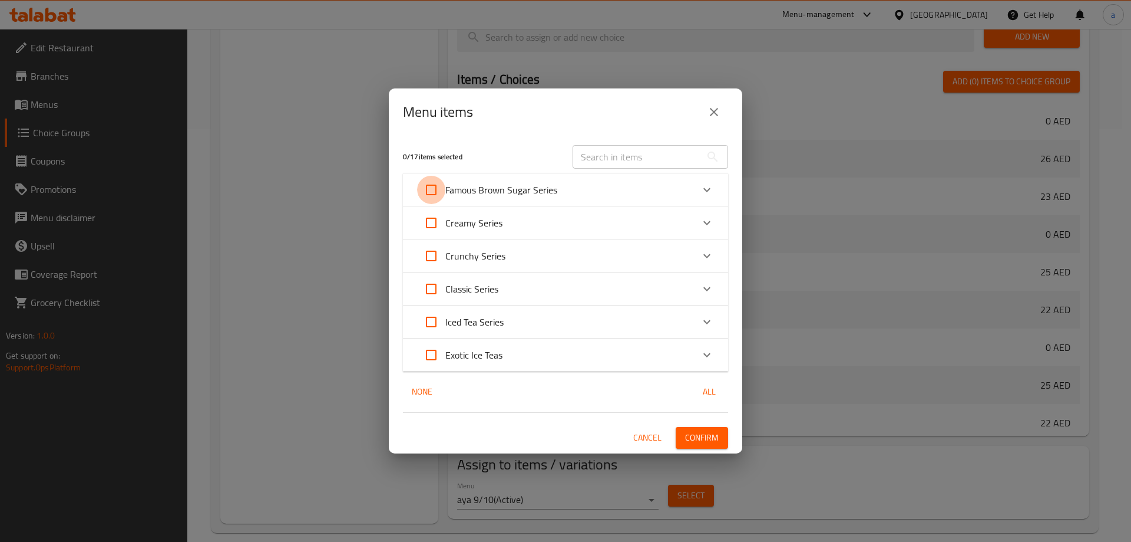
click at [426, 190] on input "Expand" at bounding box center [431, 190] width 28 height 28
checkbox input "true"
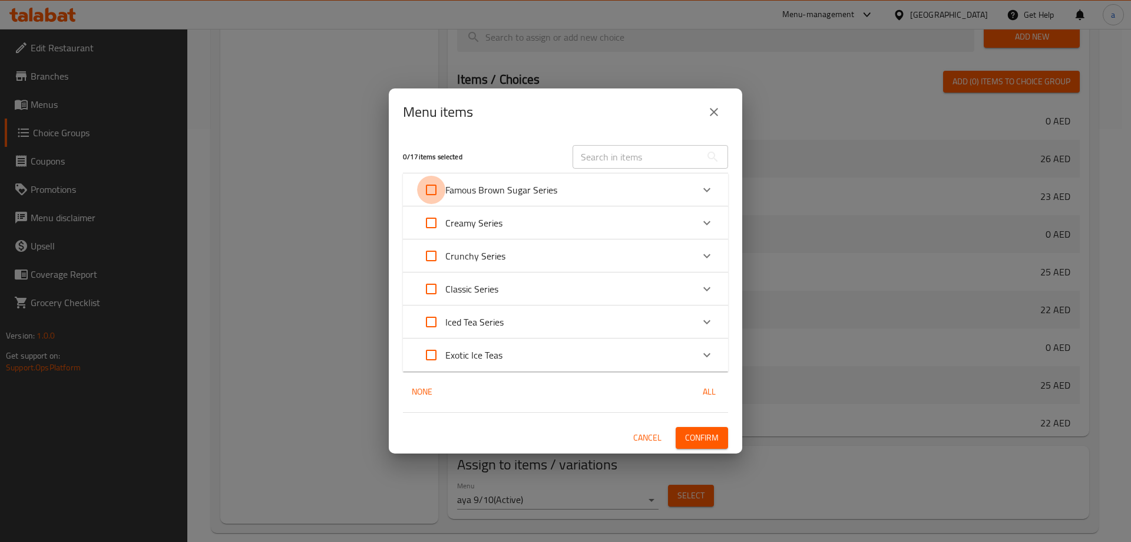
checkbox input "true"
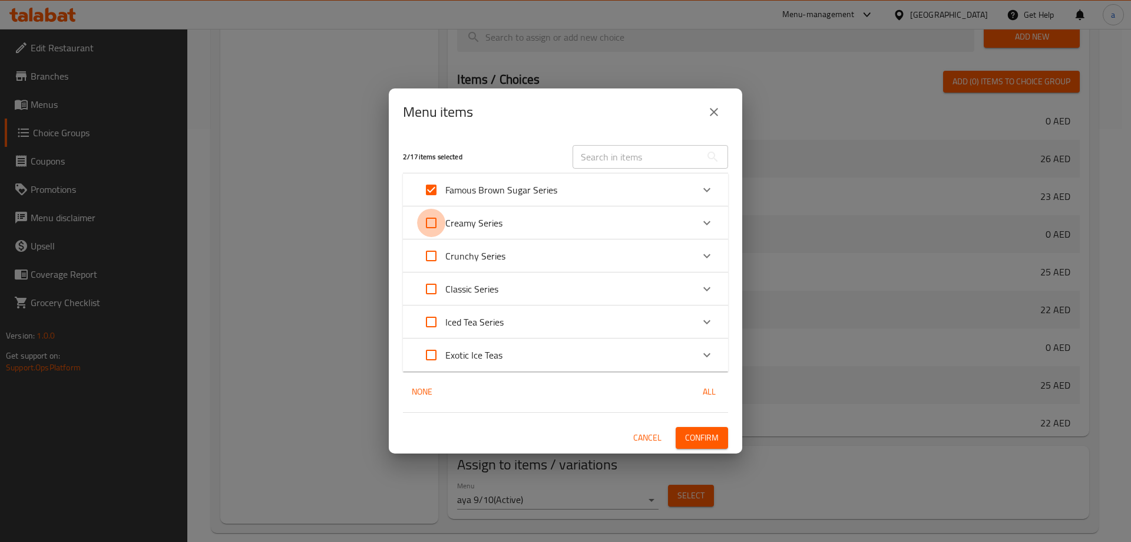
click at [430, 218] on input "Expand" at bounding box center [431, 223] width 28 height 28
checkbox input "true"
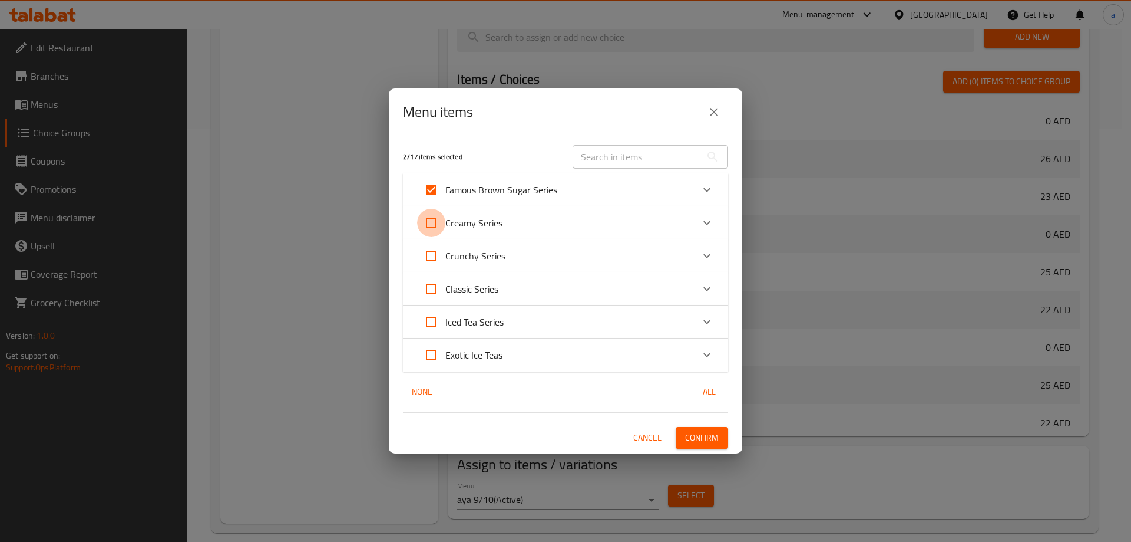
checkbox input "true"
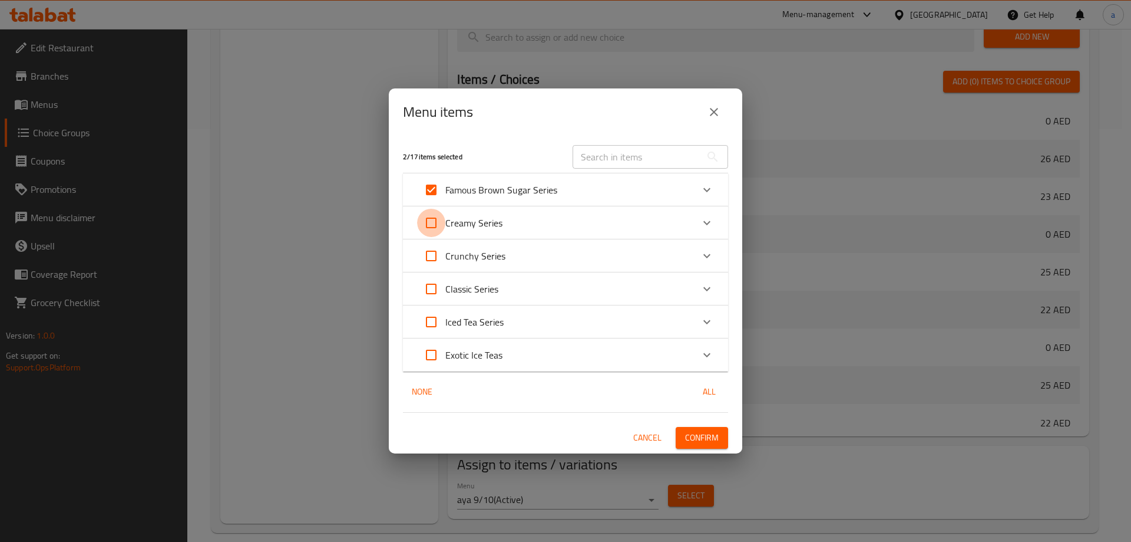
checkbox input "true"
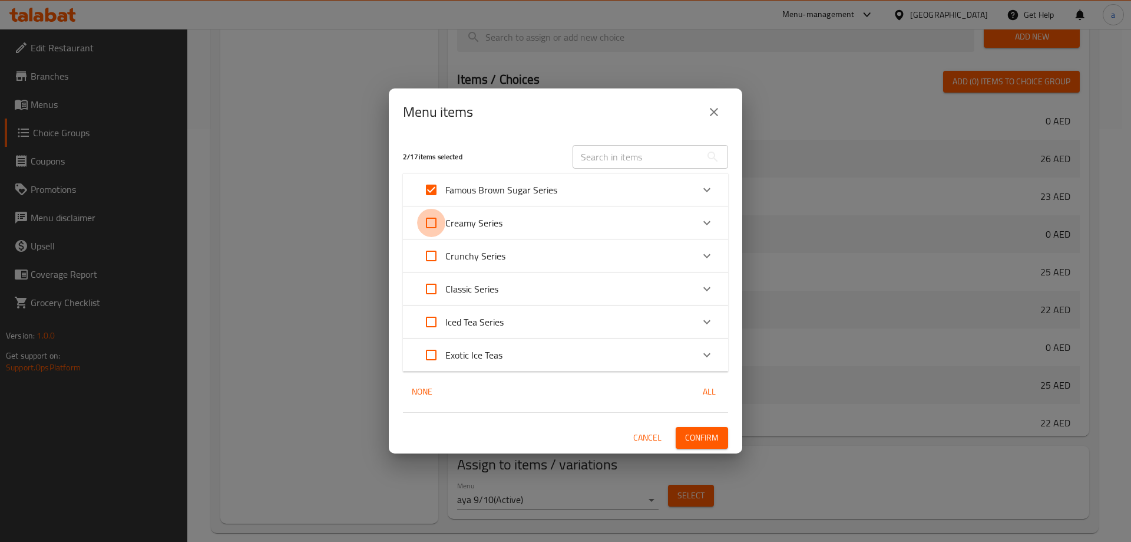
checkbox input "true"
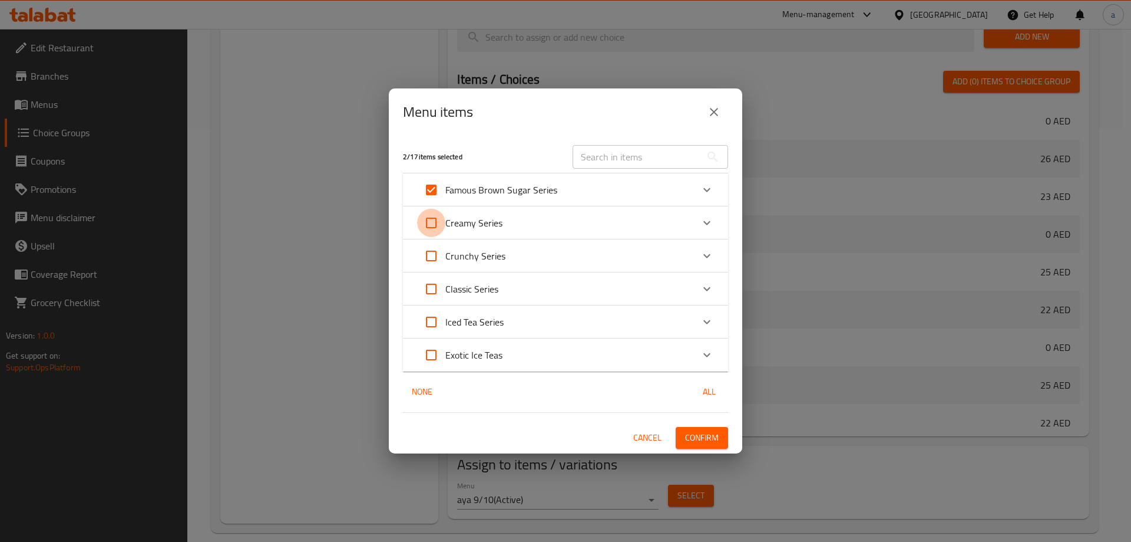
checkbox input "true"
click at [434, 252] on input "Expand" at bounding box center [431, 256] width 28 height 28
checkbox input "true"
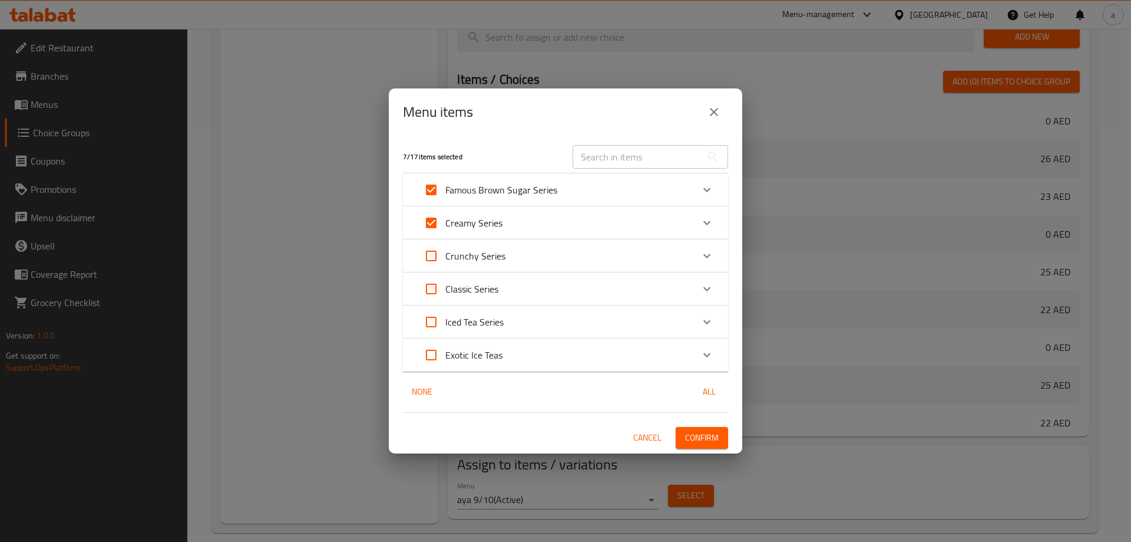
checkbox input "true"
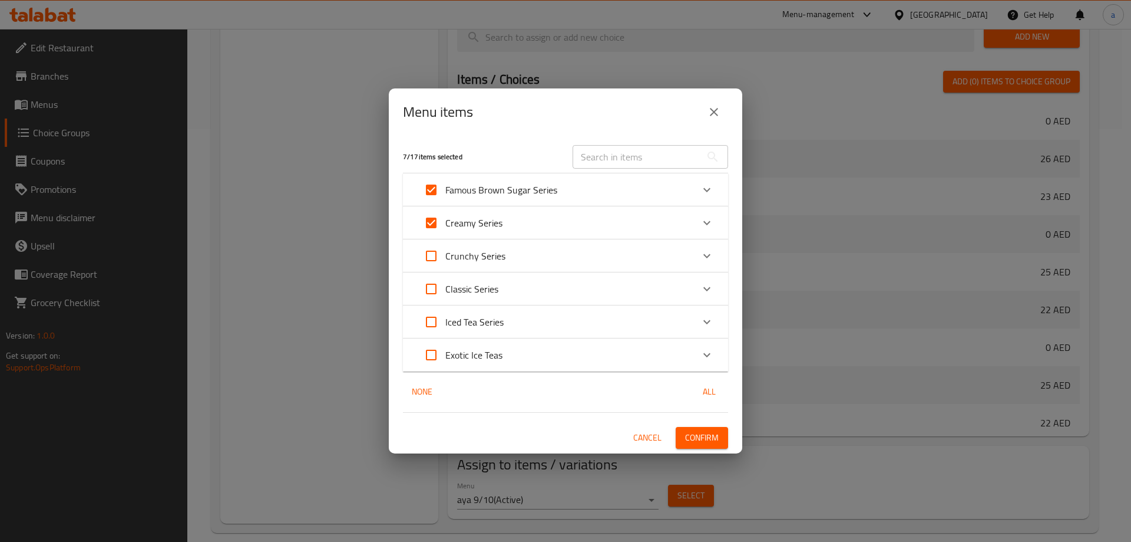
checkbox input "true"
click at [428, 290] on input "Expand" at bounding box center [431, 289] width 28 height 28
checkbox input "true"
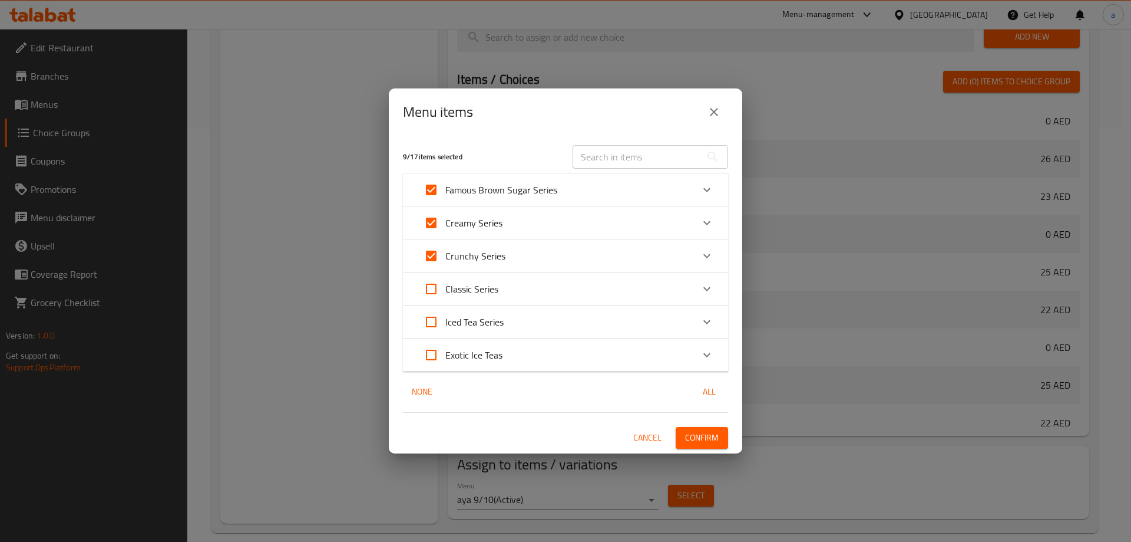
checkbox input "true"
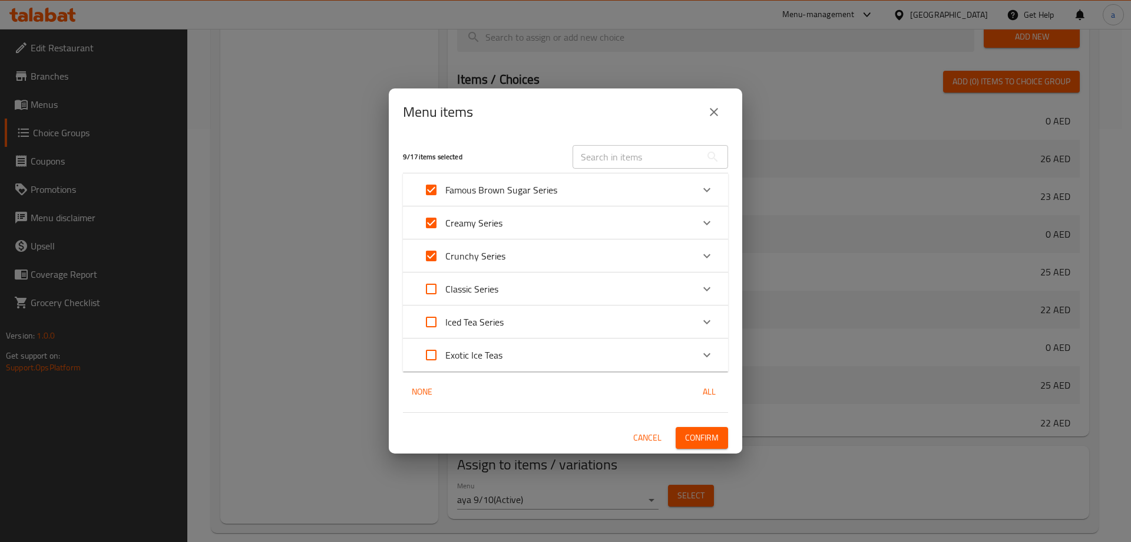
checkbox input "true"
click at [582, 283] on div "Classic Series" at bounding box center [555, 289] width 276 height 28
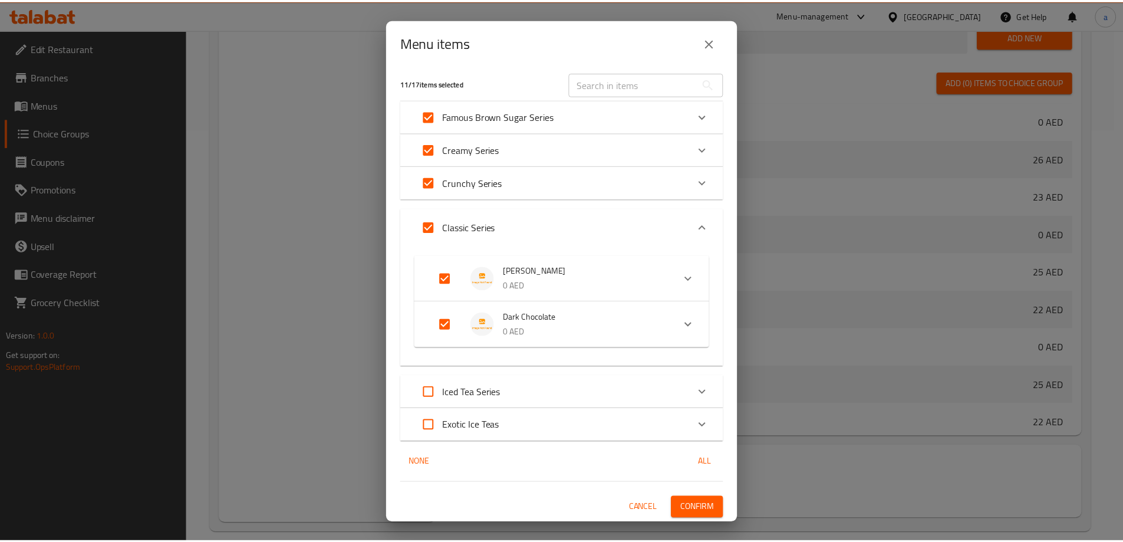
scroll to position [4, 0]
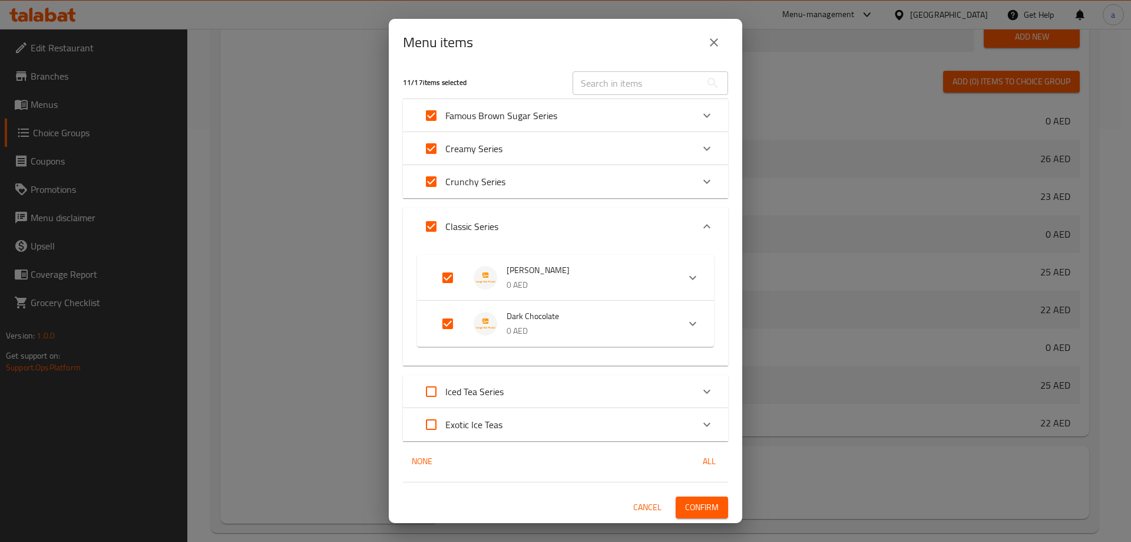
click at [692, 511] on span "Confirm" at bounding box center [702, 507] width 34 height 15
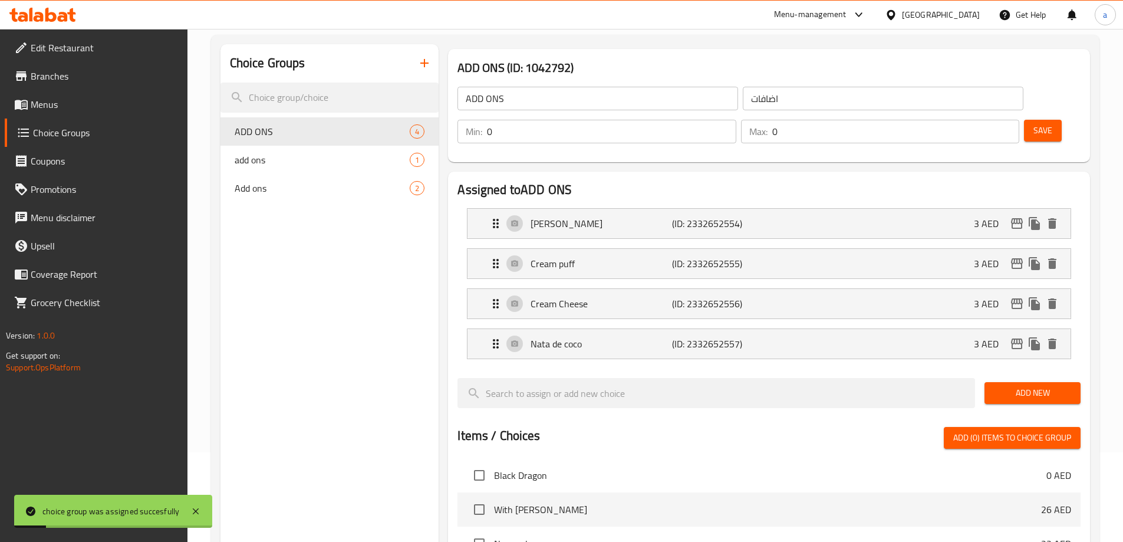
scroll to position [0, 0]
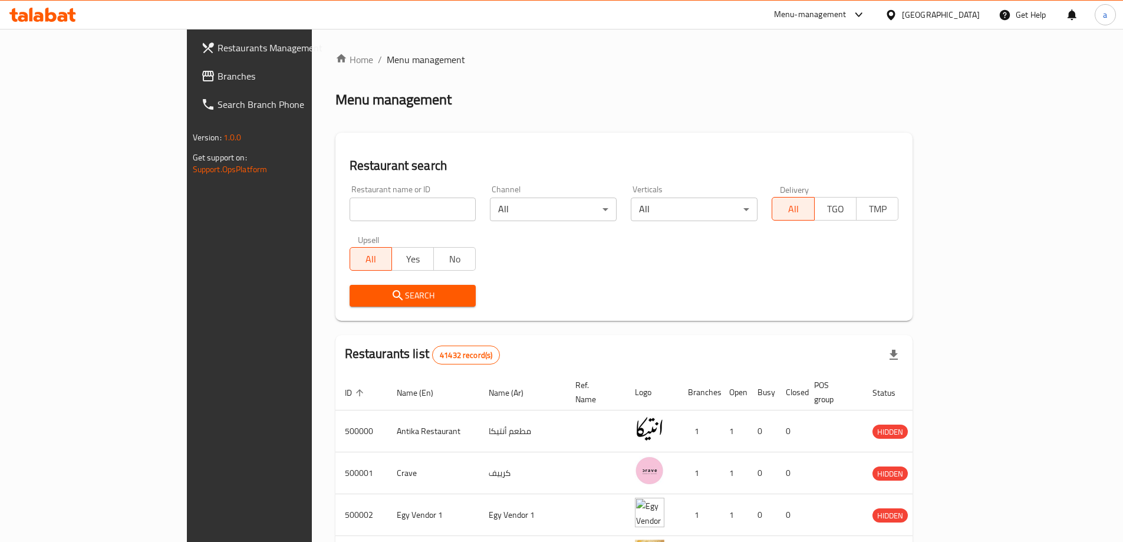
click at [902, 15] on div at bounding box center [892, 14] width 17 height 13
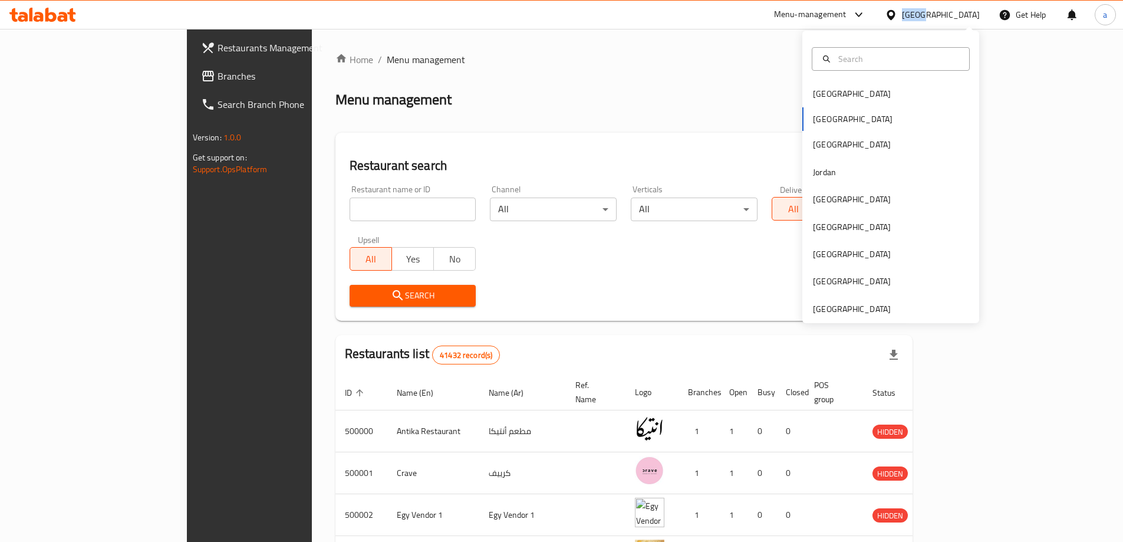
click at [902, 15] on div at bounding box center [892, 14] width 17 height 13
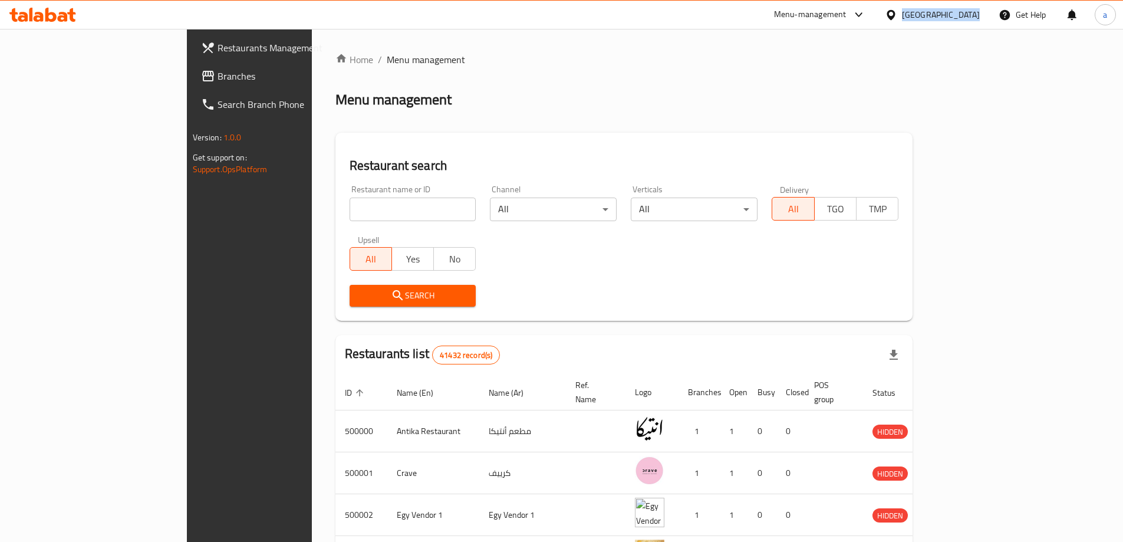
click at [902, 15] on div at bounding box center [892, 14] width 17 height 13
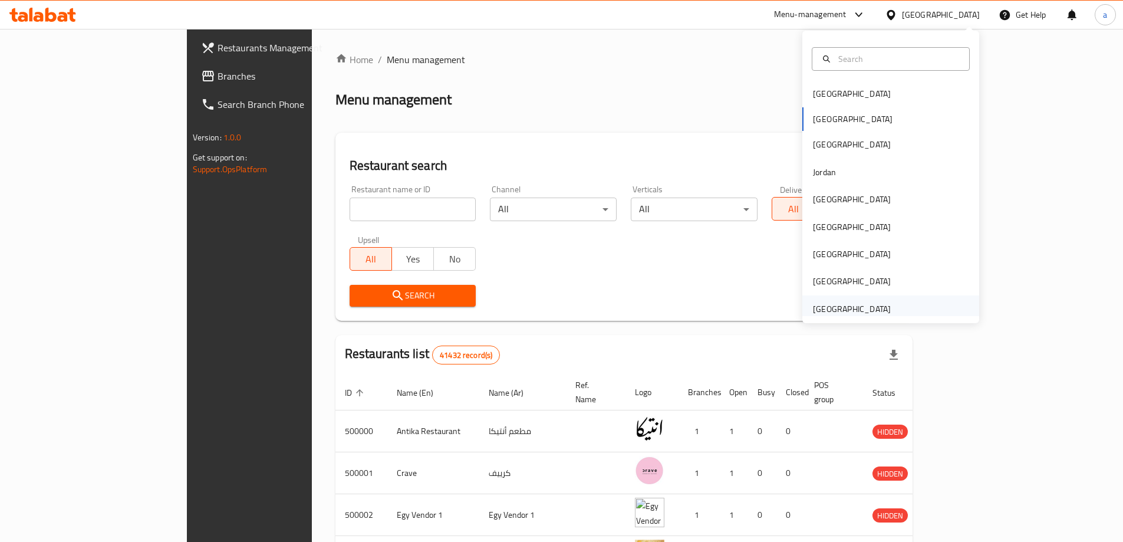
click at [828, 313] on div "[GEOGRAPHIC_DATA]" at bounding box center [852, 308] width 78 height 13
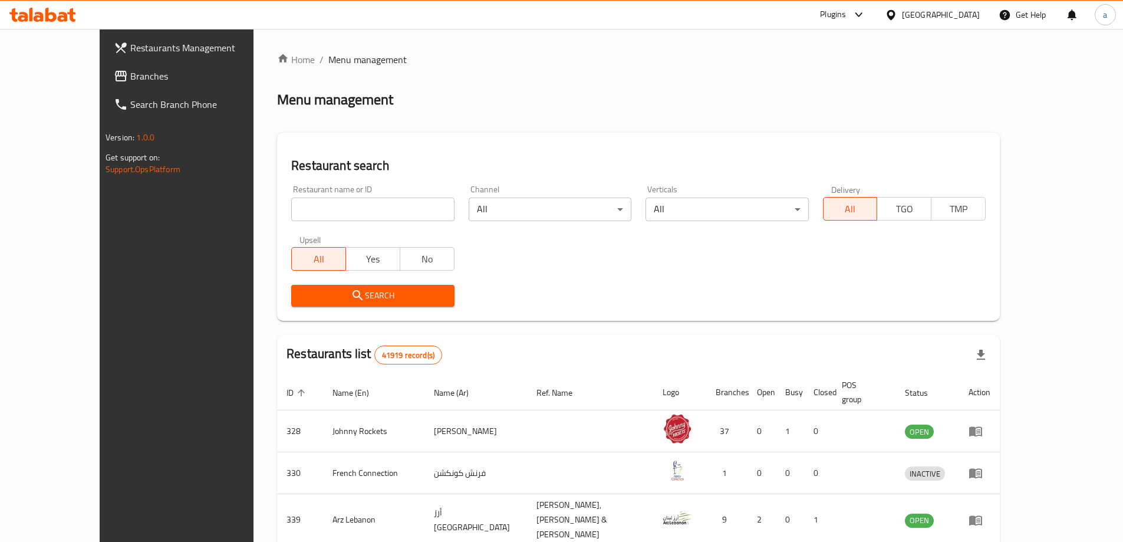
click at [130, 80] on span "Branches" at bounding box center [203, 76] width 147 height 14
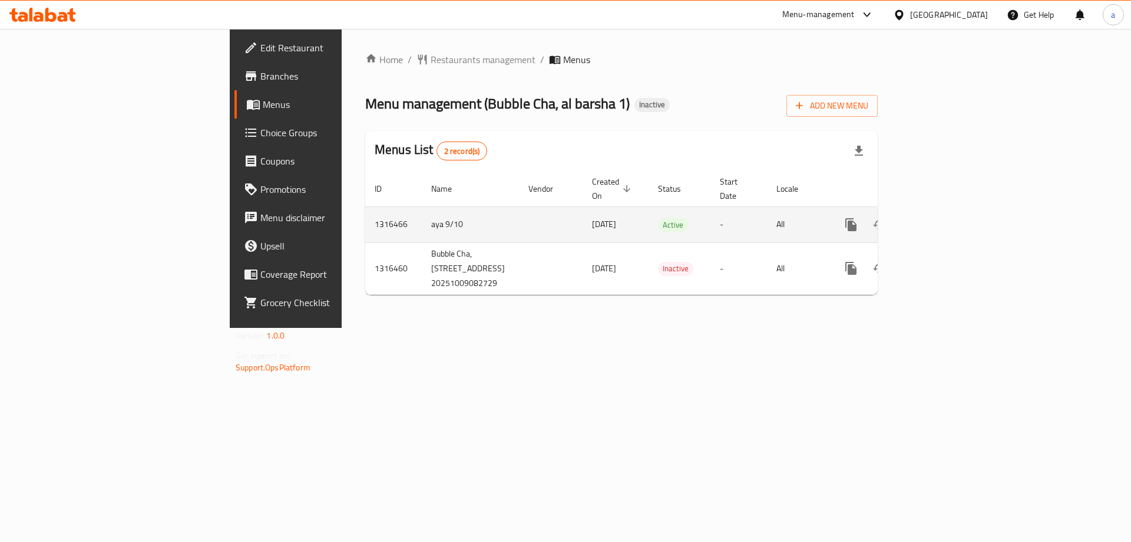
click at [942, 219] on icon "enhanced table" at bounding box center [936, 224] width 11 height 11
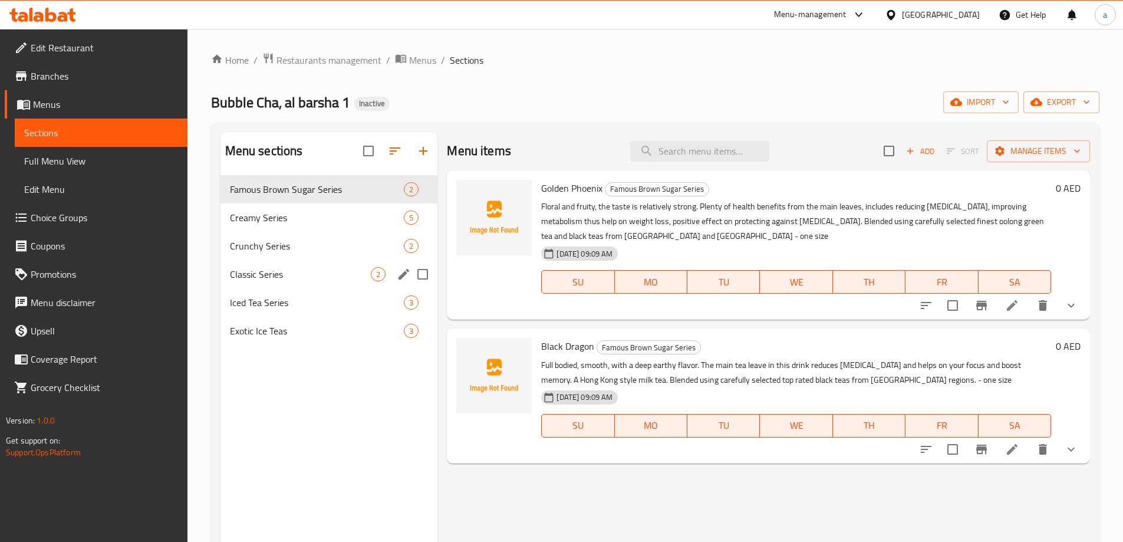
click at [285, 264] on div "Classic Series 2" at bounding box center [328, 274] width 217 height 28
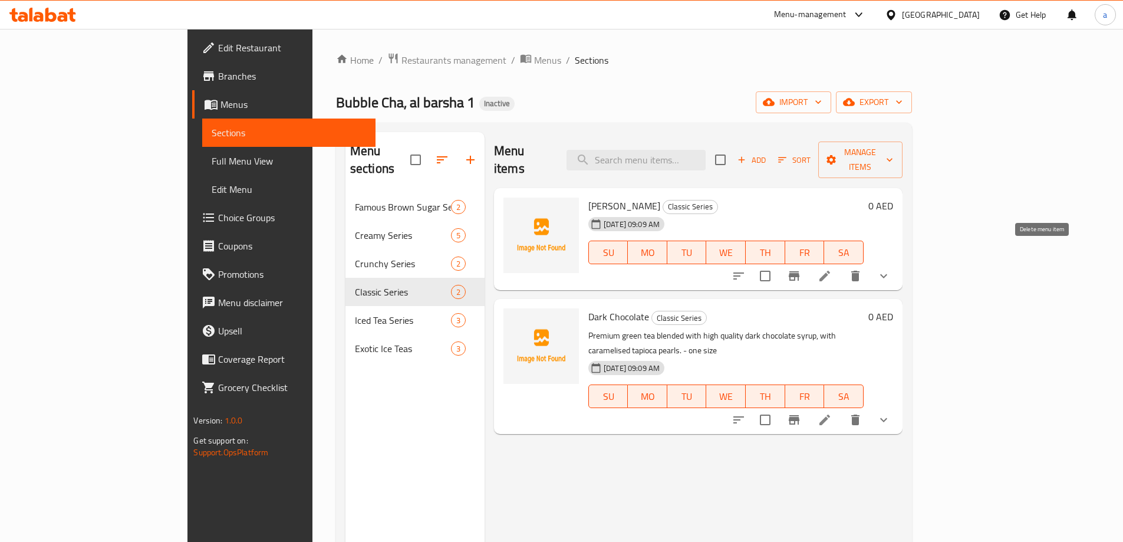
click at [859, 270] on icon "delete" at bounding box center [855, 275] width 8 height 11
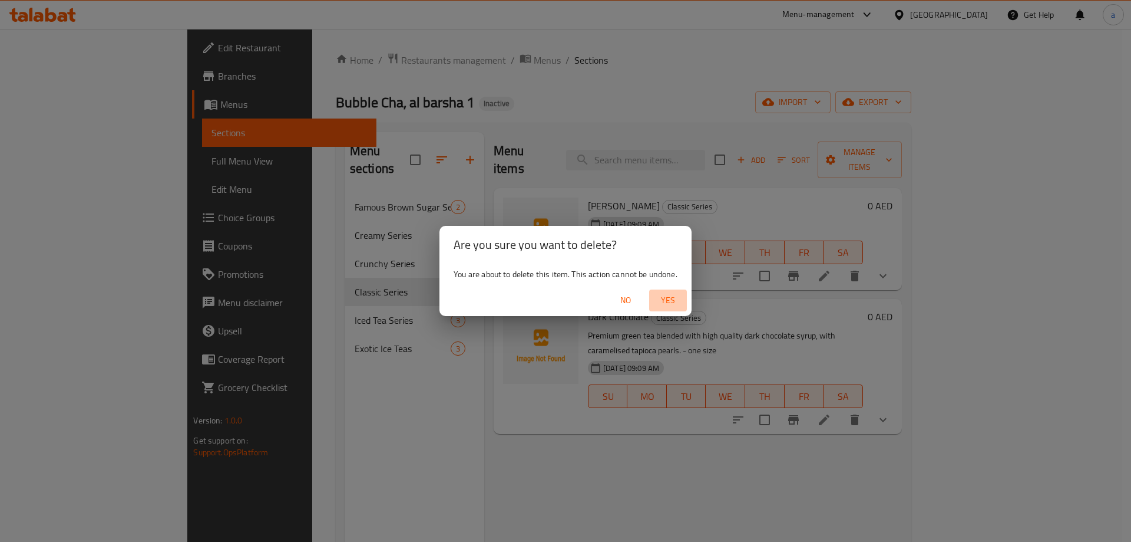
click at [675, 294] on span "Yes" at bounding box center [668, 300] width 28 height 15
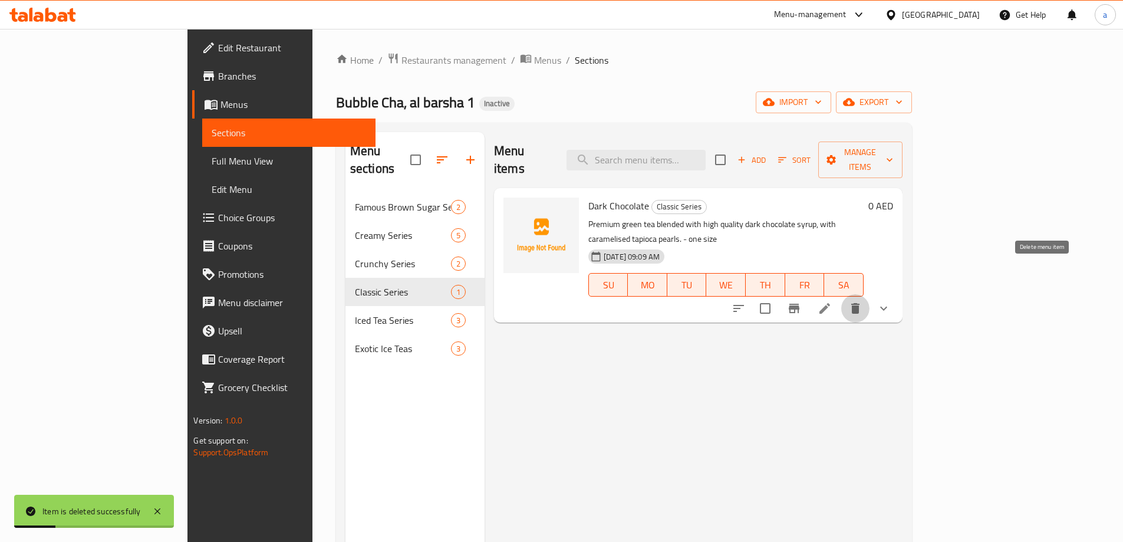
click at [869, 294] on button "delete" at bounding box center [855, 308] width 28 height 28
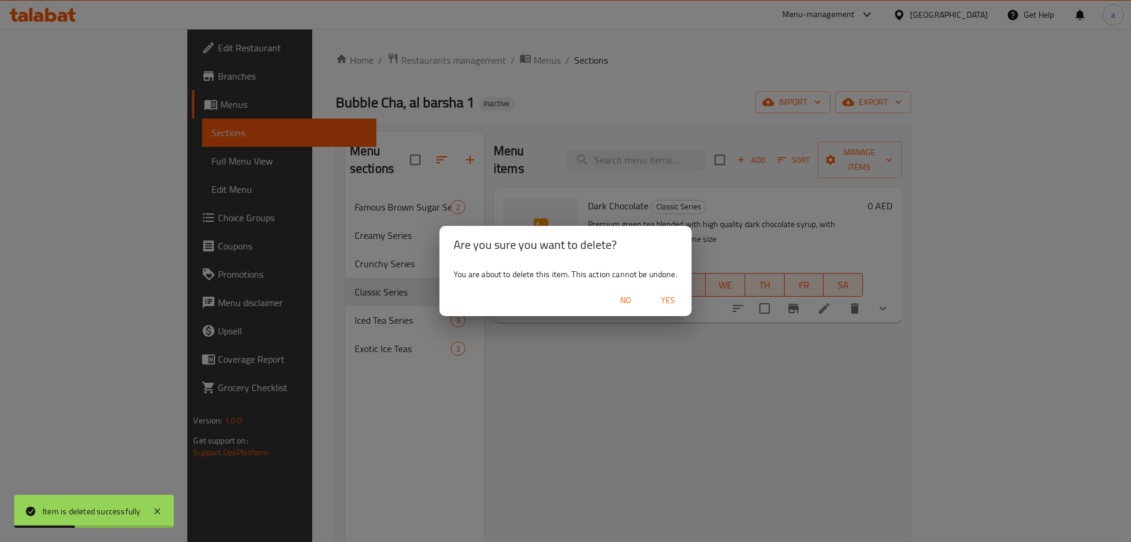
click at [658, 339] on div "Are you sure you want to delete? You are about to delete this item. This action…" at bounding box center [565, 271] width 1131 height 542
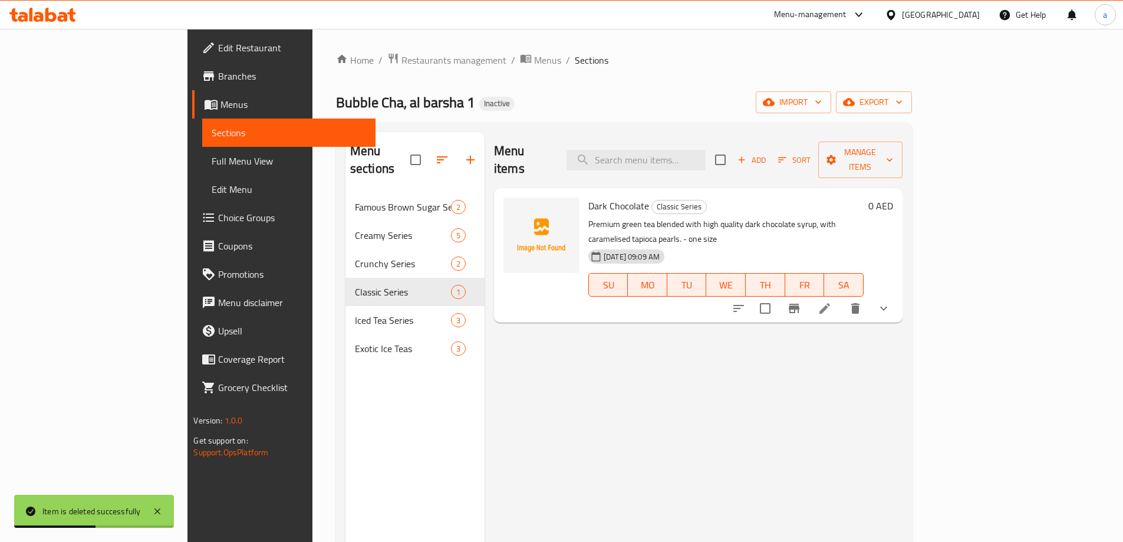
click at [803, 245] on div "[DATE] 09:09 AM SU MO TU WE TH FR SA" at bounding box center [725, 277] width 285 height 64
click at [785, 217] on p "Premium green tea blended with high quality dark chocolate syrup, with carameli…" at bounding box center [725, 231] width 275 height 29
click at [841, 298] on li at bounding box center [824, 308] width 33 height 21
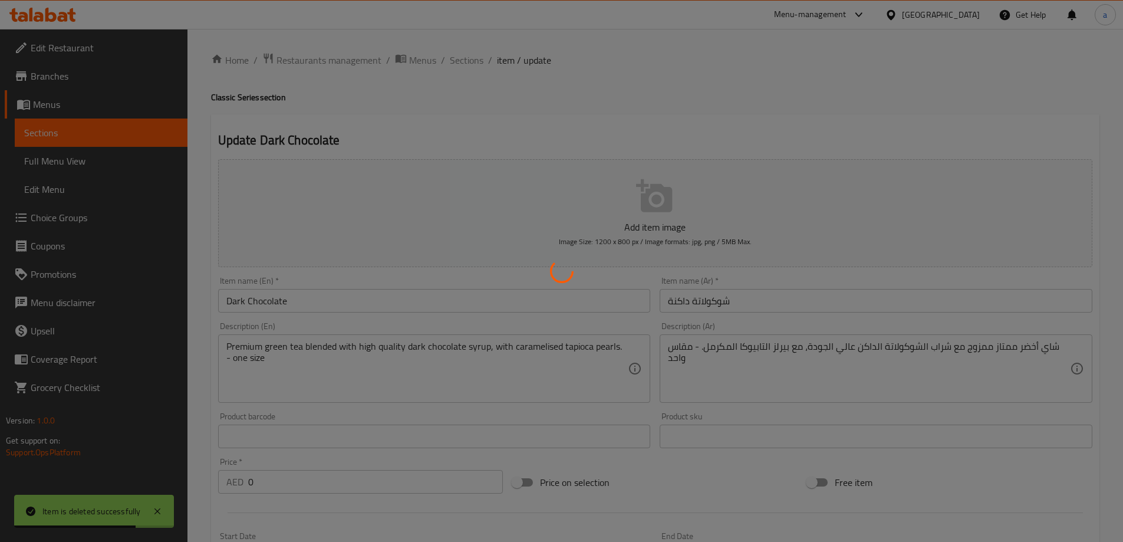
type input "اضافات"
type input "0"
type input "اضافات"
type input "0"
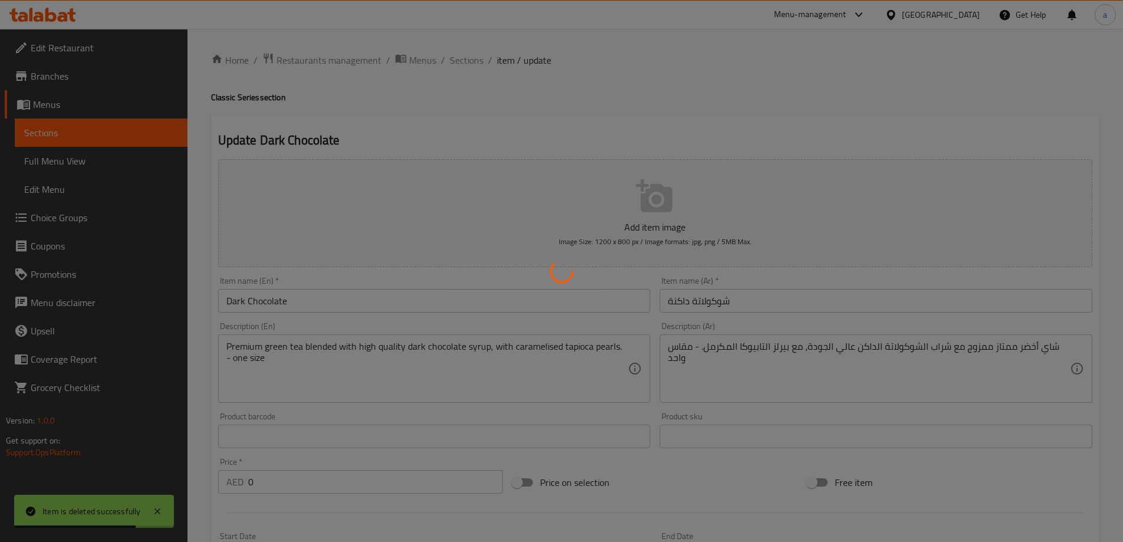
type input "0"
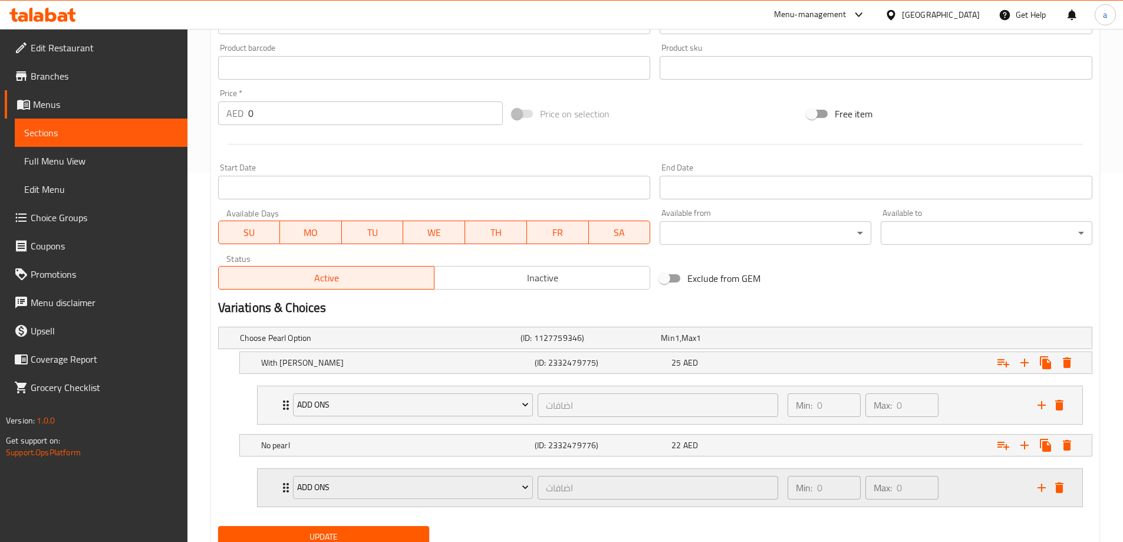
scroll to position [412, 0]
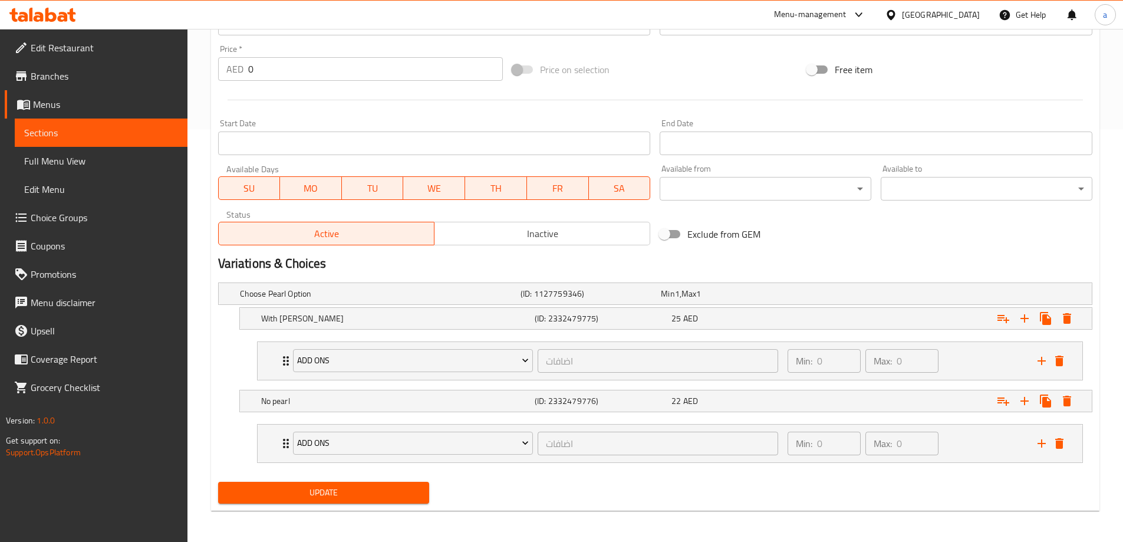
click at [73, 134] on span "Sections" at bounding box center [101, 133] width 154 height 14
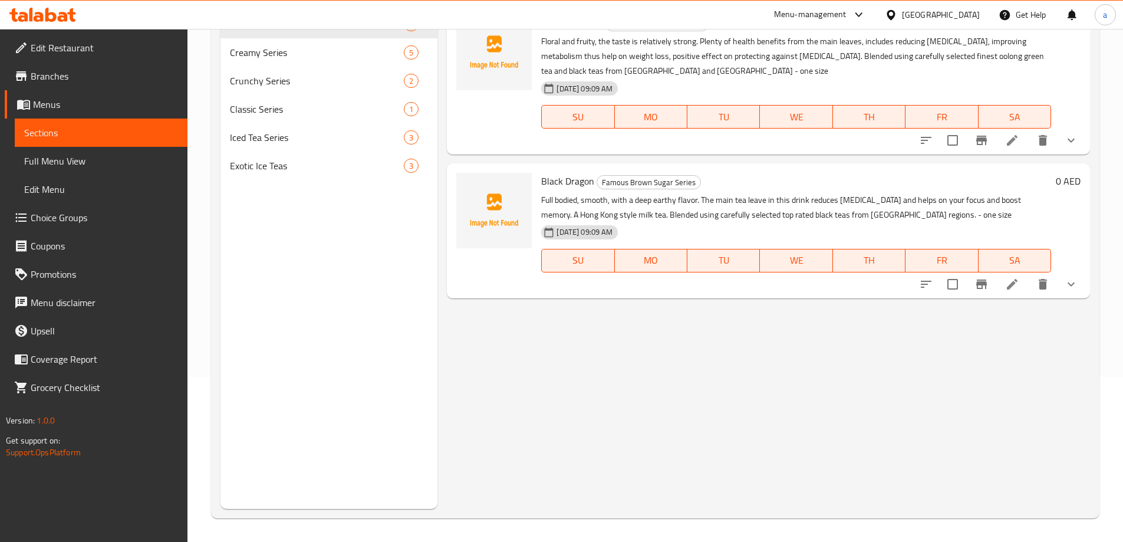
scroll to position [165, 0]
click at [49, 159] on span "Full Menu View" at bounding box center [101, 161] width 154 height 14
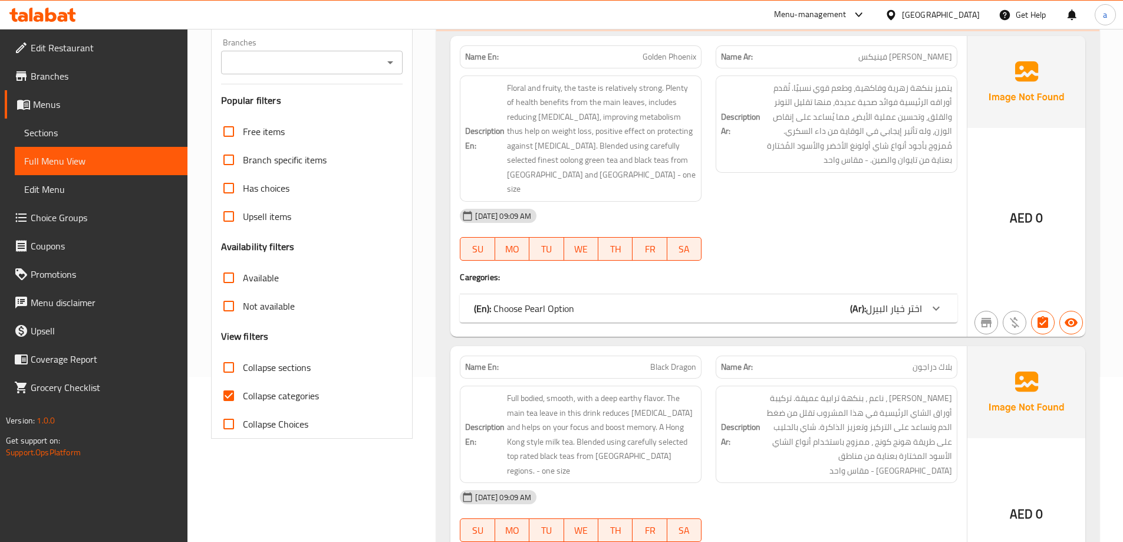
click at [227, 399] on input "Collapse categories" at bounding box center [228, 395] width 28 height 28
checkbox input "false"
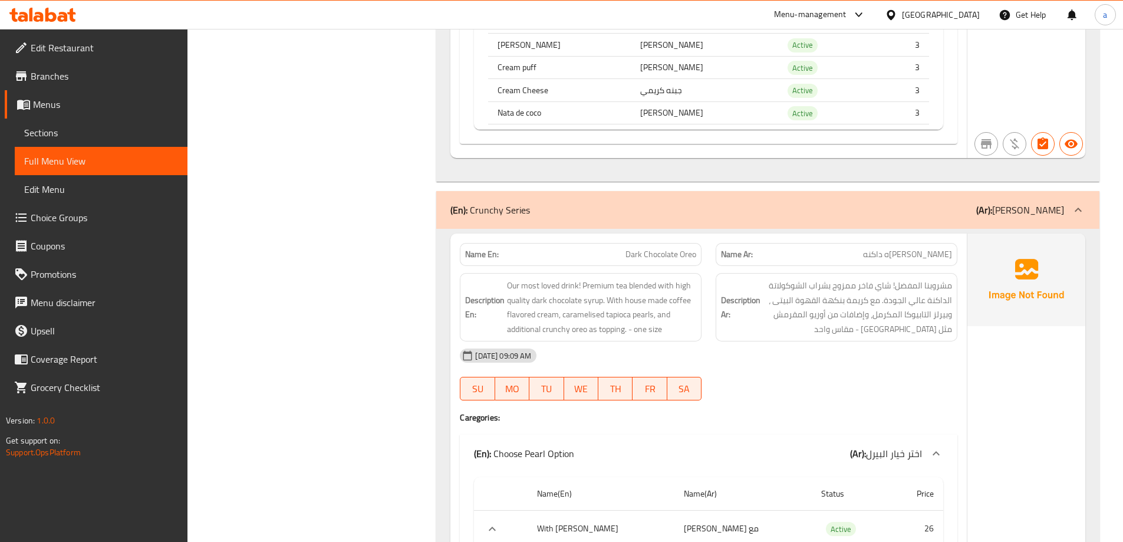
scroll to position [5583, 0]
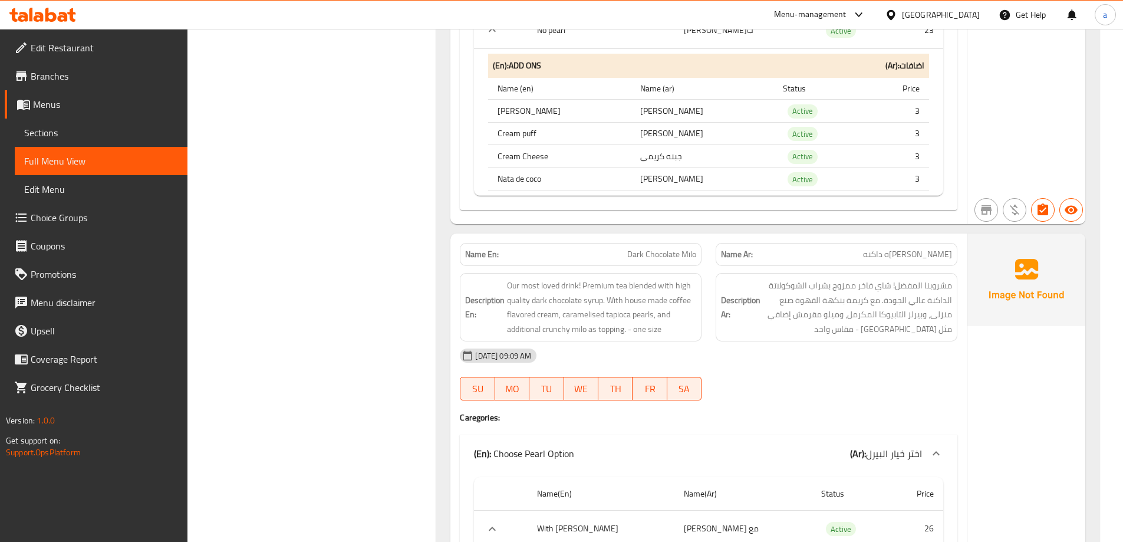
click at [100, 158] on span "Full Menu View" at bounding box center [101, 161] width 154 height 14
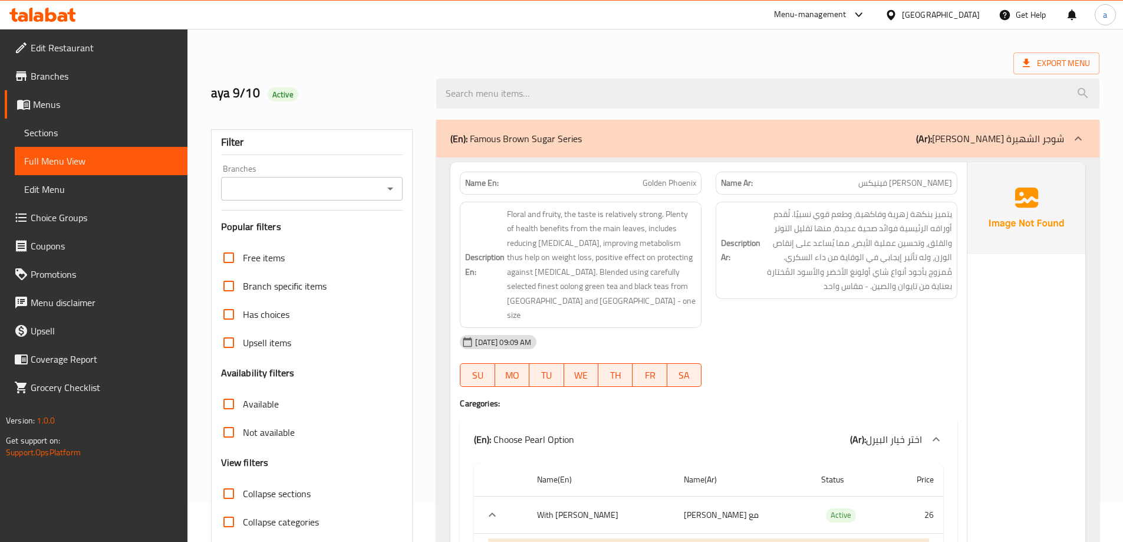
scroll to position [0, 0]
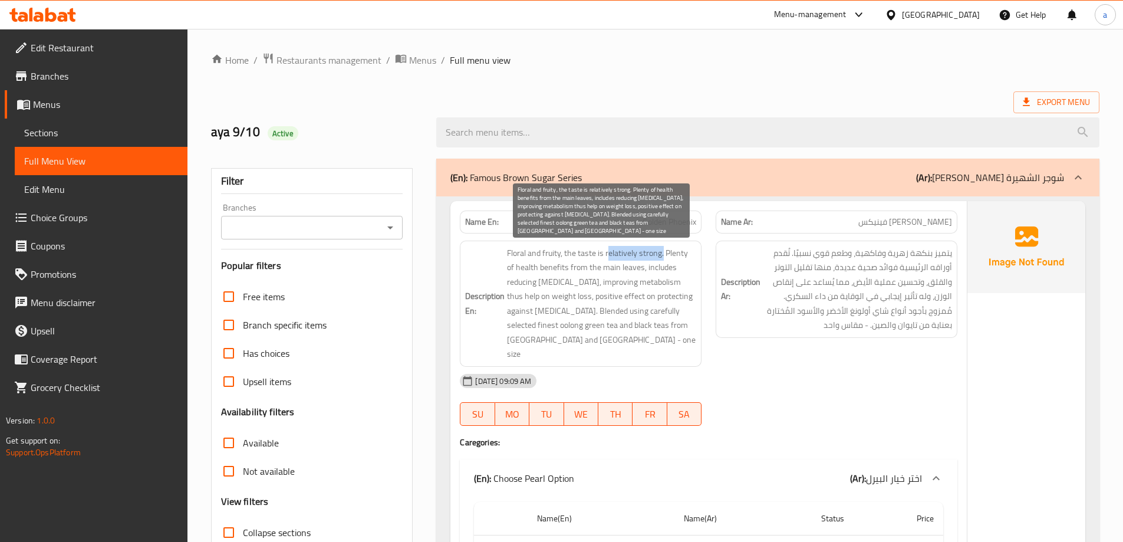
drag, startPoint x: 609, startPoint y: 255, endPoint x: 662, endPoint y: 254, distance: 53.0
click at [662, 254] on span "Floral and fruity, the taste is relatively strong. Plenty of health benefits fr…" at bounding box center [601, 303] width 189 height 115
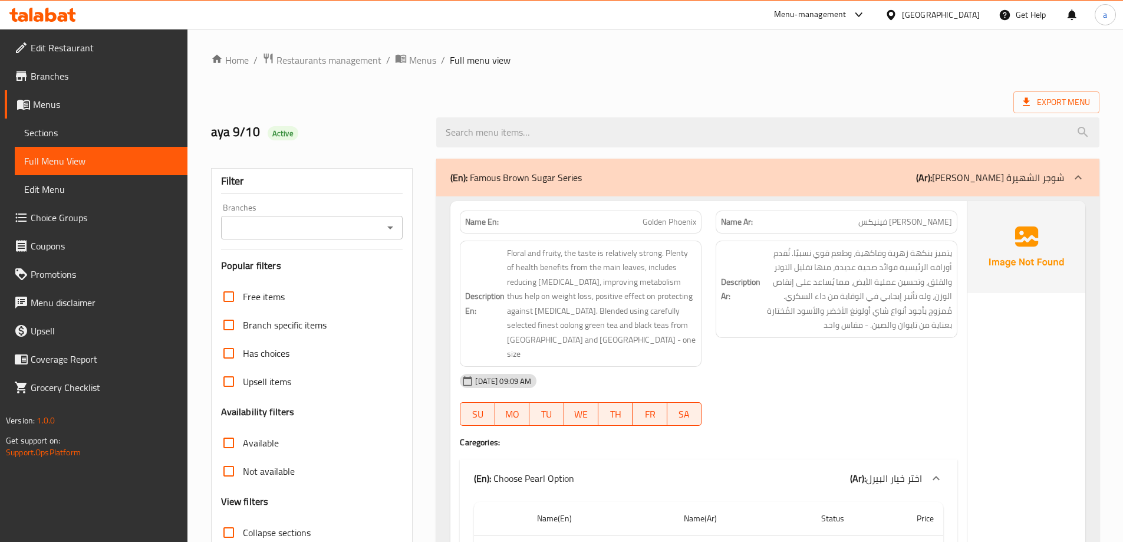
click at [339, 126] on h2 "aya 9/10 Active" at bounding box center [317, 132] width 212 height 18
click at [49, 51] on span "Edit Restaurant" at bounding box center [104, 48] width 147 height 14
